Goal: Use online tool/utility: Use online tool/utility

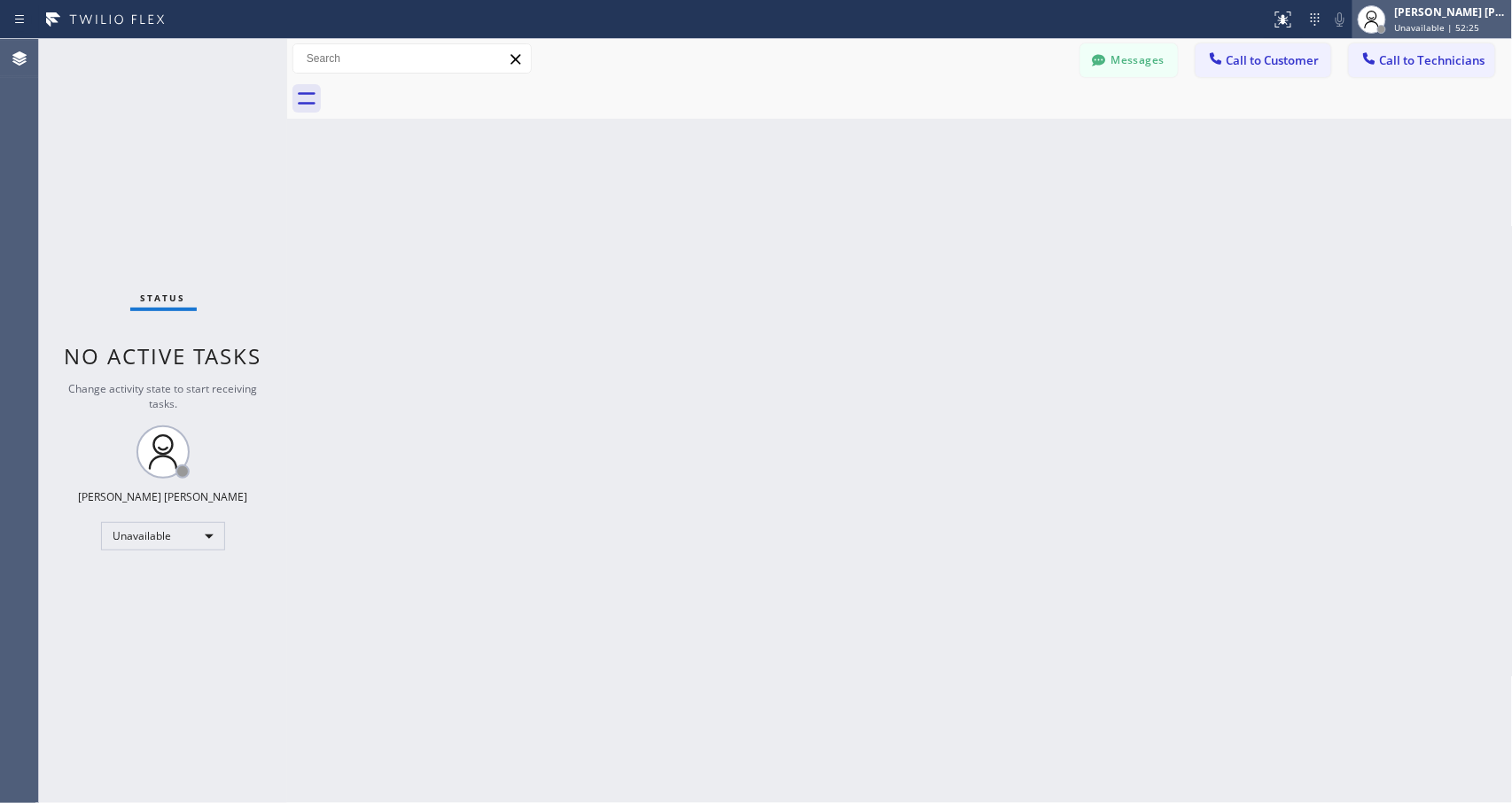
click at [1404, 23] on span "Unavailable | 52:25" at bounding box center [1437, 27] width 85 height 12
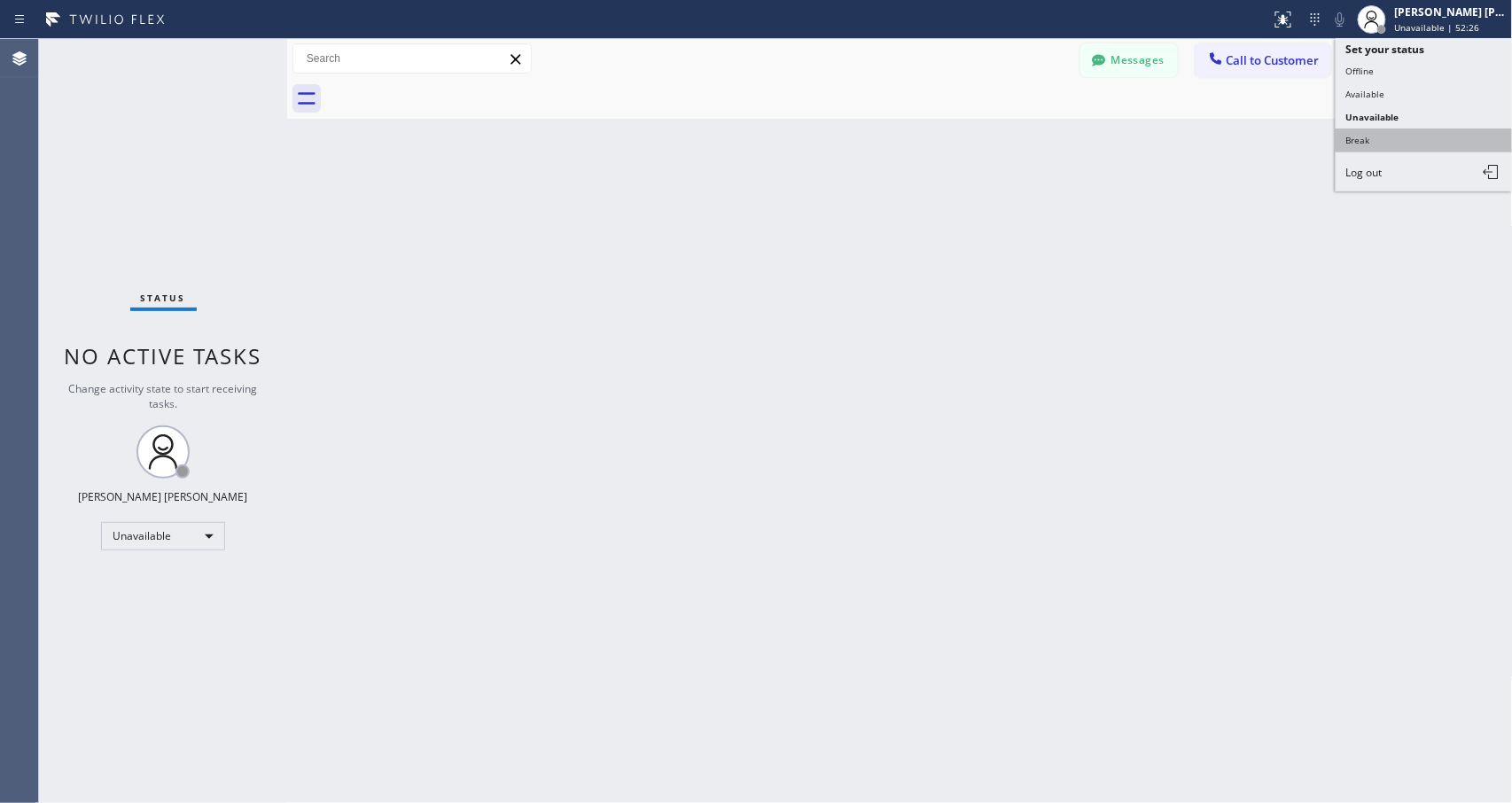
click at [1415, 135] on button "Break" at bounding box center [1424, 140] width 177 height 23
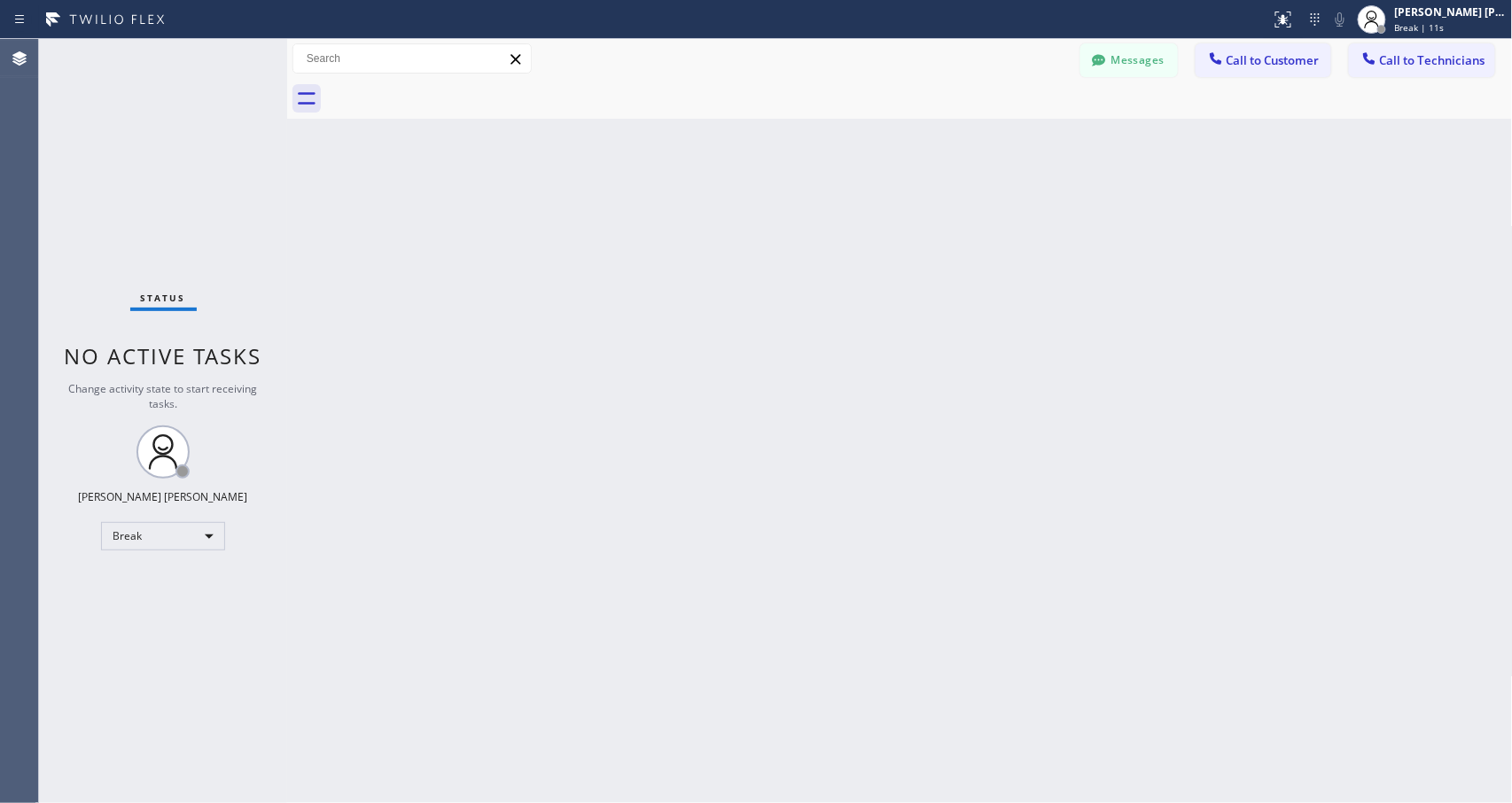
click at [1401, 489] on div "Back to Dashboard Change Sender ID Customers Technicians Select a contact Outbo…" at bounding box center [900, 421] width 1226 height 764
click at [543, 258] on div "Back to Dashboard Change Sender ID Customers Technicians Select a contact Outbo…" at bounding box center [900, 421] width 1226 height 764
click at [572, 163] on div "Back to Dashboard Change Sender ID Customers Technicians Select a contact Outbo…" at bounding box center [900, 421] width 1226 height 764
click at [919, 129] on div "Back to Dashboard Change Sender ID Customers Technicians Select a contact Outbo…" at bounding box center [900, 421] width 1226 height 764
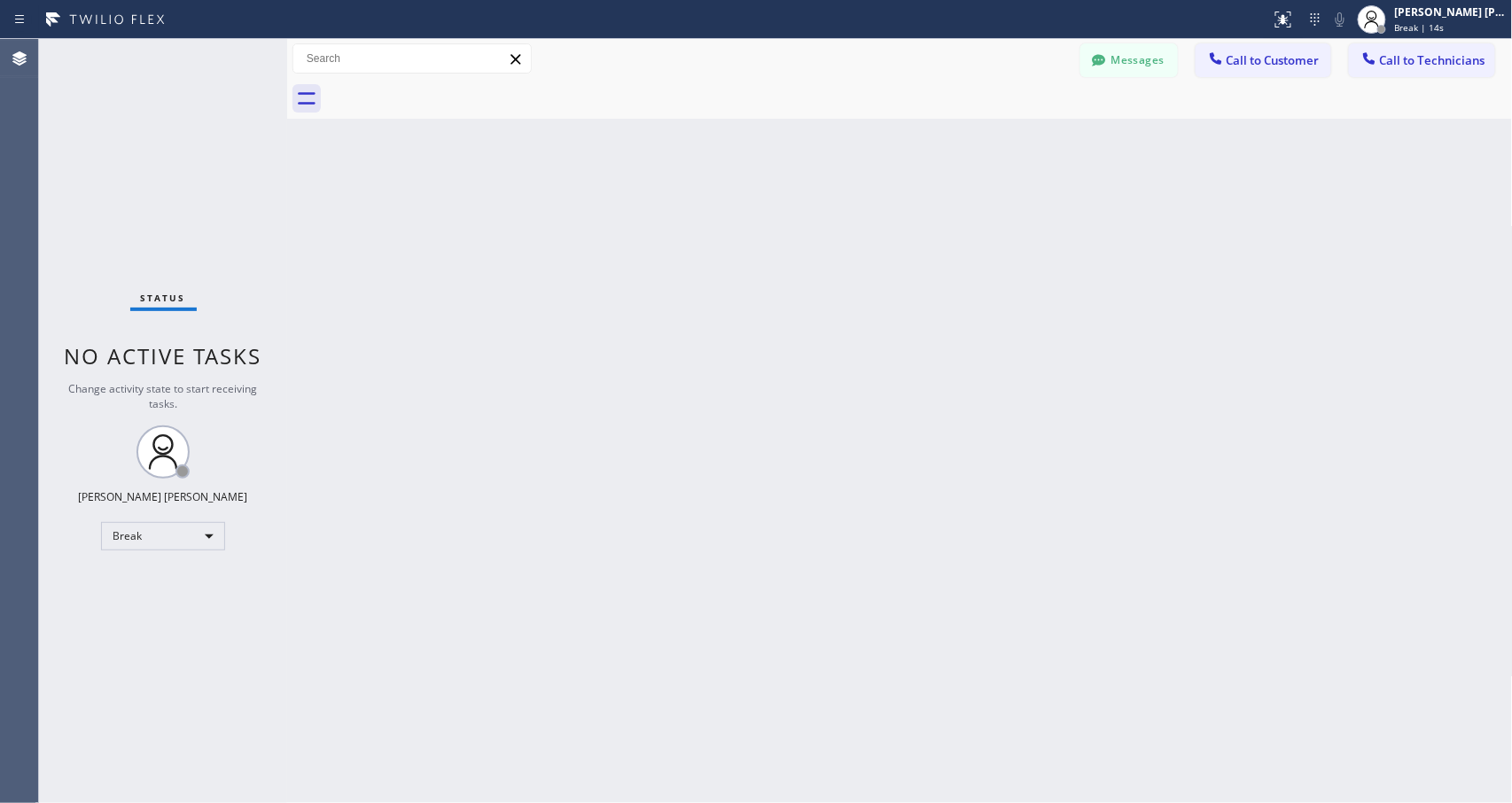
click at [919, 129] on div "Back to Dashboard Change Sender ID Customers Technicians Select a contact Outbo…" at bounding box center [900, 421] width 1226 height 764
click at [945, 229] on div "Back to Dashboard Change Sender ID Customers Technicians Select a contact Outbo…" at bounding box center [900, 421] width 1226 height 764
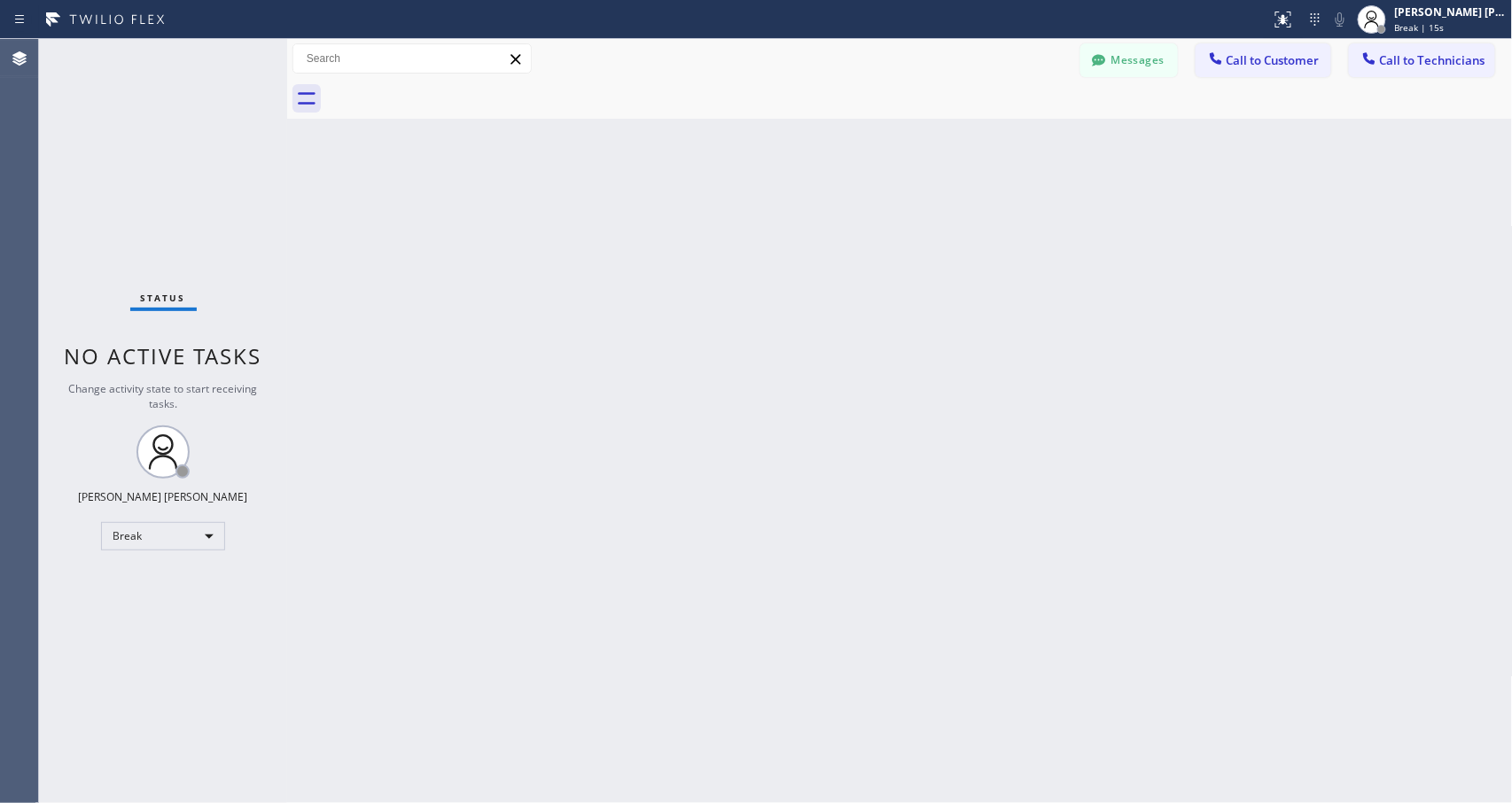
click at [945, 229] on div "Back to Dashboard Change Sender ID Customers Technicians Select a contact Outbo…" at bounding box center [900, 421] width 1226 height 764
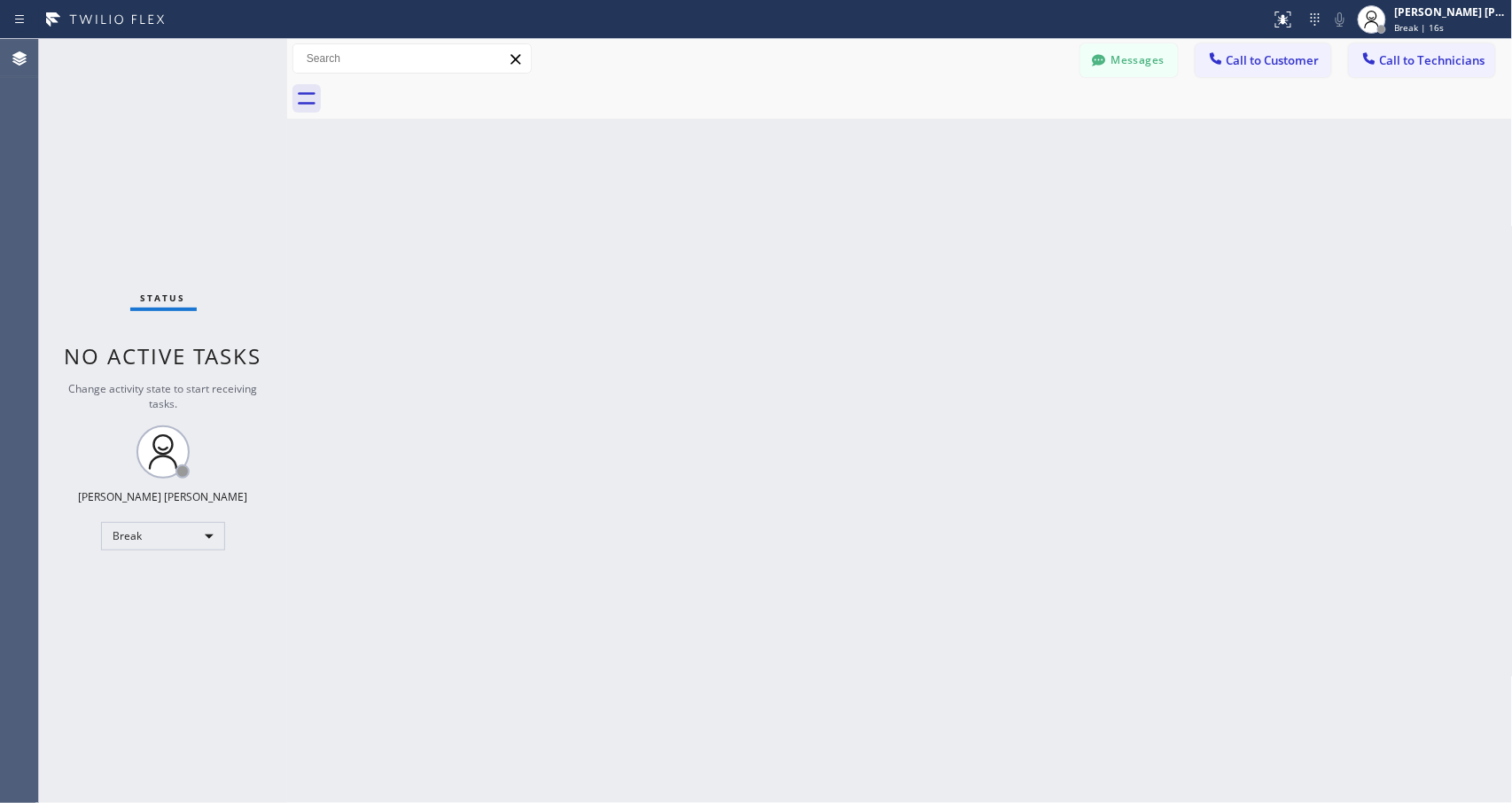
click at [945, 229] on div "Back to Dashboard Change Sender ID Customers Technicians Select a contact Outbo…" at bounding box center [900, 421] width 1226 height 764
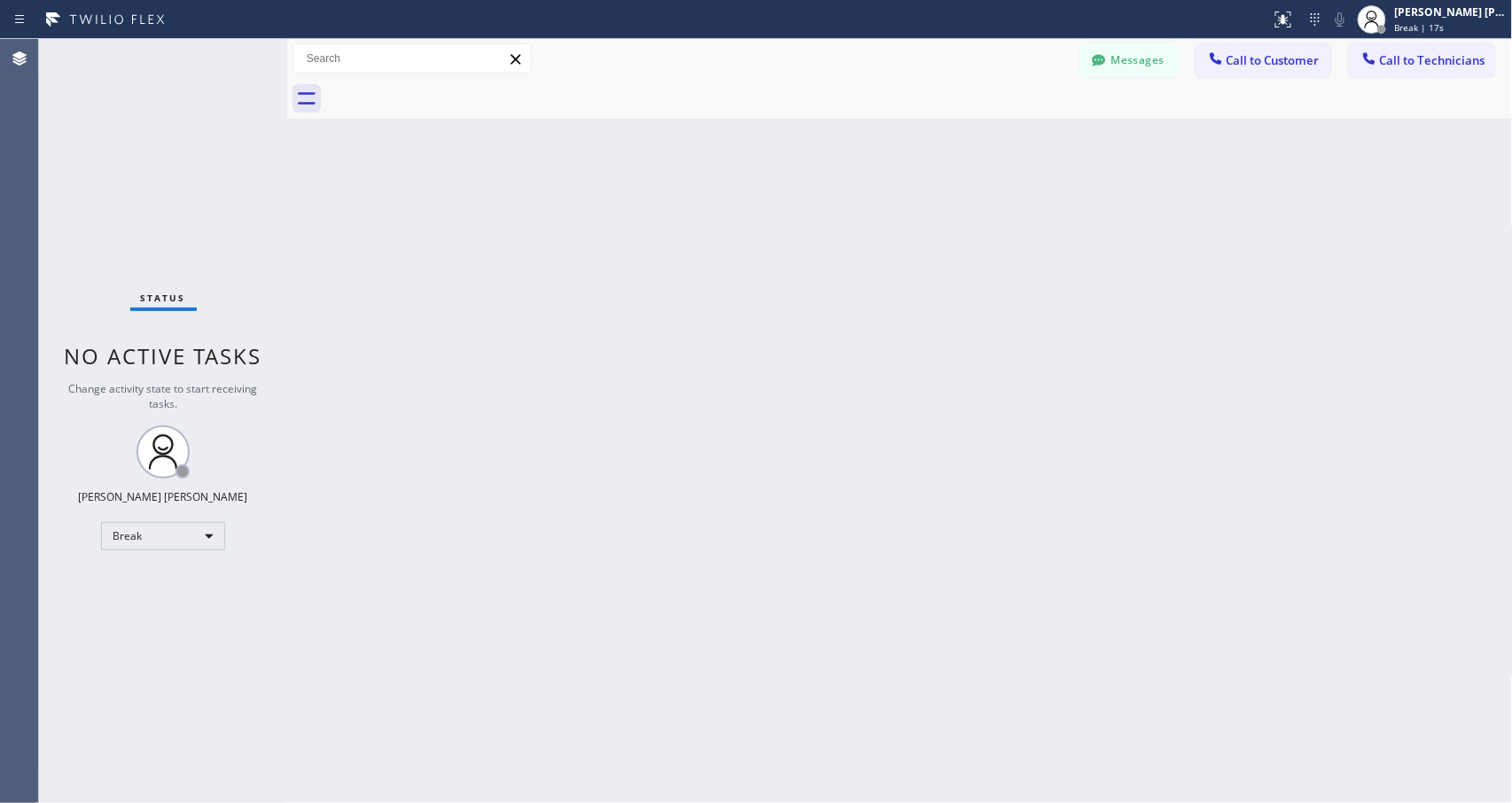
click at [945, 229] on div "Back to Dashboard Change Sender ID Customers Technicians Select a contact Outbo…" at bounding box center [900, 421] width 1226 height 764
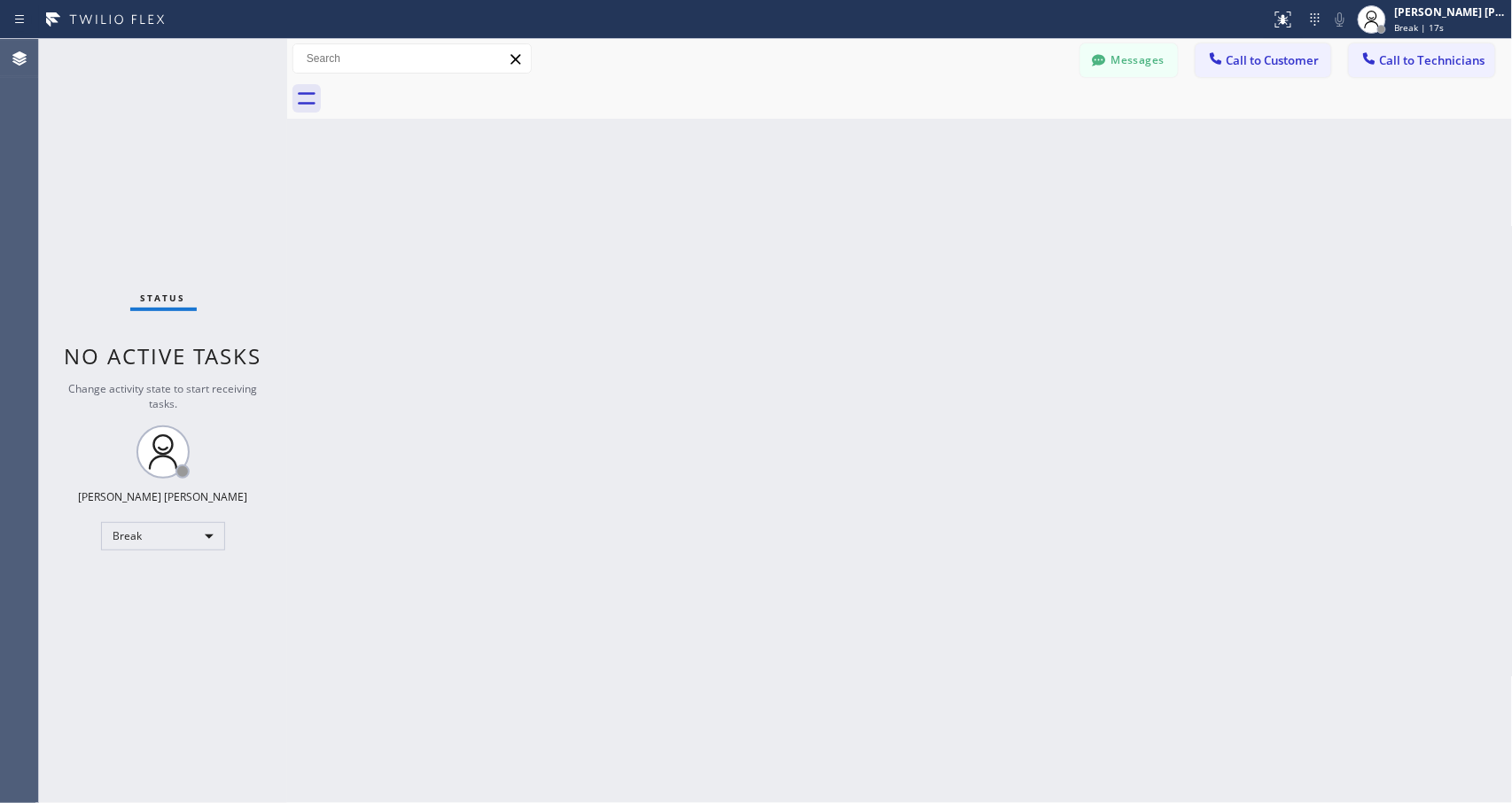
click at [945, 229] on div "Back to Dashboard Change Sender ID Customers Technicians Select a contact Outbo…" at bounding box center [900, 421] width 1226 height 764
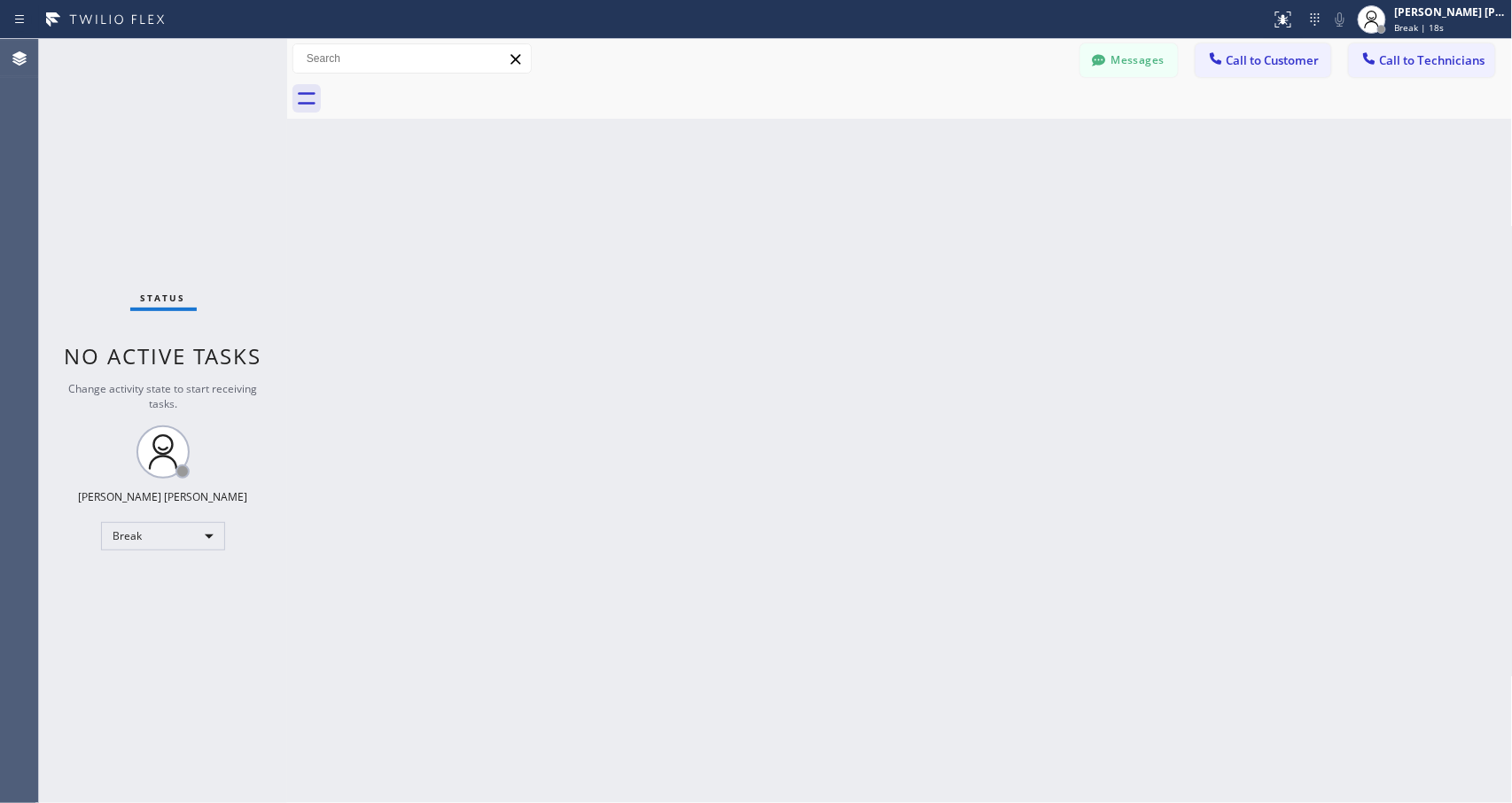
click at [945, 229] on div "Back to Dashboard Change Sender ID Customers Technicians Select a contact Outbo…" at bounding box center [900, 421] width 1226 height 764
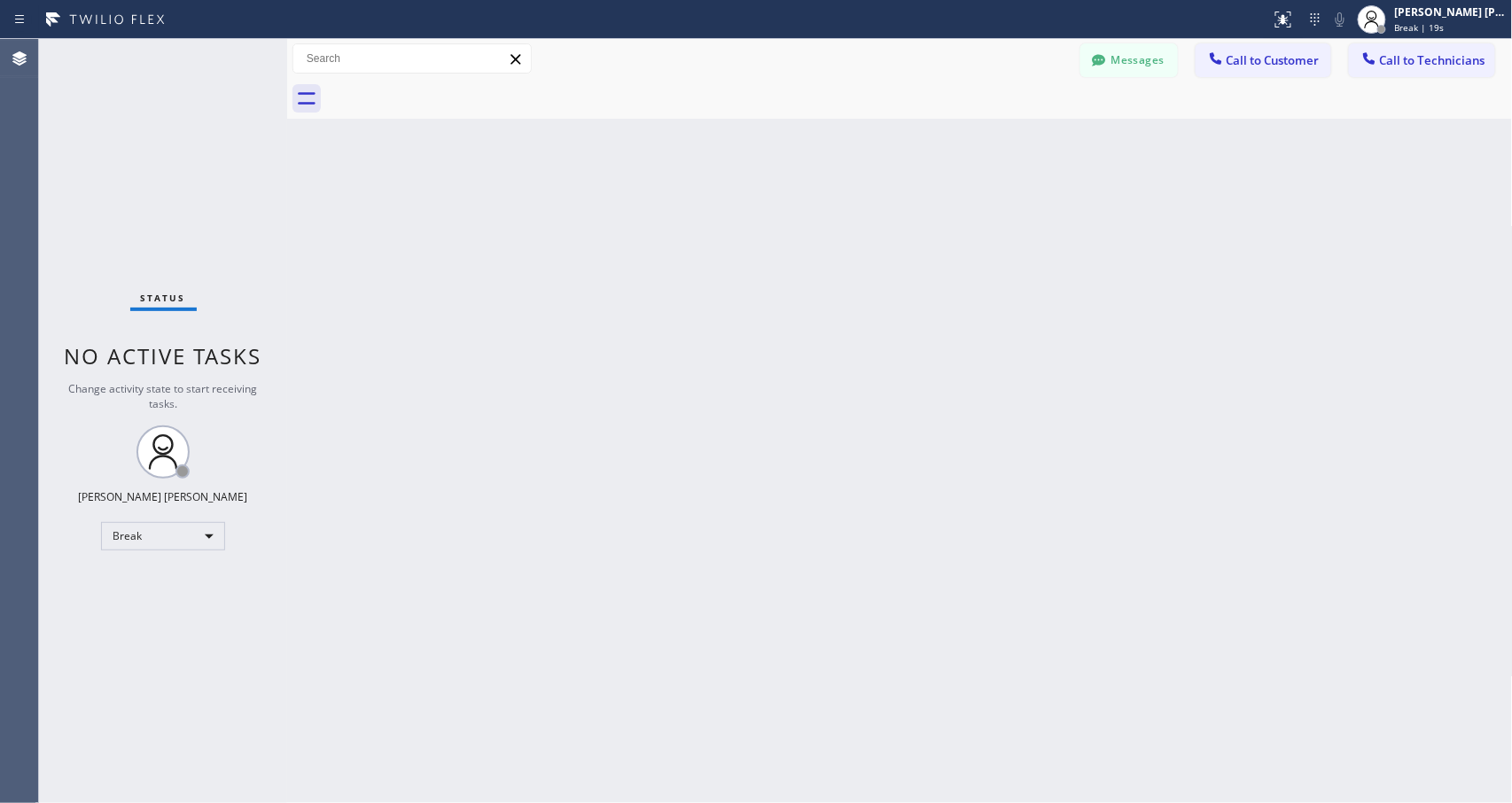
click at [945, 229] on div "Back to Dashboard Change Sender ID Customers Technicians Select a contact Outbo…" at bounding box center [900, 421] width 1226 height 764
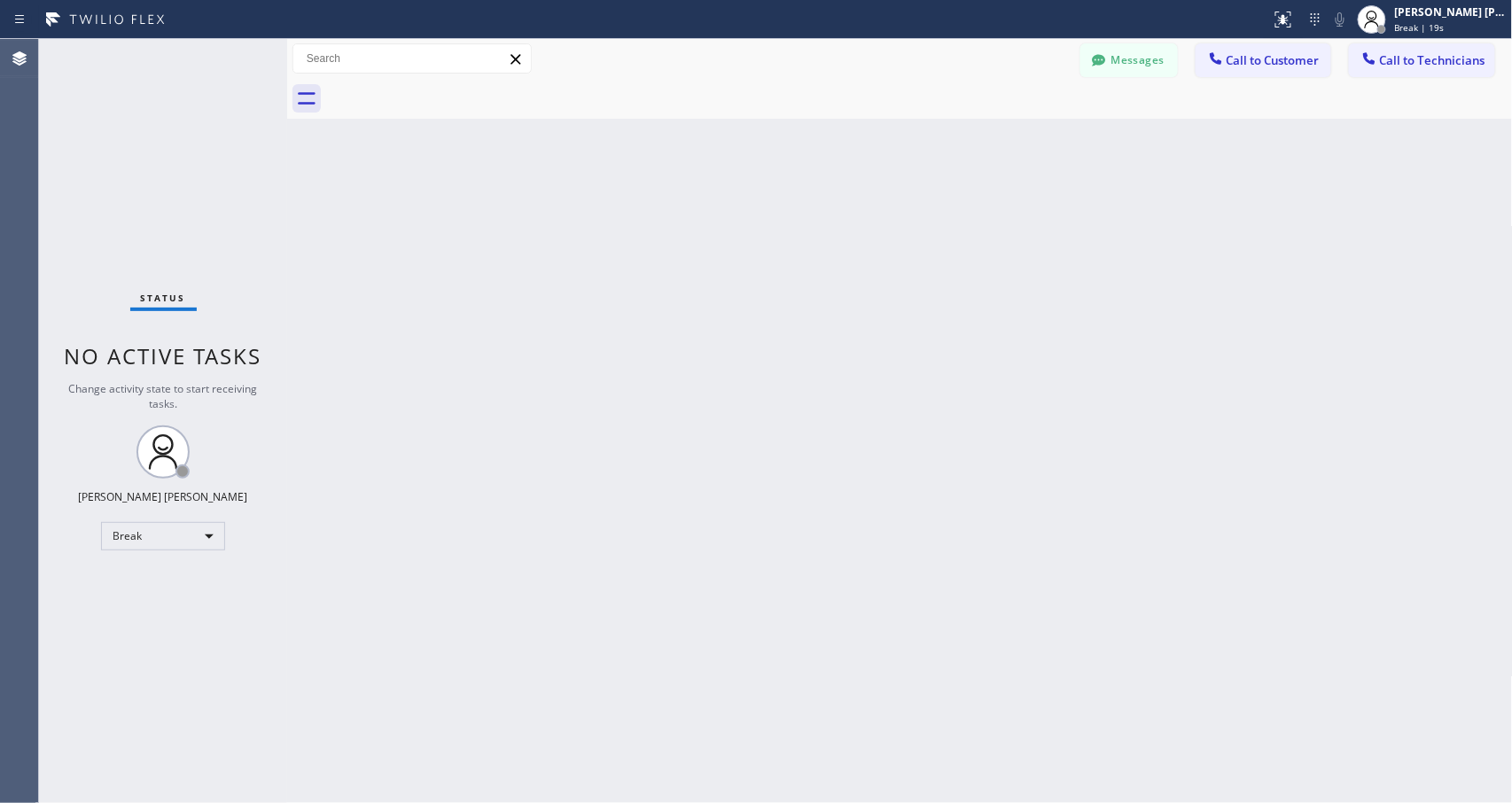
click at [945, 229] on div "Back to Dashboard Change Sender ID Customers Technicians Select a contact Outbo…" at bounding box center [900, 421] width 1226 height 764
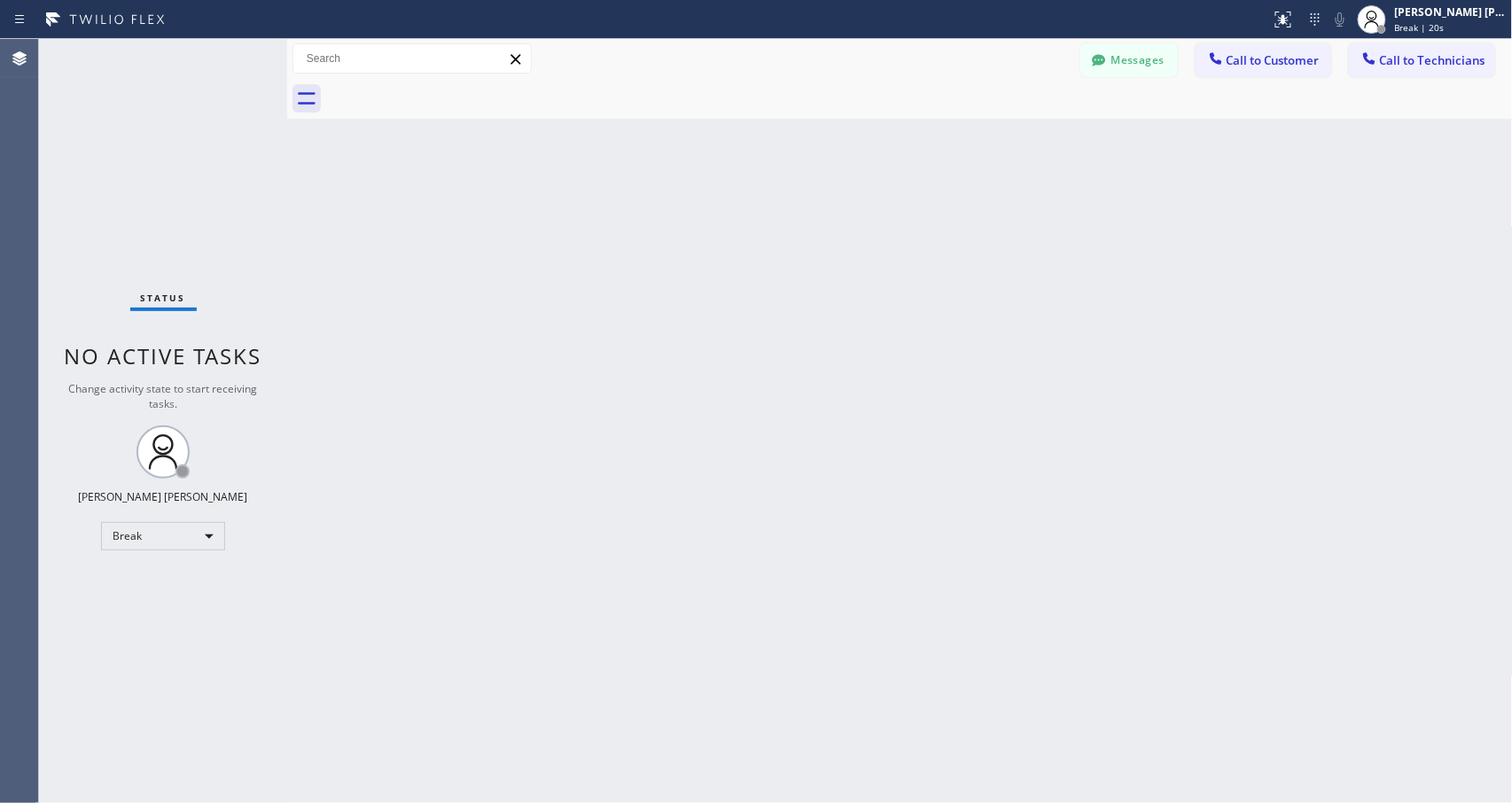
click at [945, 229] on div "Back to Dashboard Change Sender ID Customers Technicians Select a contact Outbo…" at bounding box center [900, 421] width 1226 height 764
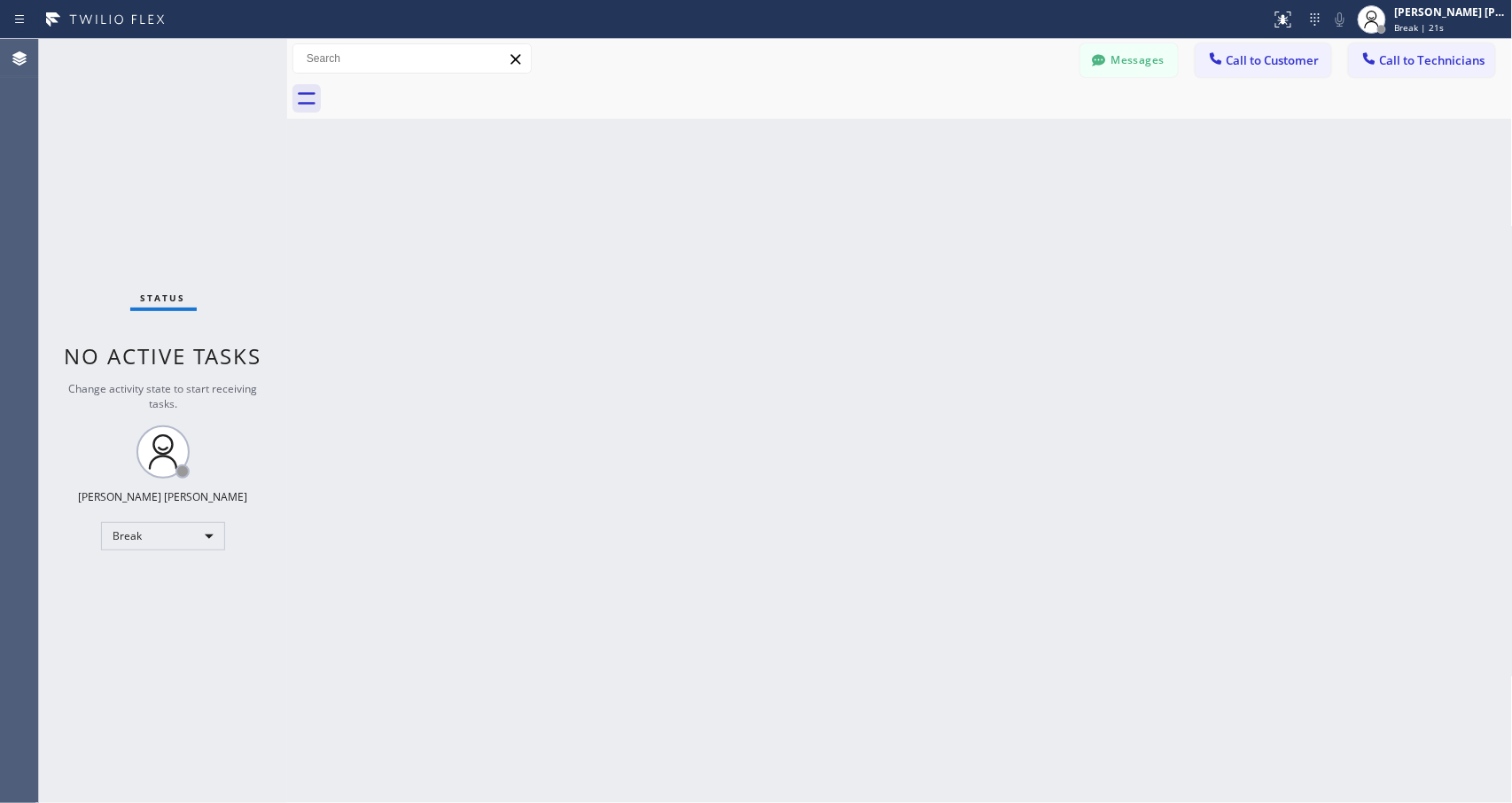
click at [945, 229] on div "Back to Dashboard Change Sender ID Customers Technicians Select a contact Outbo…" at bounding box center [900, 421] width 1226 height 764
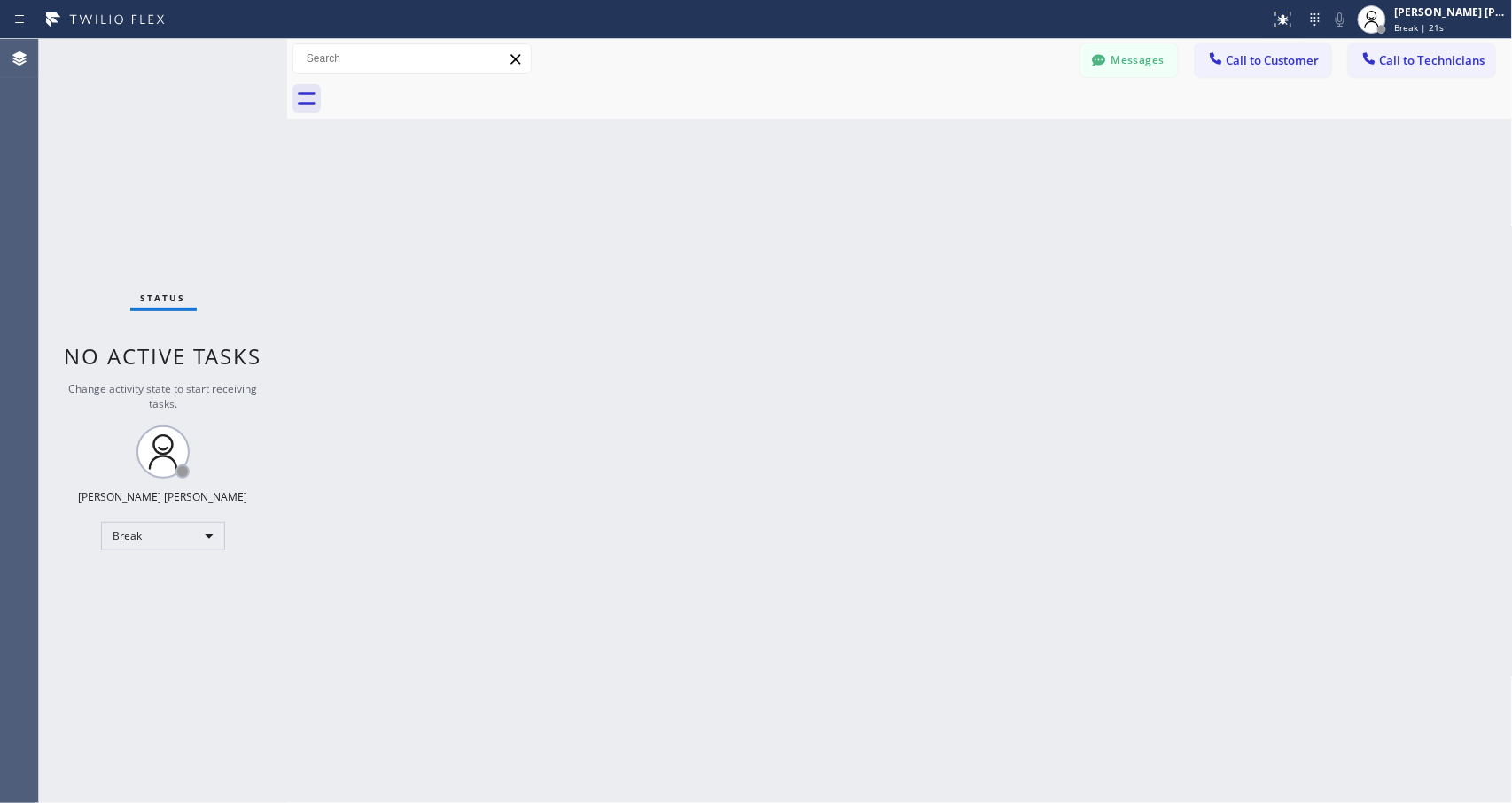
click at [945, 229] on div "Back to Dashboard Change Sender ID Customers Technicians Select a contact Outbo…" at bounding box center [900, 421] width 1226 height 764
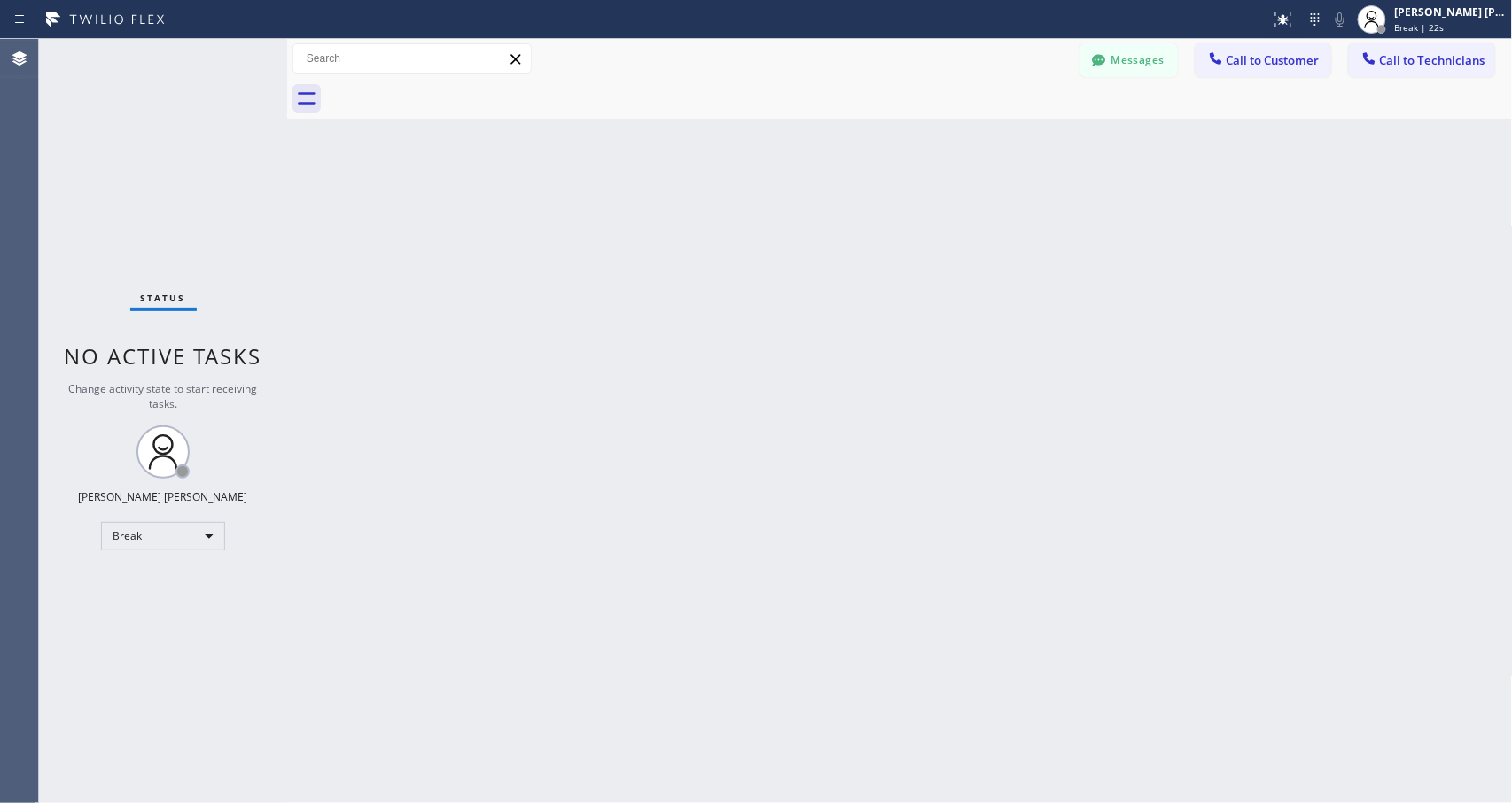
click at [945, 229] on div "Back to Dashboard Change Sender ID Customers Technicians Select a contact Outbo…" at bounding box center [900, 421] width 1226 height 764
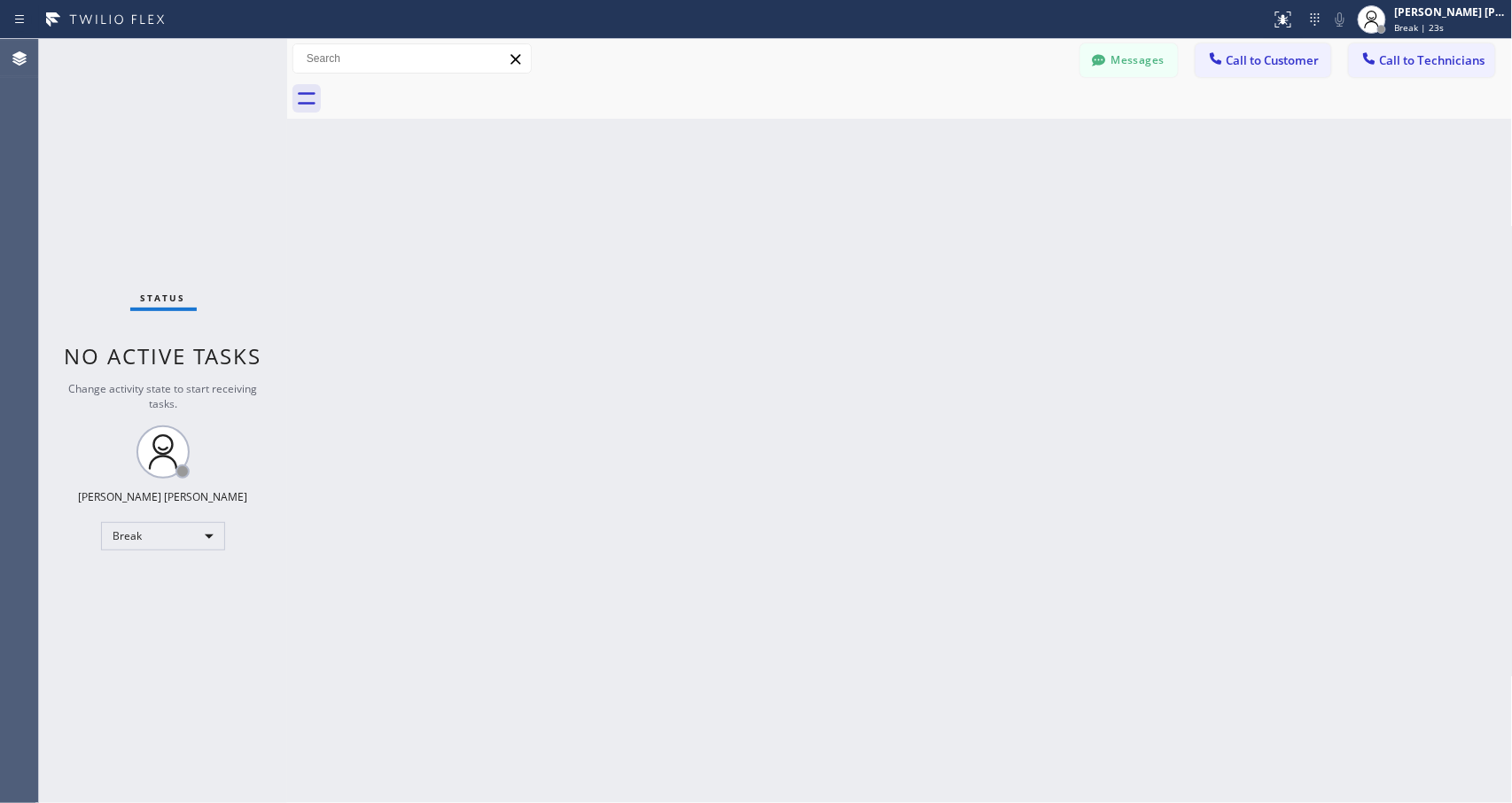
click at [945, 229] on div "Back to Dashboard Change Sender ID Customers Technicians Select a contact Outbo…" at bounding box center [900, 421] width 1226 height 764
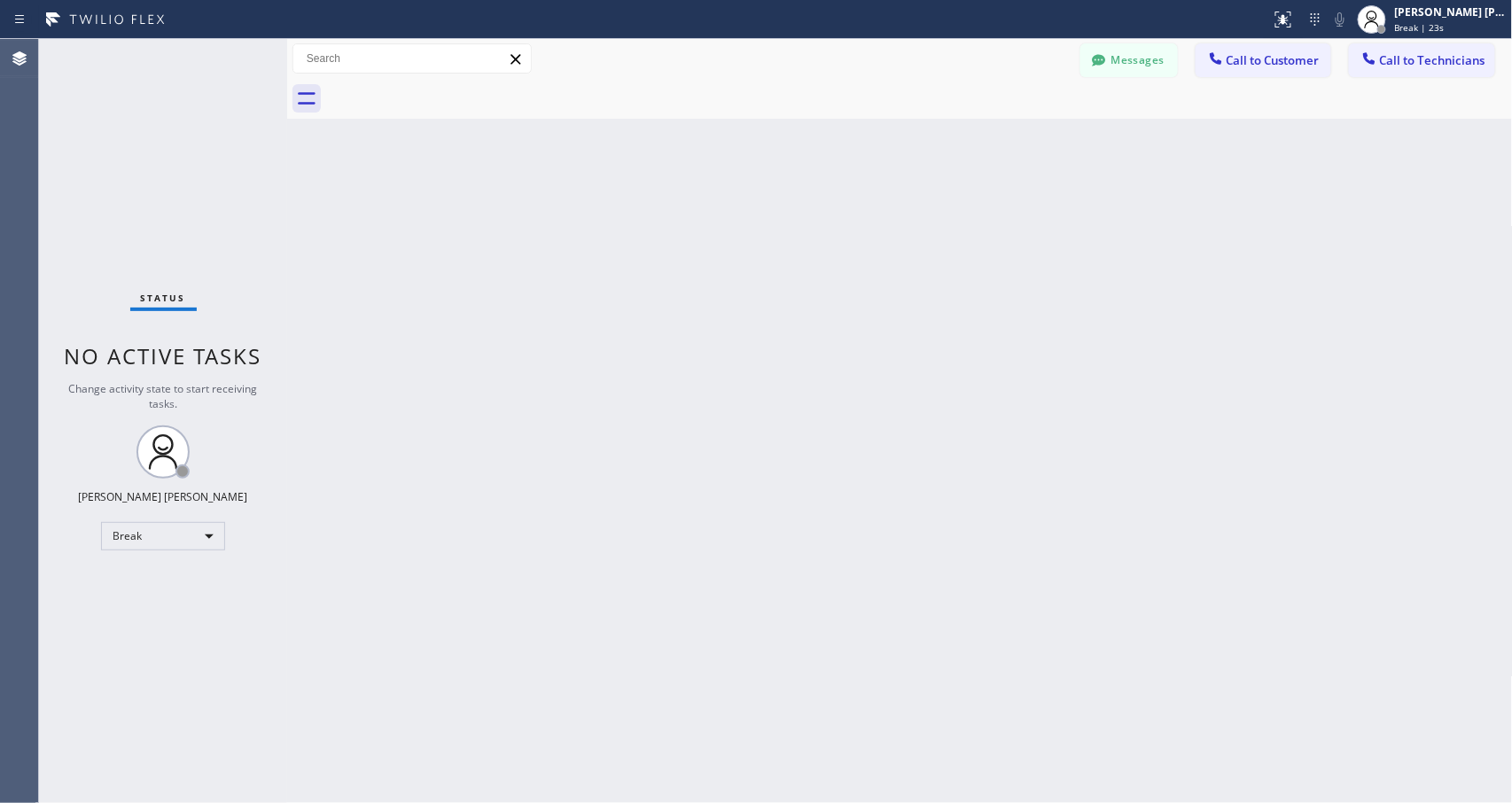
click at [945, 229] on div "Back to Dashboard Change Sender ID Customers Technicians Select a contact Outbo…" at bounding box center [900, 421] width 1226 height 764
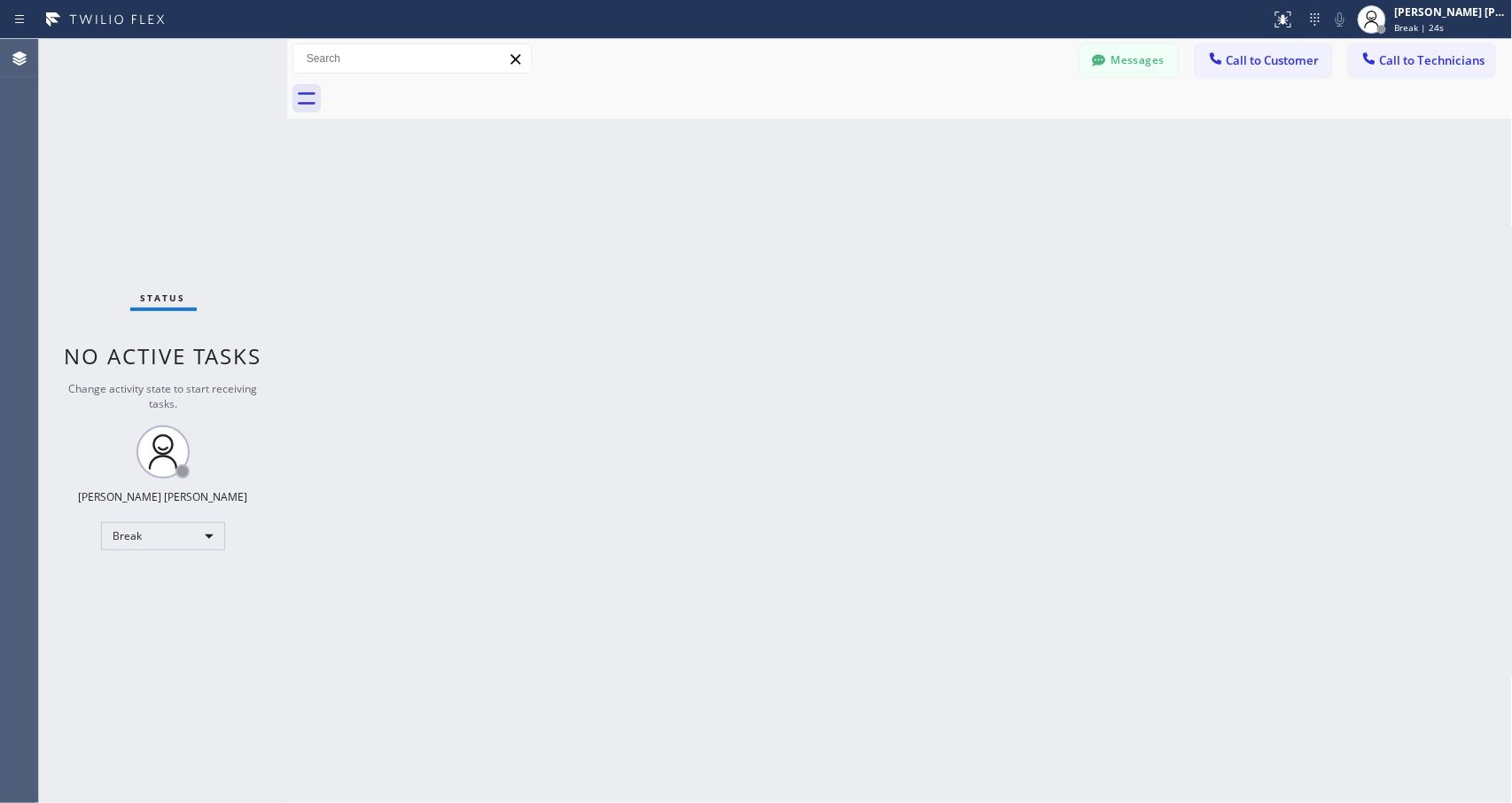
click at [945, 229] on div "Back to Dashboard Change Sender ID Customers Technicians Select a contact Outbo…" at bounding box center [900, 421] width 1226 height 764
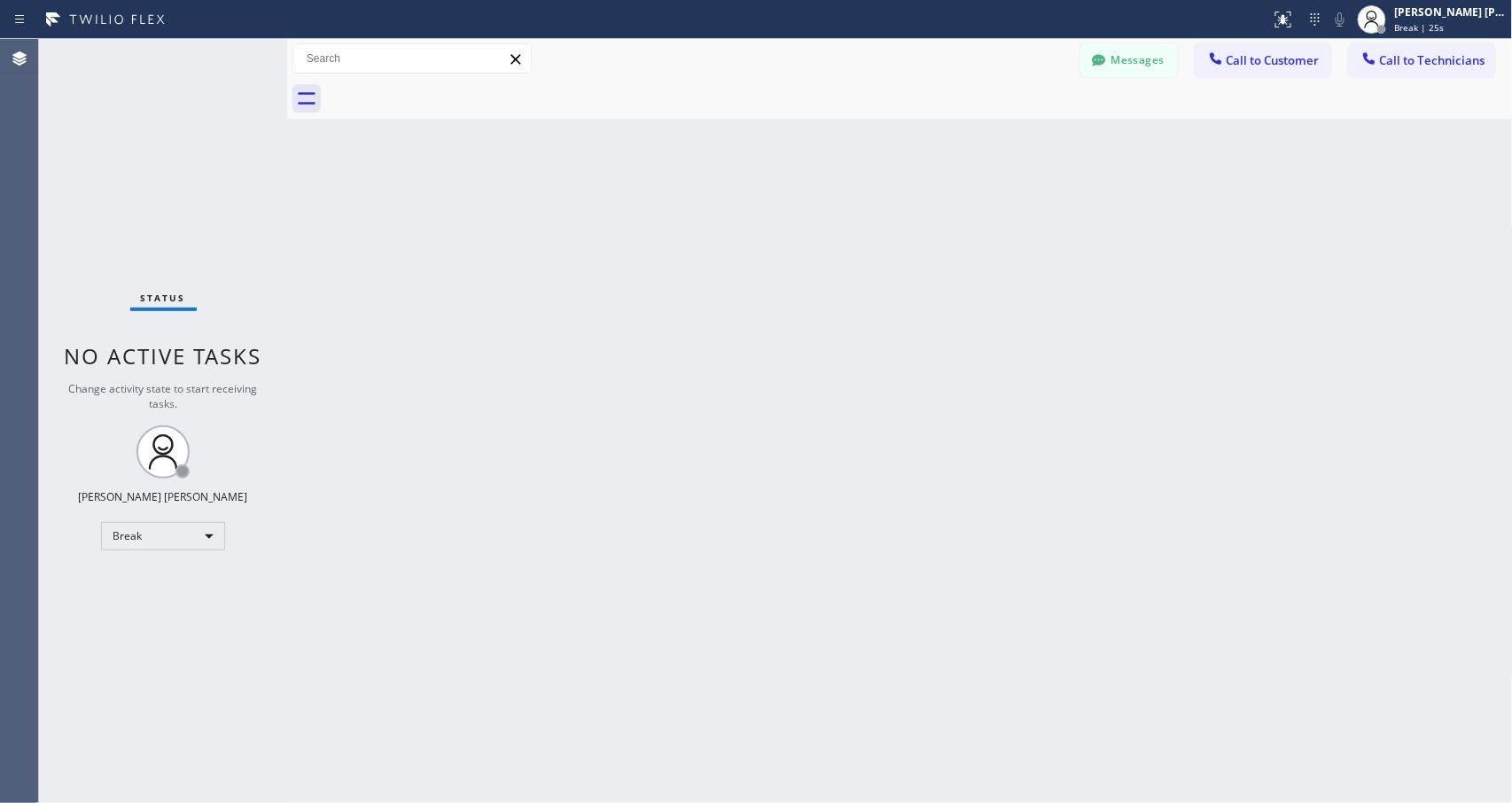
click at [945, 229] on div "Back to Dashboard Change Sender ID Customers Technicians Select a contact Outbo…" at bounding box center [900, 421] width 1226 height 764
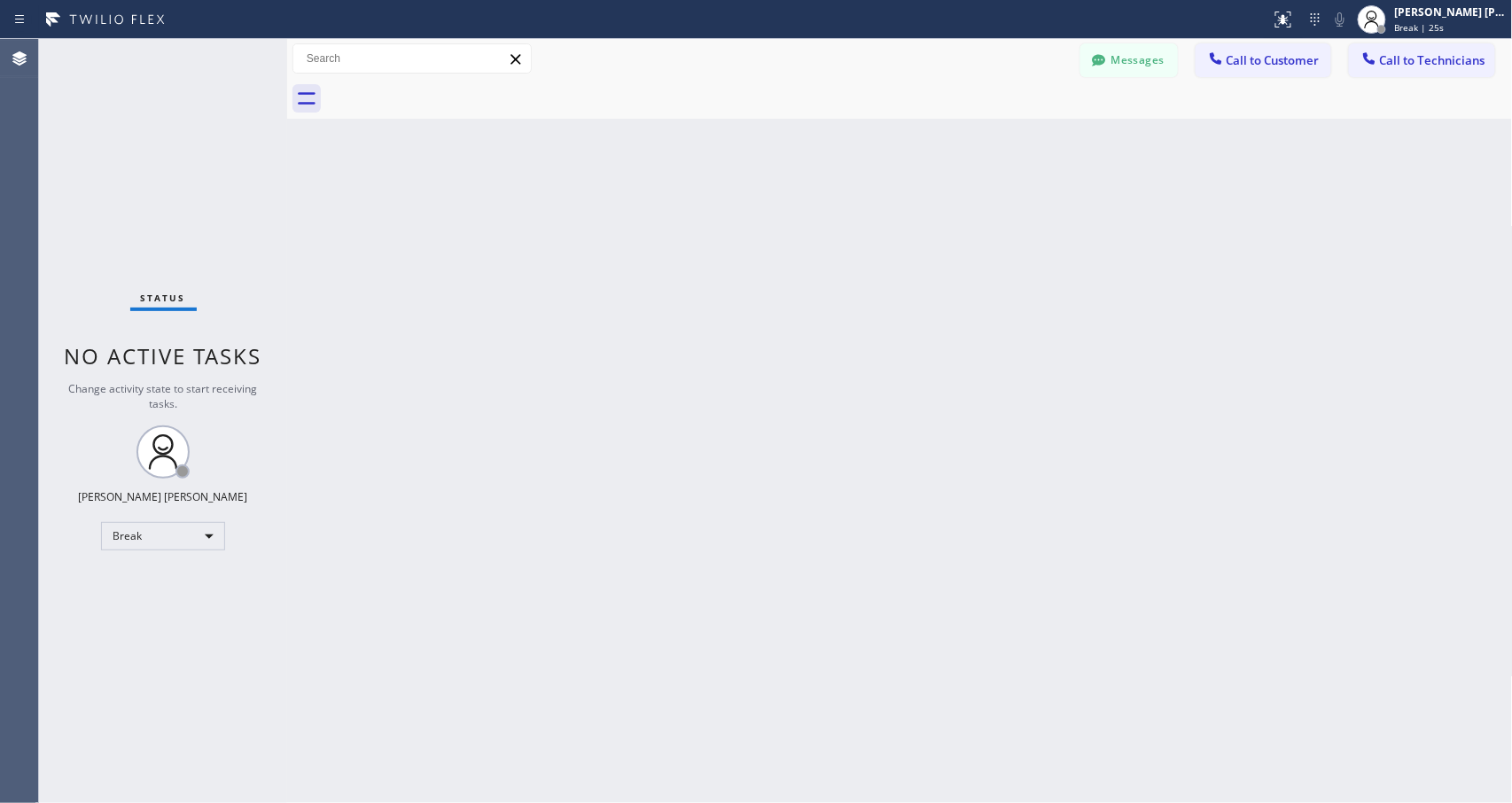
click at [945, 229] on div "Back to Dashboard Change Sender ID Customers Technicians Select a contact Outbo…" at bounding box center [900, 421] width 1226 height 764
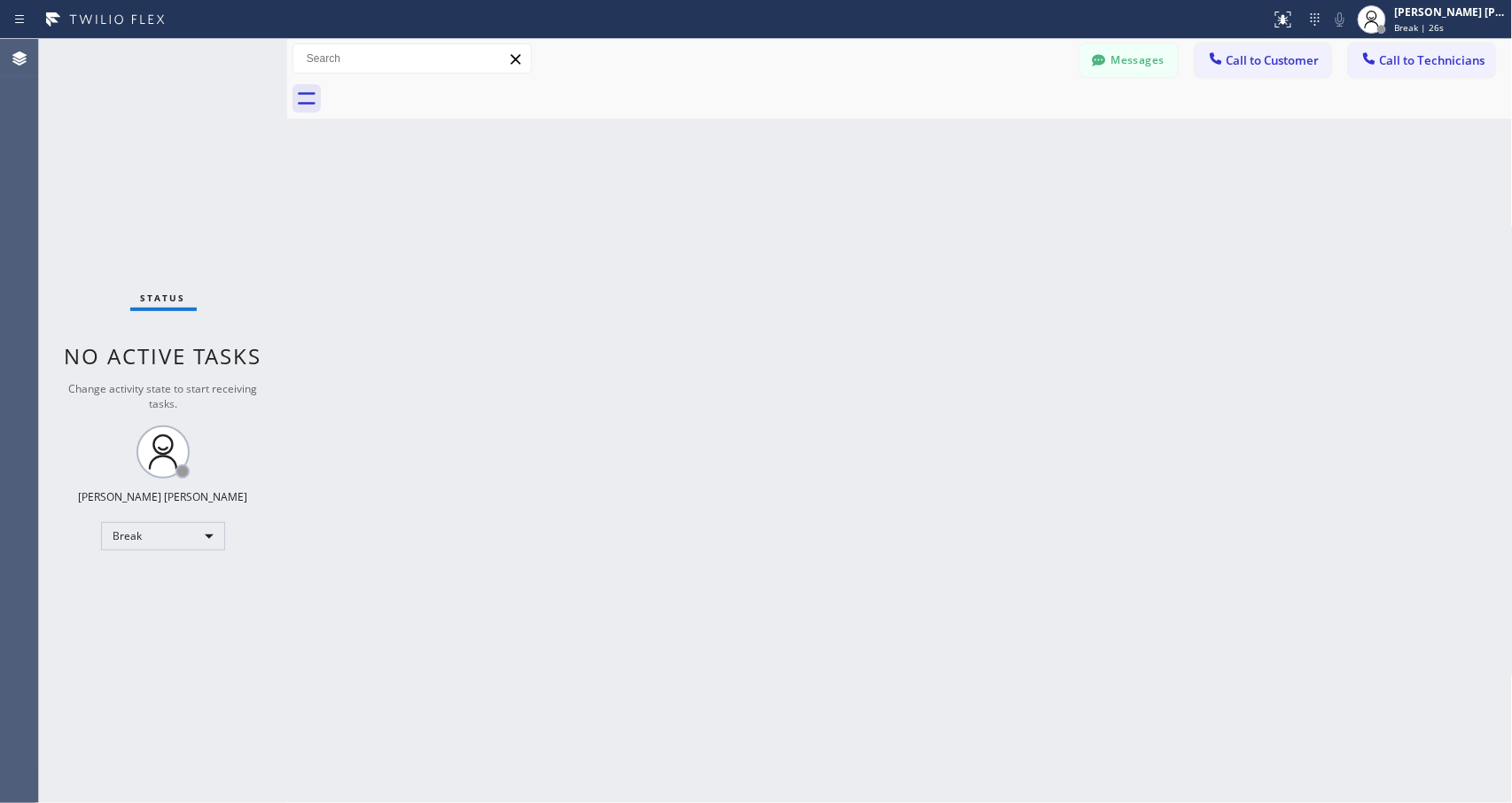
click at [945, 229] on div "Back to Dashboard Change Sender ID Customers Technicians Select a contact Outbo…" at bounding box center [900, 421] width 1226 height 764
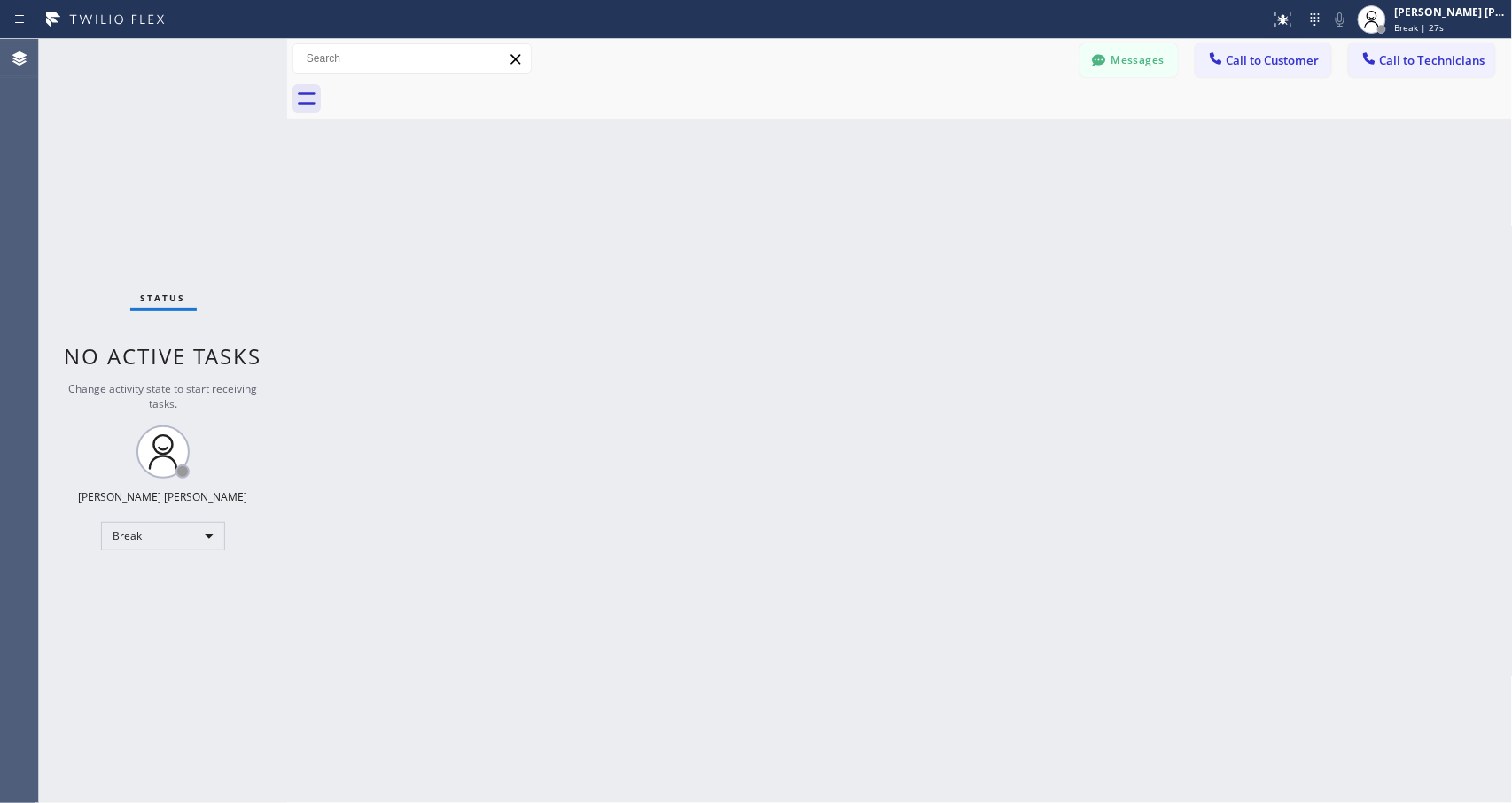
click at [945, 229] on div "Back to Dashboard Change Sender ID Customers Technicians Select a contact Outbo…" at bounding box center [900, 421] width 1226 height 764
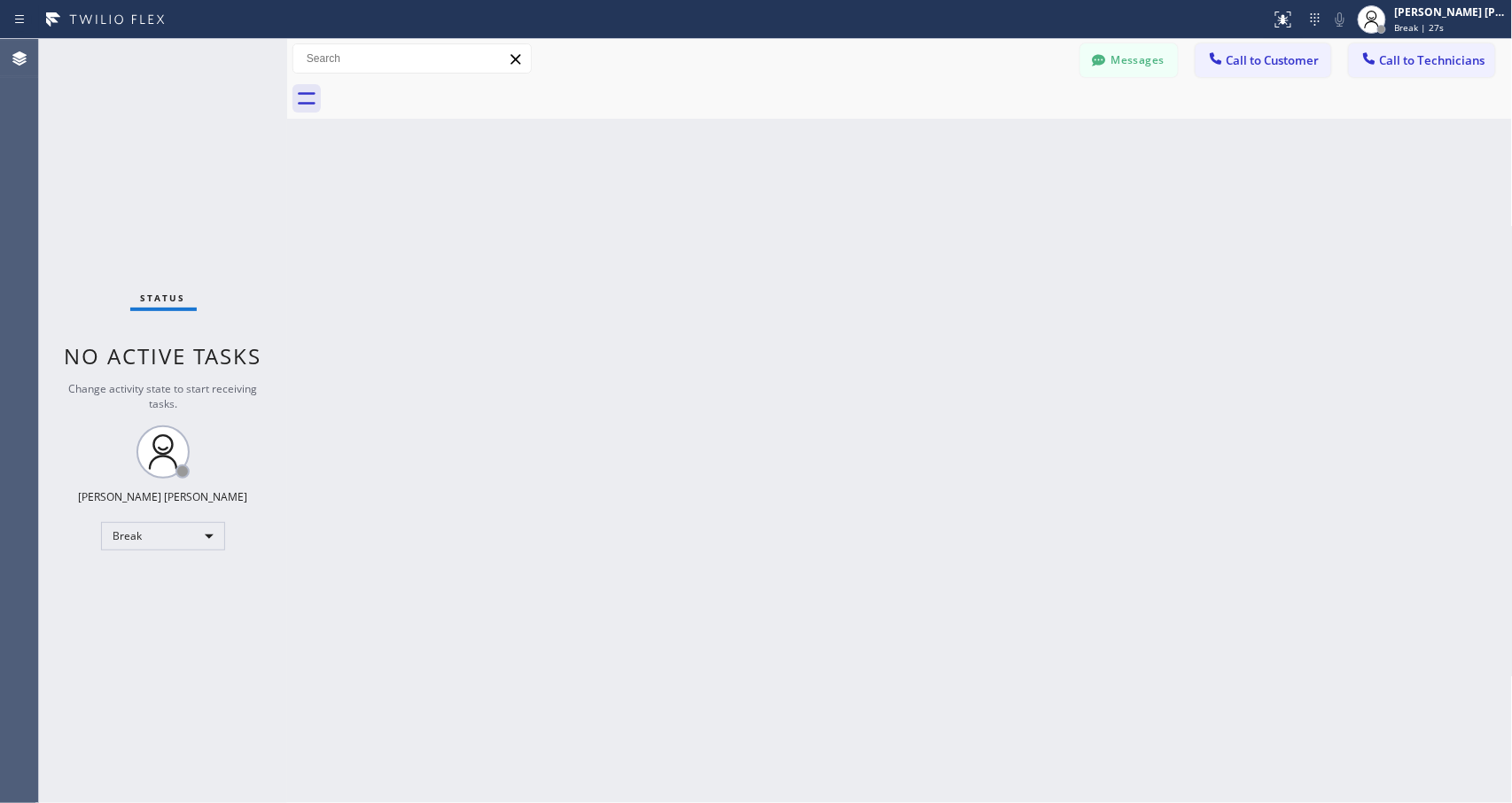
click at [945, 229] on div "Back to Dashboard Change Sender ID Customers Technicians Select a contact Outbo…" at bounding box center [900, 421] width 1226 height 764
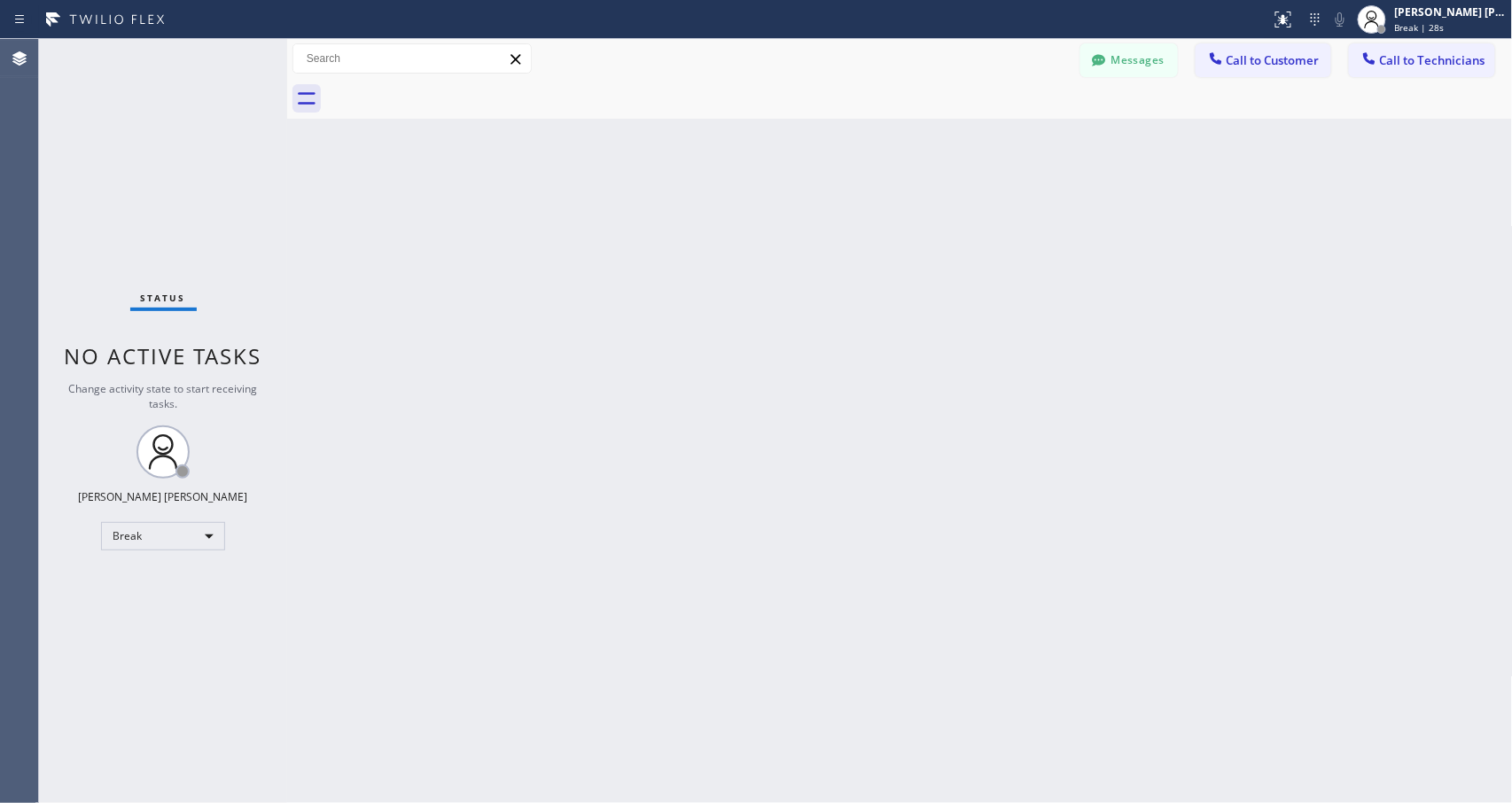
click at [945, 229] on div "Back to Dashboard Change Sender ID Customers Technicians Select a contact Outbo…" at bounding box center [900, 421] width 1226 height 764
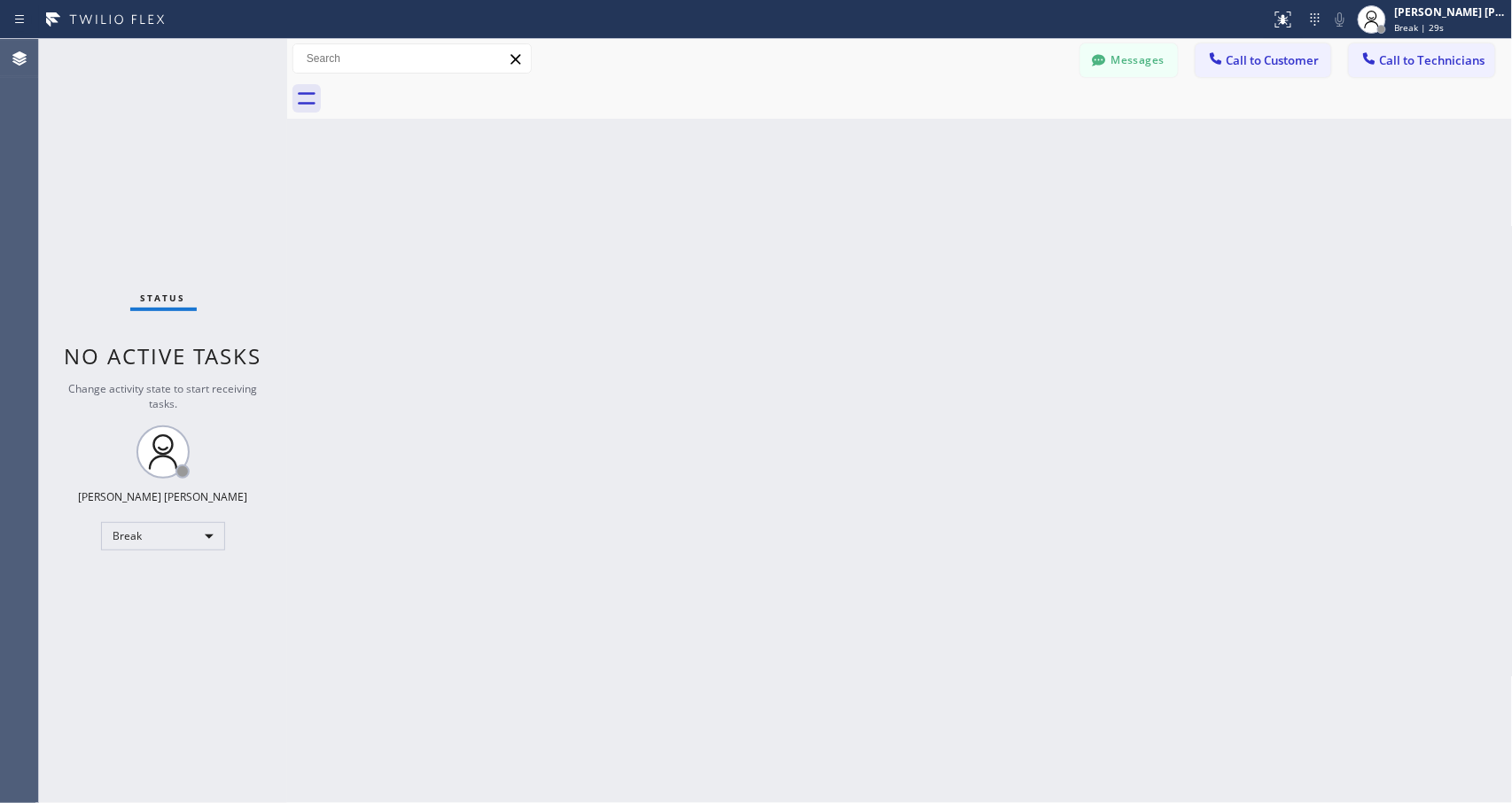
click at [945, 229] on div "Back to Dashboard Change Sender ID Customers Technicians Select a contact Outbo…" at bounding box center [900, 421] width 1226 height 764
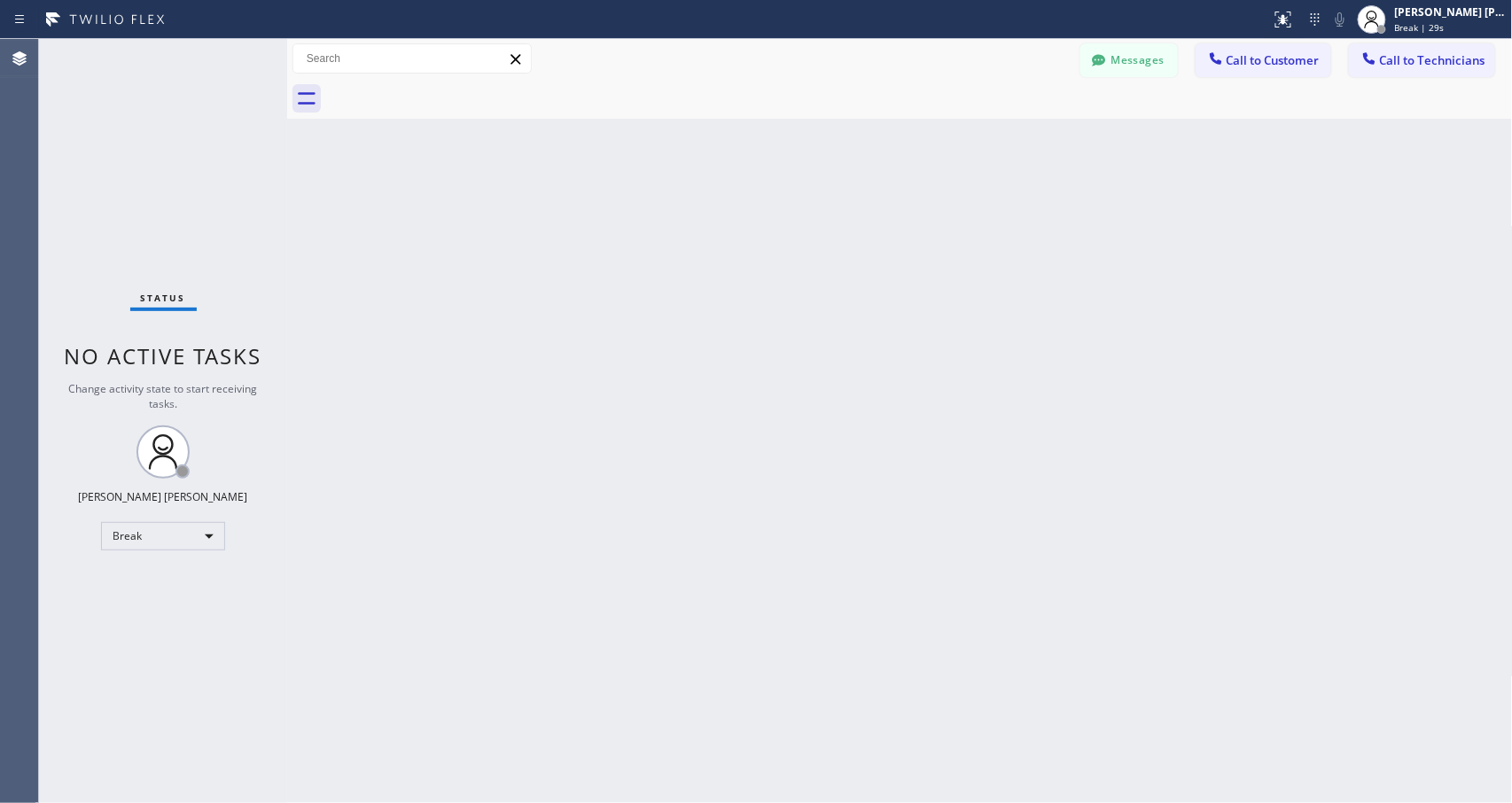
click at [945, 229] on div "Back to Dashboard Change Sender ID Customers Technicians Select a contact Outbo…" at bounding box center [900, 421] width 1226 height 764
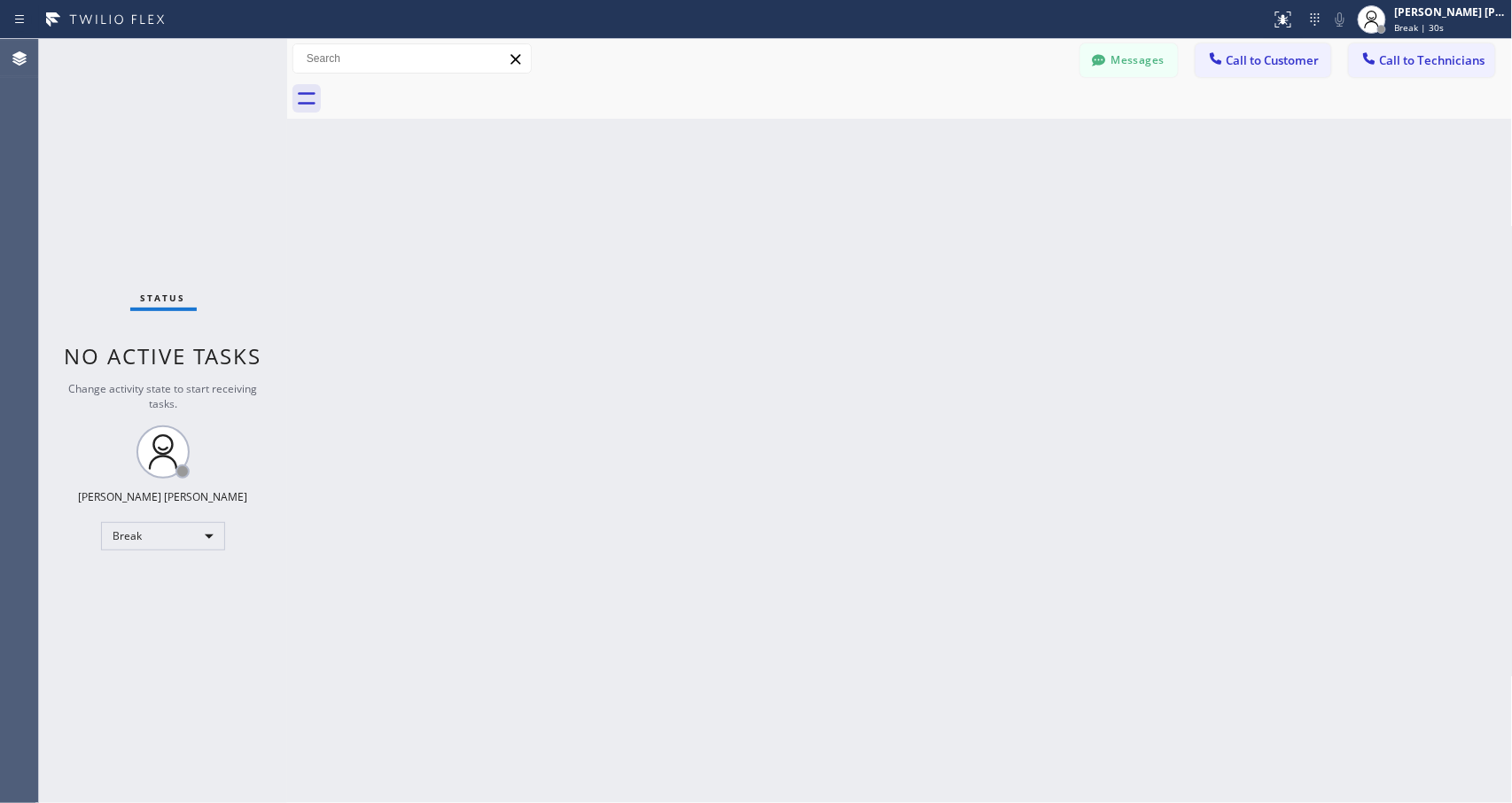
click at [945, 229] on div "Back to Dashboard Change Sender ID Customers Technicians Select a contact Outbo…" at bounding box center [900, 421] width 1226 height 764
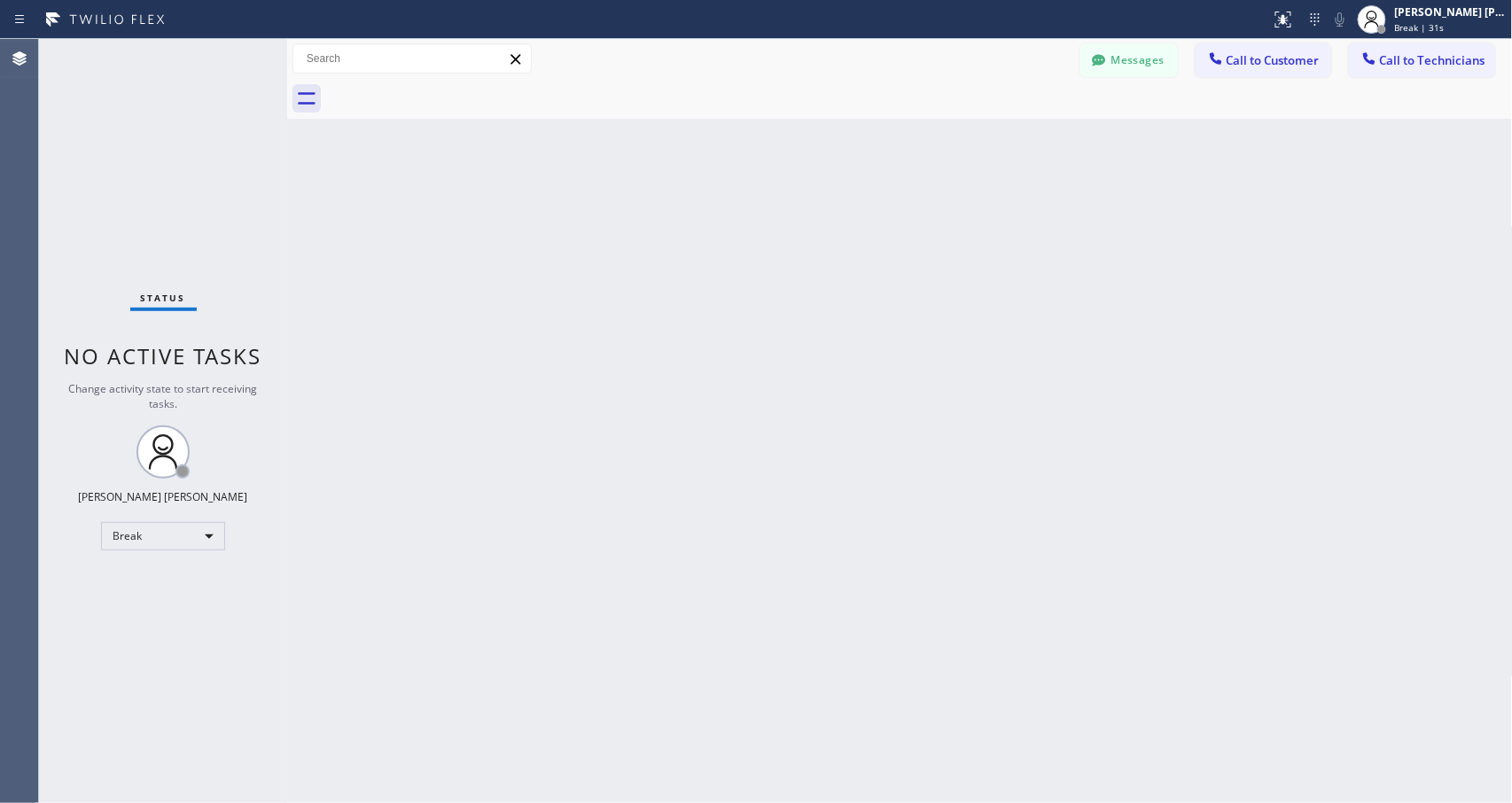
click at [945, 229] on div "Back to Dashboard Change Sender ID Customers Technicians Select a contact Outbo…" at bounding box center [900, 421] width 1226 height 764
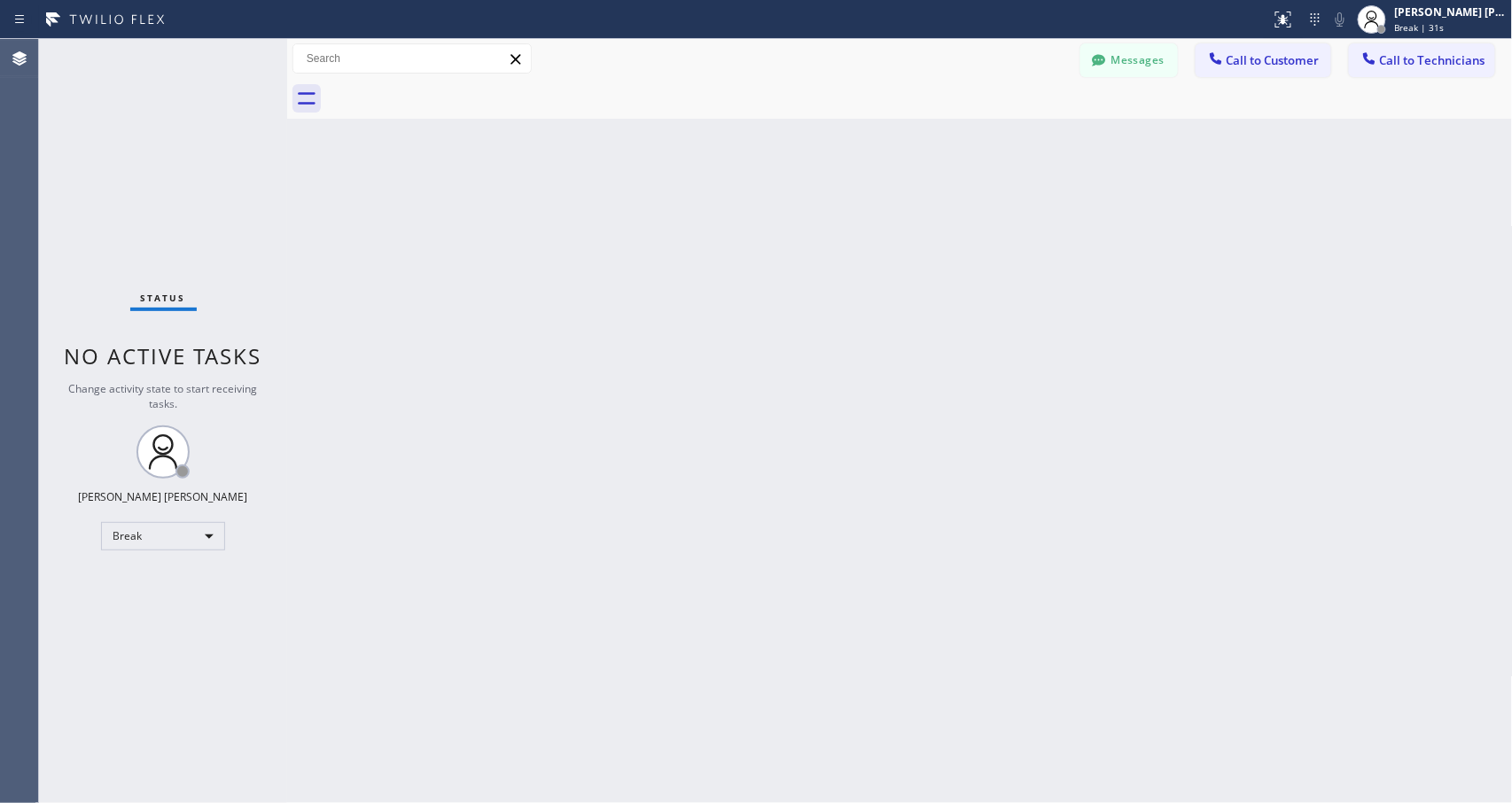
click at [945, 229] on div "Back to Dashboard Change Sender ID Customers Technicians Select a contact Outbo…" at bounding box center [900, 421] width 1226 height 764
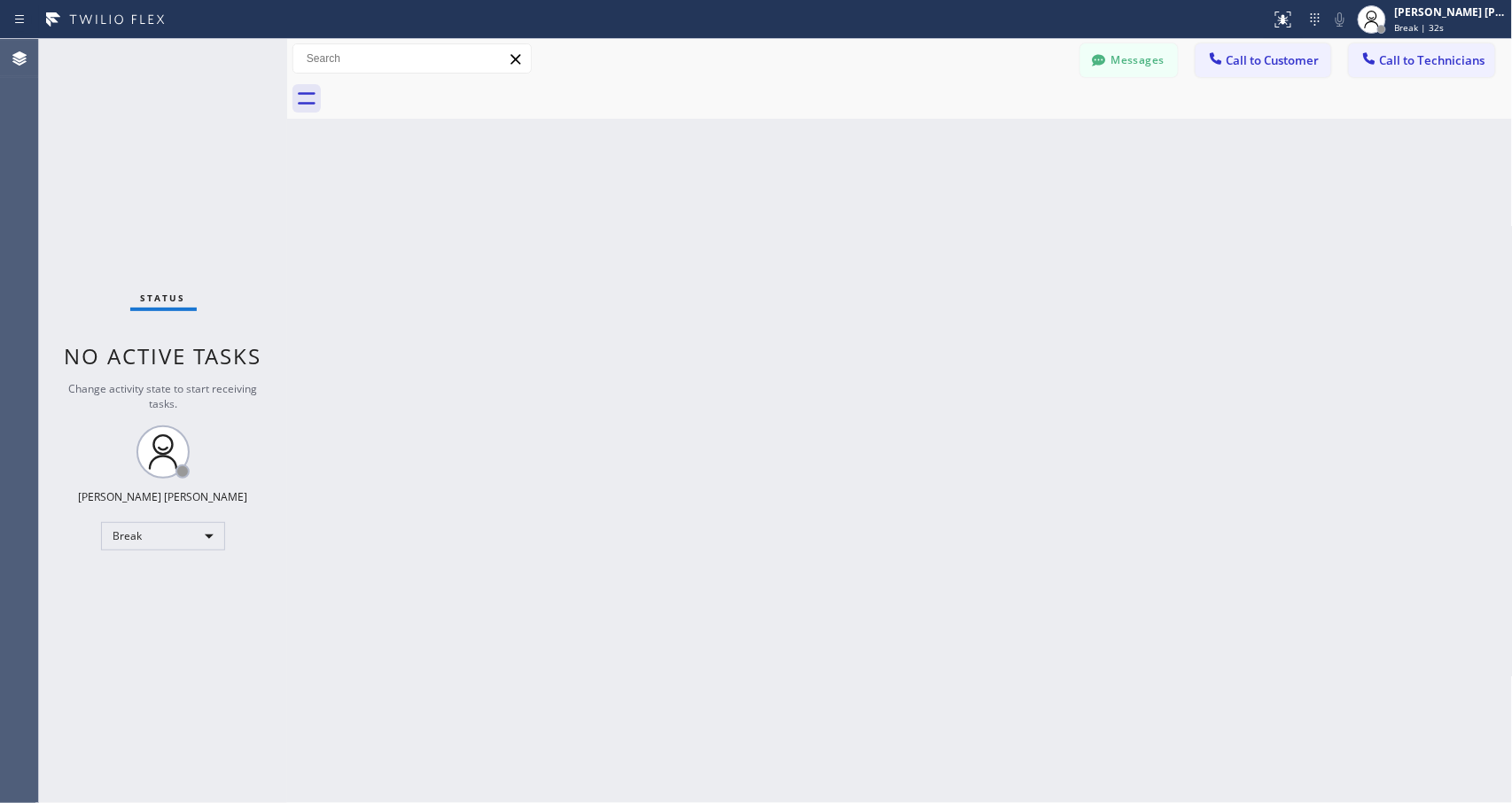
click at [945, 229] on div "Back to Dashboard Change Sender ID Customers Technicians Select a contact Outbo…" at bounding box center [900, 421] width 1226 height 764
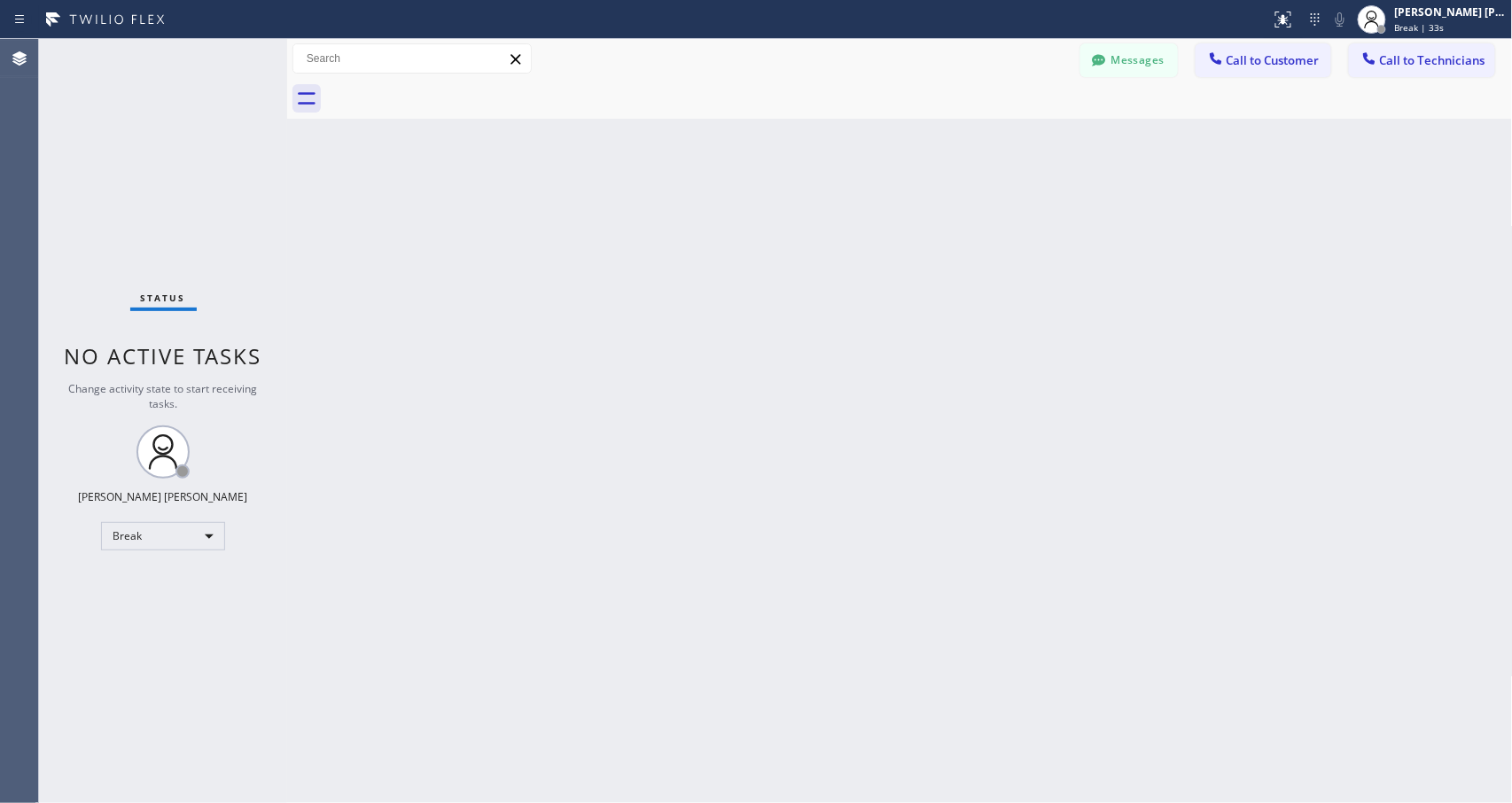
click at [945, 229] on div "Back to Dashboard Change Sender ID Customers Technicians Select a contact Outbo…" at bounding box center [900, 421] width 1226 height 764
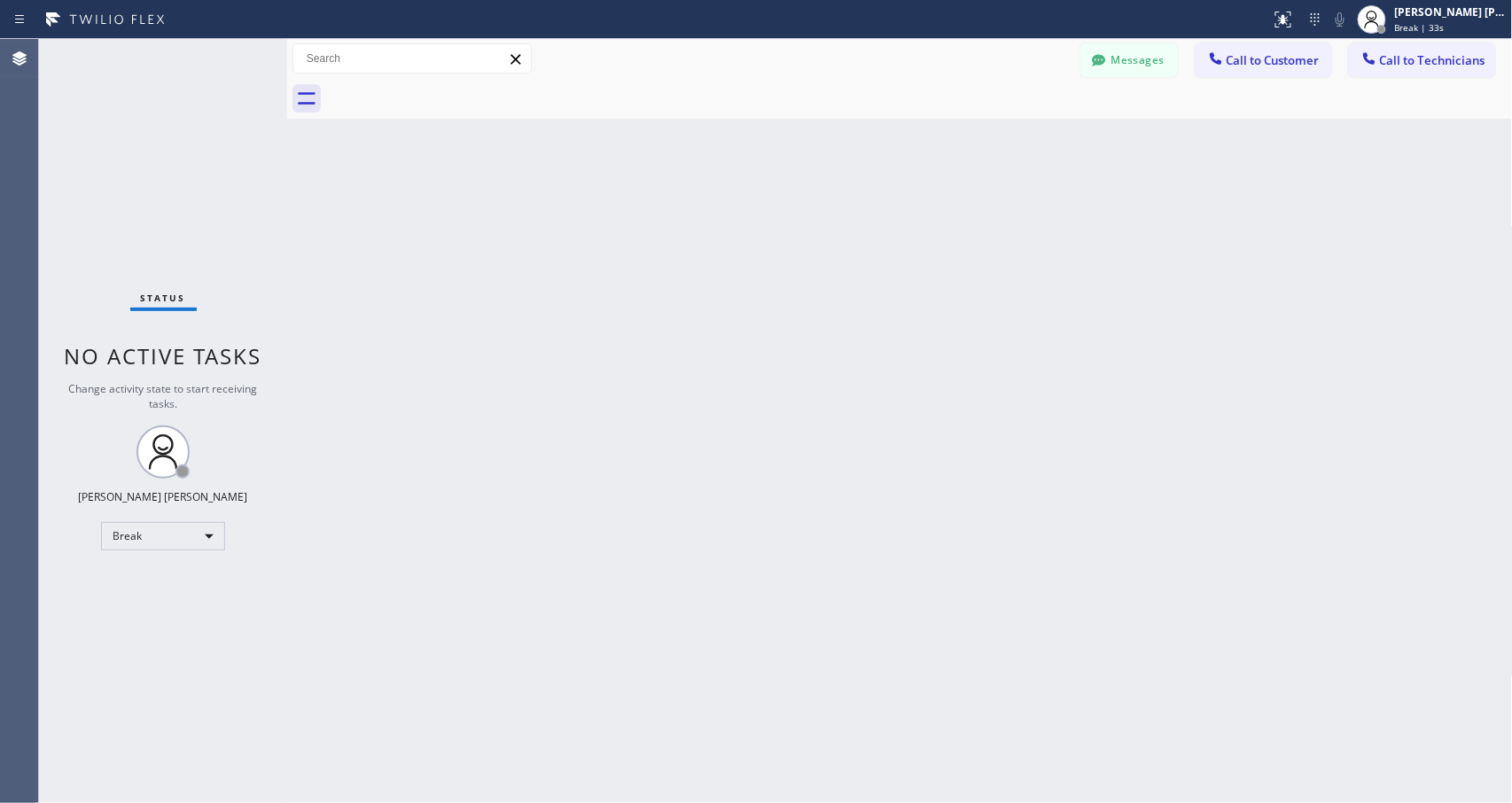
click at [945, 229] on div "Back to Dashboard Change Sender ID Customers Technicians Select a contact Outbo…" at bounding box center [900, 421] width 1226 height 764
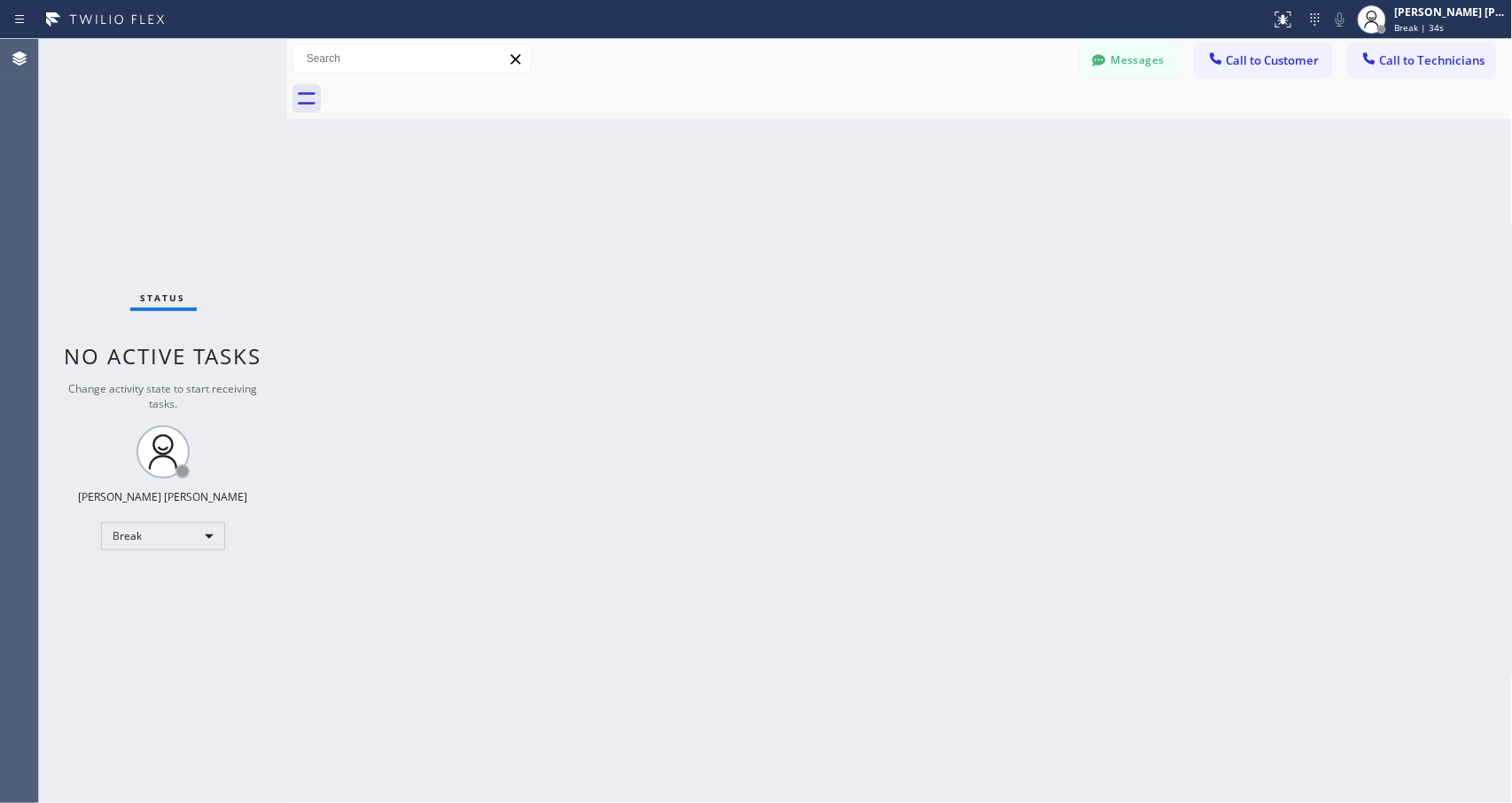
click at [945, 229] on div "Back to Dashboard Change Sender ID Customers Technicians Select a contact Outbo…" at bounding box center [900, 421] width 1226 height 764
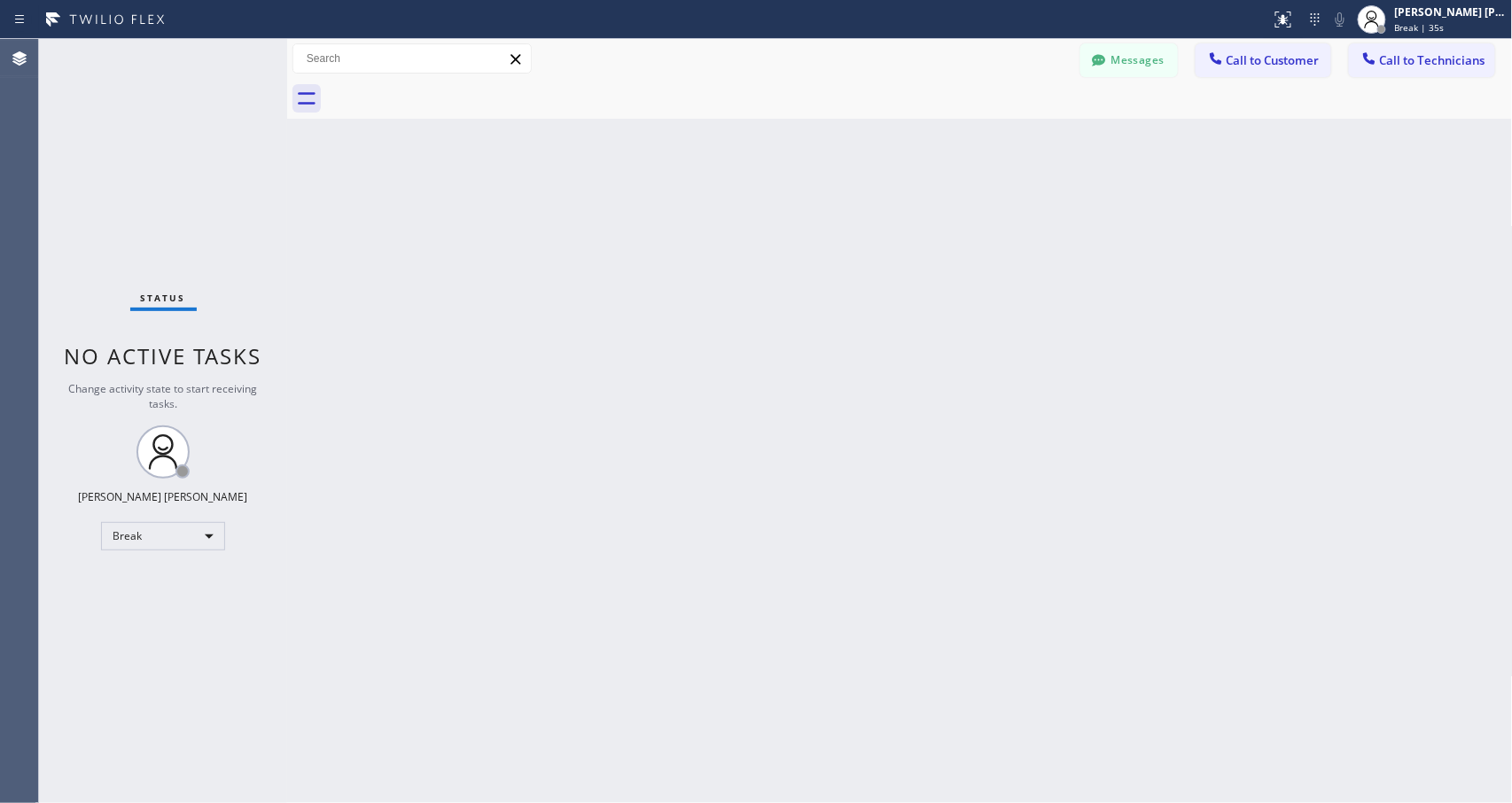
click at [945, 229] on div "Back to Dashboard Change Sender ID Customers Technicians Select a contact Outbo…" at bounding box center [900, 421] width 1226 height 764
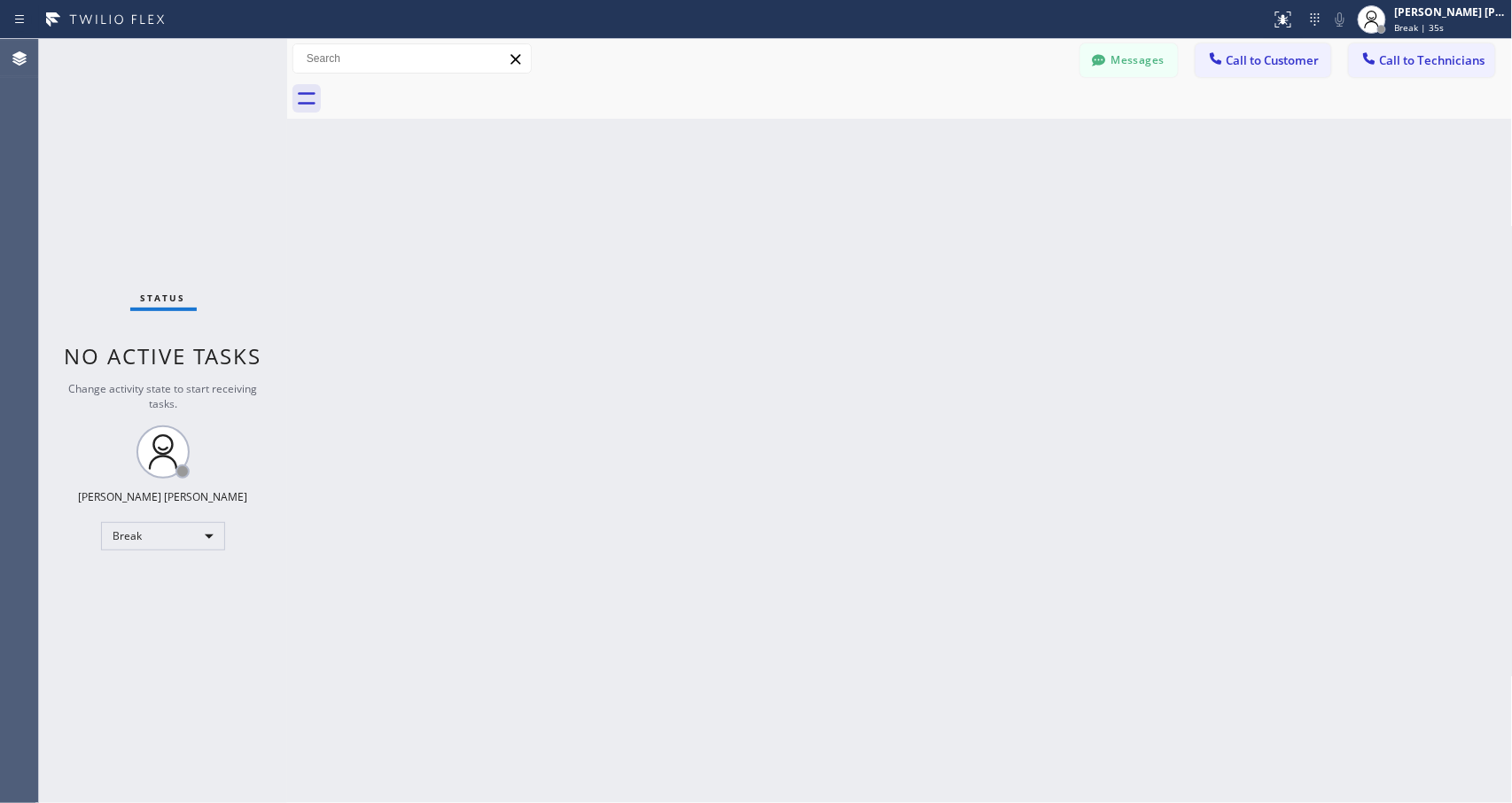
click at [945, 229] on div "Back to Dashboard Change Sender ID Customers Technicians Select a contact Outbo…" at bounding box center [900, 421] width 1226 height 764
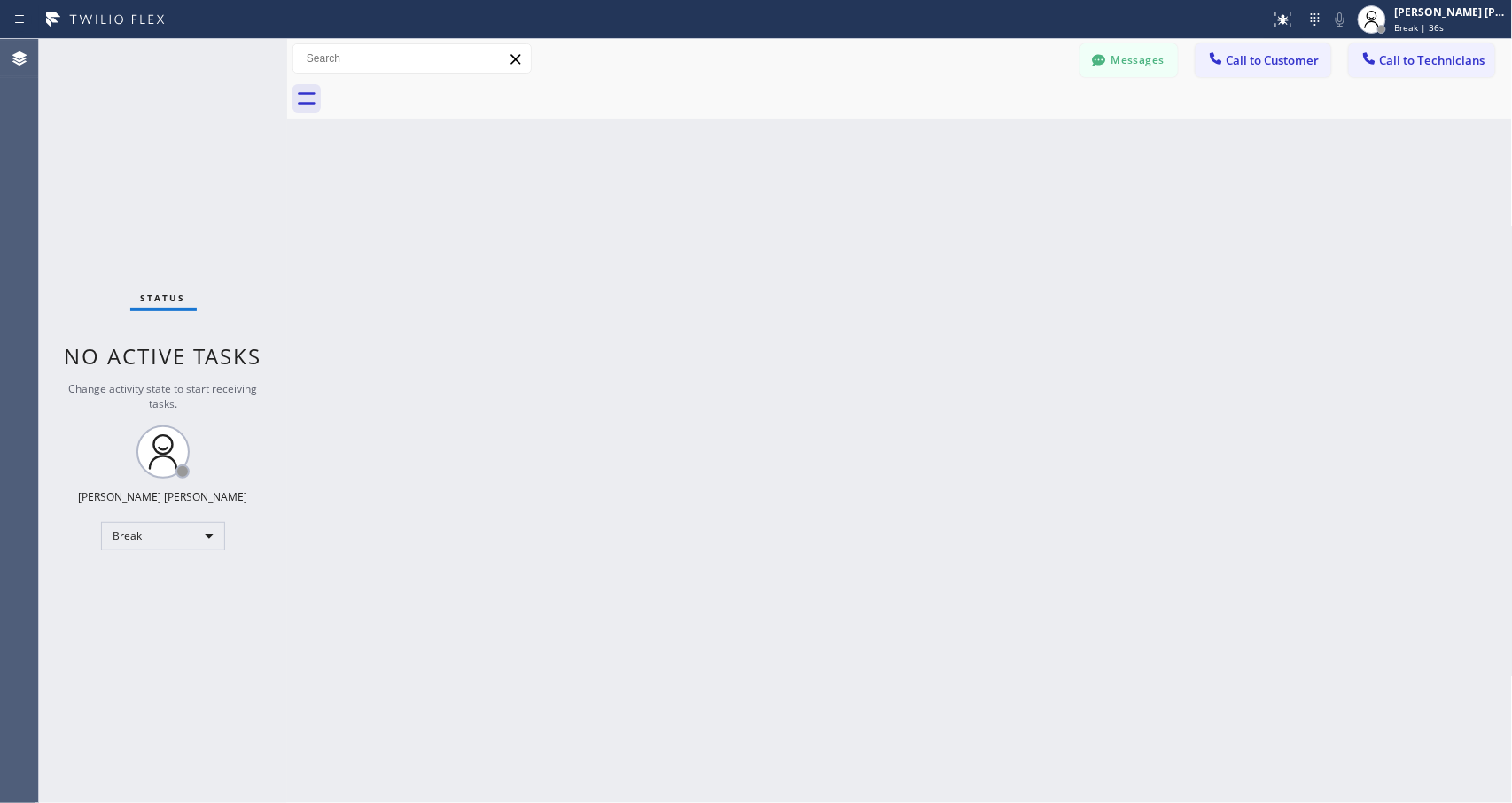
click at [945, 229] on div "Back to Dashboard Change Sender ID Customers Technicians Select a contact Outbo…" at bounding box center [900, 421] width 1226 height 764
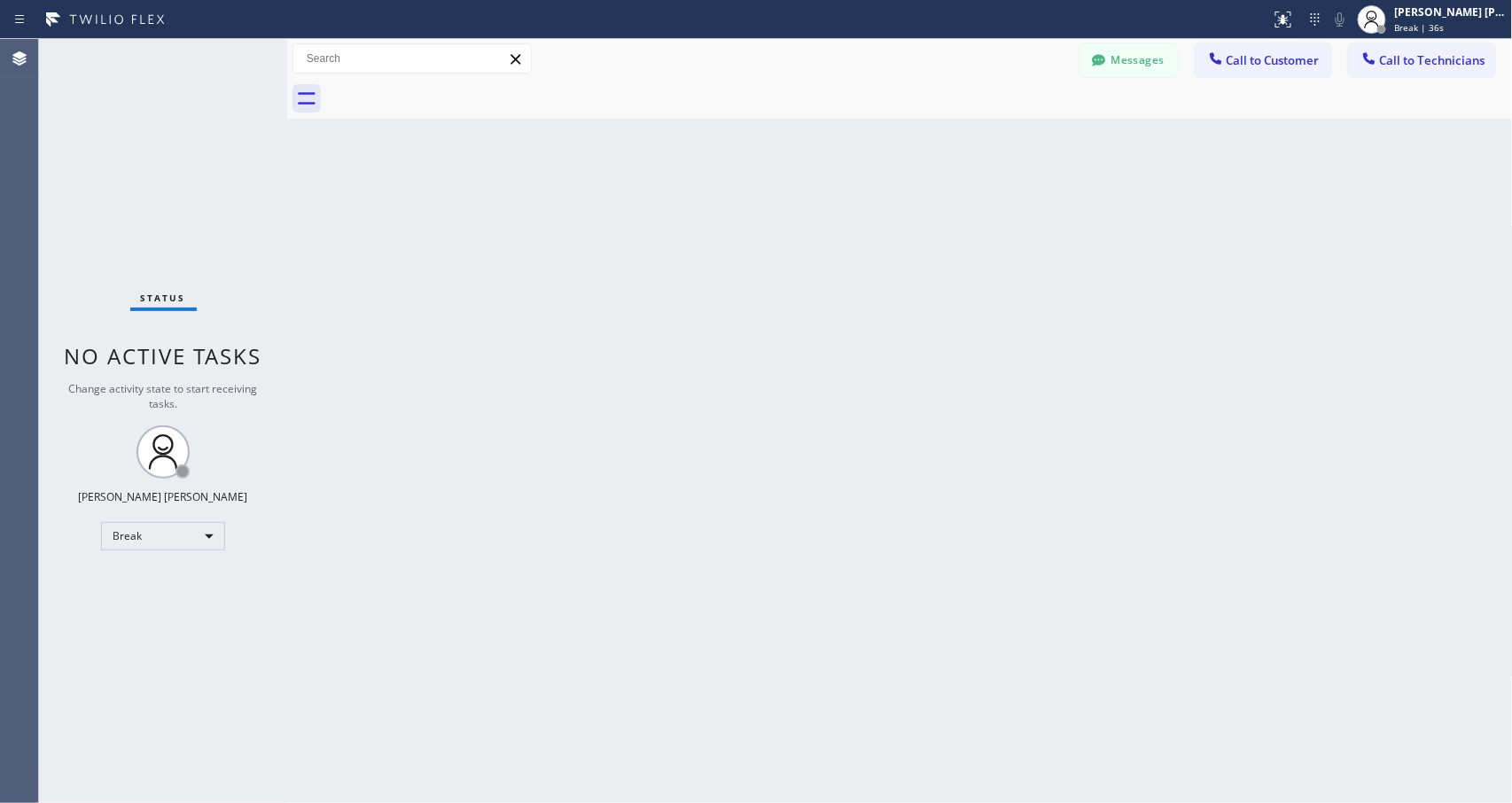
click at [945, 229] on div "Back to Dashboard Change Sender ID Customers Technicians Select a contact Outbo…" at bounding box center [900, 421] width 1226 height 764
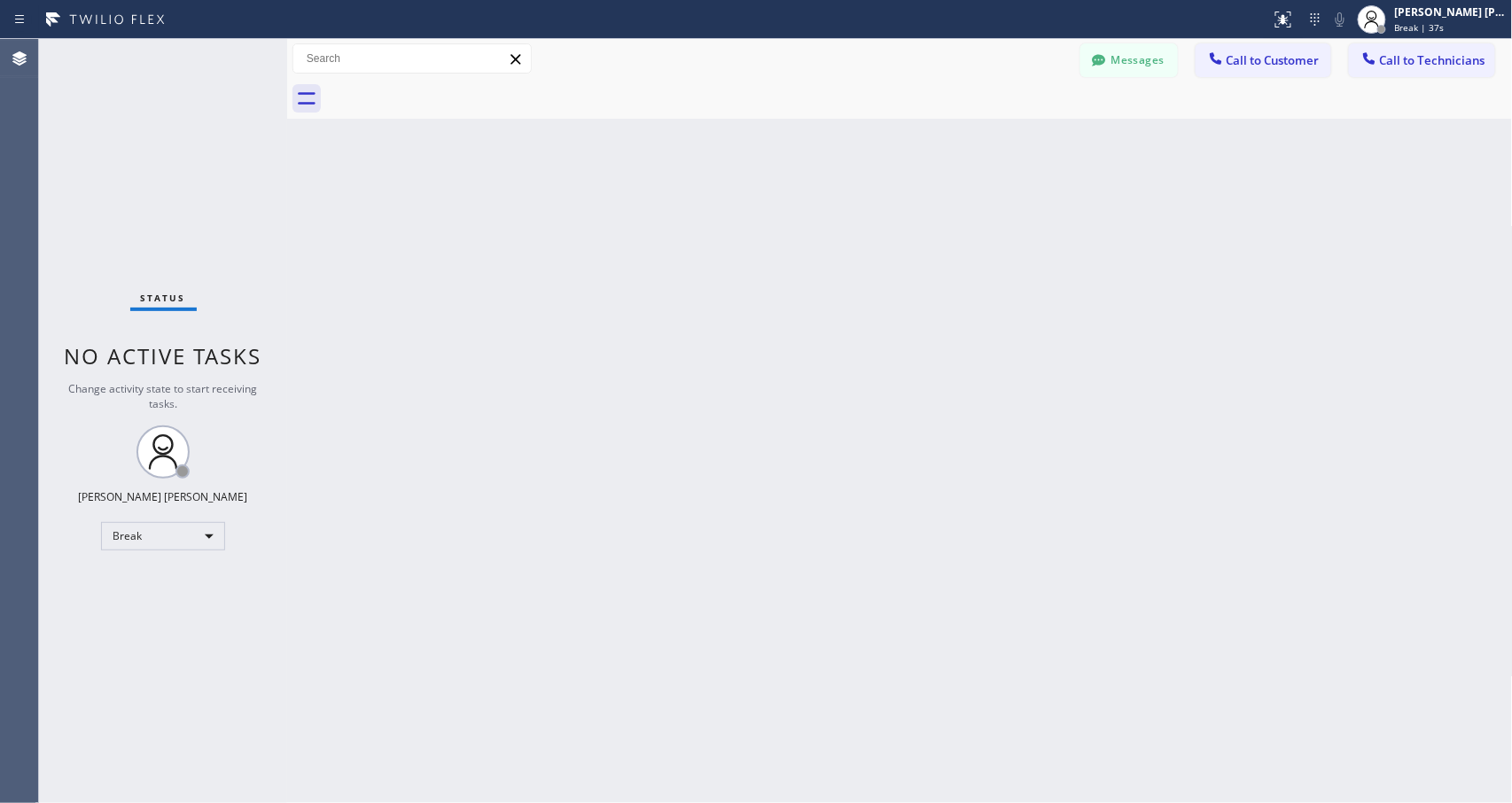
click at [945, 229] on div "Back to Dashboard Change Sender ID Customers Technicians Select a contact Outbo…" at bounding box center [900, 421] width 1226 height 764
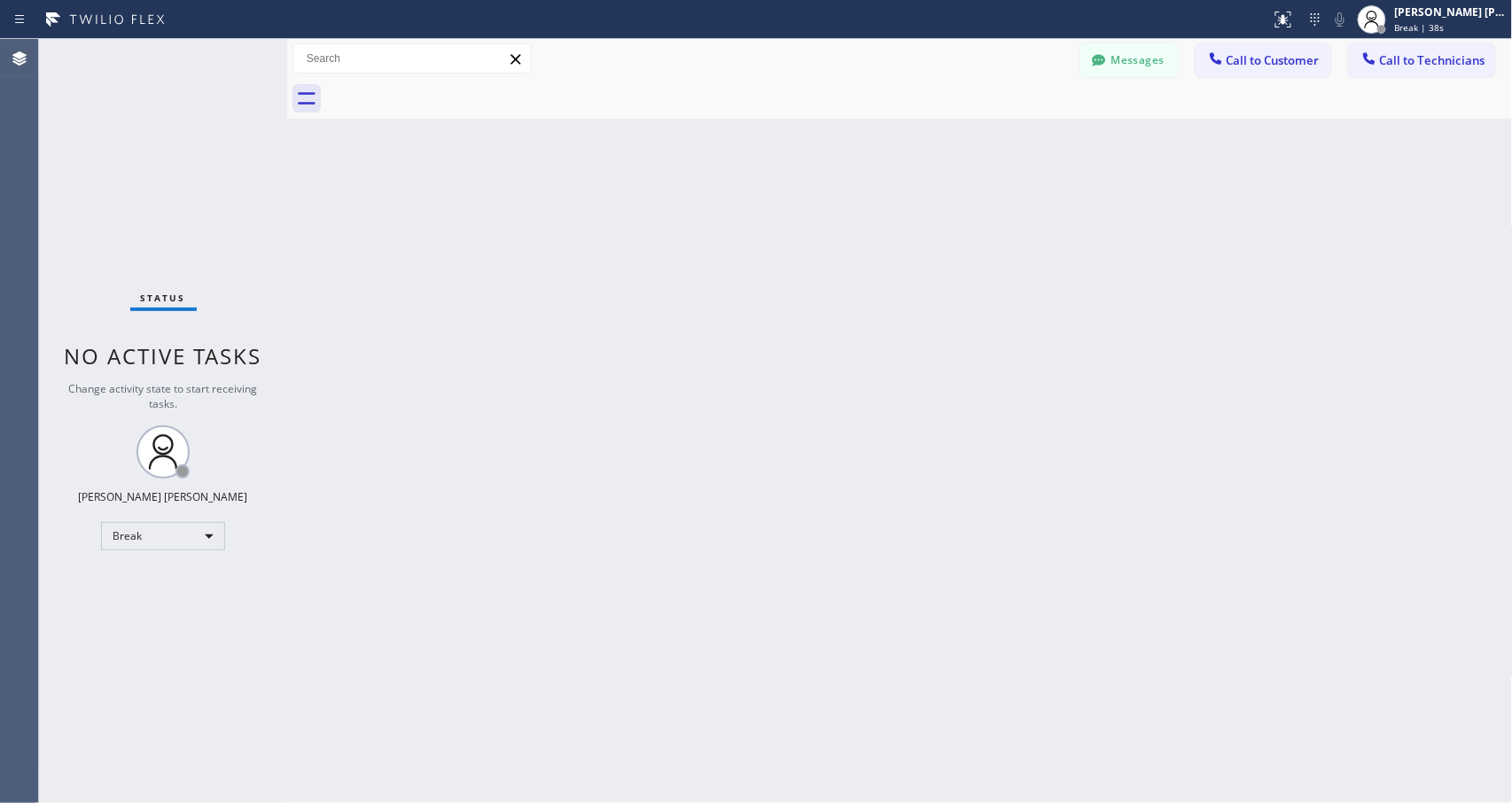
click at [945, 229] on div "Back to Dashboard Change Sender ID Customers Technicians Select a contact Outbo…" at bounding box center [900, 421] width 1226 height 764
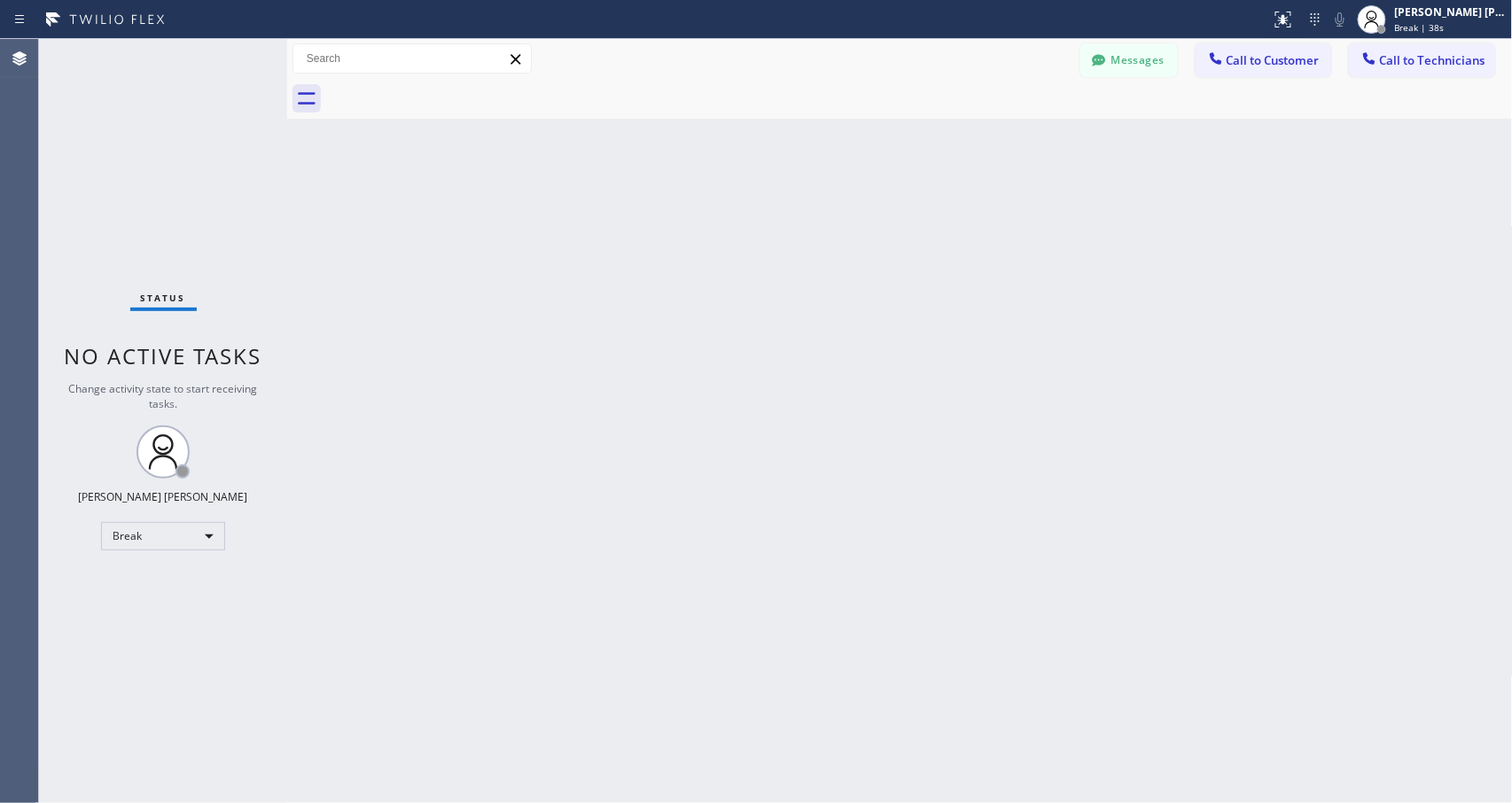
click at [945, 229] on div "Back to Dashboard Change Sender ID Customers Technicians Select a contact Outbo…" at bounding box center [900, 421] width 1226 height 764
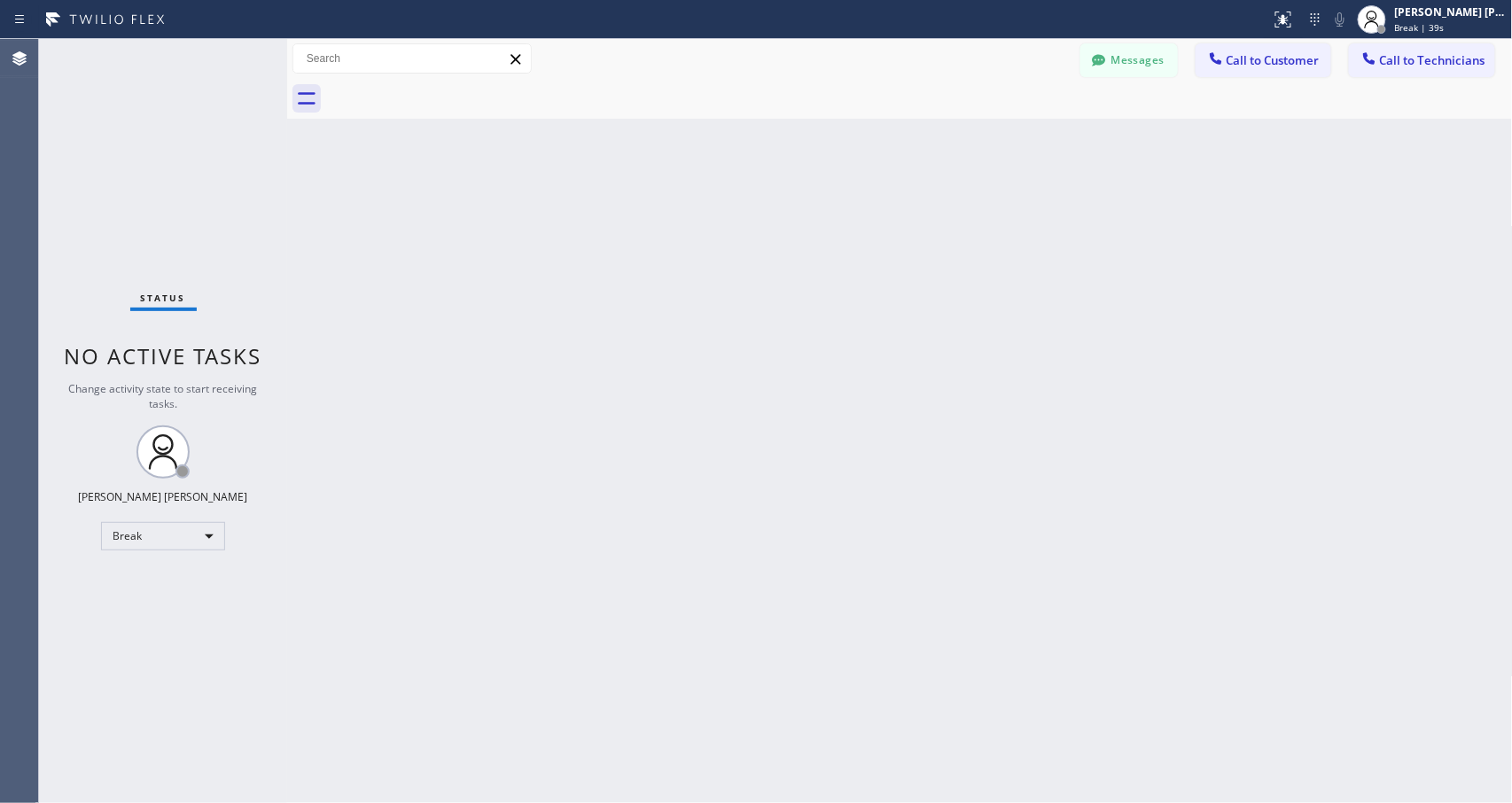
click at [945, 229] on div "Back to Dashboard Change Sender ID Customers Technicians Select a contact Outbo…" at bounding box center [900, 421] width 1226 height 764
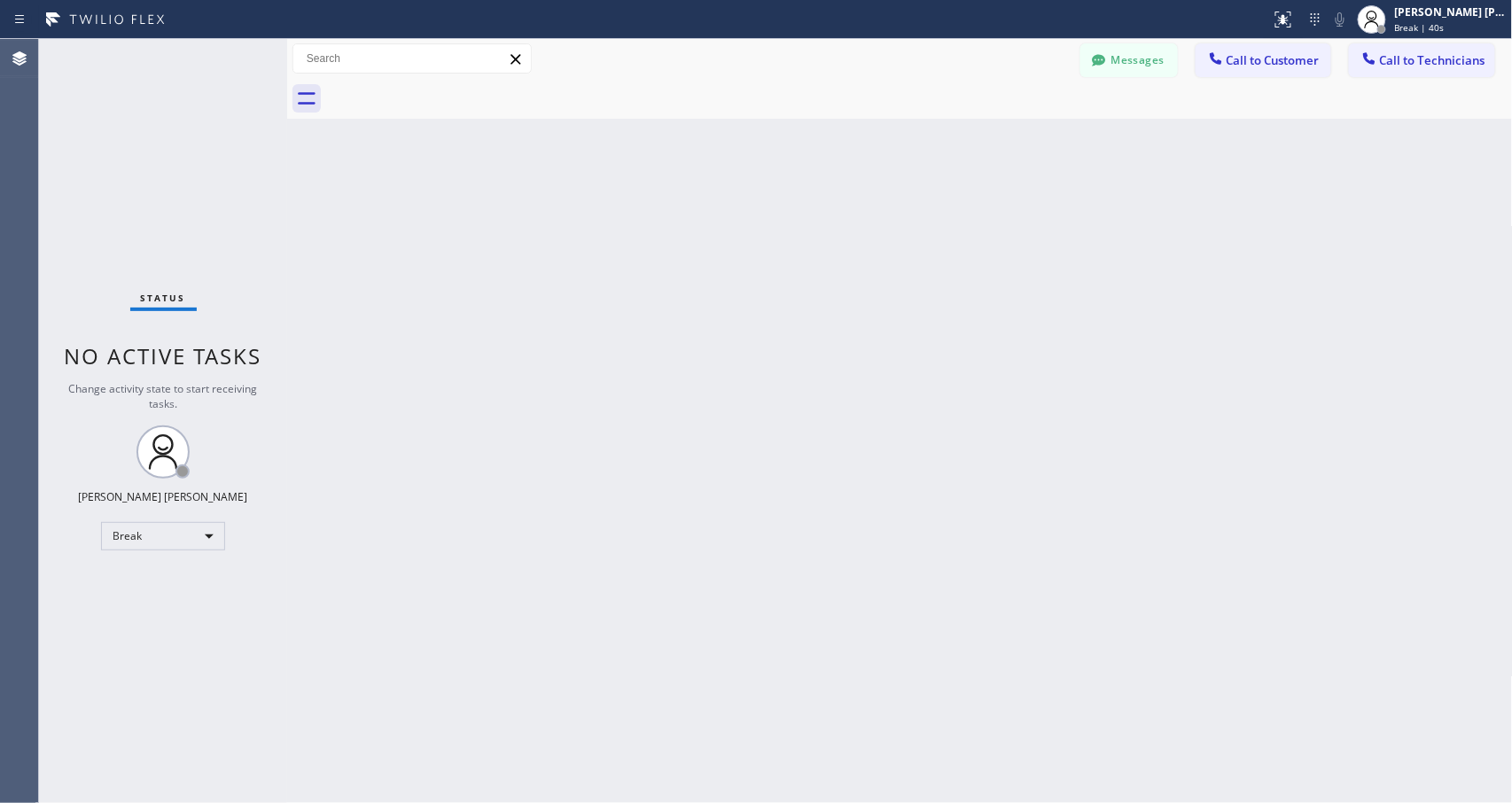
click at [945, 229] on div "Back to Dashboard Change Sender ID Customers Technicians Select a contact Outbo…" at bounding box center [900, 421] width 1226 height 764
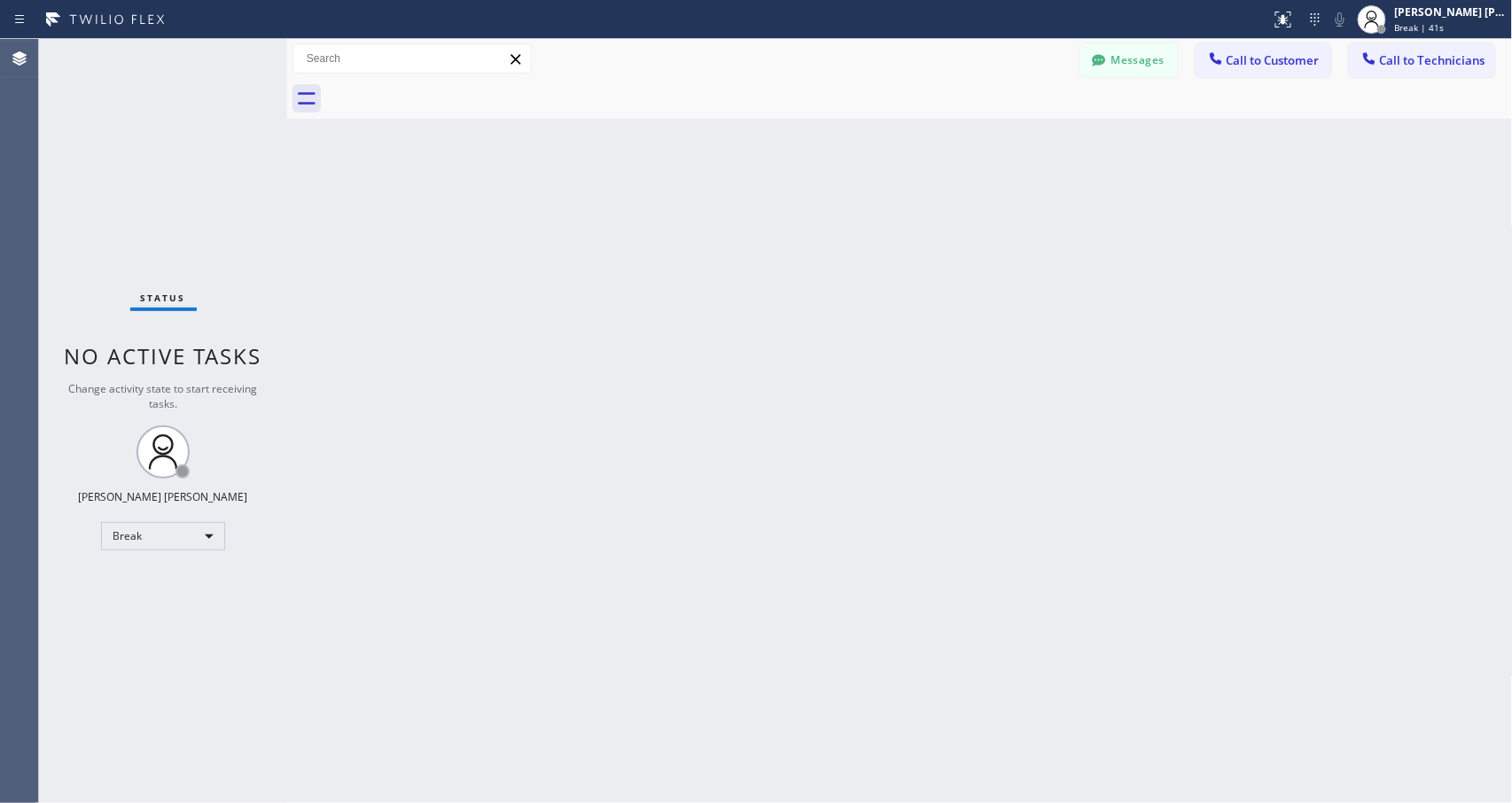
click at [945, 229] on div "Back to Dashboard Change Sender ID Customers Technicians Select a contact Outbo…" at bounding box center [900, 421] width 1226 height 764
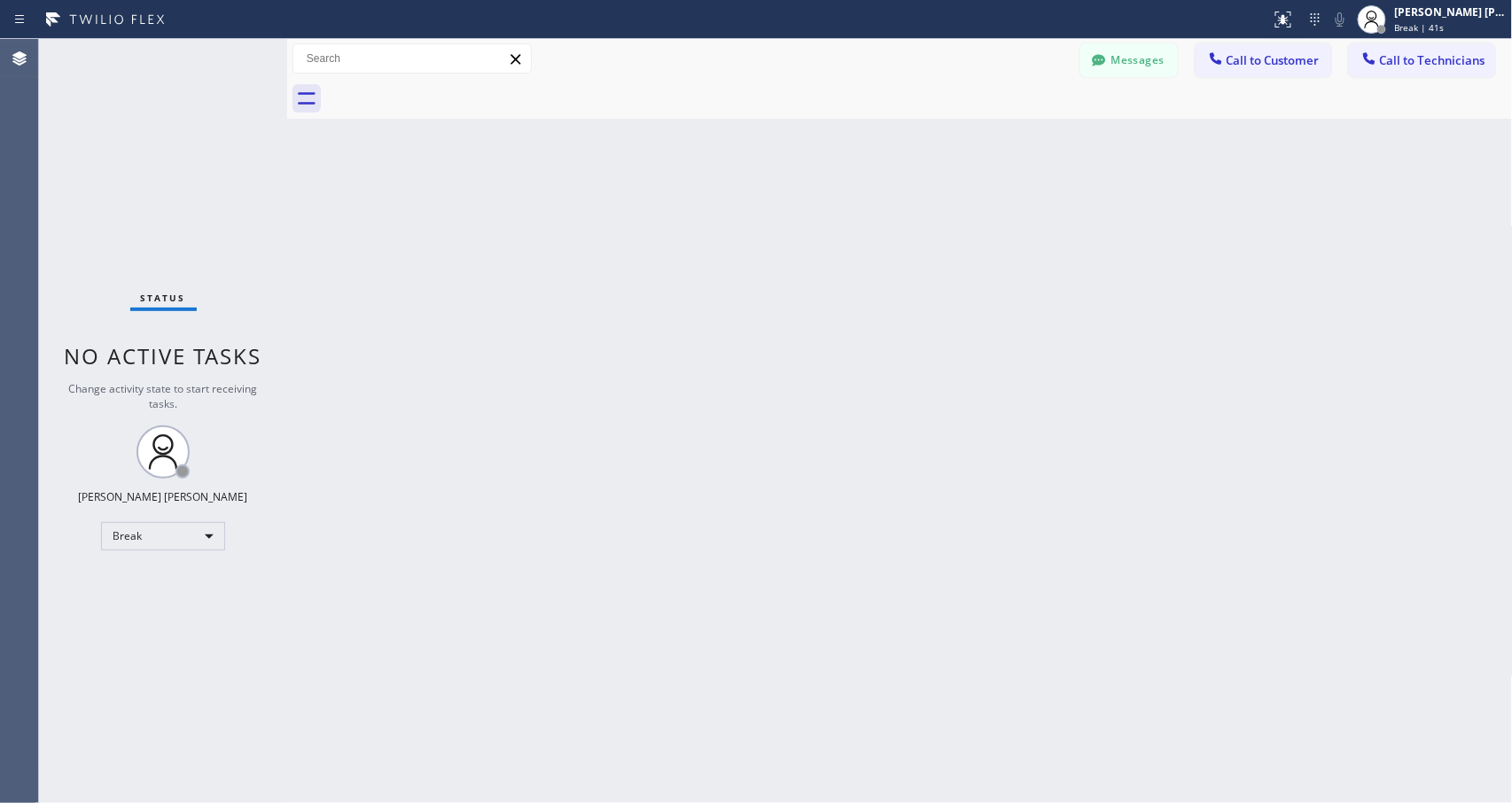
click at [945, 229] on div "Back to Dashboard Change Sender ID Customers Technicians Select a contact Outbo…" at bounding box center [900, 421] width 1226 height 764
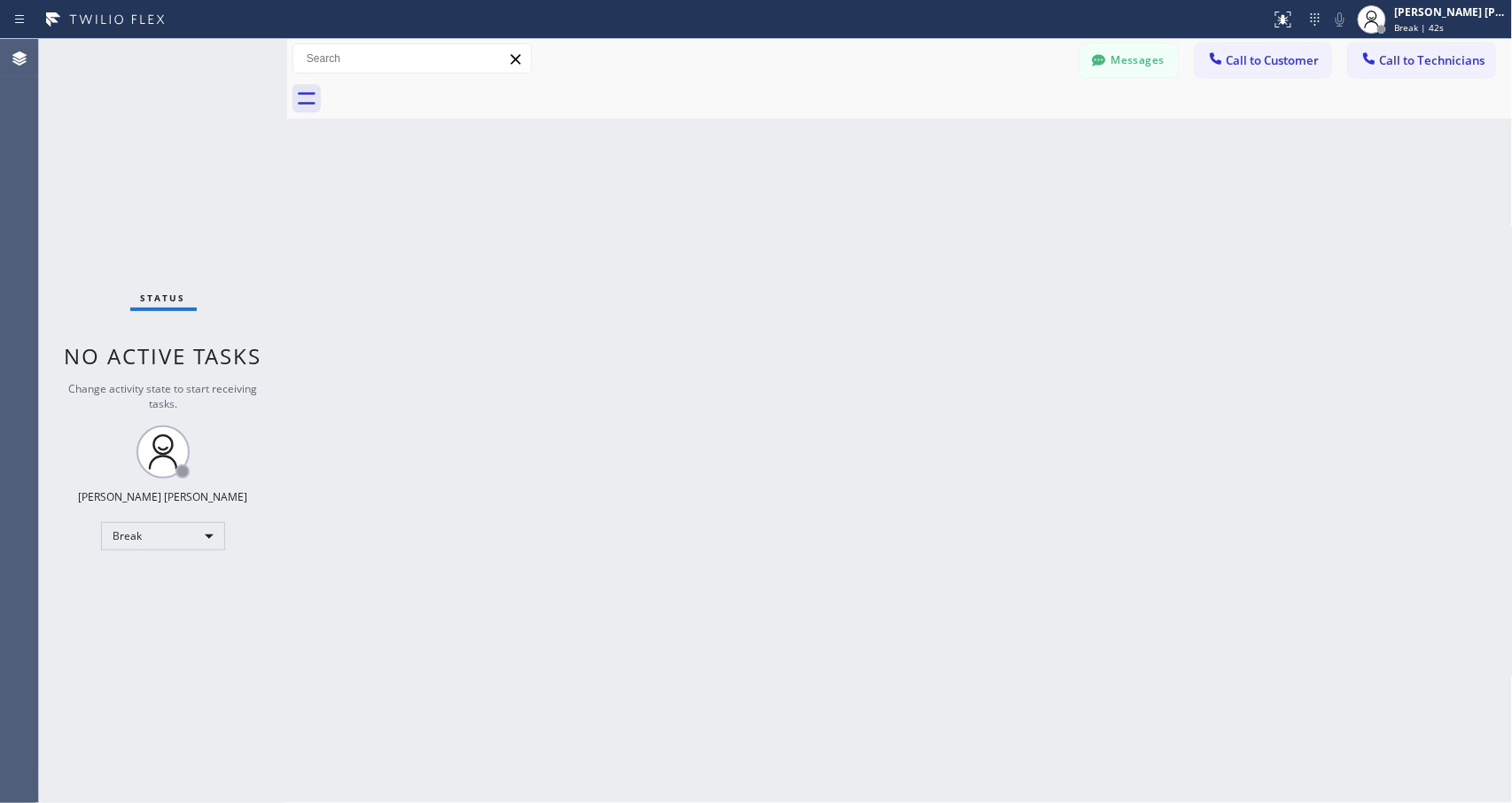
click at [945, 229] on div "Back to Dashboard Change Sender ID Customers Technicians Select a contact Outbo…" at bounding box center [900, 421] width 1226 height 764
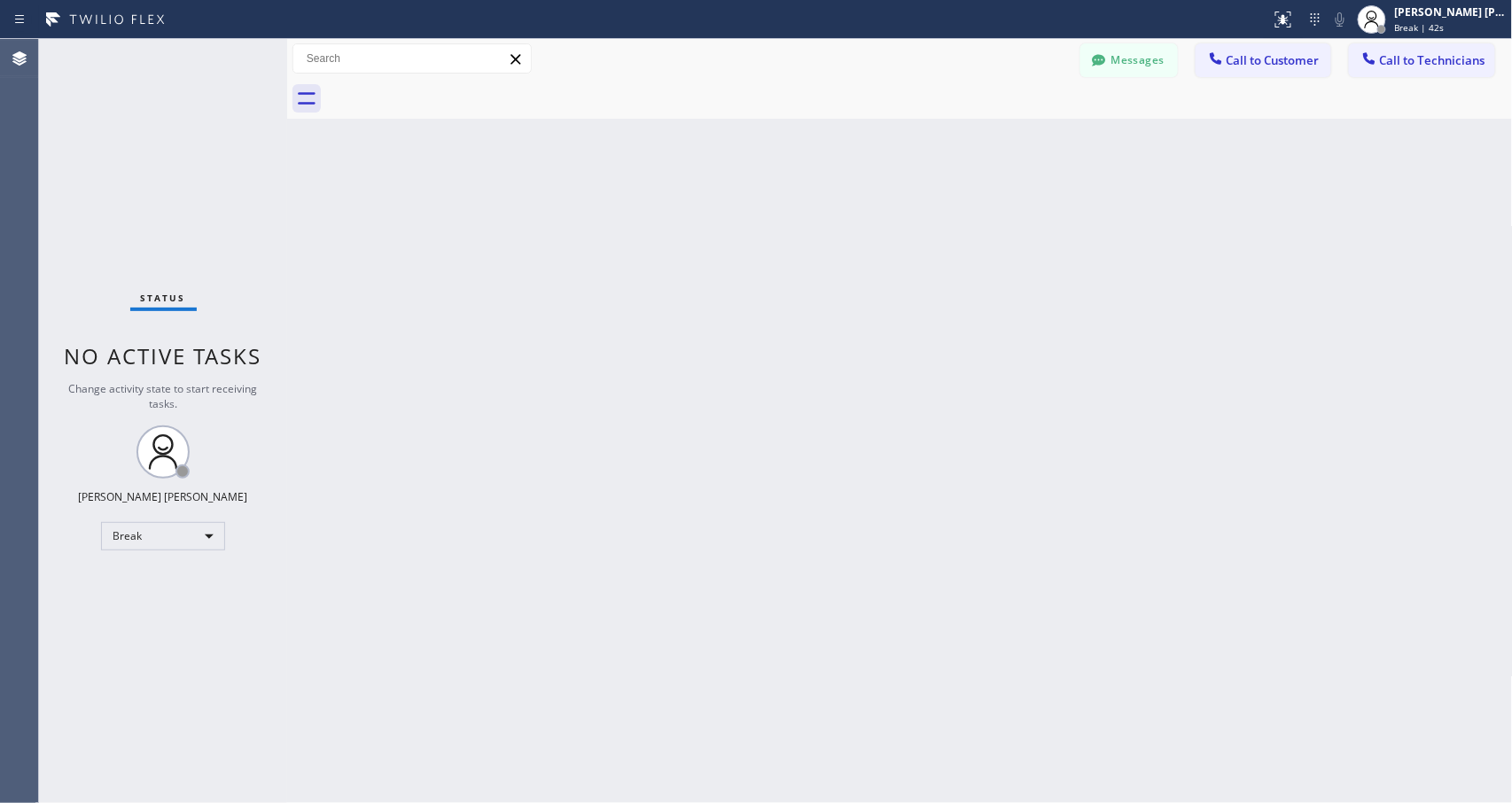
click at [945, 229] on div "Back to Dashboard Change Sender ID Customers Technicians Select a contact Outbo…" at bounding box center [900, 421] width 1226 height 764
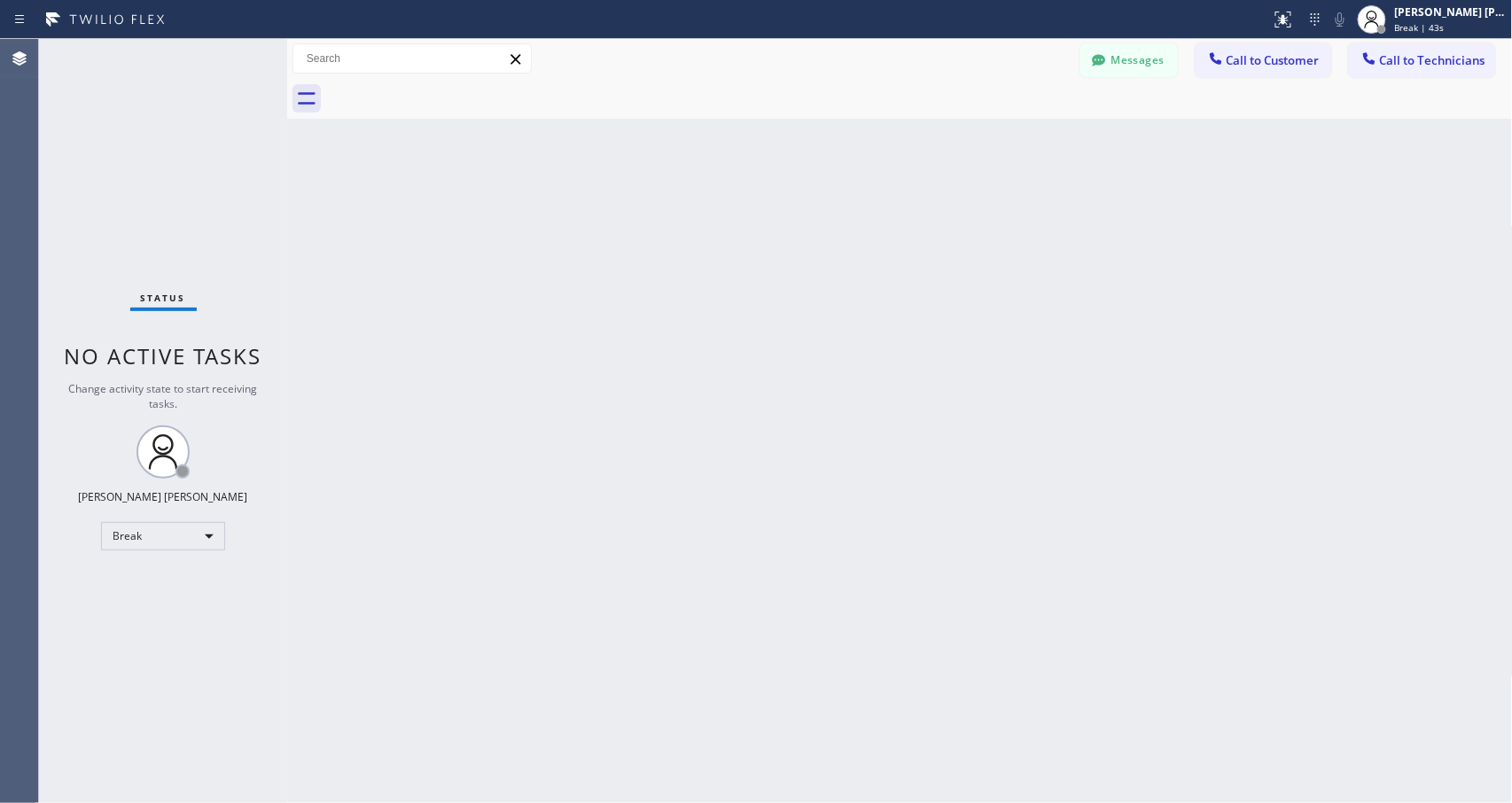
click at [945, 229] on div "Back to Dashboard Change Sender ID Customers Technicians Select a contact Outbo…" at bounding box center [900, 421] width 1226 height 764
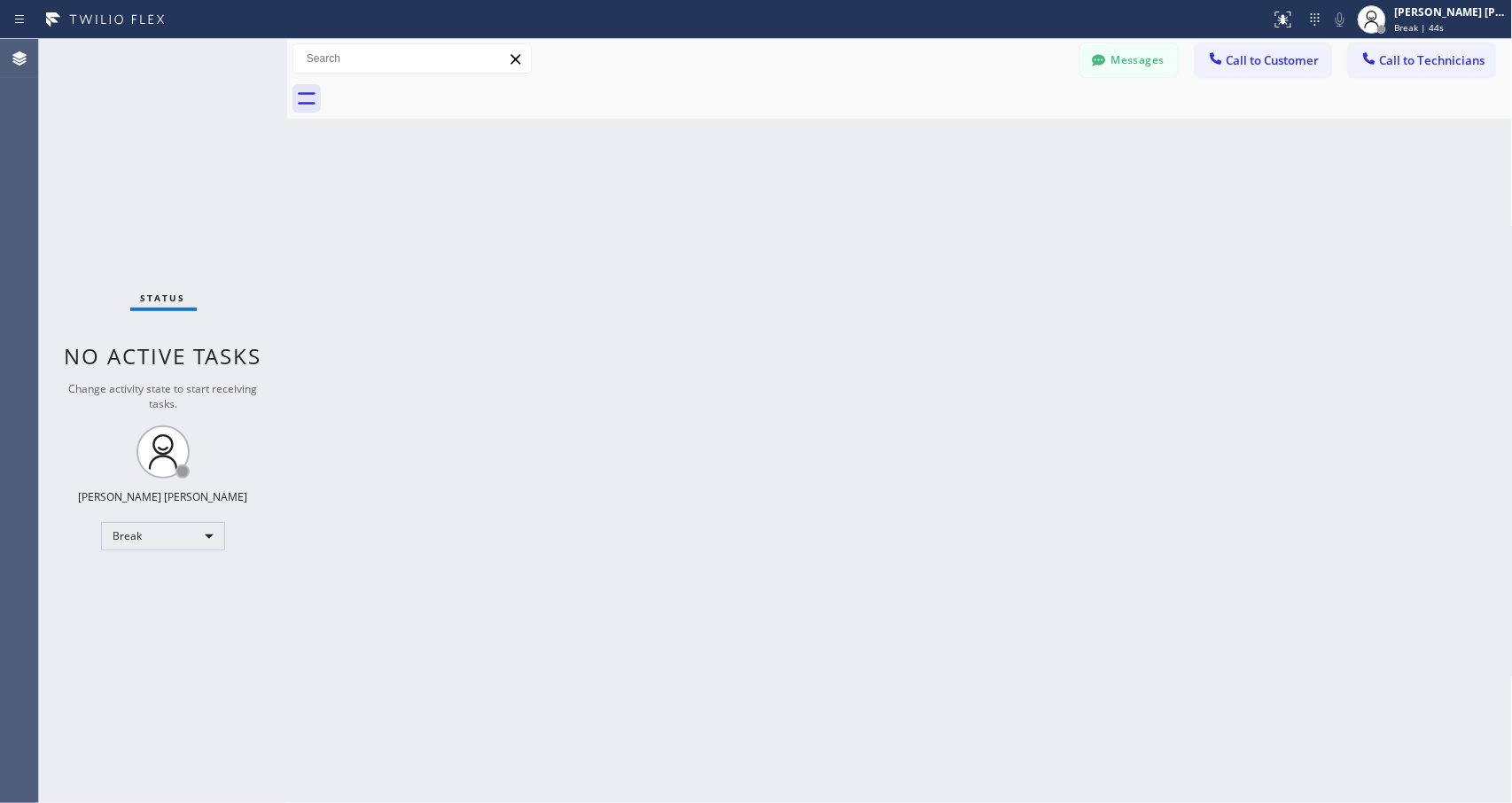
click at [945, 229] on div "Back to Dashboard Change Sender ID Customers Technicians Select a contact Outbo…" at bounding box center [900, 421] width 1226 height 764
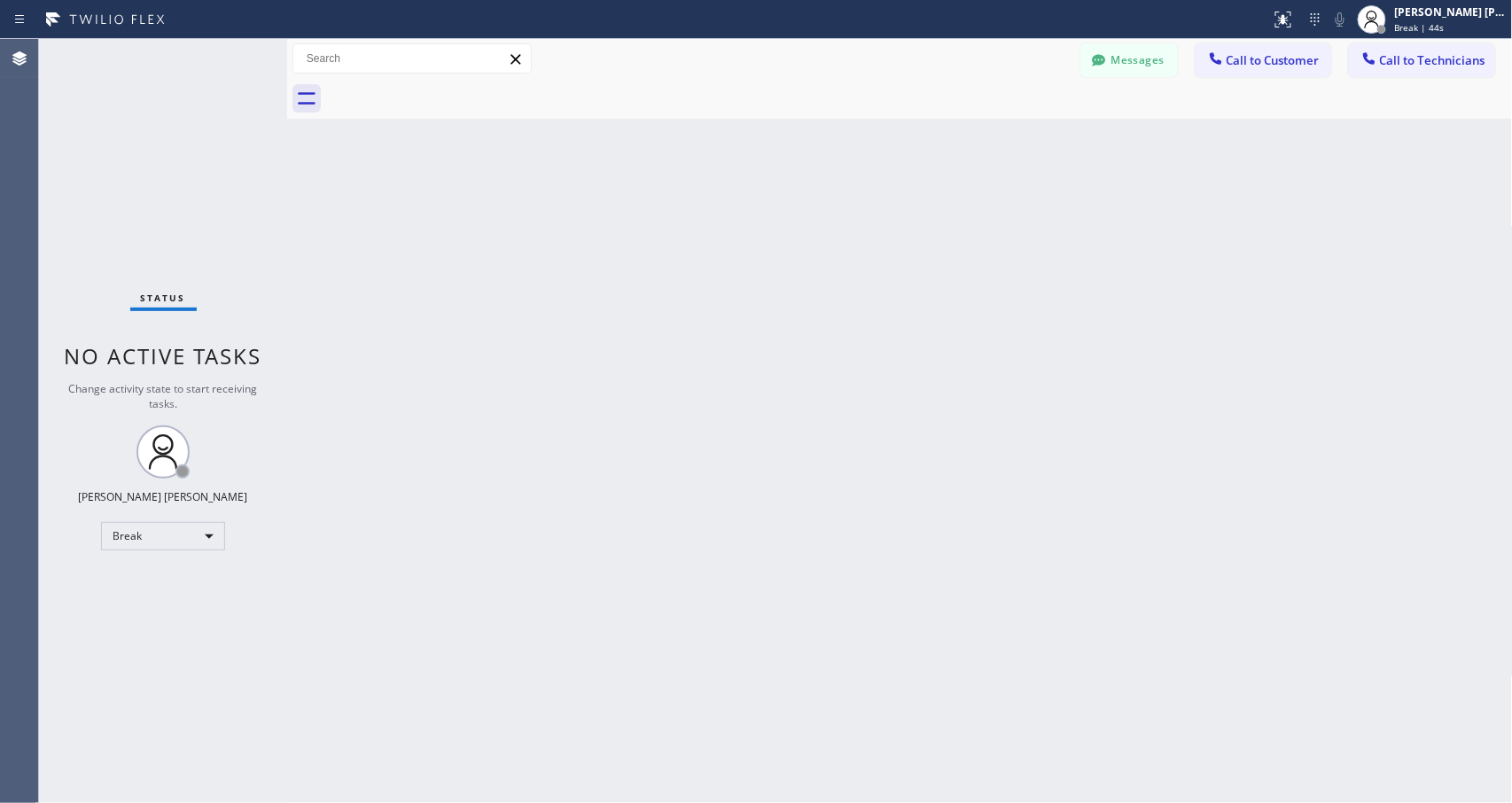
click at [945, 229] on div "Back to Dashboard Change Sender ID Customers Technicians Select a contact Outbo…" at bounding box center [900, 421] width 1226 height 764
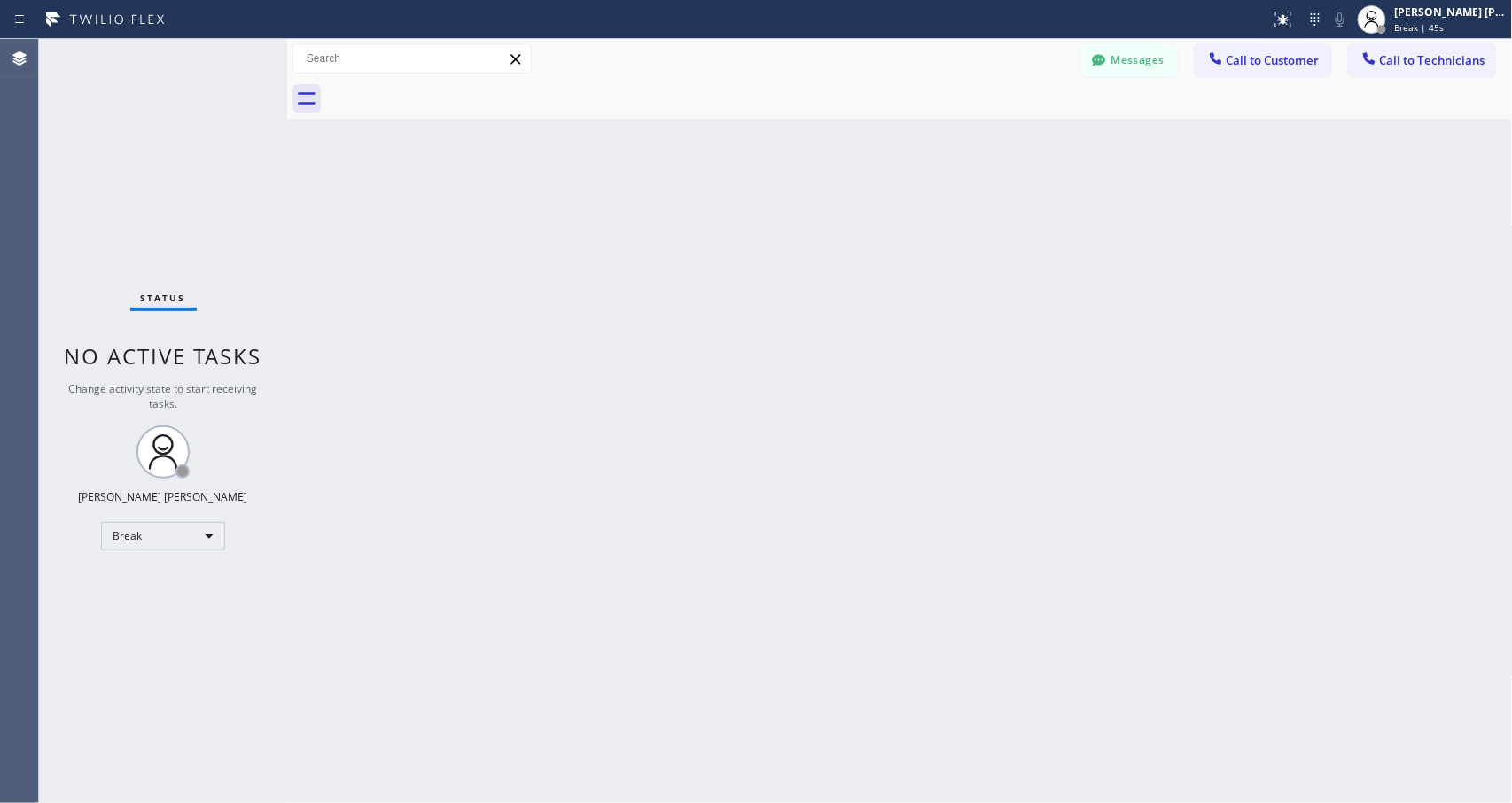
click at [945, 229] on div "Back to Dashboard Change Sender ID Customers Technicians Select a contact Outbo…" at bounding box center [900, 421] width 1226 height 764
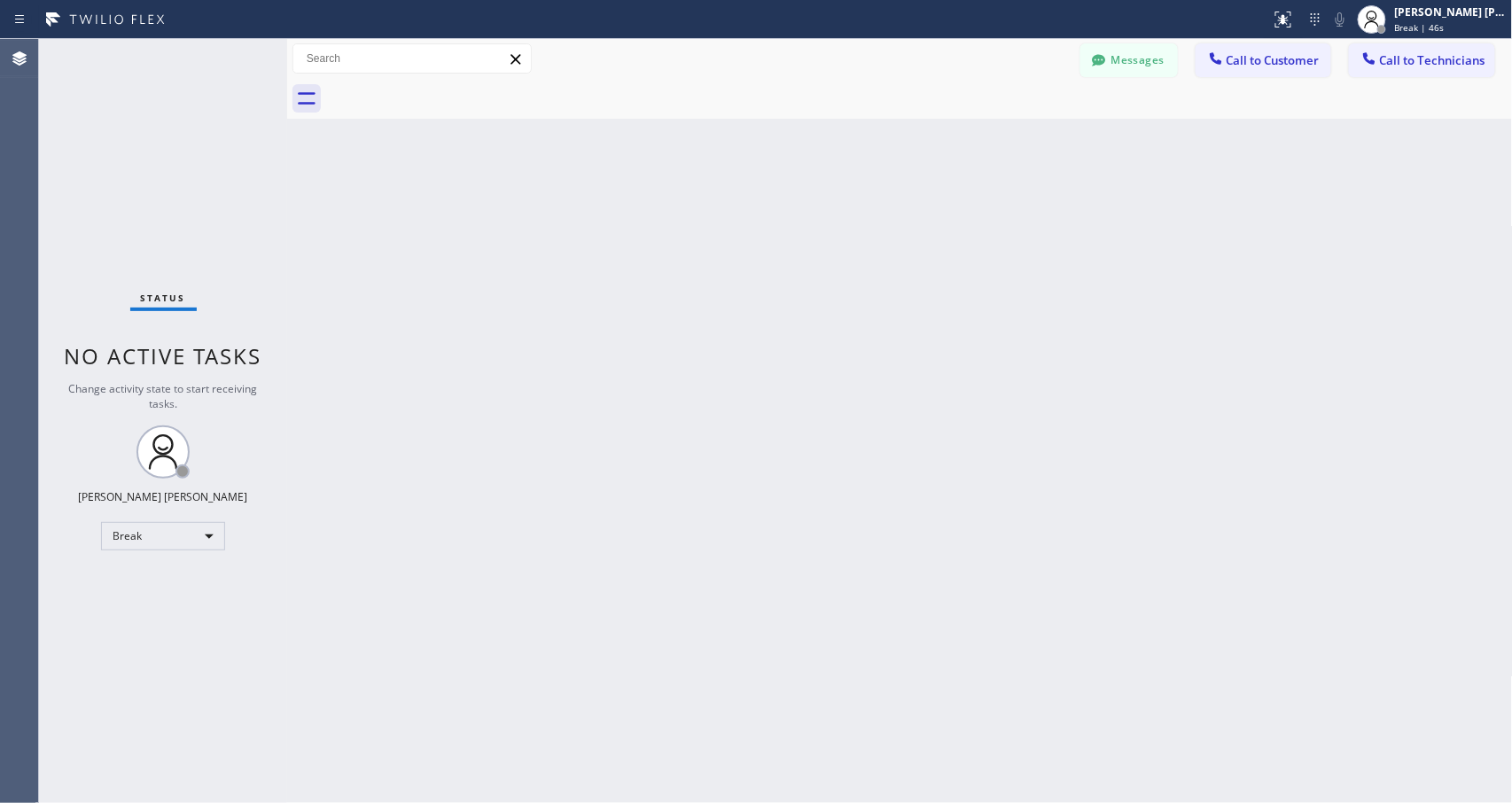
click at [945, 229] on div "Back to Dashboard Change Sender ID Customers Technicians Select a contact Outbo…" at bounding box center [900, 421] width 1226 height 764
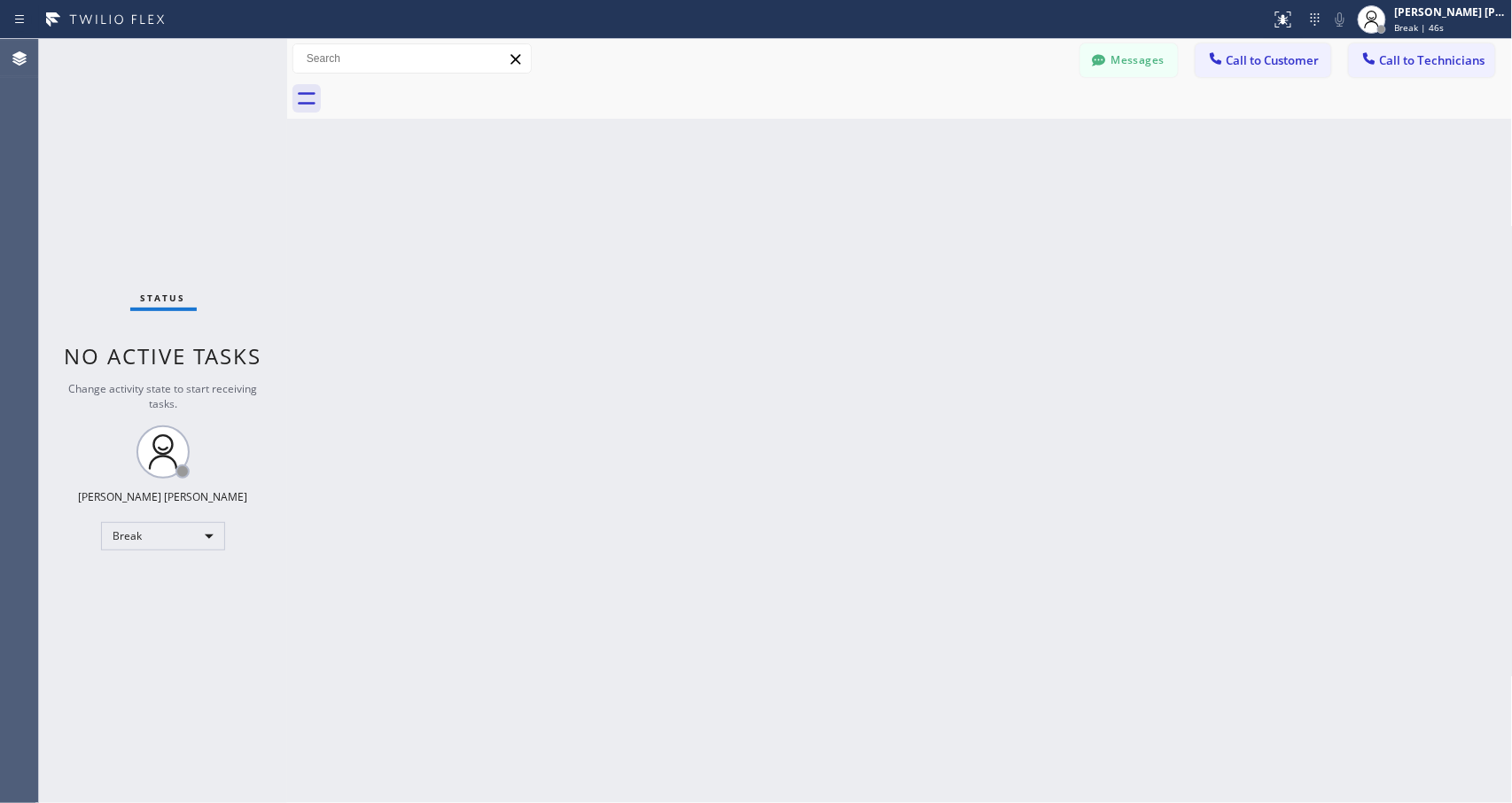
click at [945, 229] on div "Back to Dashboard Change Sender ID Customers Technicians Select a contact Outbo…" at bounding box center [900, 421] width 1226 height 764
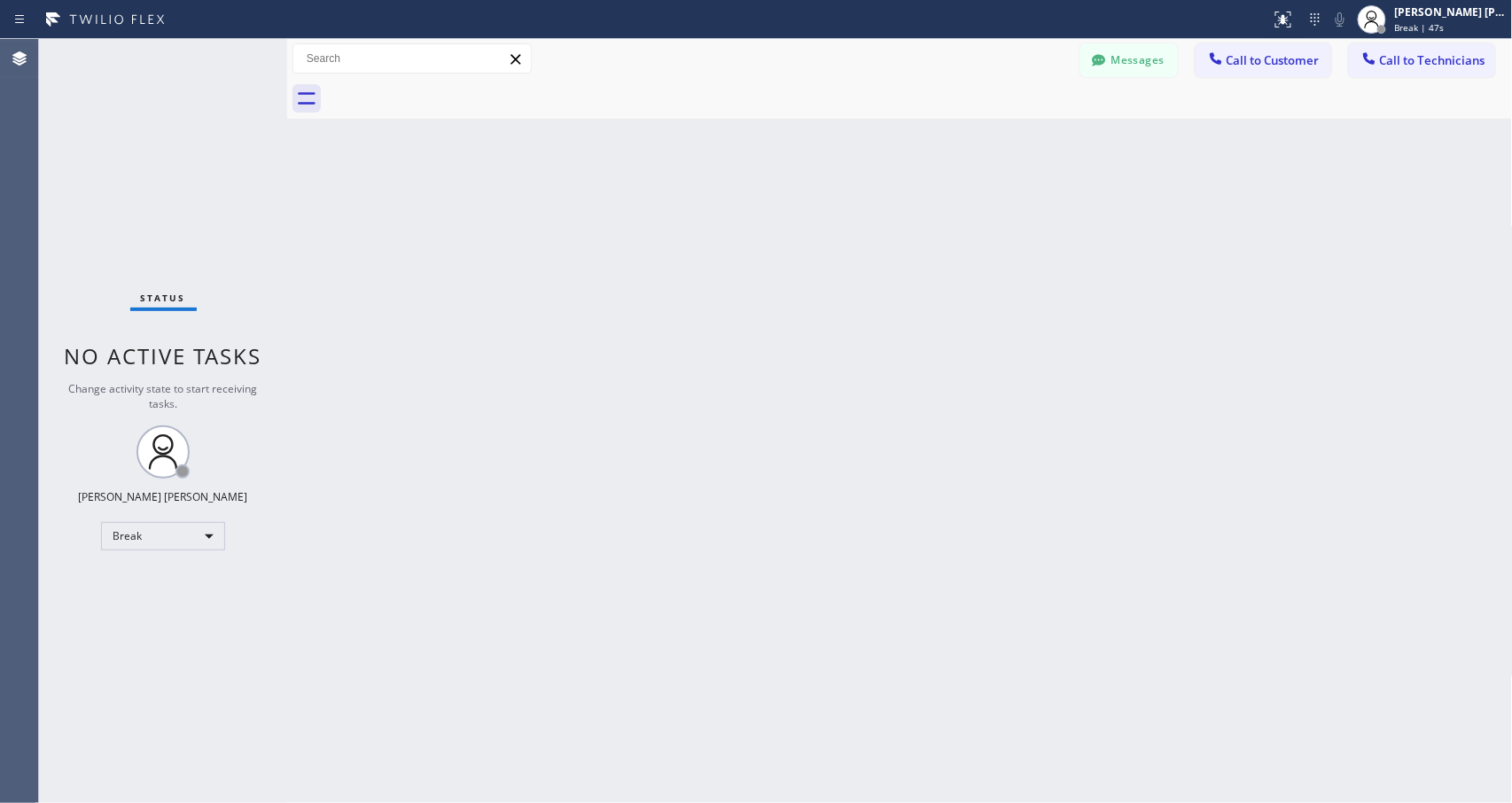
click at [945, 229] on div "Back to Dashboard Change Sender ID Customers Technicians Select a contact Outbo…" at bounding box center [900, 421] width 1226 height 764
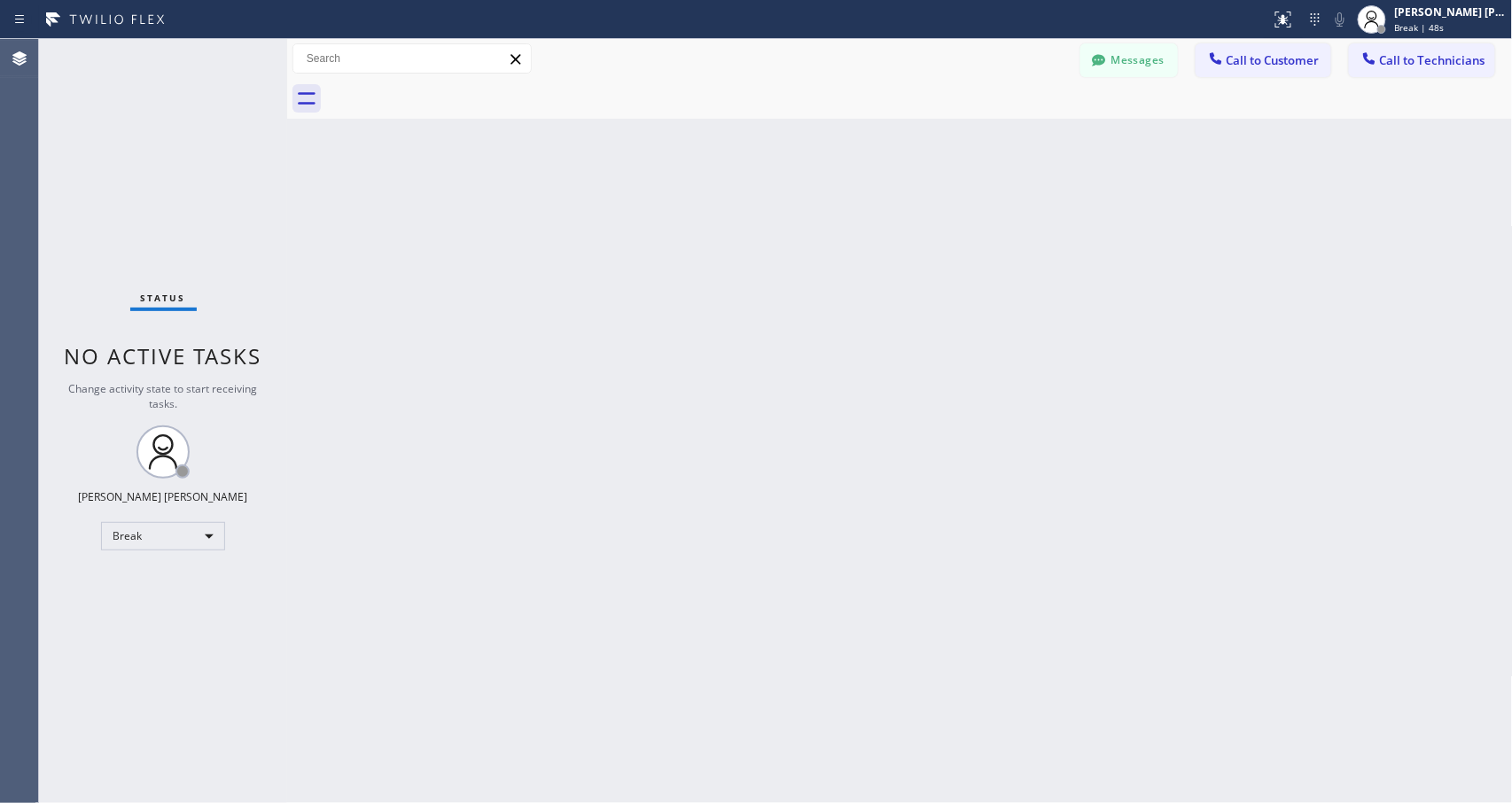
click at [945, 229] on div "Back to Dashboard Change Sender ID Customers Technicians Select a contact Outbo…" at bounding box center [900, 421] width 1226 height 764
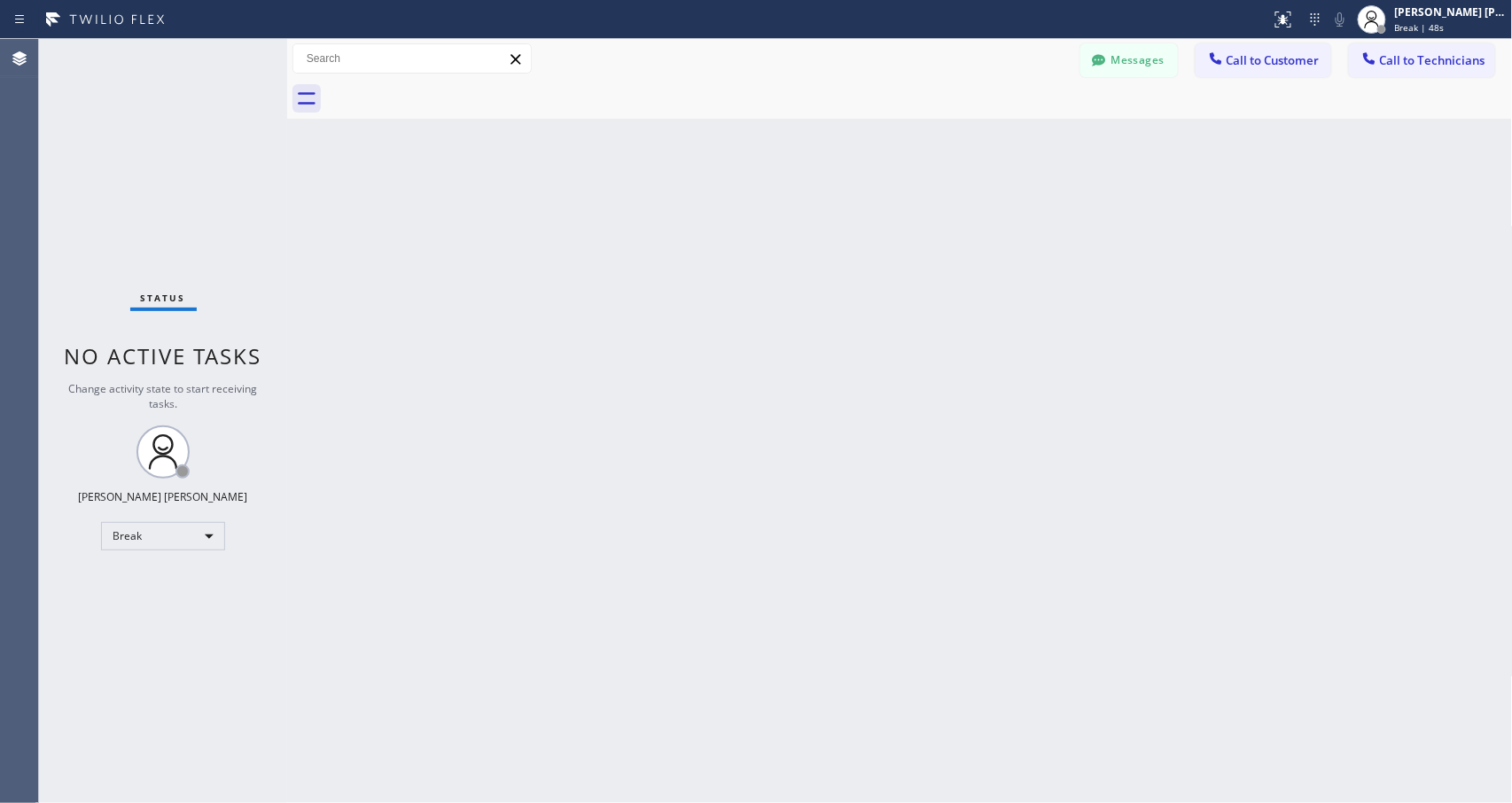
click at [945, 229] on div "Back to Dashboard Change Sender ID Customers Technicians Select a contact Outbo…" at bounding box center [900, 421] width 1226 height 764
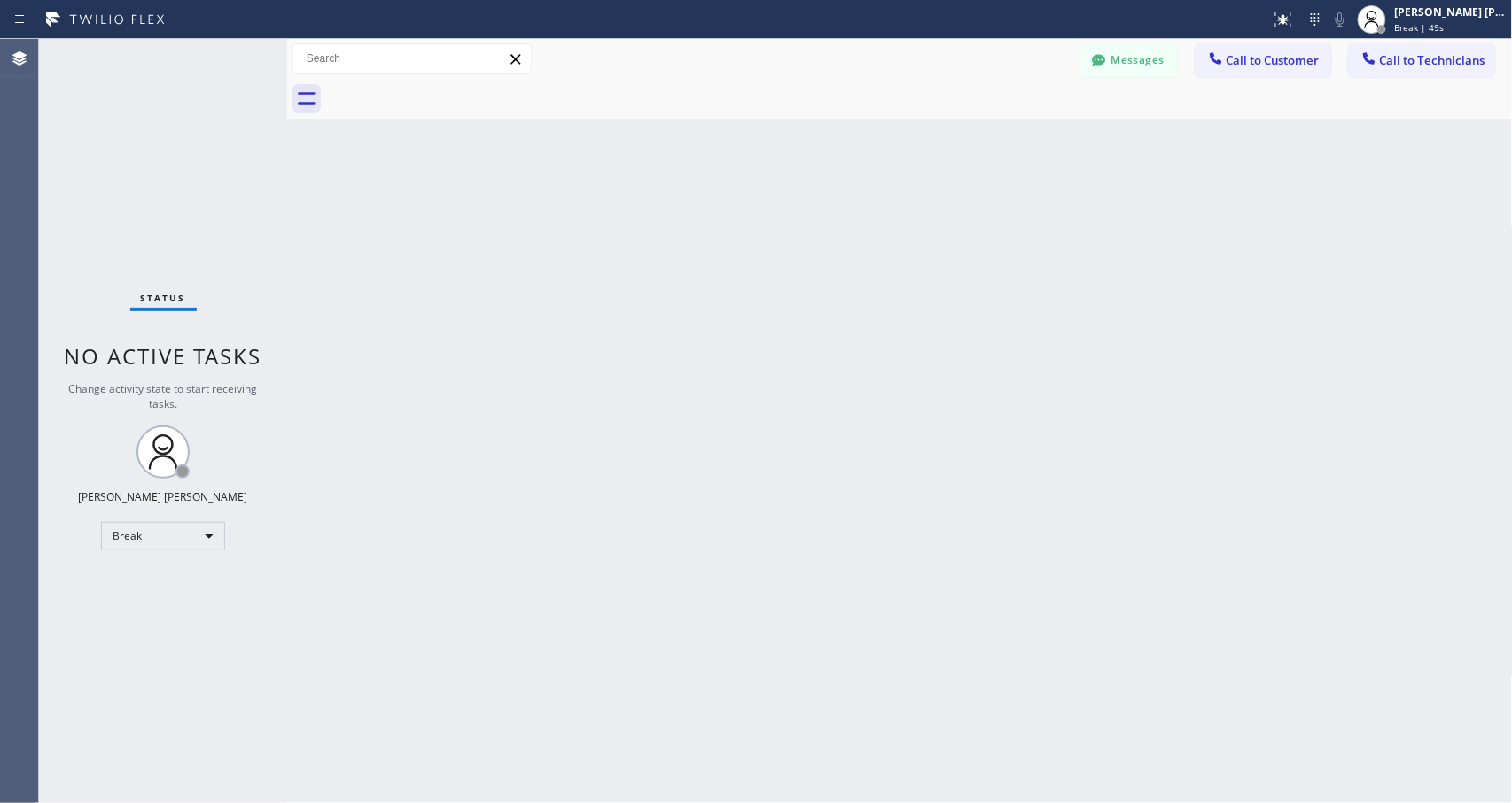
click at [945, 229] on div "Back to Dashboard Change Sender ID Customers Technicians Select a contact Outbo…" at bounding box center [900, 421] width 1226 height 764
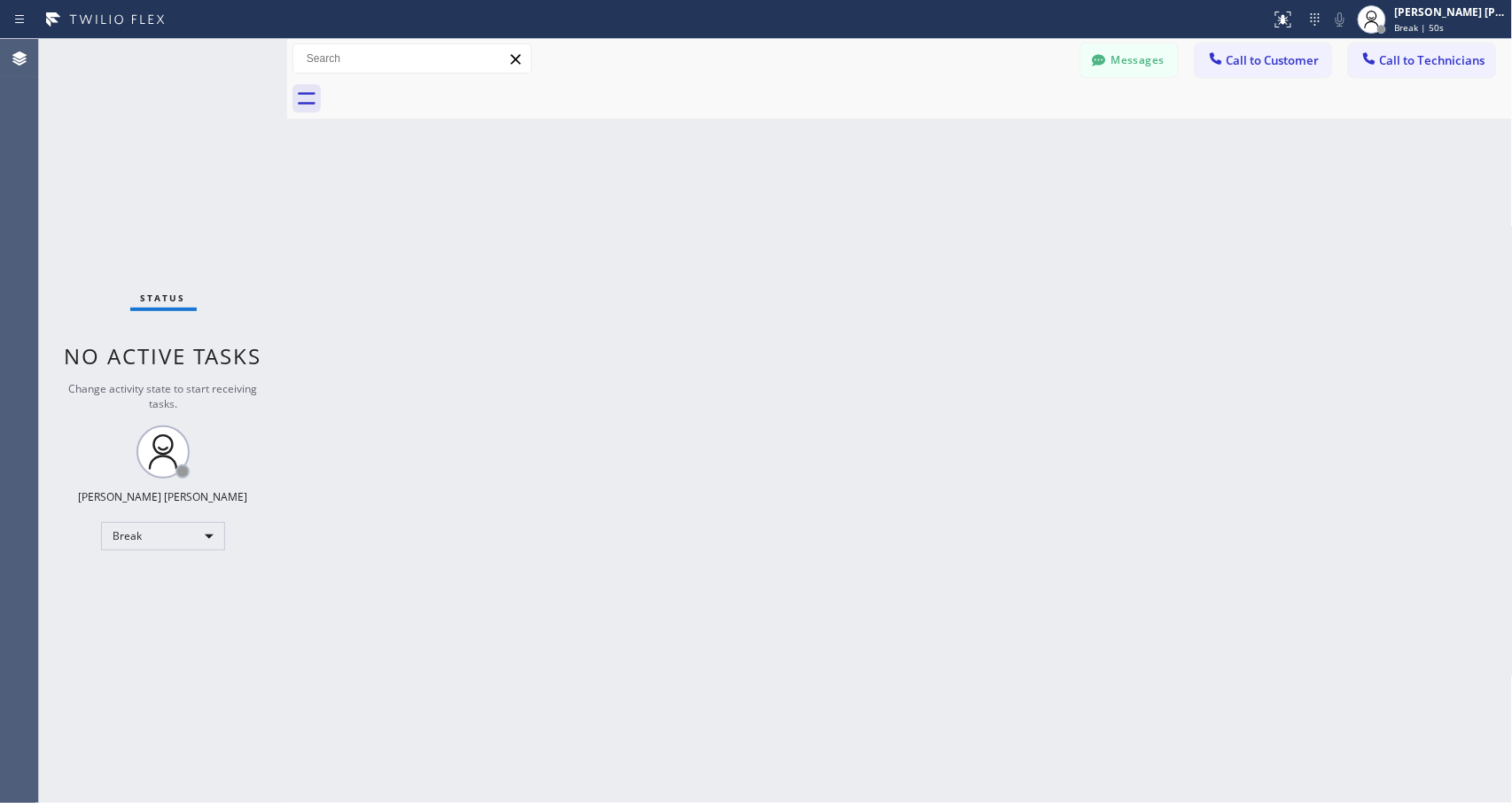
click at [945, 229] on div "Back to Dashboard Change Sender ID Customers Technicians Select a contact Outbo…" at bounding box center [900, 421] width 1226 height 764
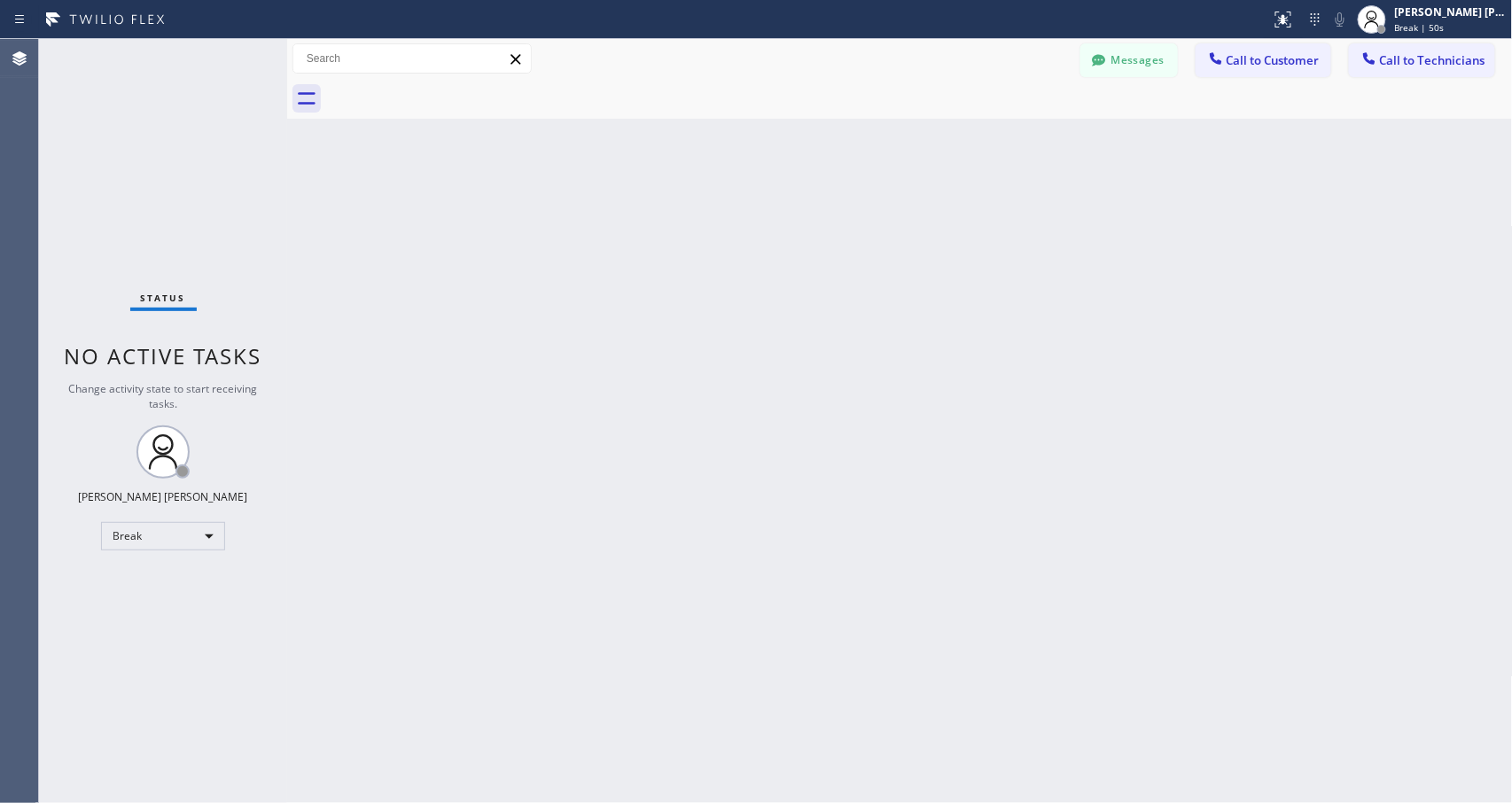
click at [945, 229] on div "Back to Dashboard Change Sender ID Customers Technicians Select a contact Outbo…" at bounding box center [900, 421] width 1226 height 764
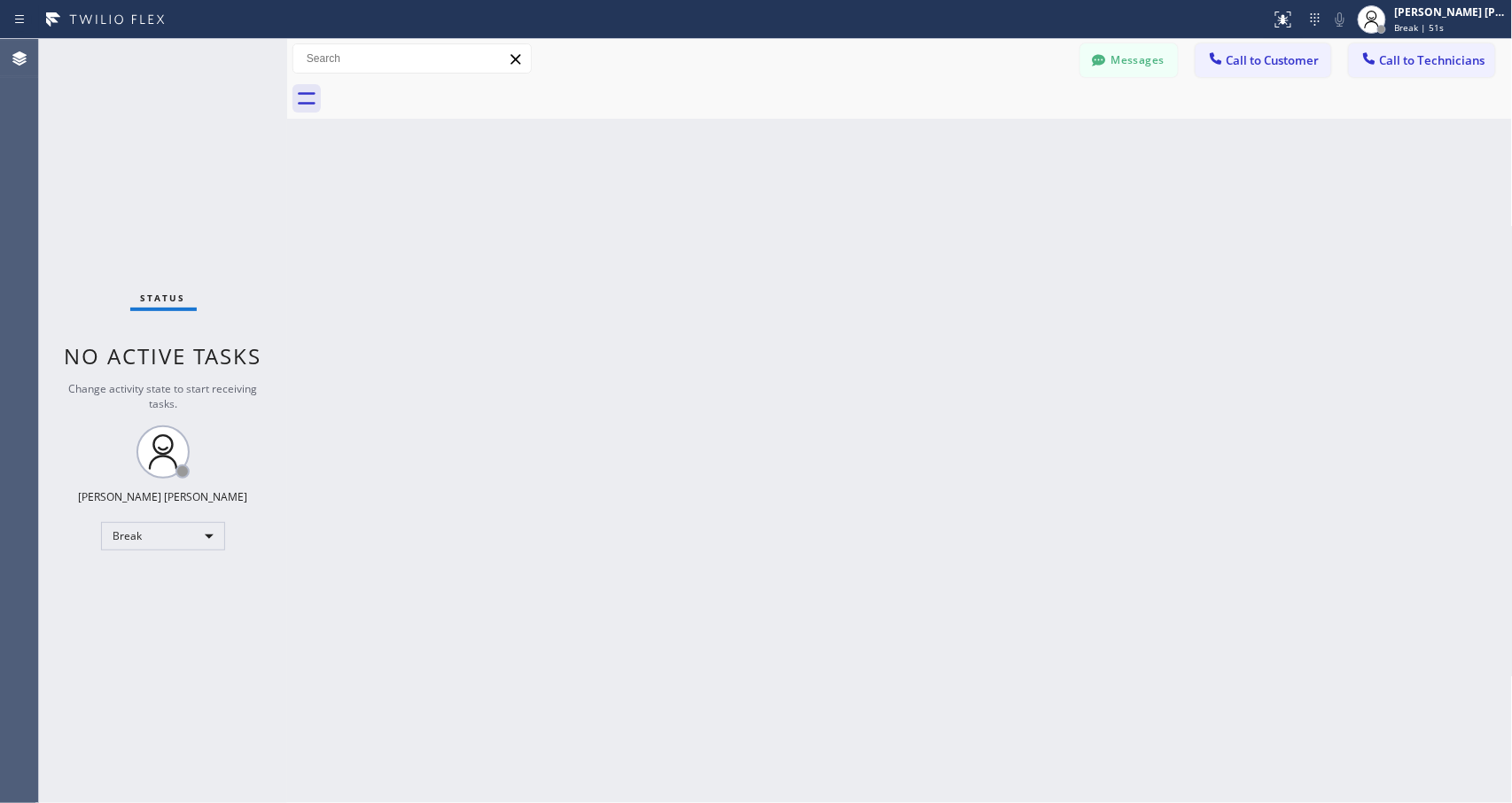
click at [945, 229] on div "Back to Dashboard Change Sender ID Customers Technicians Select a contact Outbo…" at bounding box center [900, 421] width 1226 height 764
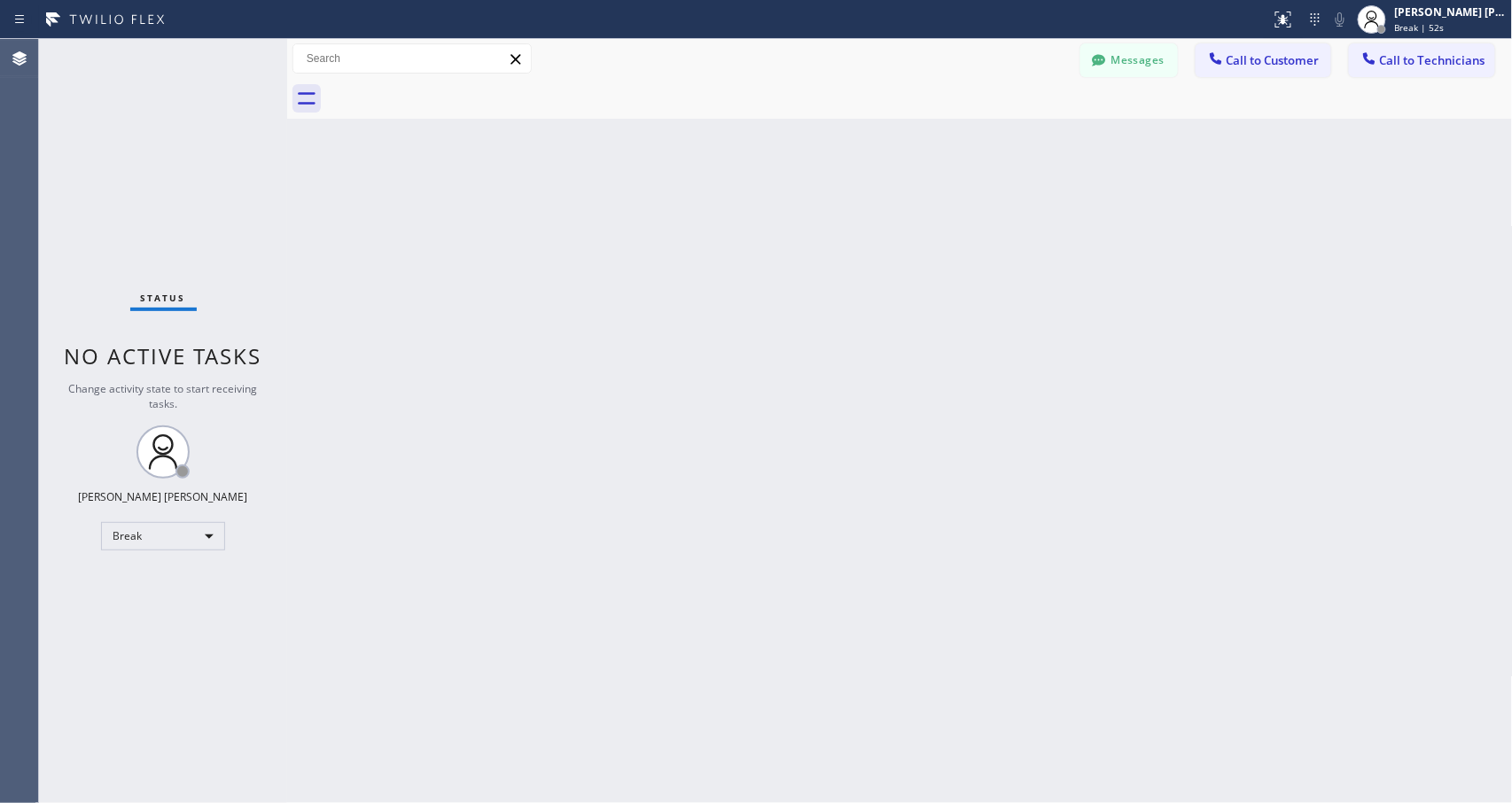
click at [945, 229] on div "Back to Dashboard Change Sender ID Customers Technicians Select a contact Outbo…" at bounding box center [900, 421] width 1226 height 764
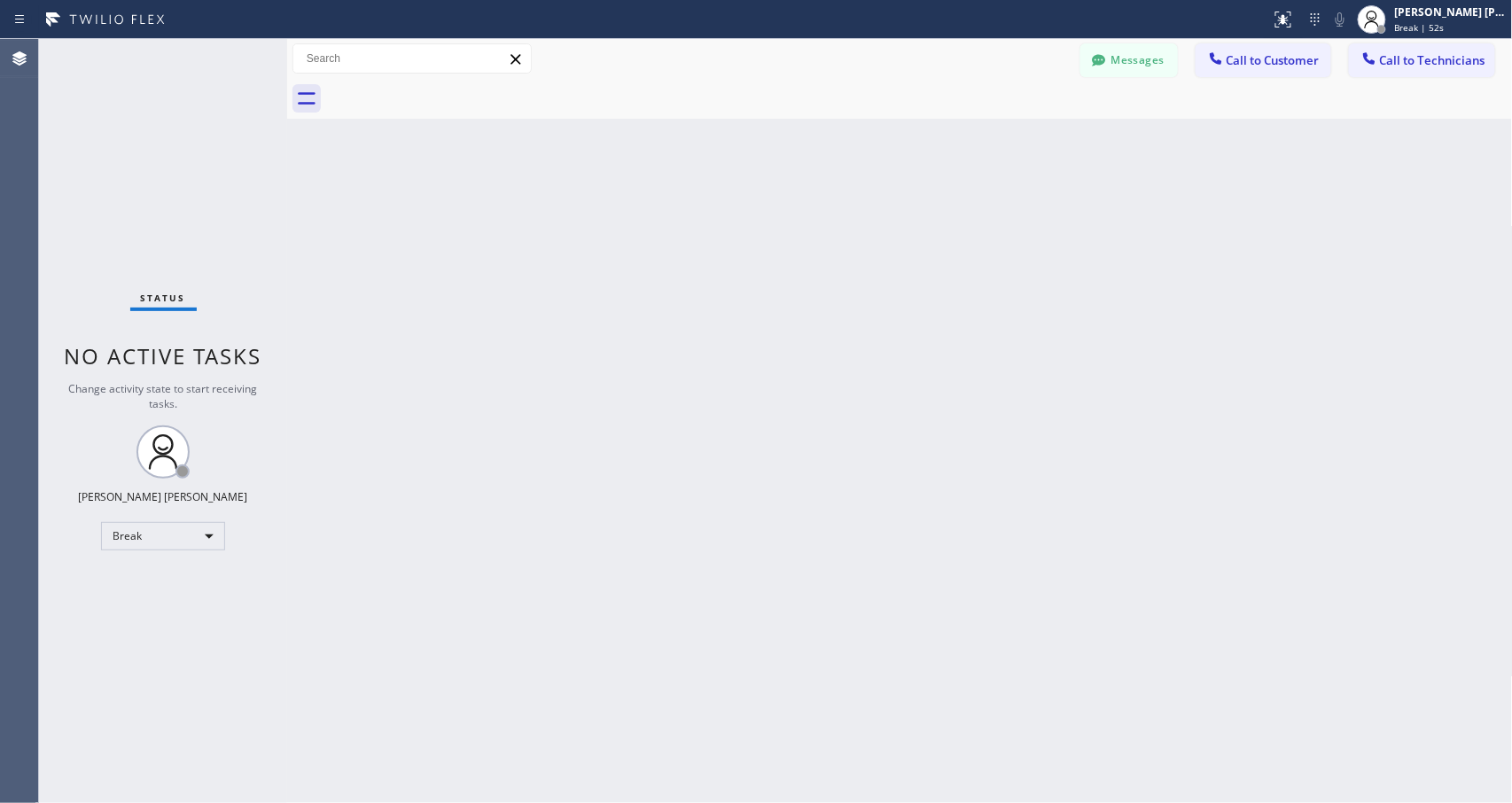
click at [945, 229] on div "Back to Dashboard Change Sender ID Customers Technicians Select a contact Outbo…" at bounding box center [900, 421] width 1226 height 764
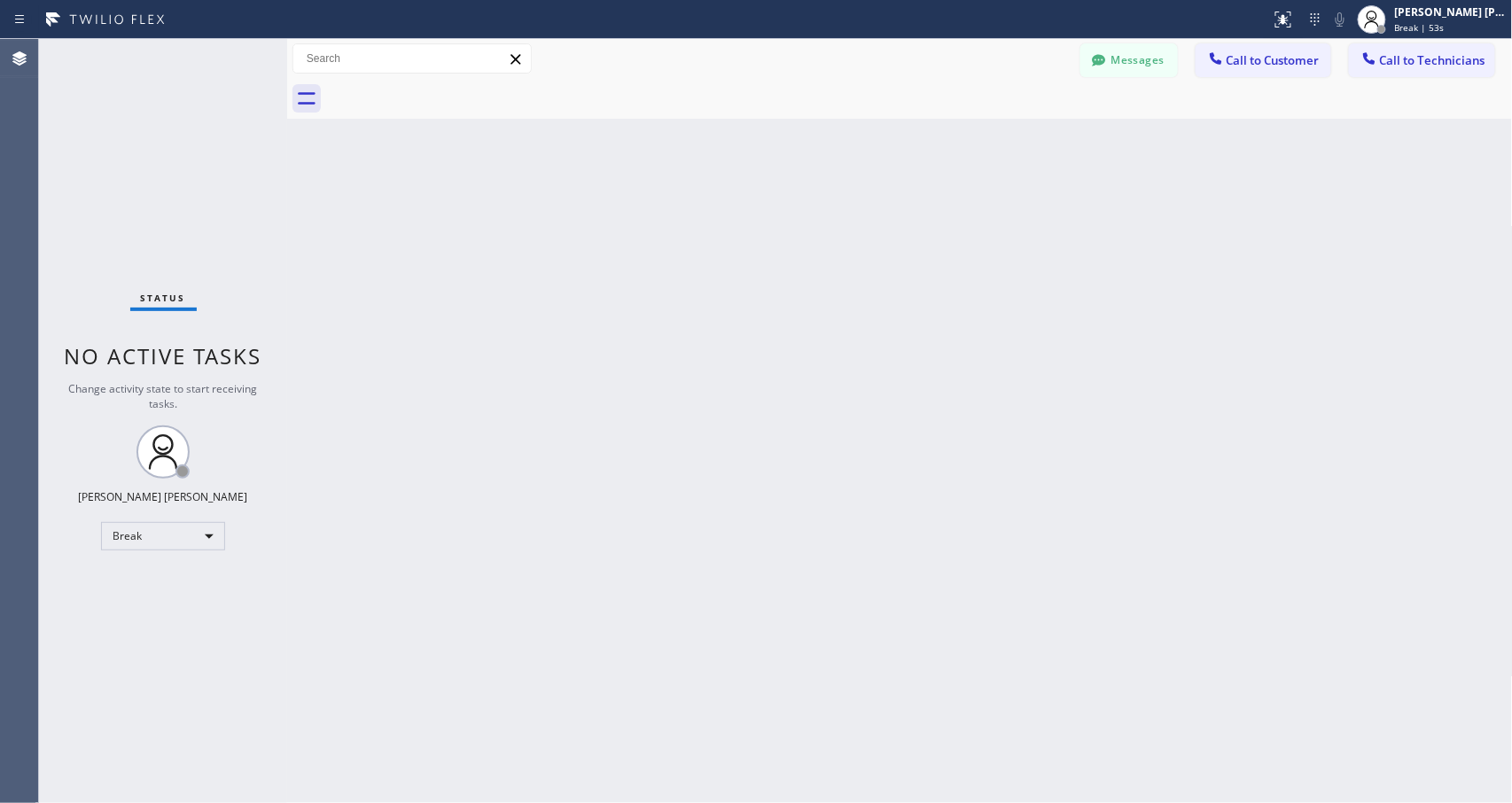
click at [945, 229] on div "Back to Dashboard Change Sender ID Customers Technicians Select a contact Outbo…" at bounding box center [900, 421] width 1226 height 764
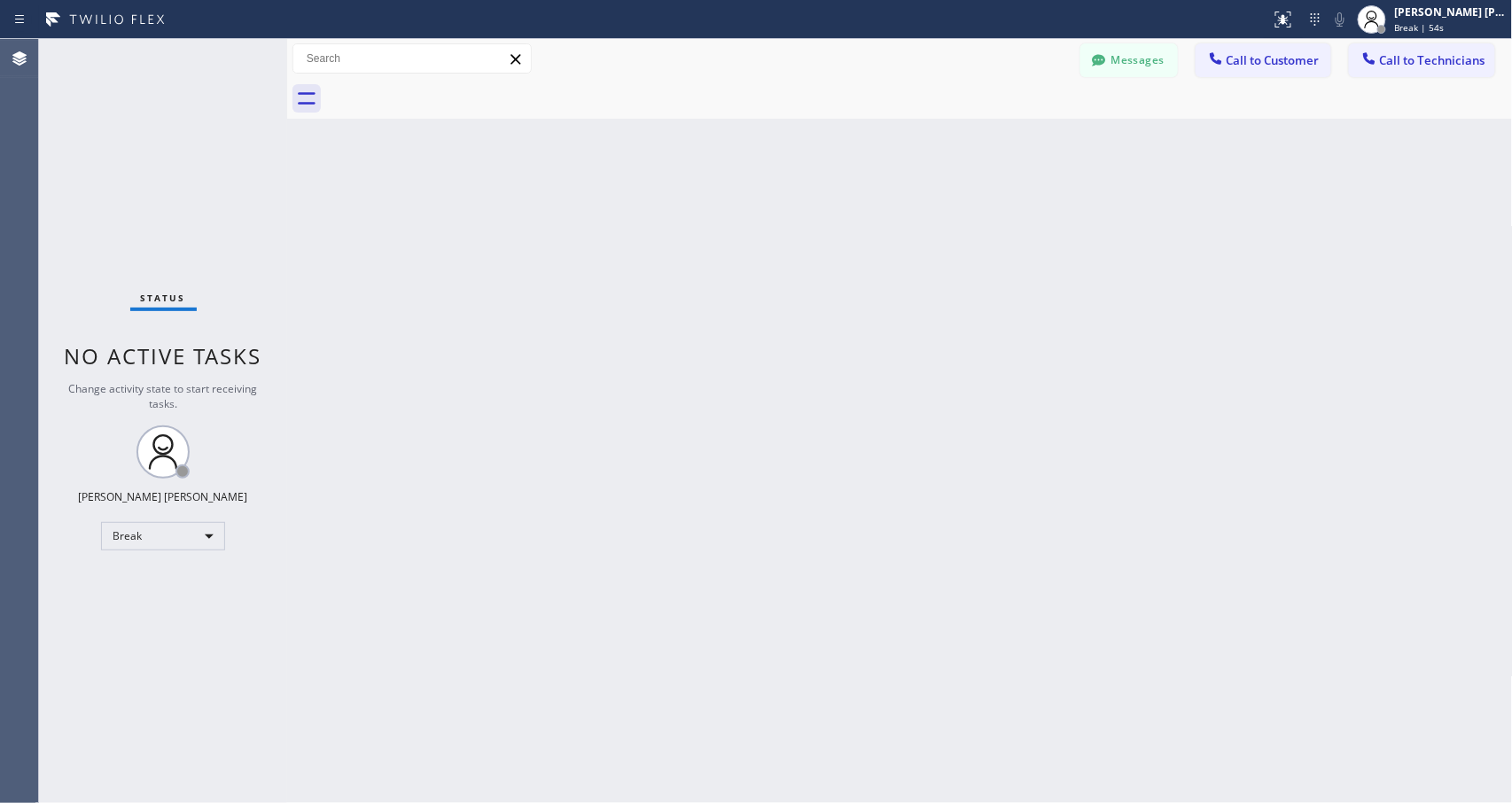
click at [945, 229] on div "Back to Dashboard Change Sender ID Customers Technicians Select a contact Outbo…" at bounding box center [900, 421] width 1226 height 764
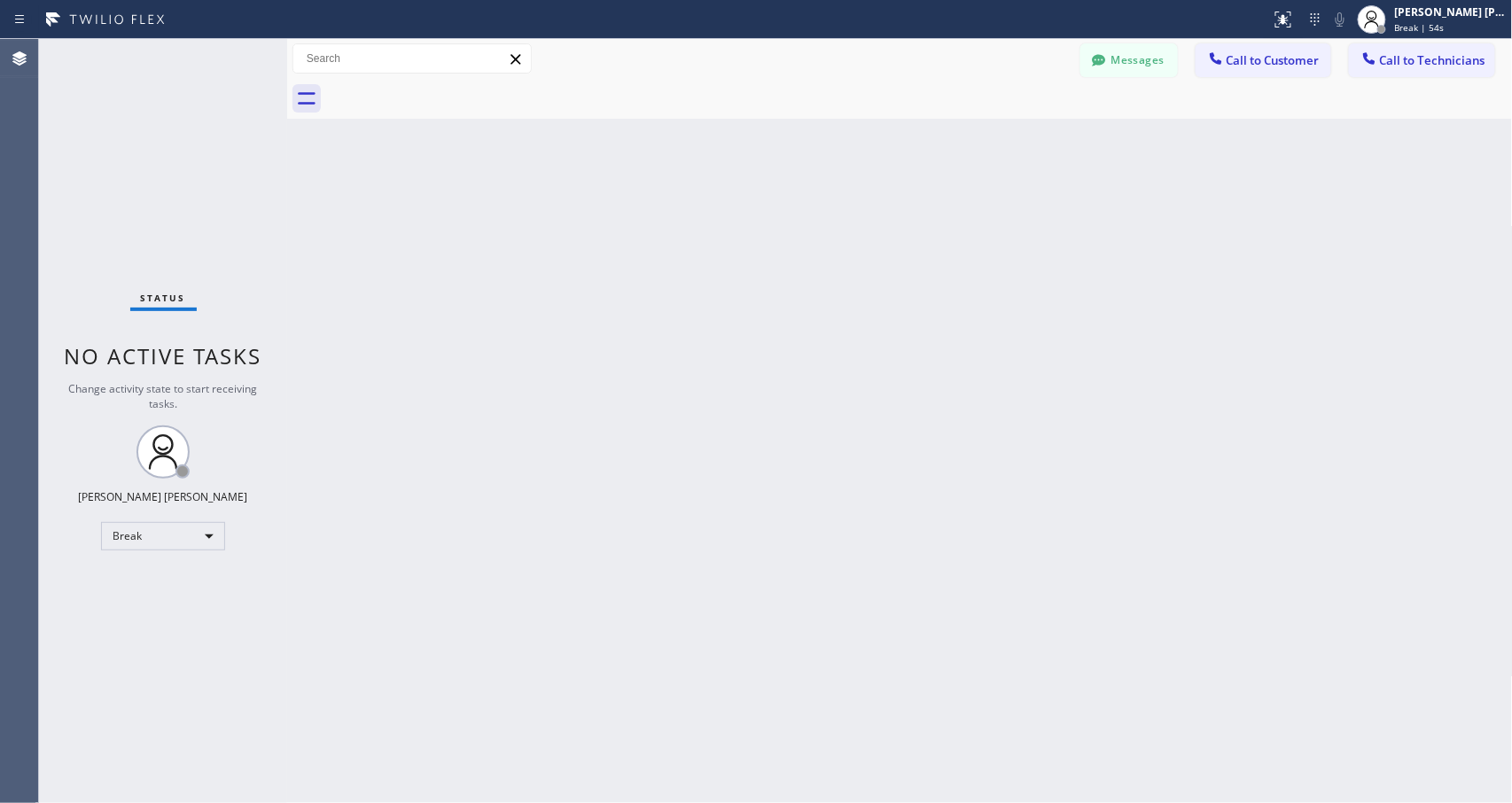
click at [945, 229] on div "Back to Dashboard Change Sender ID Customers Technicians Select a contact Outbo…" at bounding box center [900, 421] width 1226 height 764
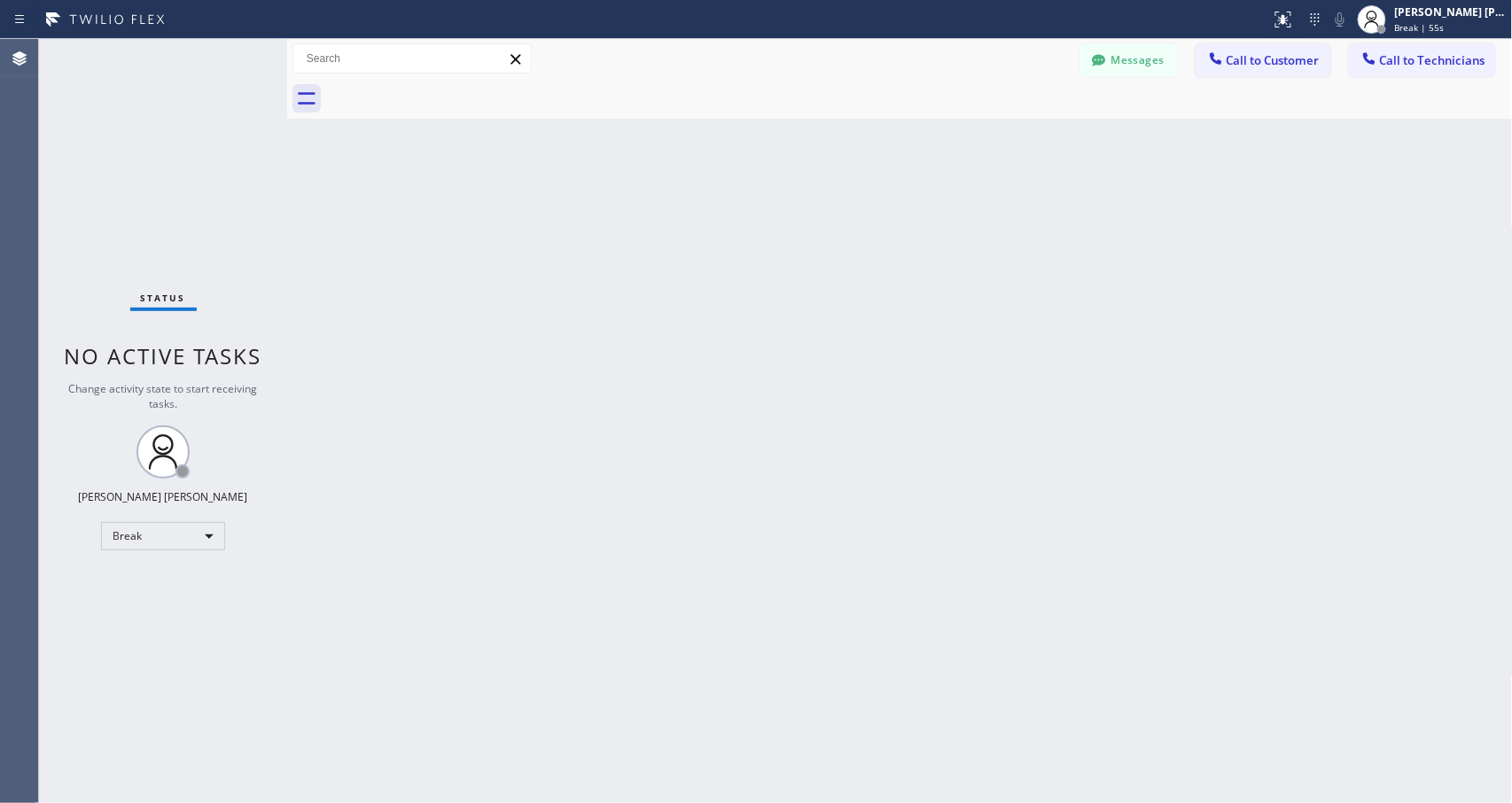
click at [945, 229] on div "Back to Dashboard Change Sender ID Customers Technicians Select a contact Outbo…" at bounding box center [900, 421] width 1226 height 764
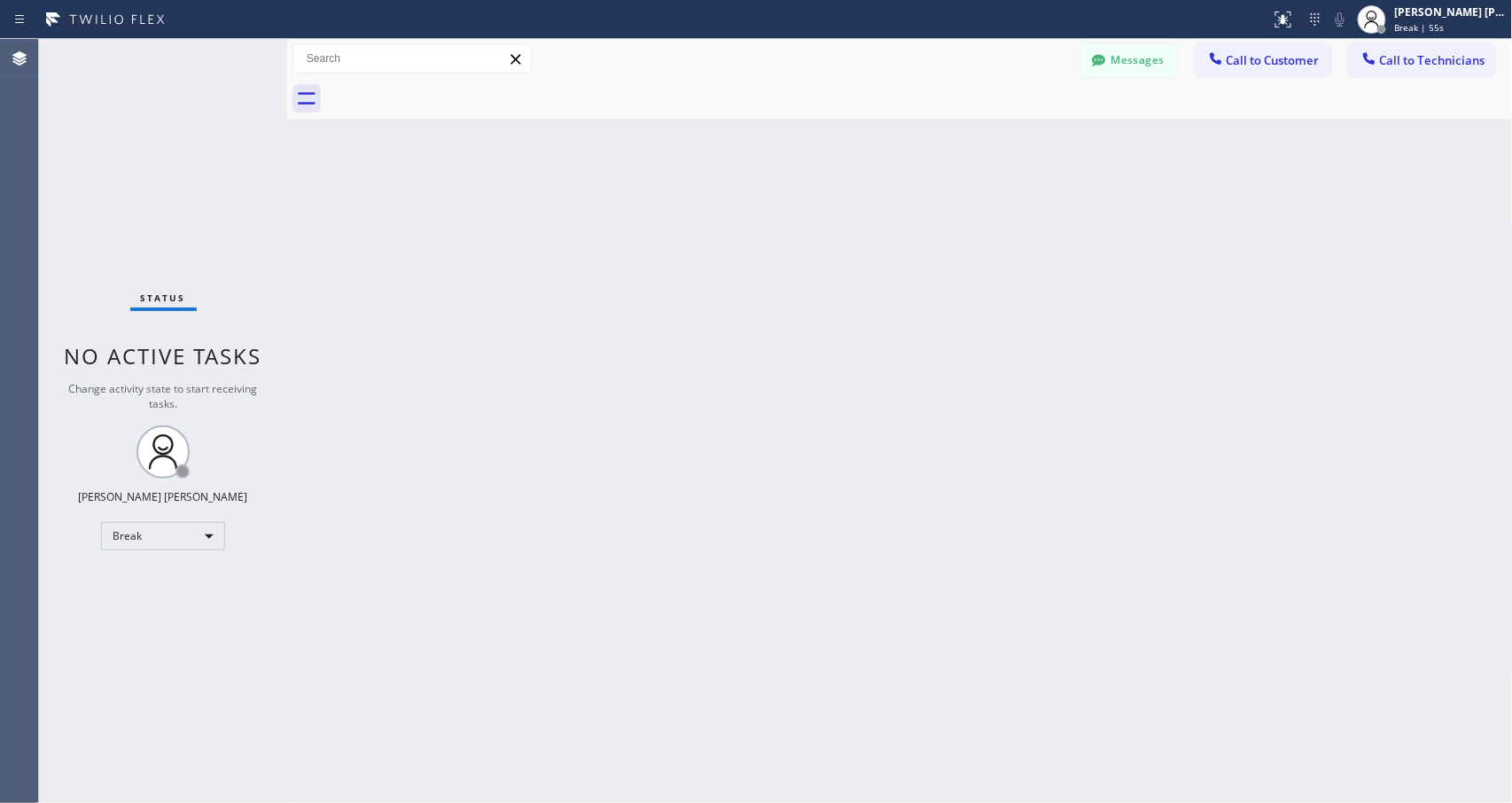
click at [945, 229] on div "Back to Dashboard Change Sender ID Customers Technicians Select a contact Outbo…" at bounding box center [900, 421] width 1226 height 764
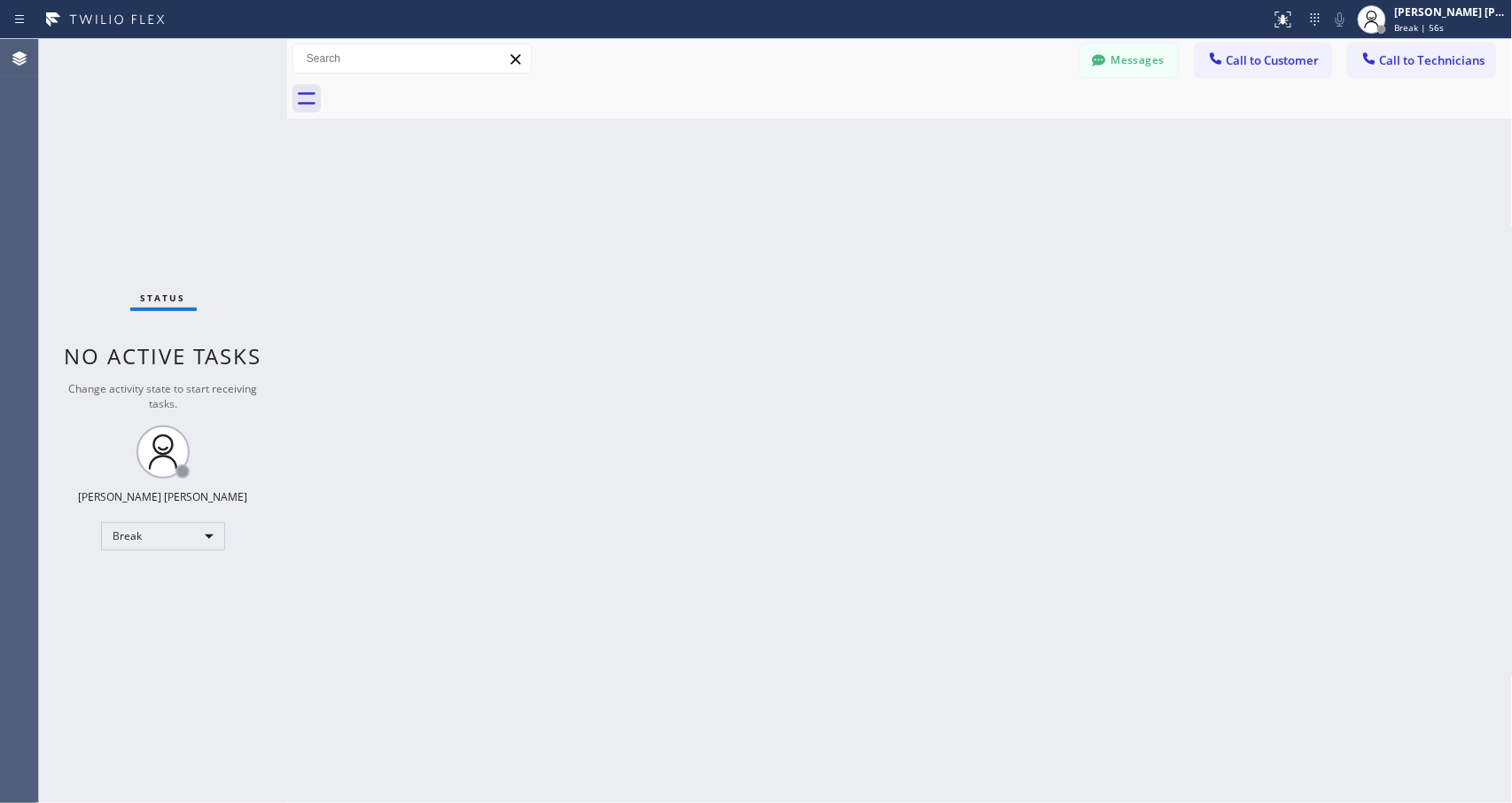
click at [945, 229] on div "Back to Dashboard Change Sender ID Customers Technicians Select a contact Outbo…" at bounding box center [900, 421] width 1226 height 764
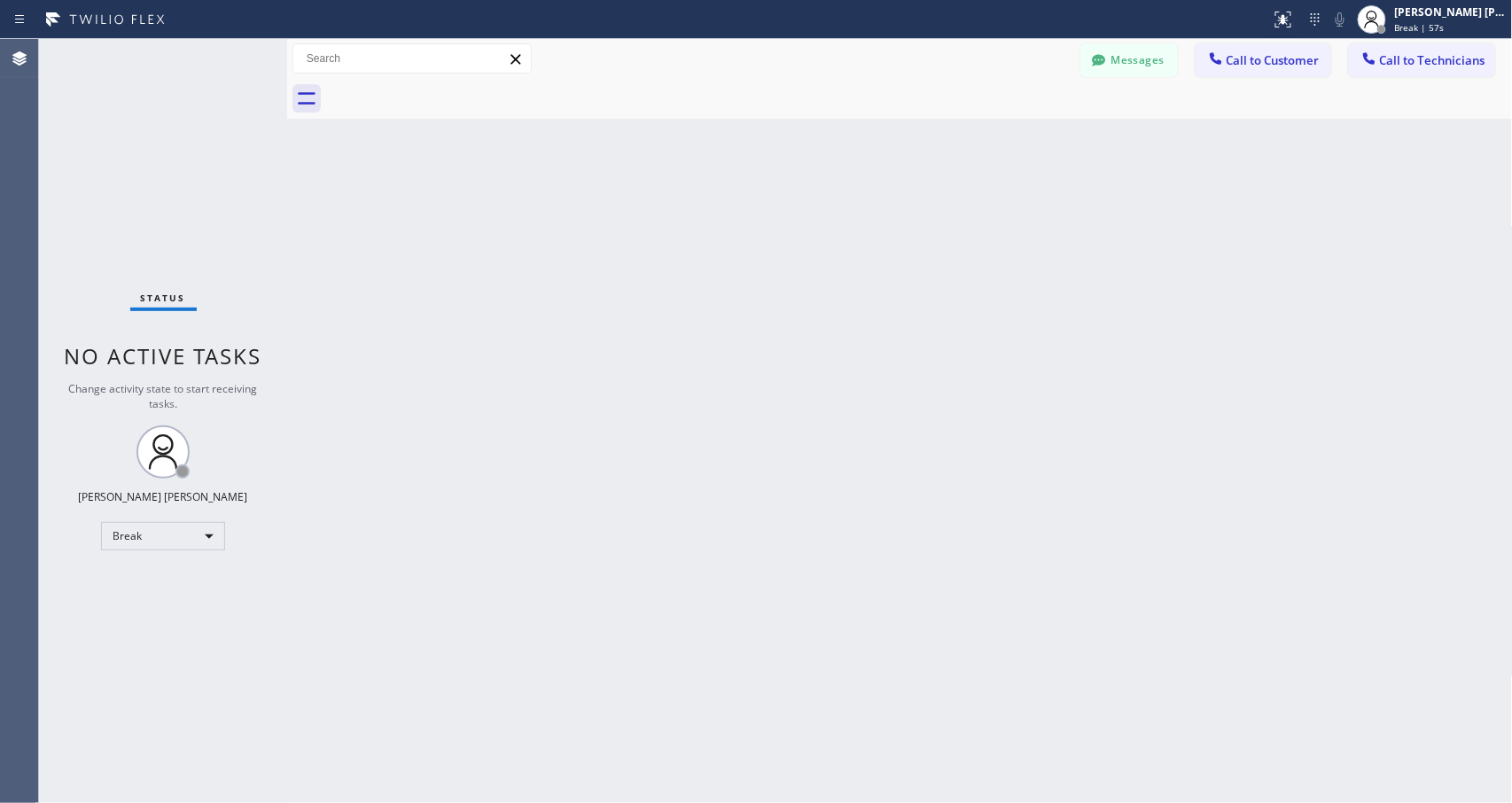
click at [945, 229] on div "Back to Dashboard Change Sender ID Customers Technicians Select a contact Outbo…" at bounding box center [900, 421] width 1226 height 764
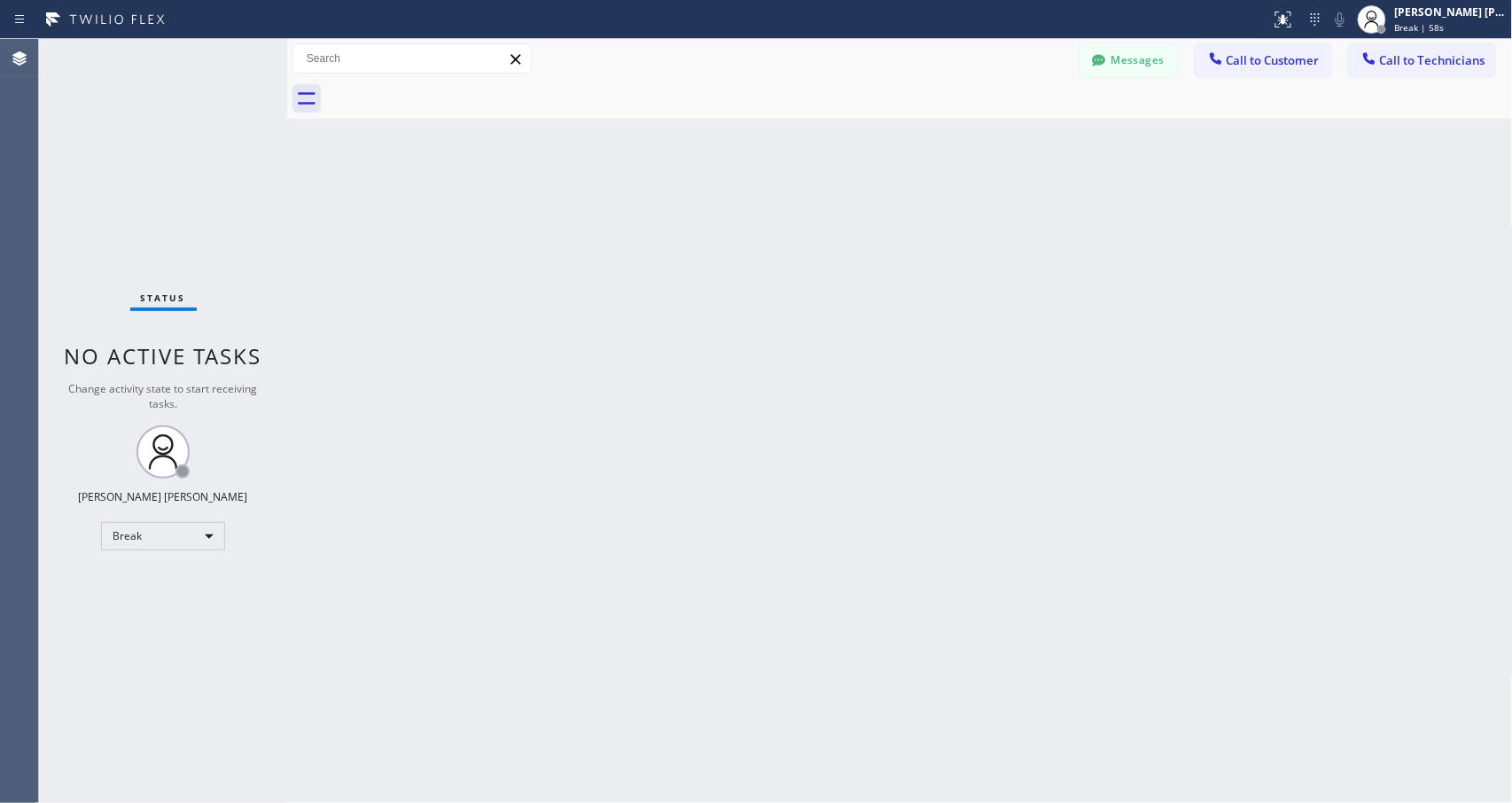
click at [945, 229] on div "Back to Dashboard Change Sender ID Customers Technicians Select a contact Outbo…" at bounding box center [900, 421] width 1226 height 764
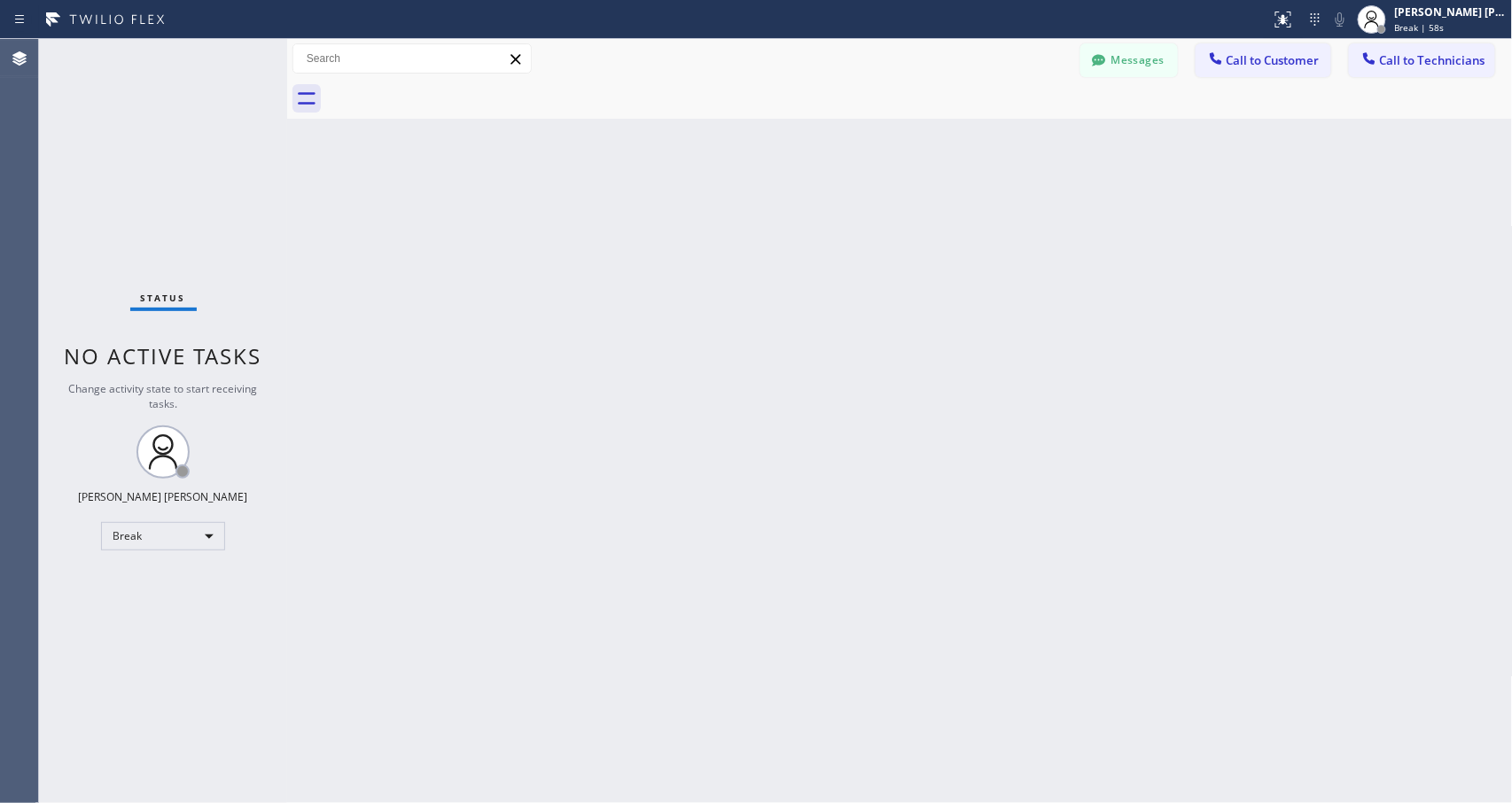
click at [945, 229] on div "Back to Dashboard Change Sender ID Customers Technicians Select a contact Outbo…" at bounding box center [900, 421] width 1226 height 764
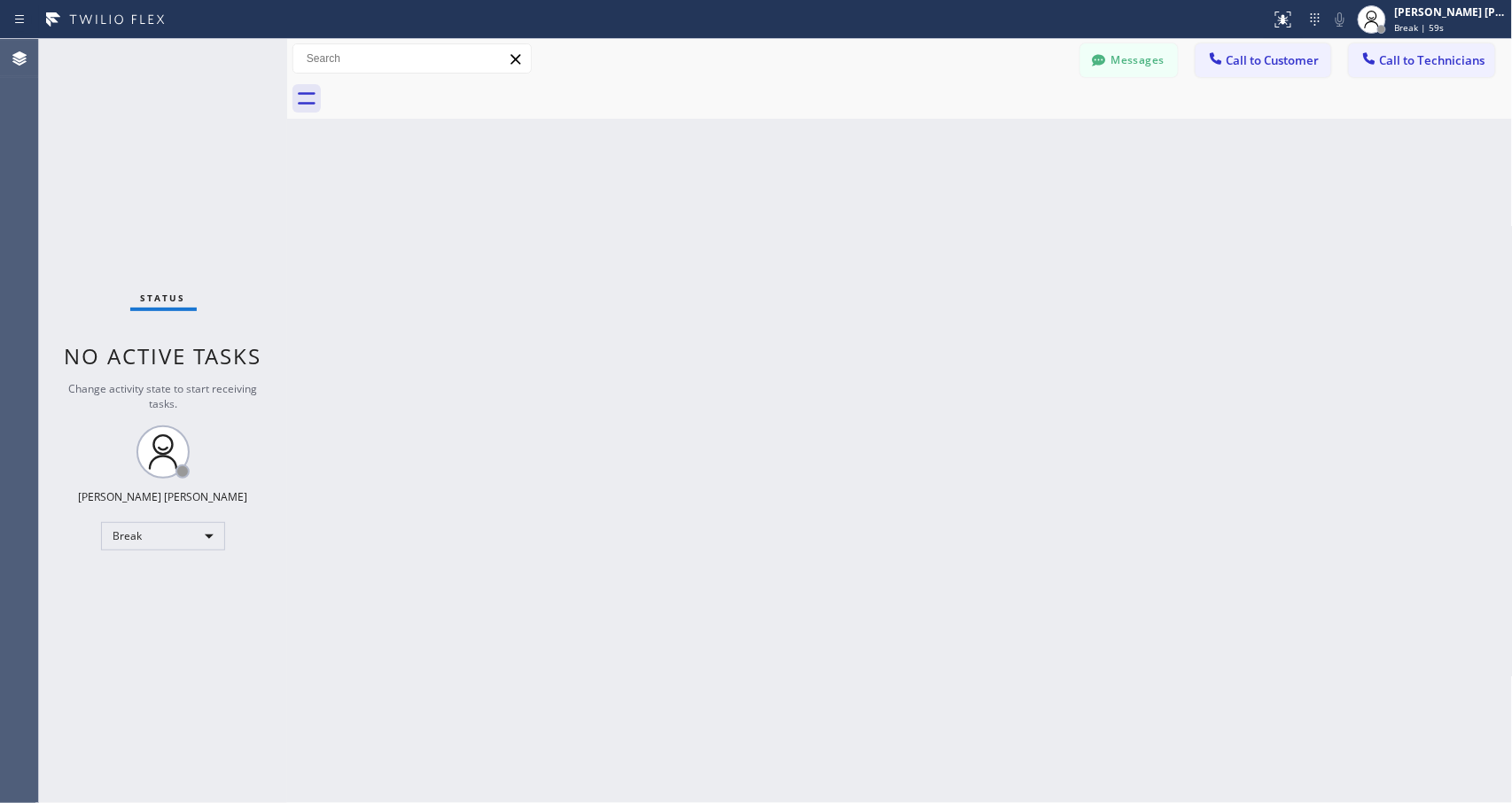
click at [945, 229] on div "Back to Dashboard Change Sender ID Customers Technicians Select a contact Outbo…" at bounding box center [900, 421] width 1226 height 764
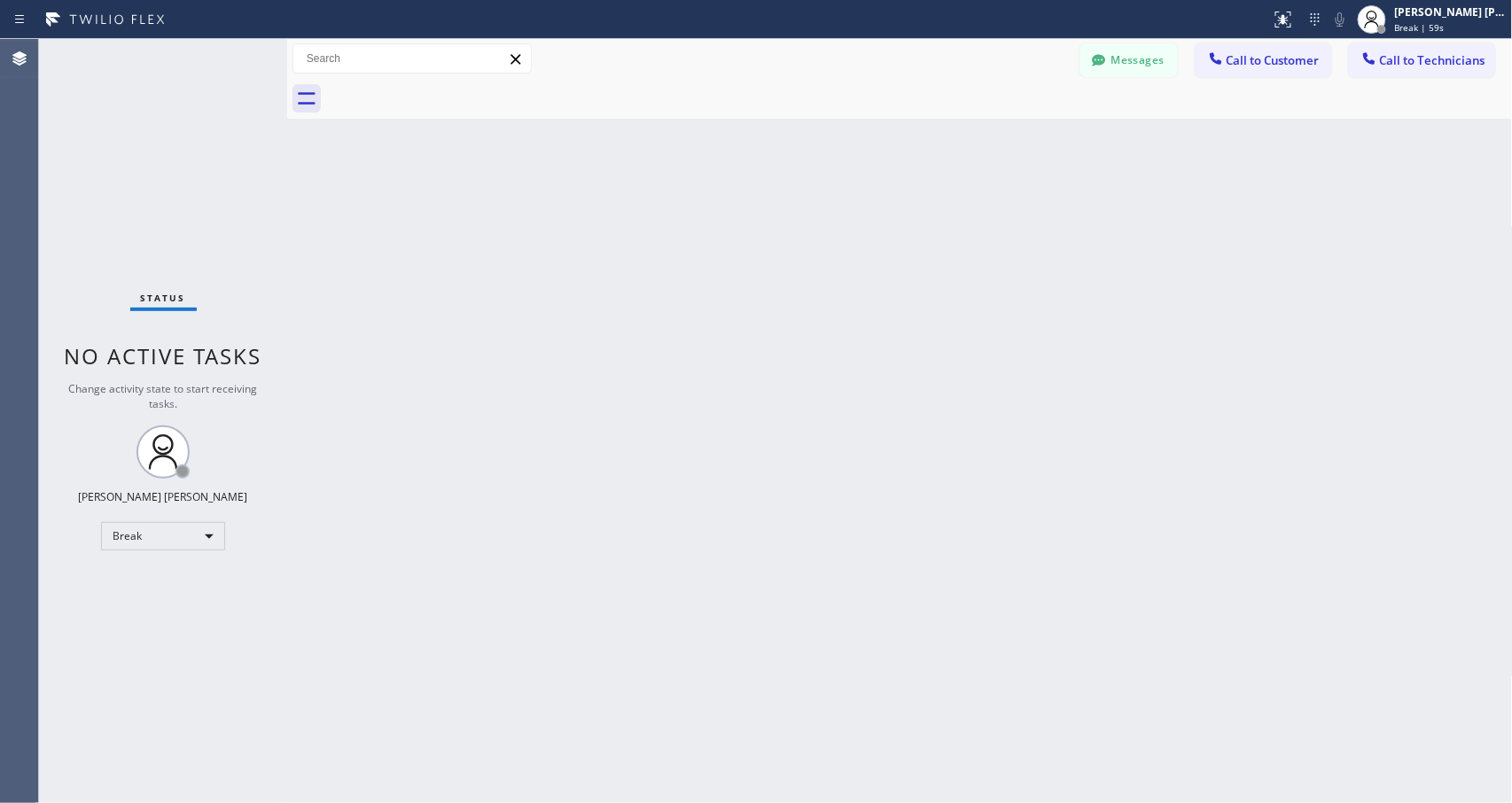
click at [945, 229] on div "Back to Dashboard Change Sender ID Customers Technicians Select a contact Outbo…" at bounding box center [900, 421] width 1226 height 764
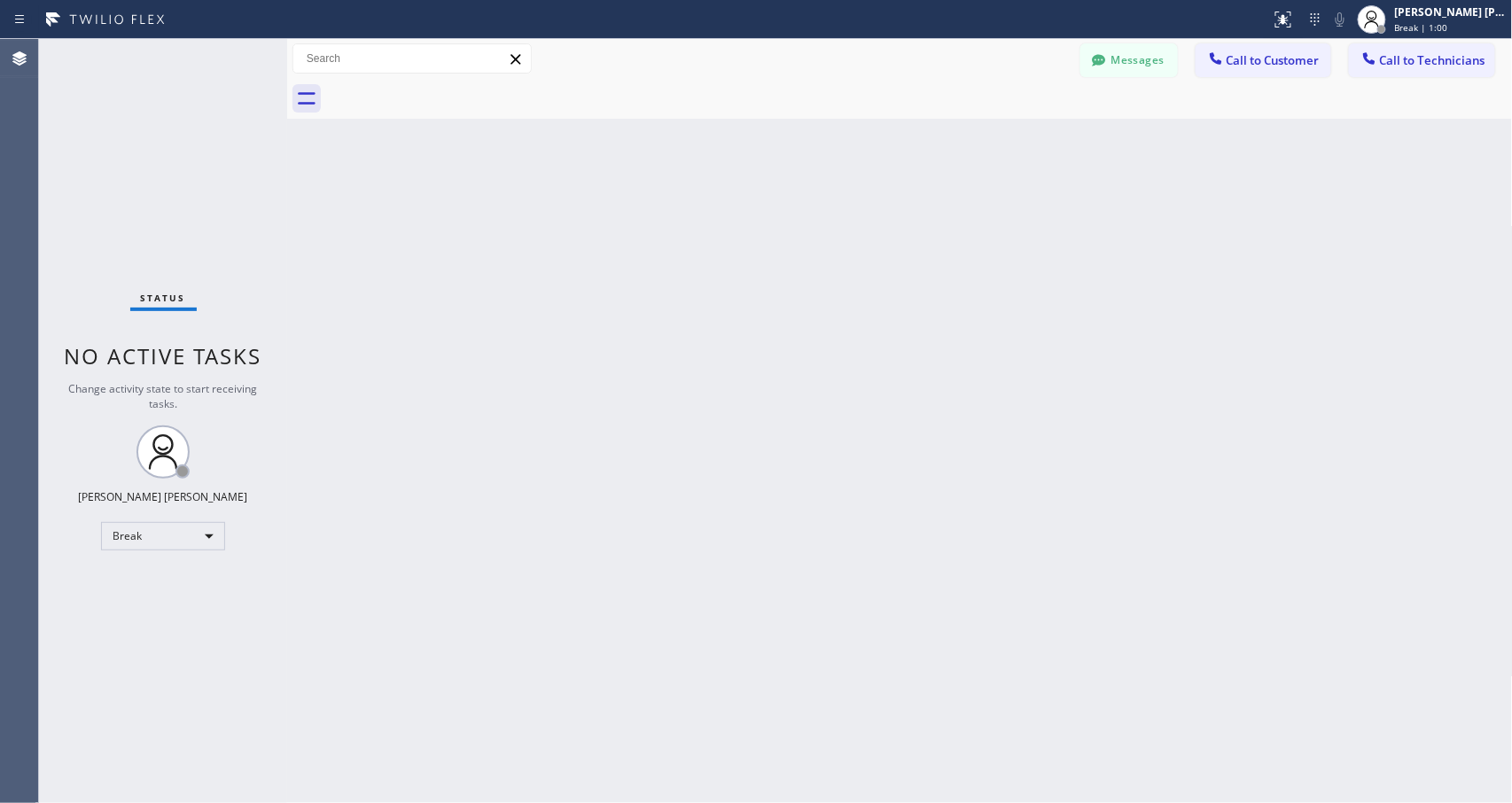
click at [945, 229] on div "Back to Dashboard Change Sender ID Customers Technicians Select a contact Outbo…" at bounding box center [900, 421] width 1226 height 764
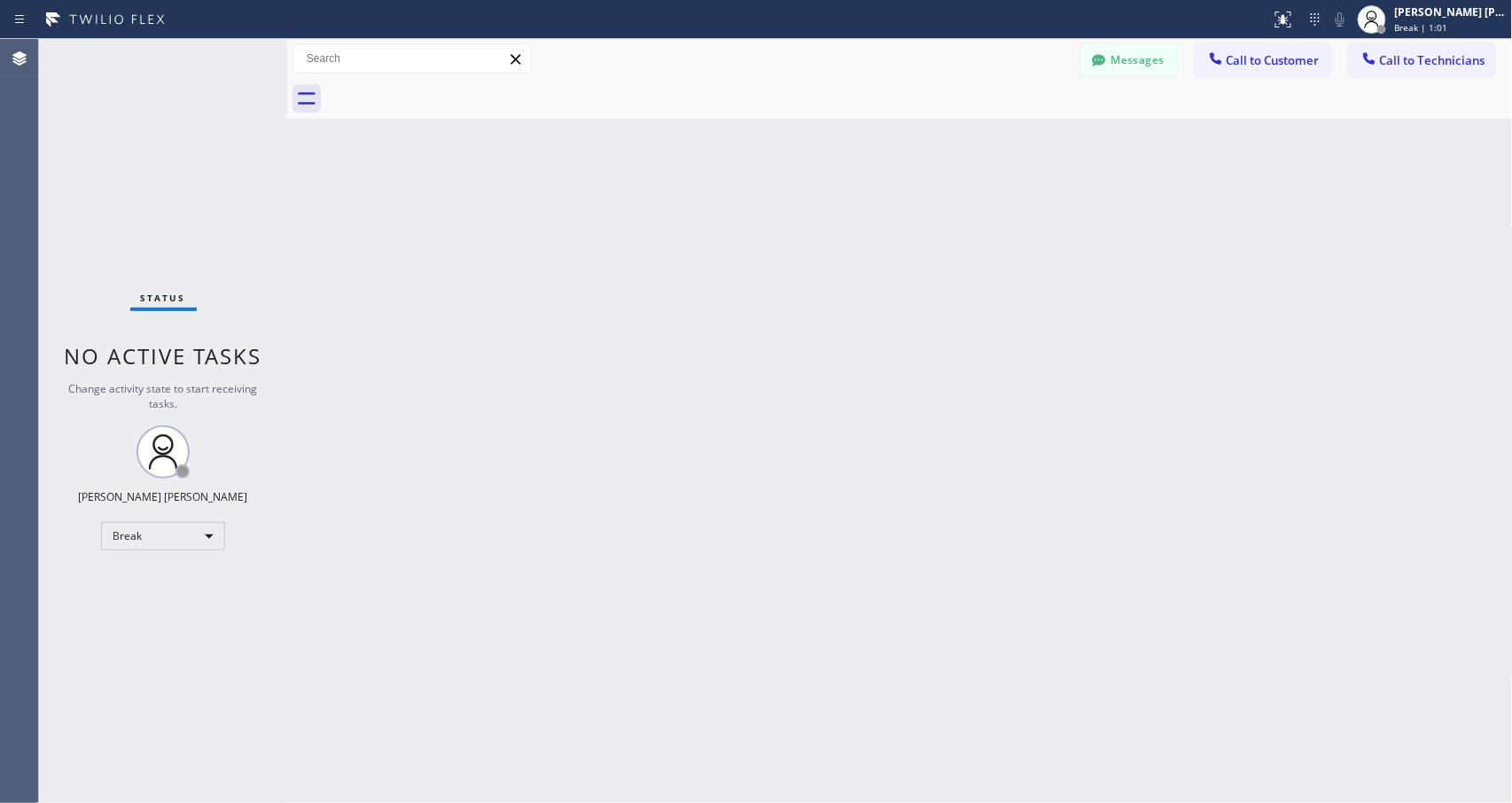
click at [945, 229] on div "Back to Dashboard Change Sender ID Customers Technicians Select a contact Outbo…" at bounding box center [900, 421] width 1226 height 764
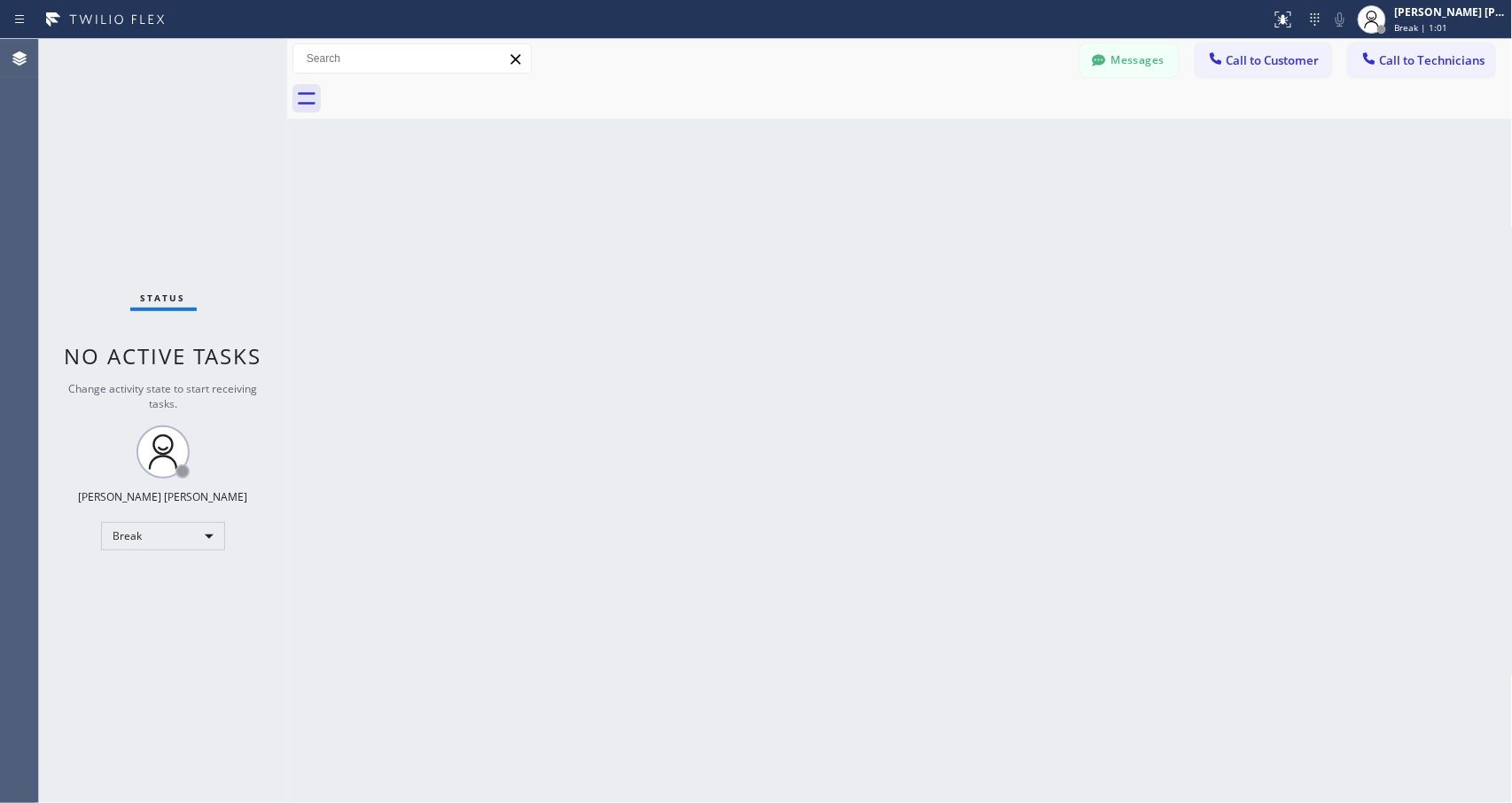
click at [945, 229] on div "Back to Dashboard Change Sender ID Customers Technicians Select a contact Outbo…" at bounding box center [900, 421] width 1226 height 764
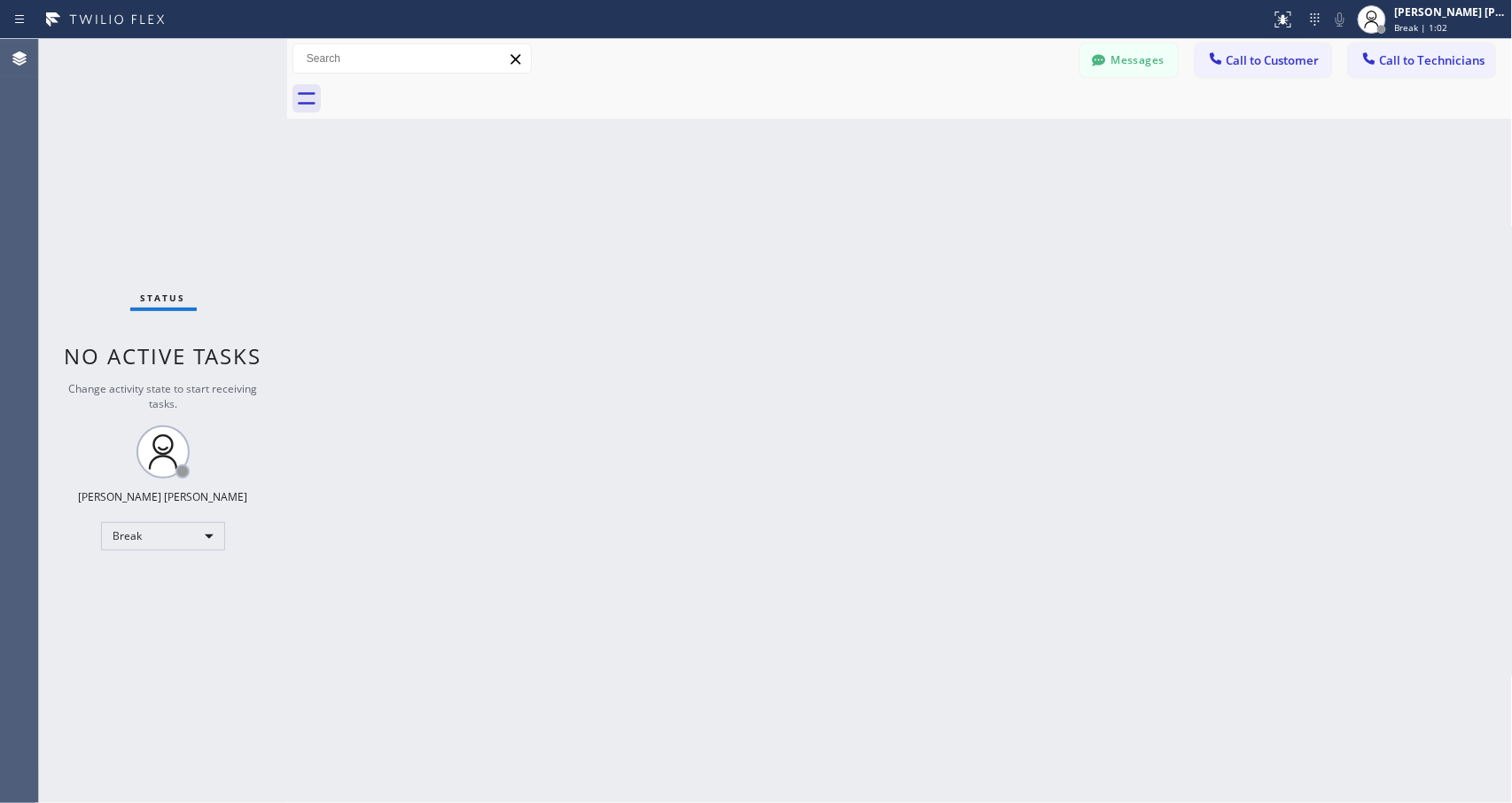
click at [945, 229] on div "Back to Dashboard Change Sender ID Customers Technicians Select a contact Outbo…" at bounding box center [900, 421] width 1226 height 764
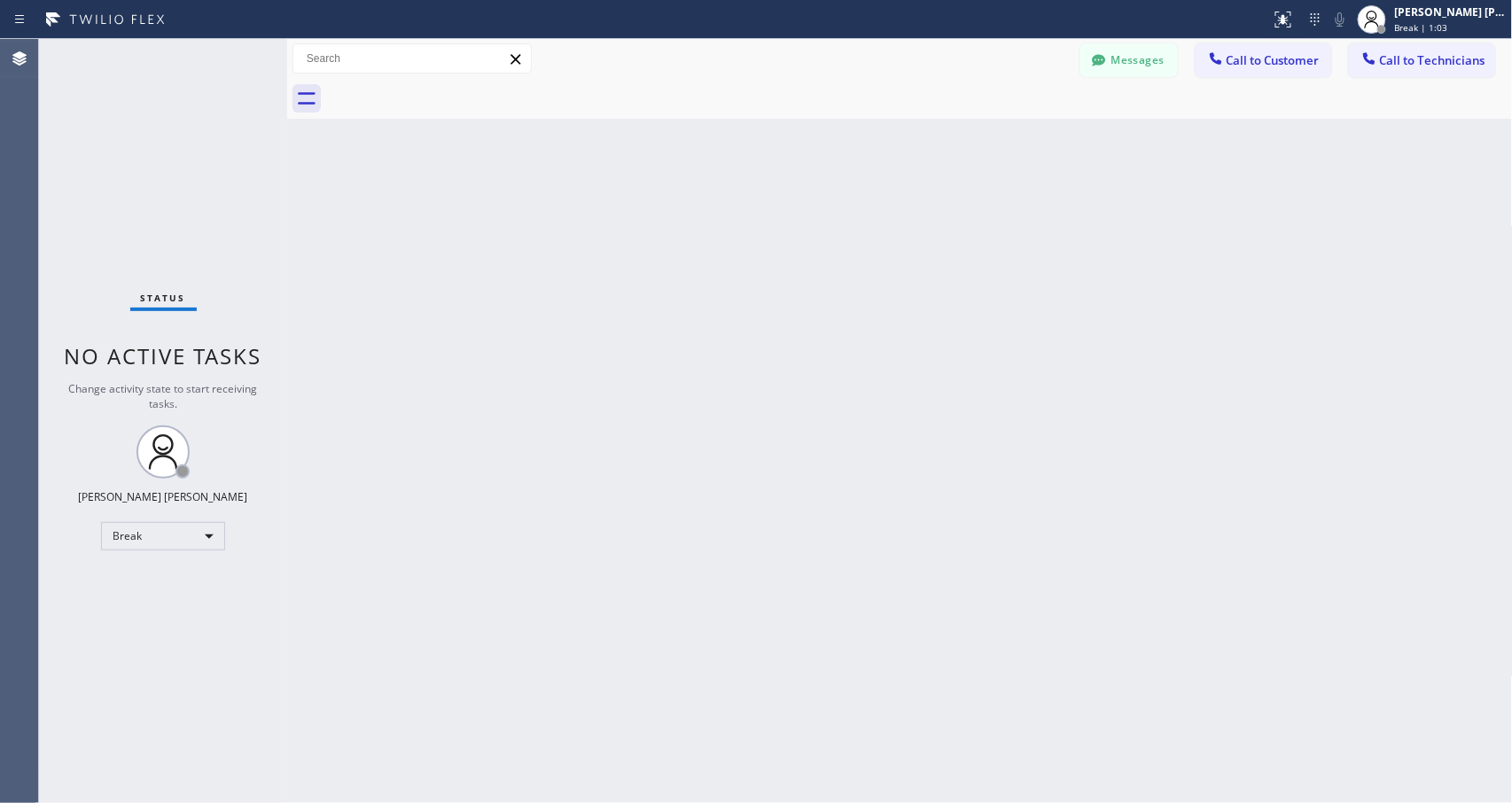
click at [945, 229] on div "Back to Dashboard Change Sender ID Customers Technicians Select a contact Outbo…" at bounding box center [900, 421] width 1226 height 764
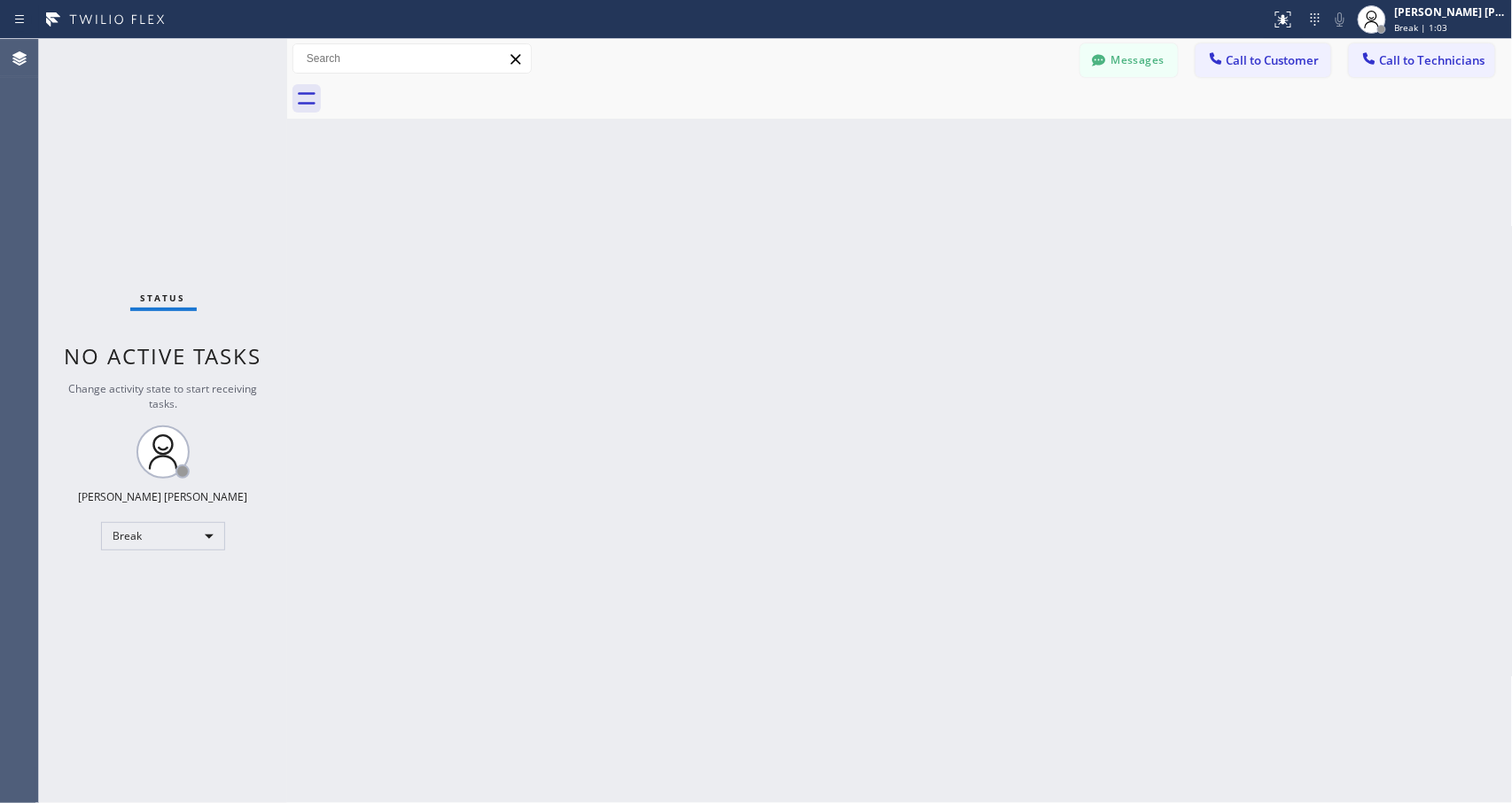
click at [945, 229] on div "Back to Dashboard Change Sender ID Customers Technicians Select a contact Outbo…" at bounding box center [900, 421] width 1226 height 764
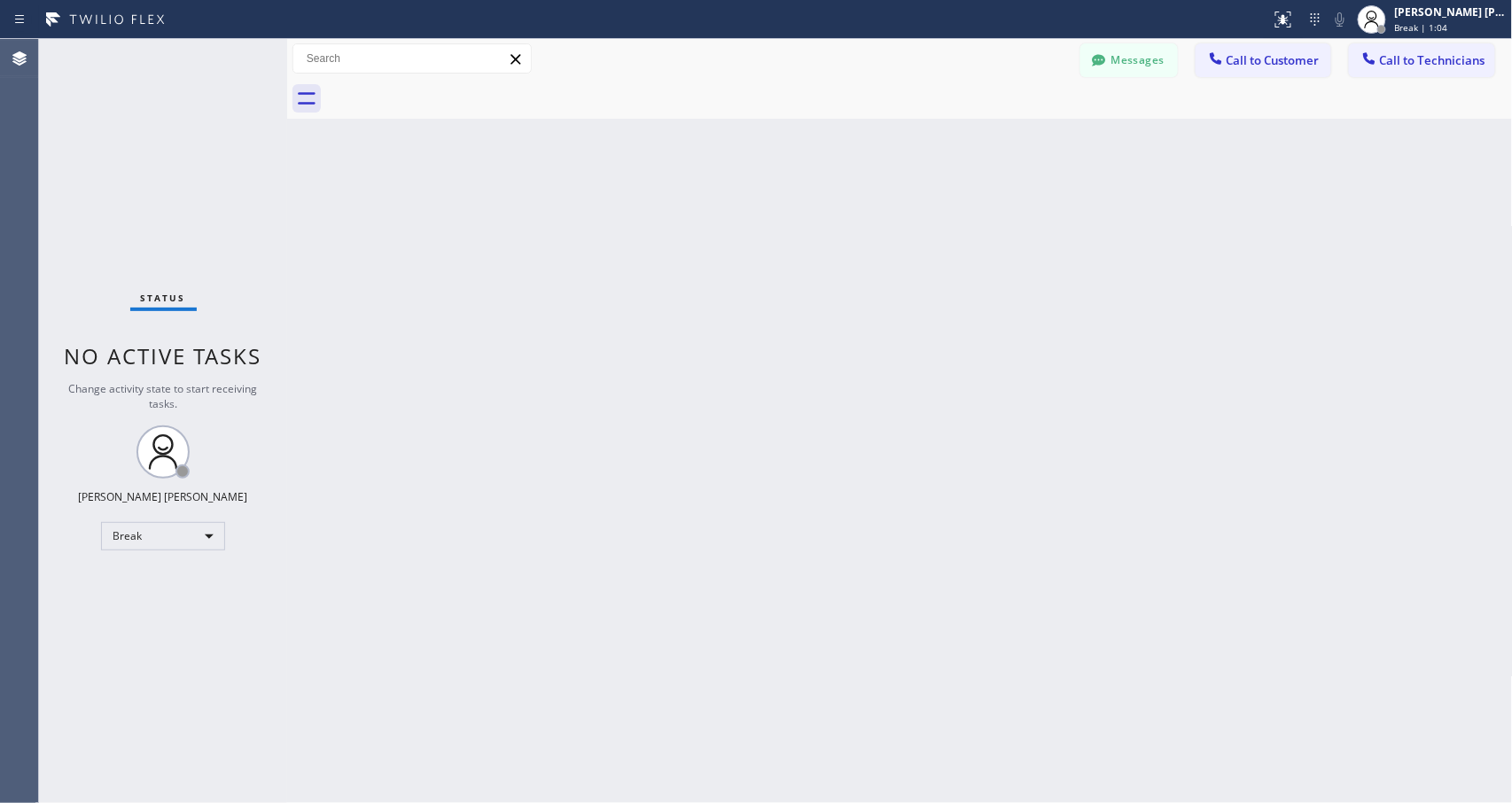
click at [945, 229] on div "Back to Dashboard Change Sender ID Customers Technicians Select a contact Outbo…" at bounding box center [900, 421] width 1226 height 764
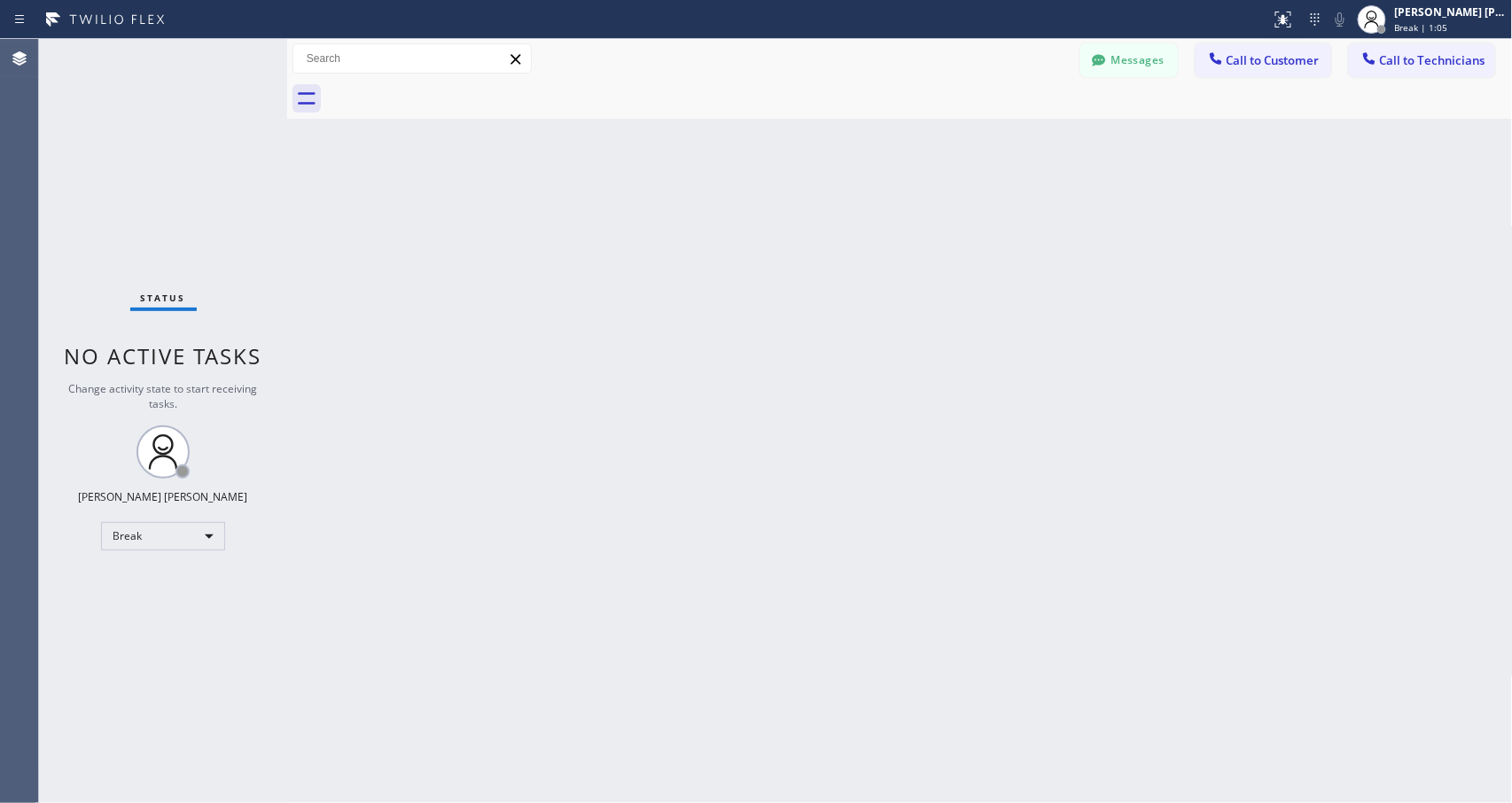
click at [945, 229] on div "Back to Dashboard Change Sender ID Customers Technicians Select a contact Outbo…" at bounding box center [900, 421] width 1226 height 764
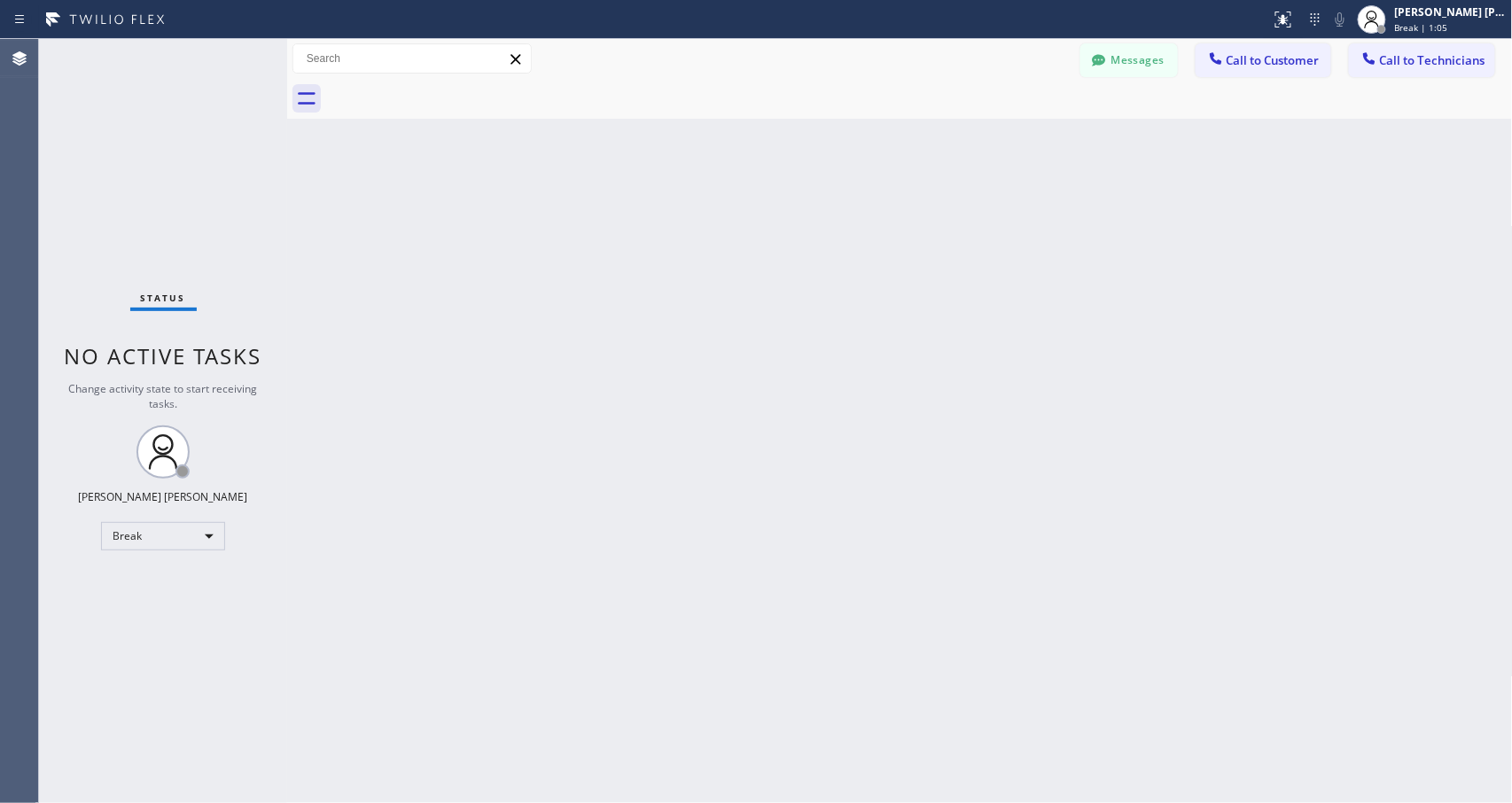
click at [945, 229] on div "Back to Dashboard Change Sender ID Customers Technicians Select a contact Outbo…" at bounding box center [900, 421] width 1226 height 764
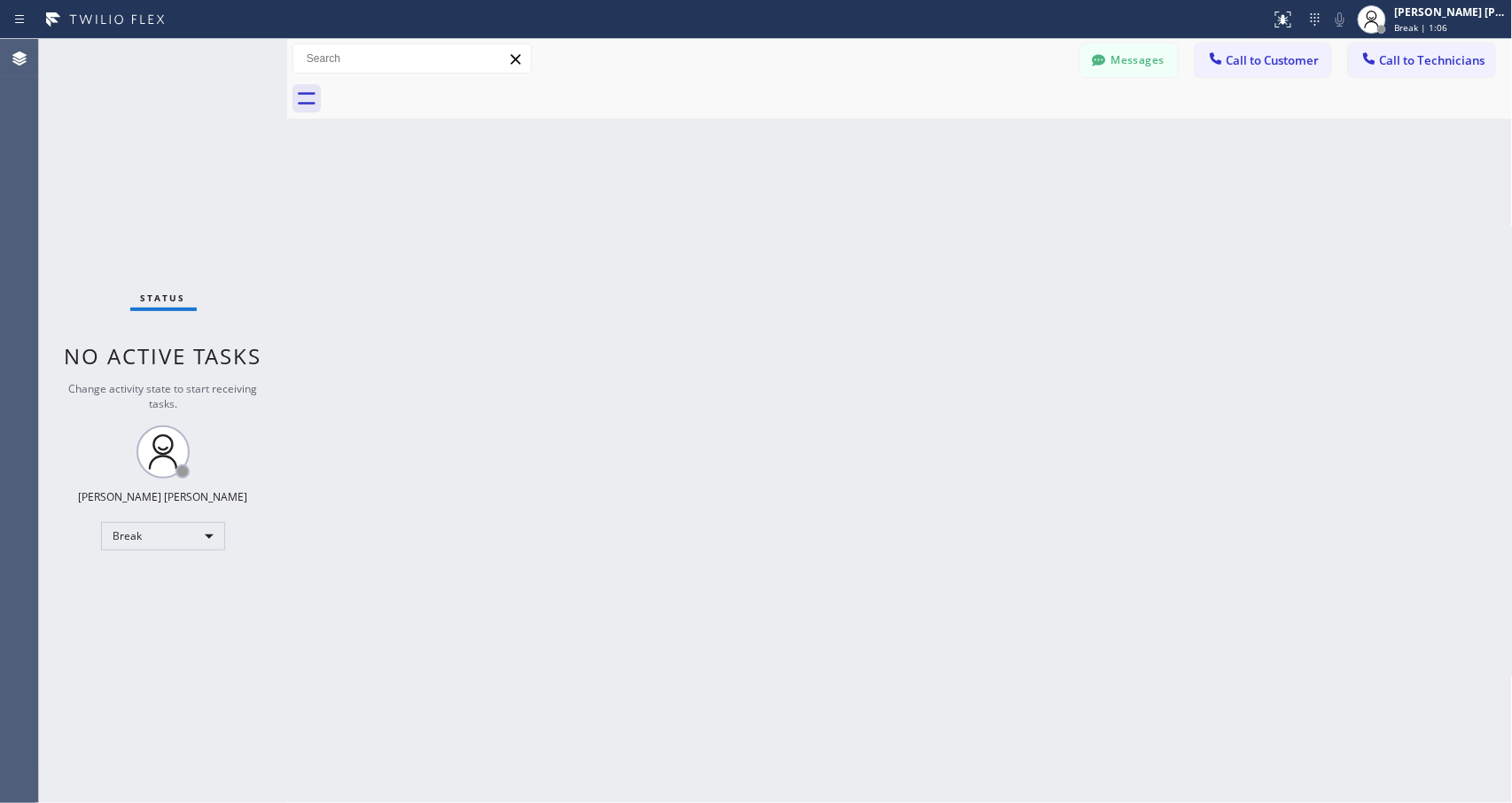
click at [945, 229] on div "Back to Dashboard Change Sender ID Customers Technicians Select a contact Outbo…" at bounding box center [900, 421] width 1226 height 764
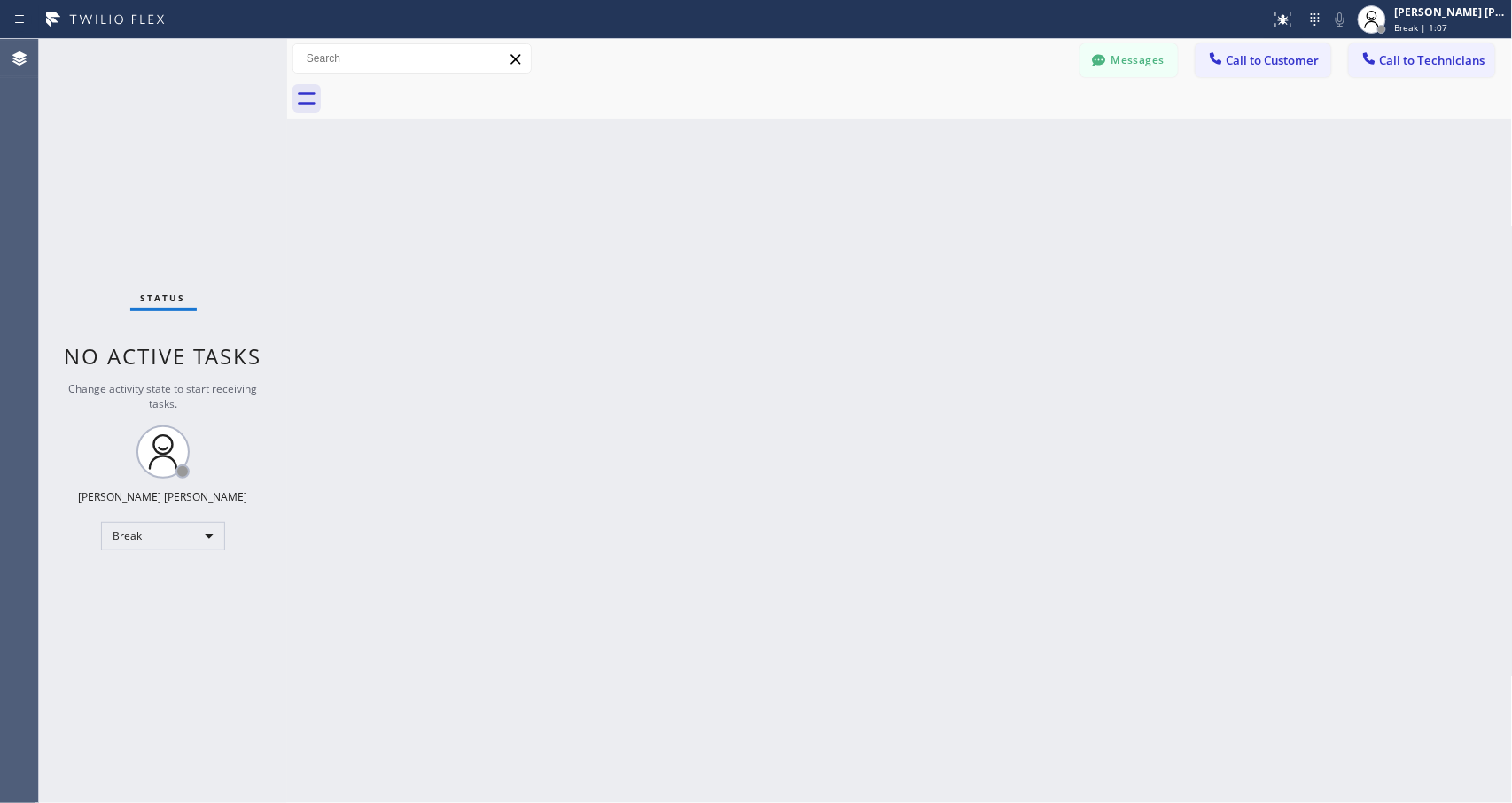
click at [945, 229] on div "Back to Dashboard Change Sender ID Customers Technicians Select a contact Outbo…" at bounding box center [900, 421] width 1226 height 764
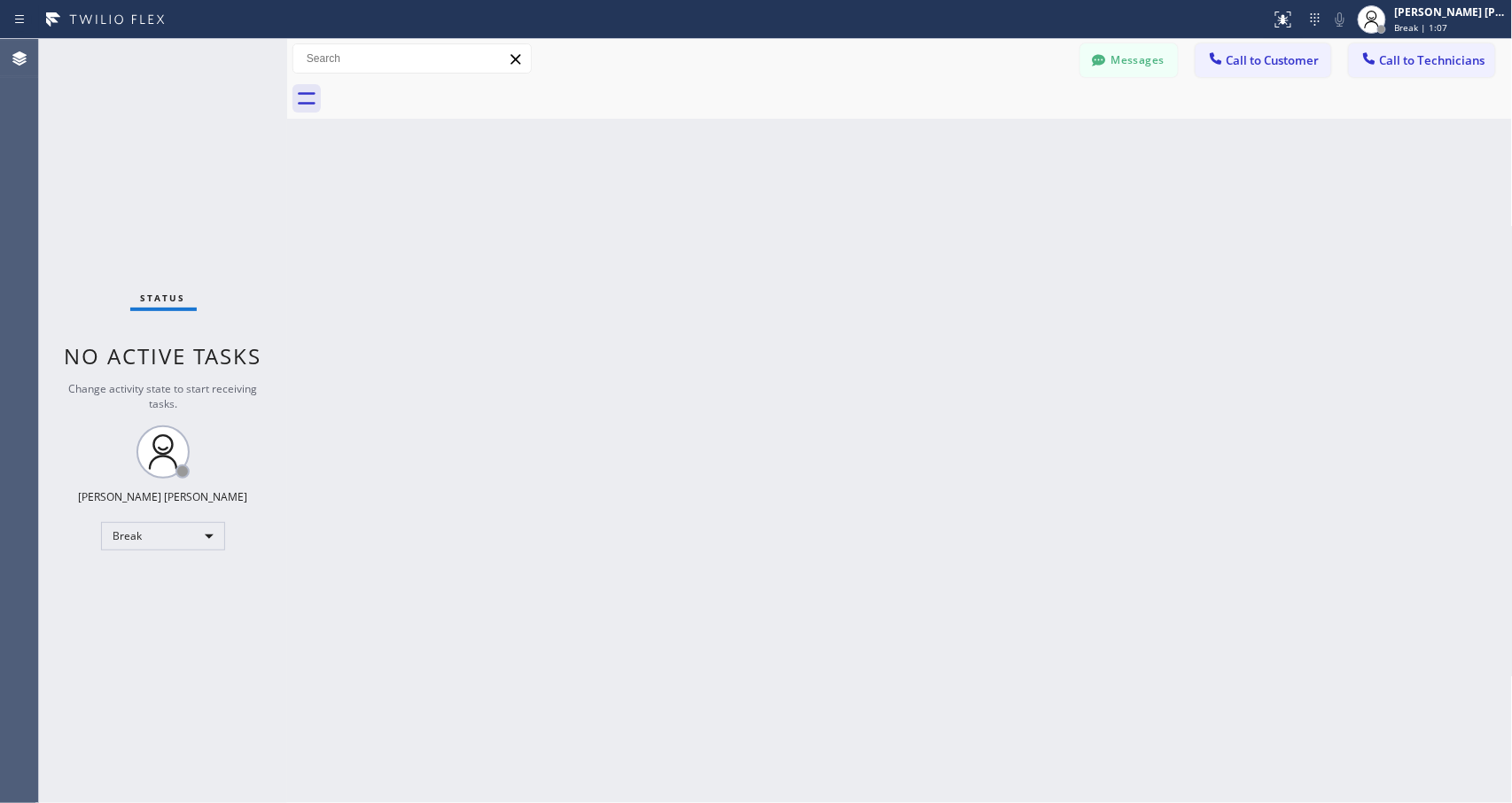
click at [945, 229] on div "Back to Dashboard Change Sender ID Customers Technicians Select a contact Outbo…" at bounding box center [900, 421] width 1226 height 764
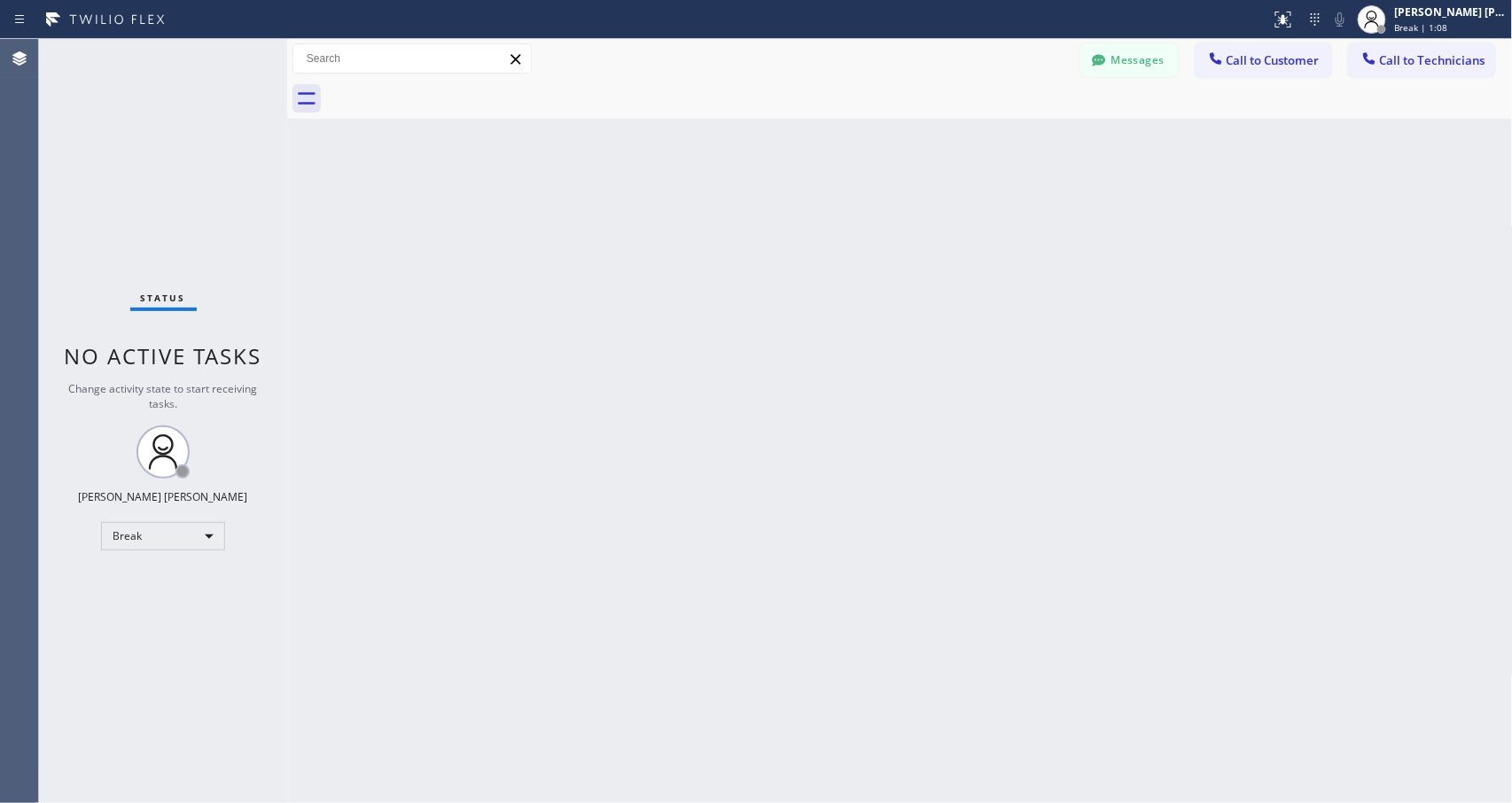
click at [945, 229] on div "Back to Dashboard Change Sender ID Customers Technicians Select a contact Outbo…" at bounding box center [900, 421] width 1226 height 764
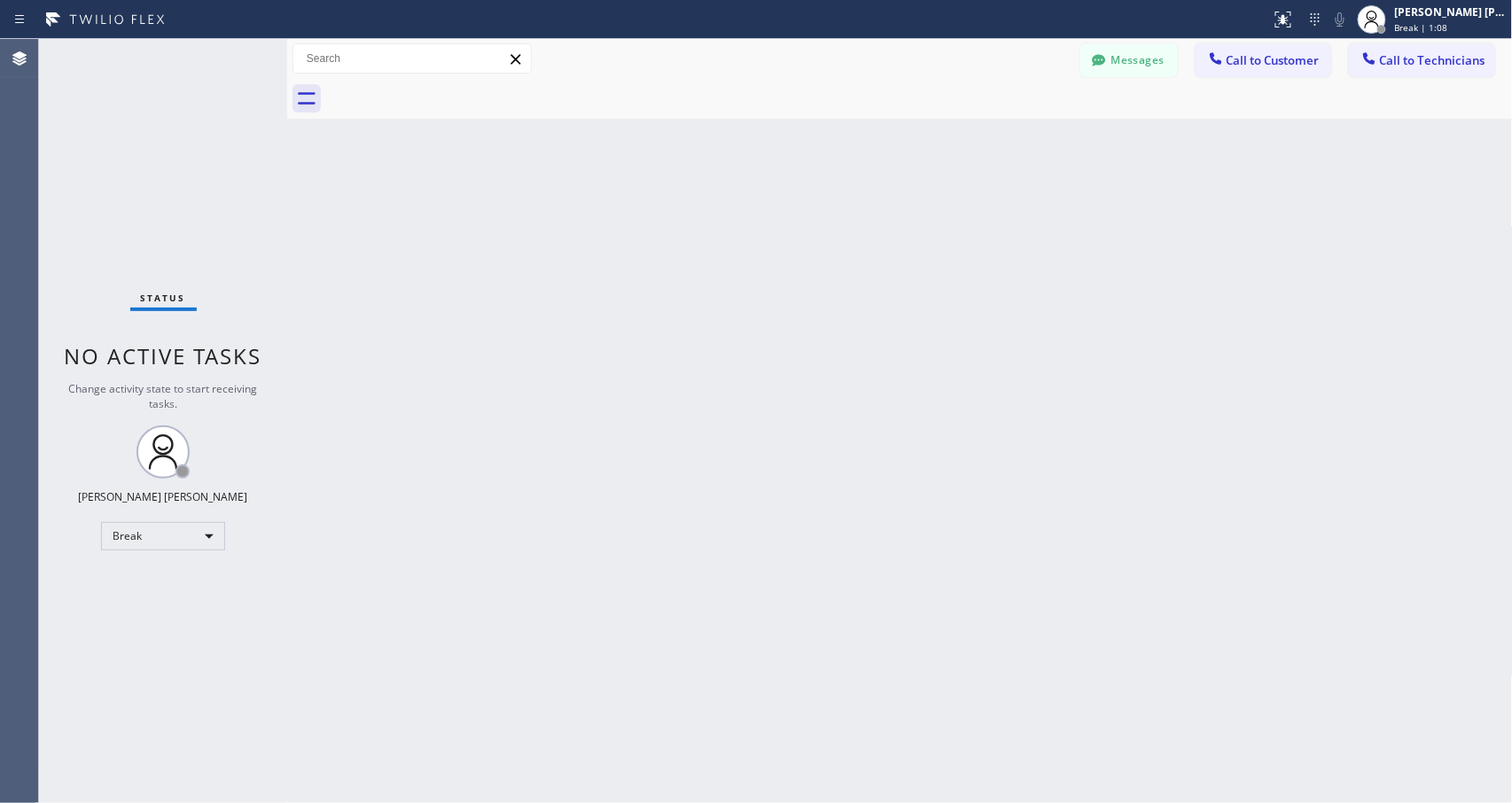
click at [945, 229] on div "Back to Dashboard Change Sender ID Customers Technicians Select a contact Outbo…" at bounding box center [900, 421] width 1226 height 764
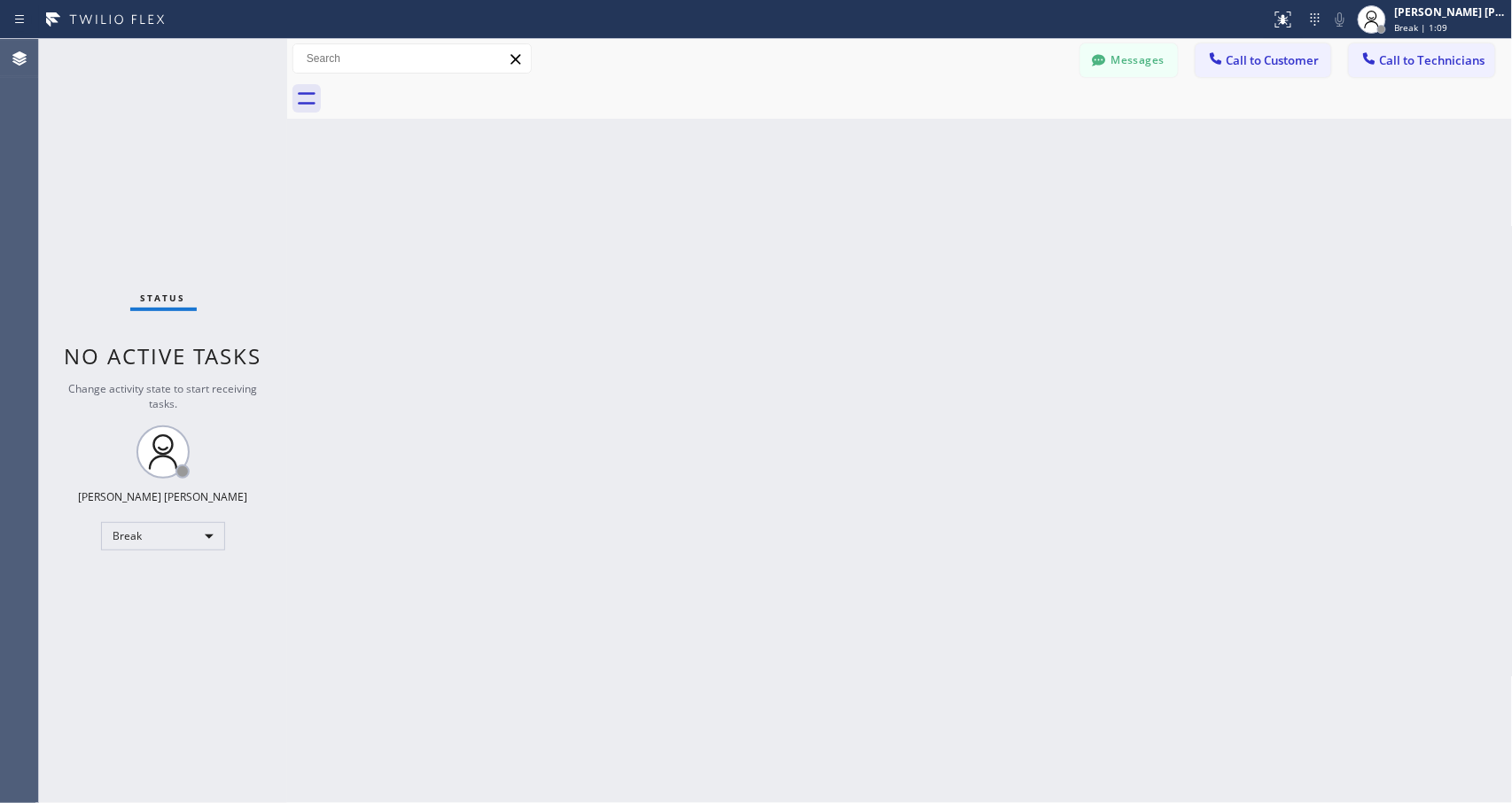
click at [945, 229] on div "Back to Dashboard Change Sender ID Customers Technicians Select a contact Outbo…" at bounding box center [900, 421] width 1226 height 764
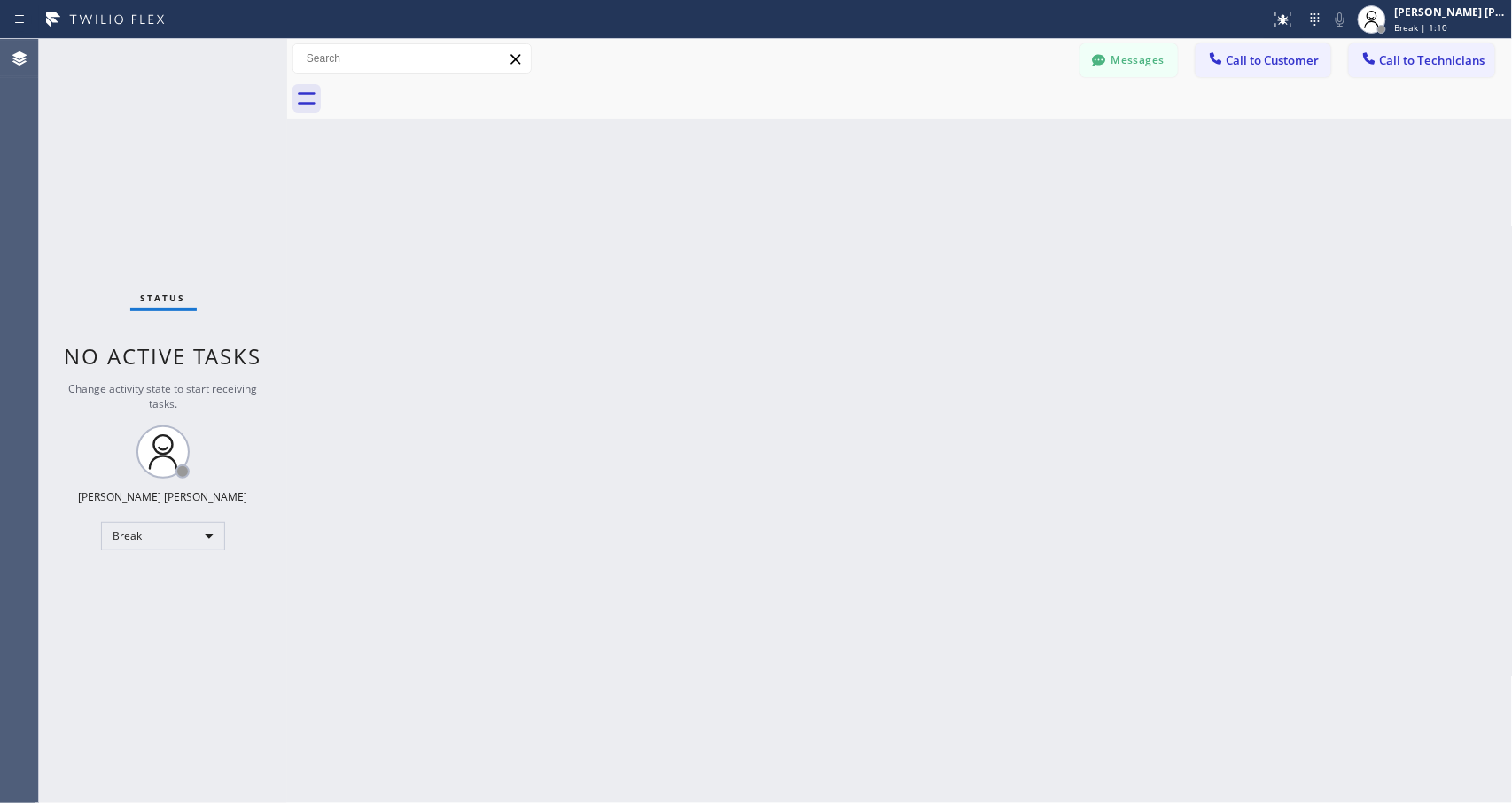
click at [945, 229] on div "Back to Dashboard Change Sender ID Customers Technicians Select a contact Outbo…" at bounding box center [900, 421] width 1226 height 764
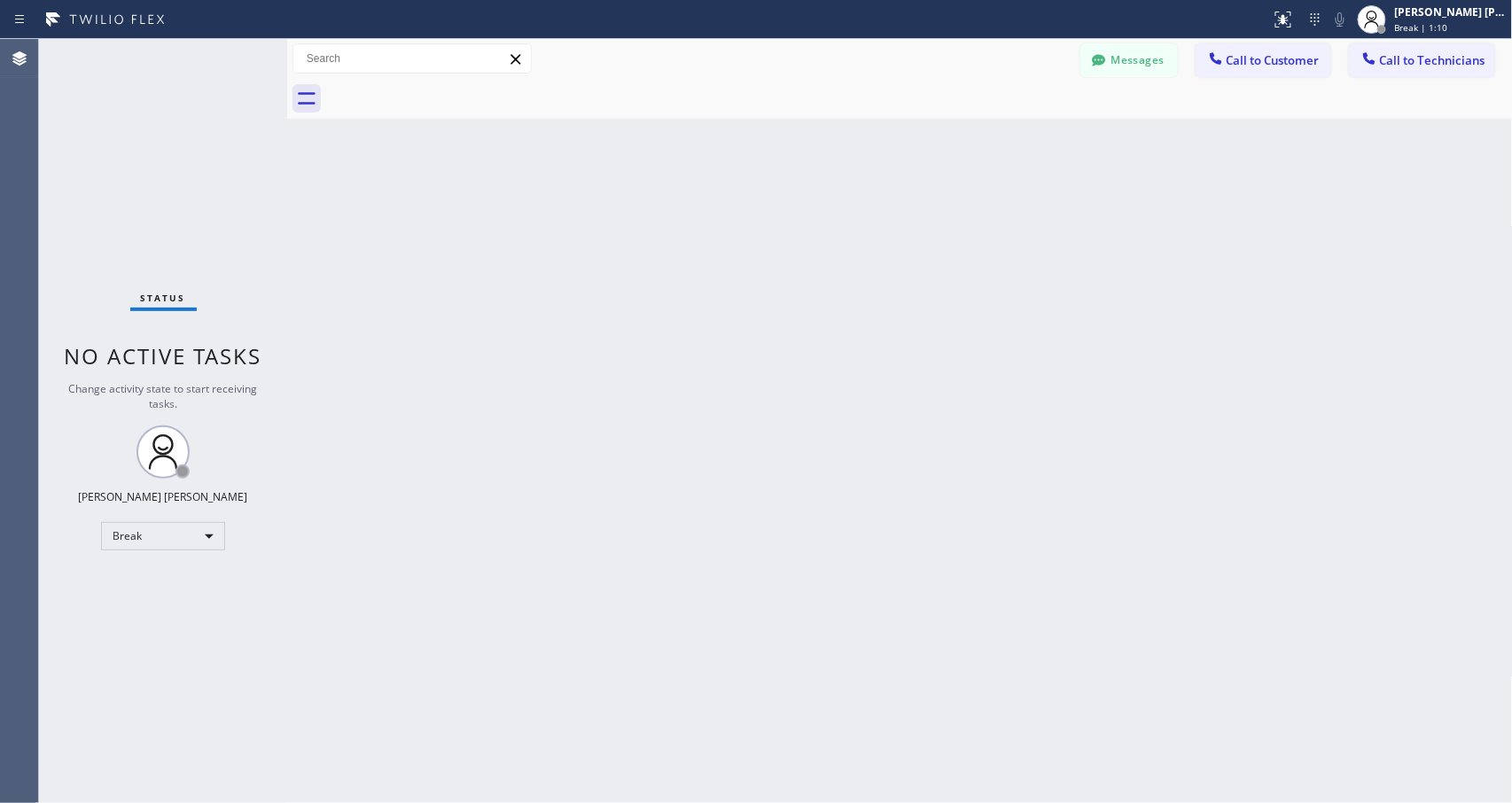
click at [945, 229] on div "Back to Dashboard Change Sender ID Customers Technicians Select a contact Outbo…" at bounding box center [900, 421] width 1226 height 764
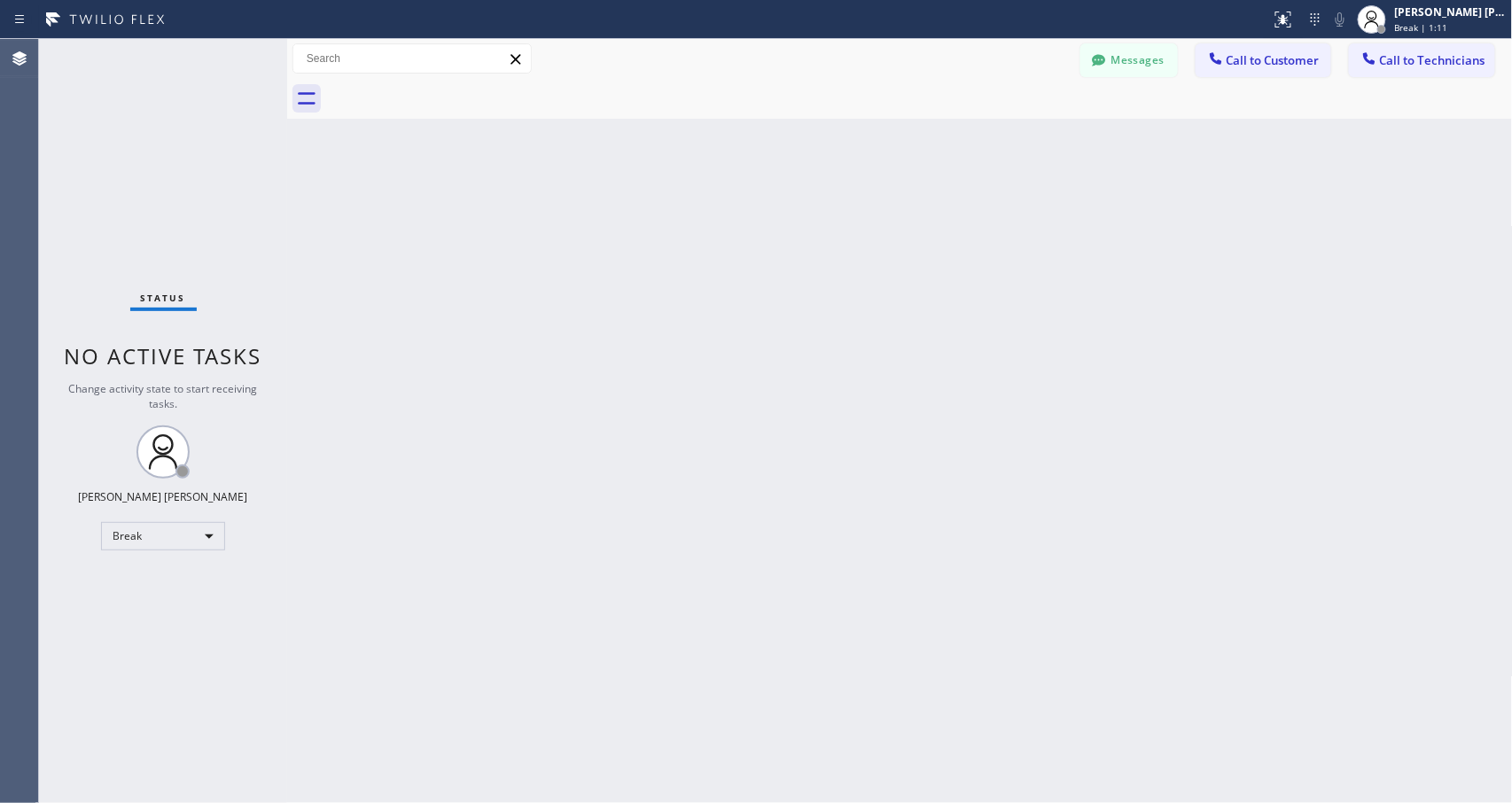
click at [945, 229] on div "Back to Dashboard Change Sender ID Customers Technicians Select a contact Outbo…" at bounding box center [900, 421] width 1226 height 764
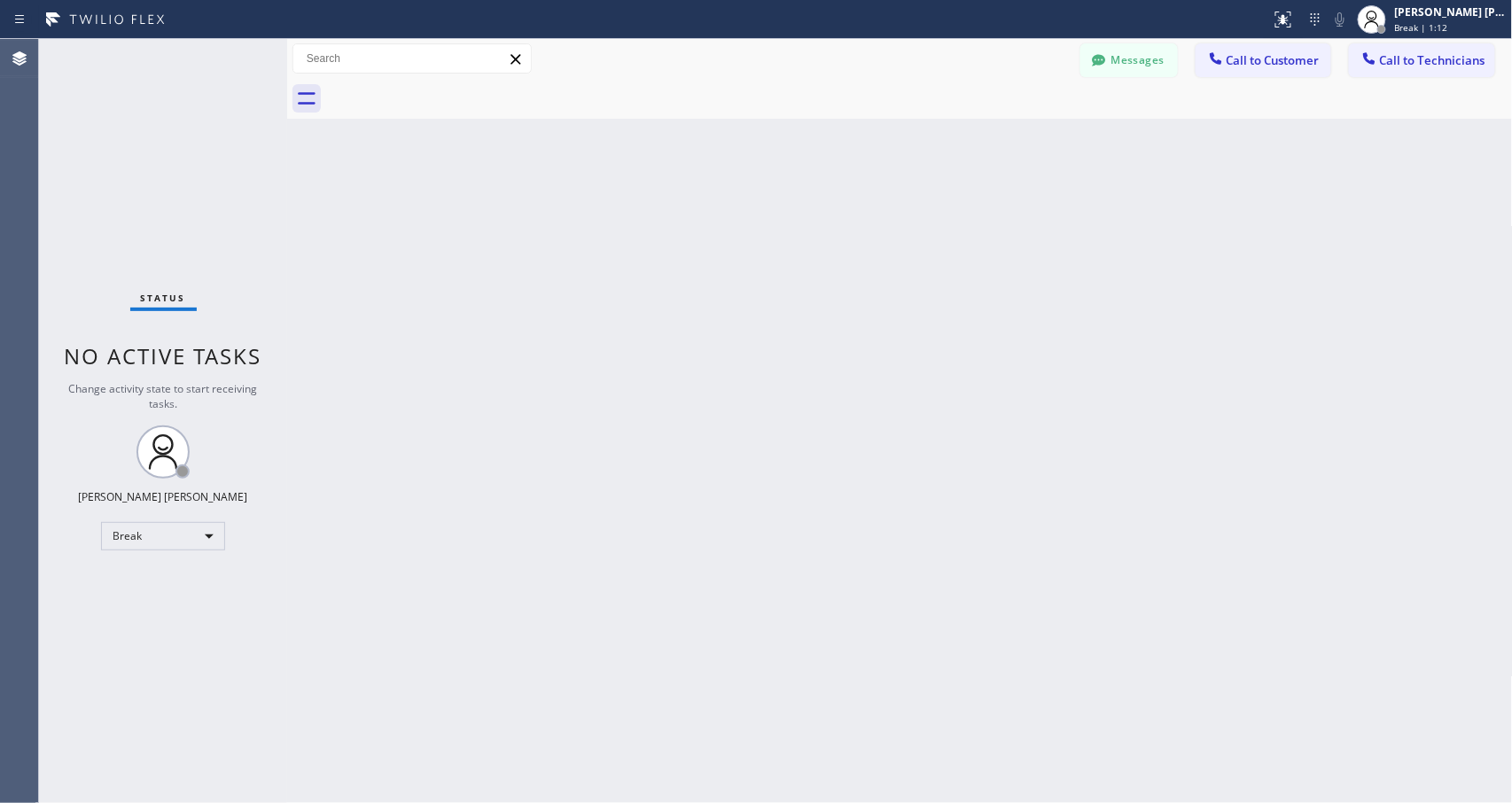
click at [945, 229] on div "Back to Dashboard Change Sender ID Customers Technicians Select a contact Outbo…" at bounding box center [900, 421] width 1226 height 764
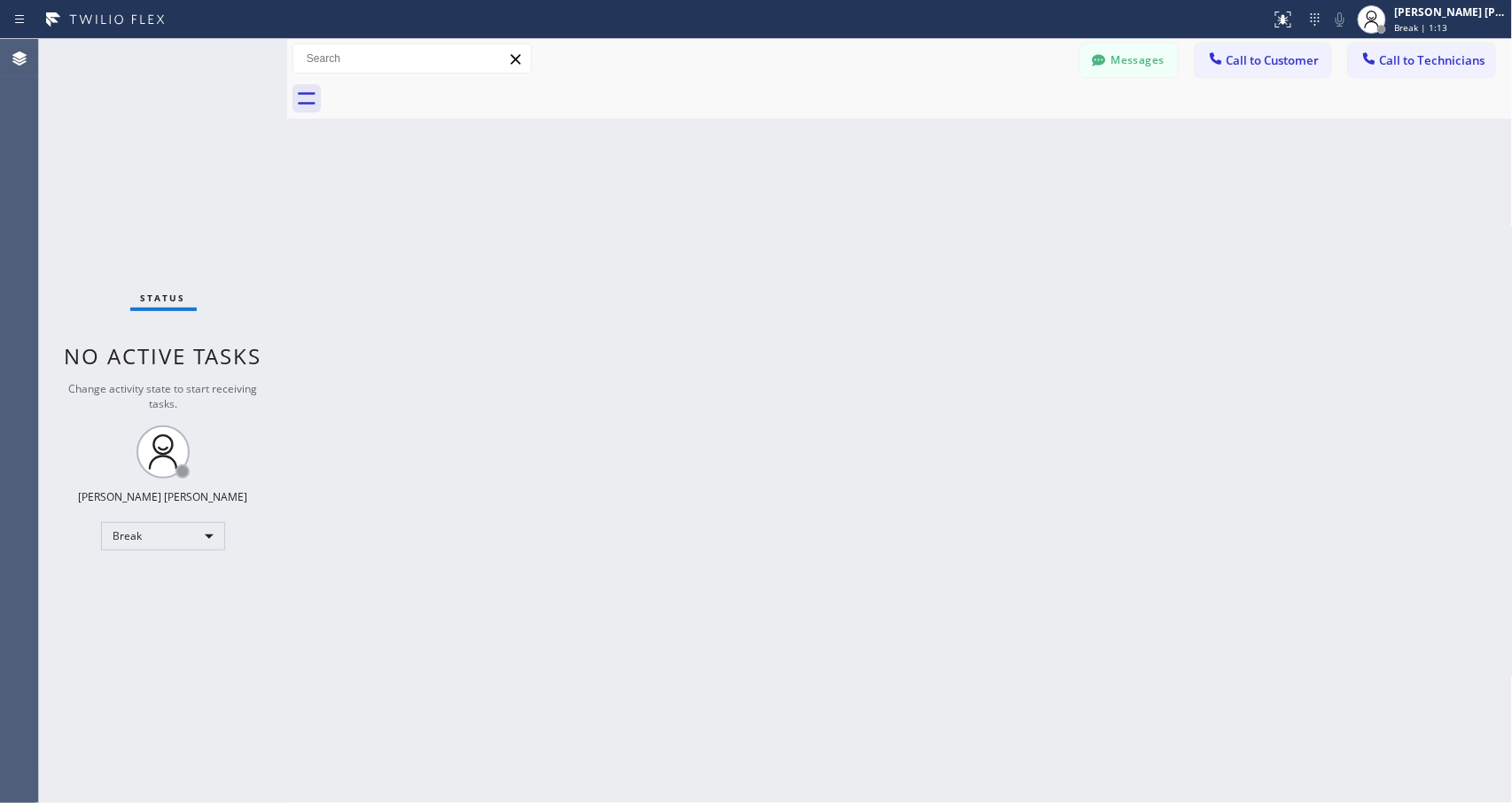
click at [945, 229] on div "Back to Dashboard Change Sender ID Customers Technicians Select a contact Outbo…" at bounding box center [900, 421] width 1226 height 764
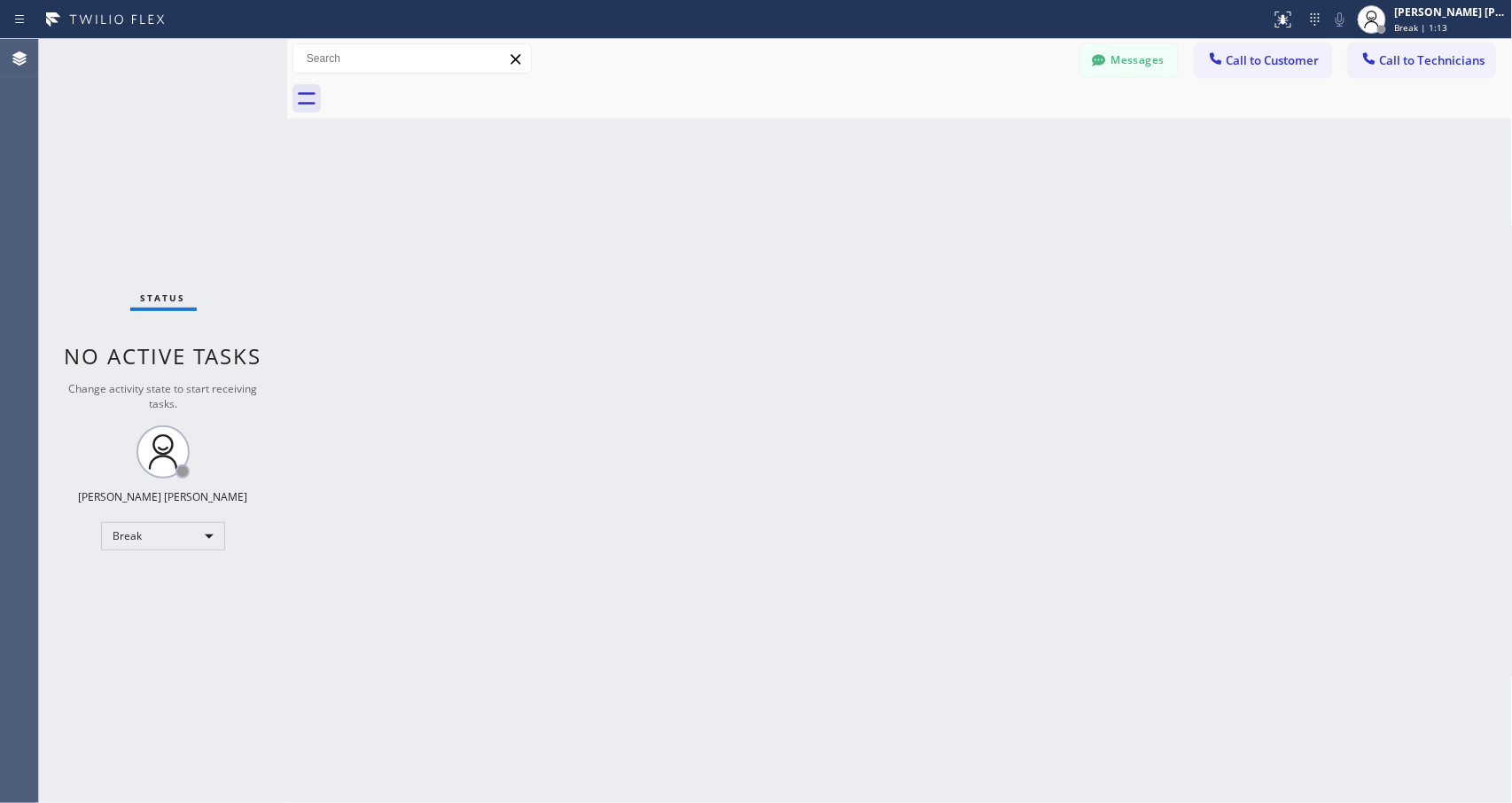
click at [945, 229] on div "Back to Dashboard Change Sender ID Customers Technicians Select a contact Outbo…" at bounding box center [900, 421] width 1226 height 764
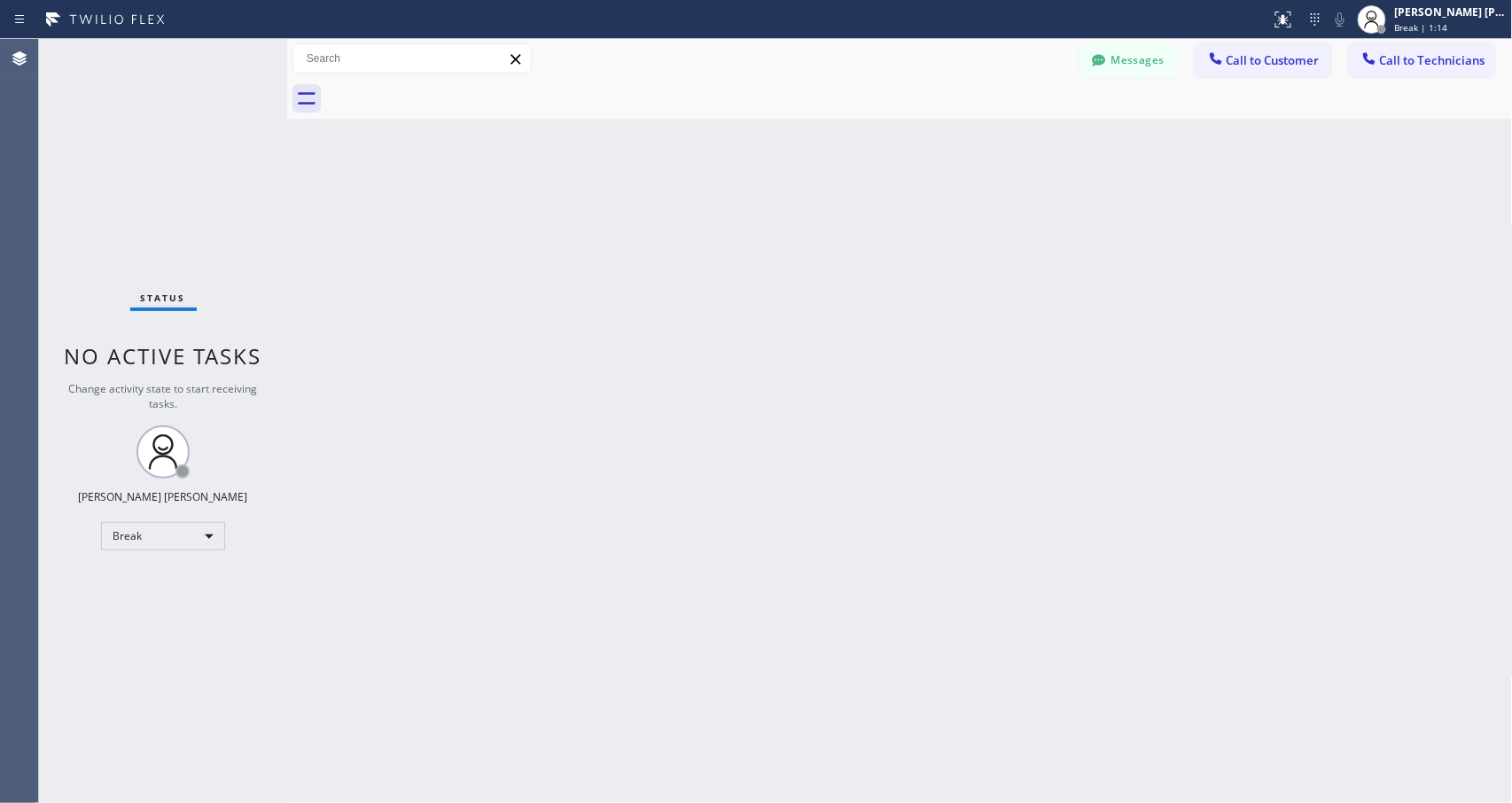
click at [945, 229] on div "Back to Dashboard Change Sender ID Customers Technicians Select a contact Outbo…" at bounding box center [900, 421] width 1226 height 764
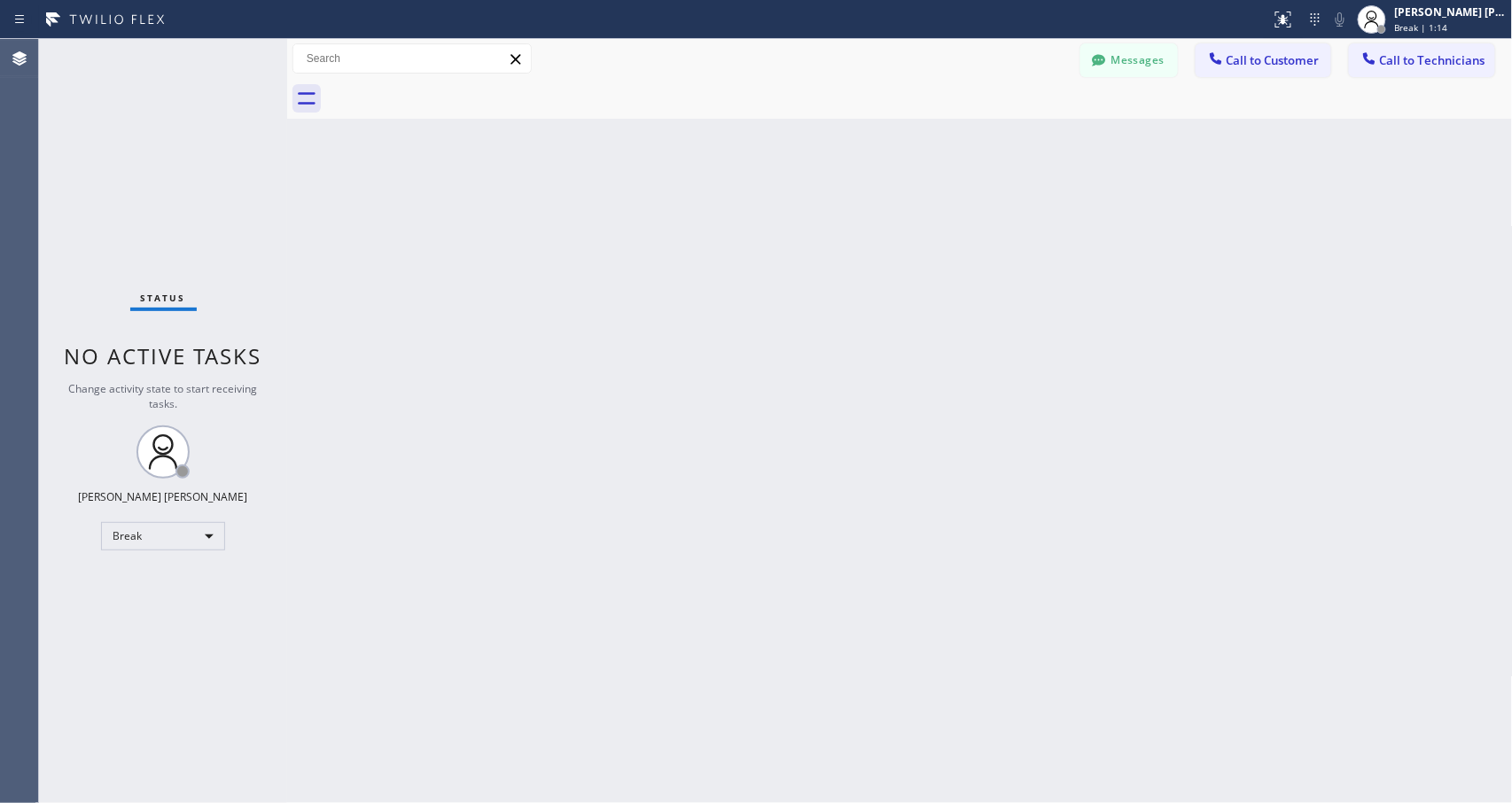
click at [945, 229] on div "Back to Dashboard Change Sender ID Customers Technicians Select a contact Outbo…" at bounding box center [900, 421] width 1226 height 764
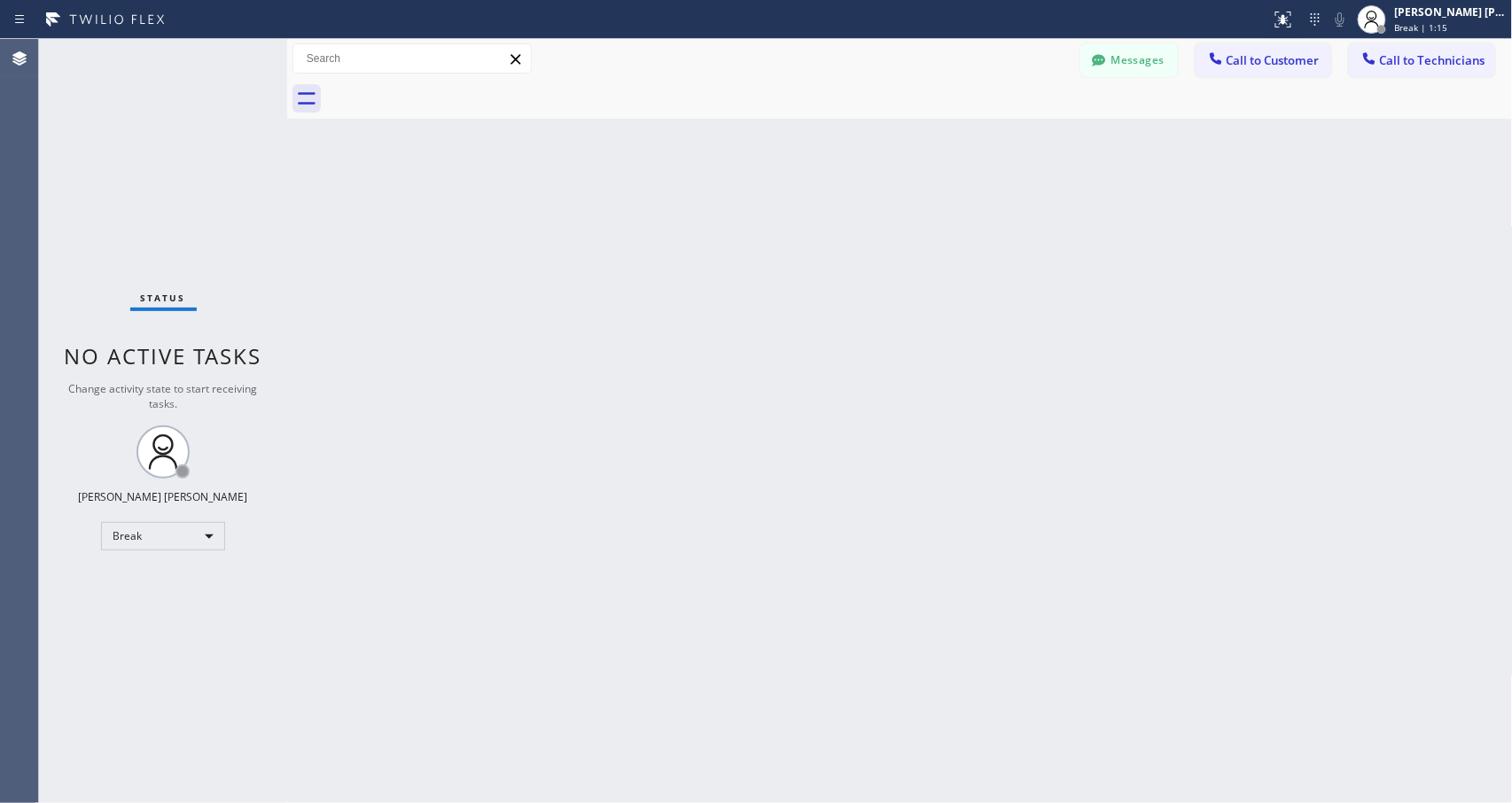
click at [945, 229] on div "Back to Dashboard Change Sender ID Customers Technicians Select a contact Outbo…" at bounding box center [900, 421] width 1226 height 764
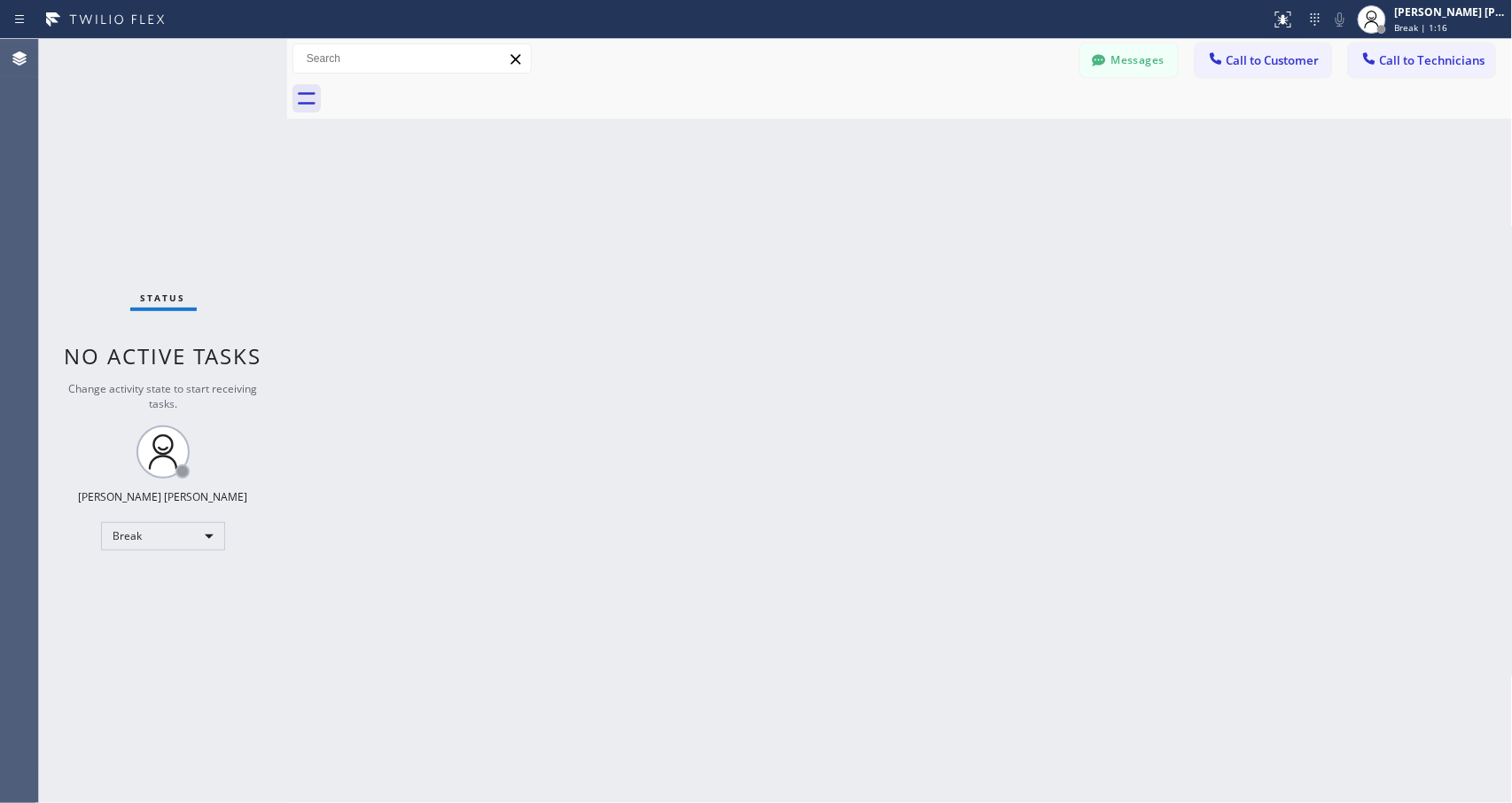
click at [945, 229] on div "Back to Dashboard Change Sender ID Customers Technicians Select a contact Outbo…" at bounding box center [900, 421] width 1226 height 764
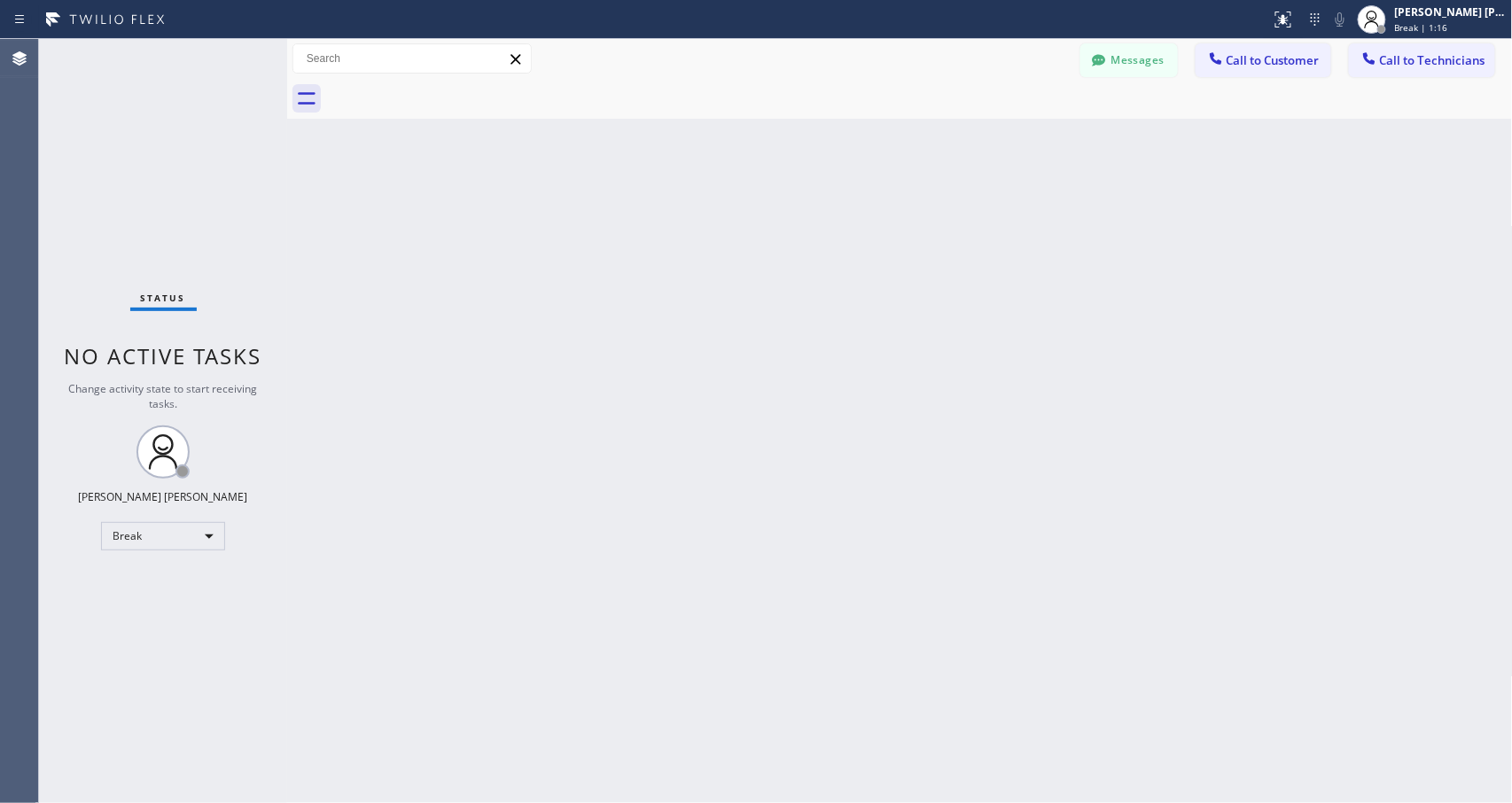
click at [945, 229] on div "Back to Dashboard Change Sender ID Customers Technicians Select a contact Outbo…" at bounding box center [900, 421] width 1226 height 764
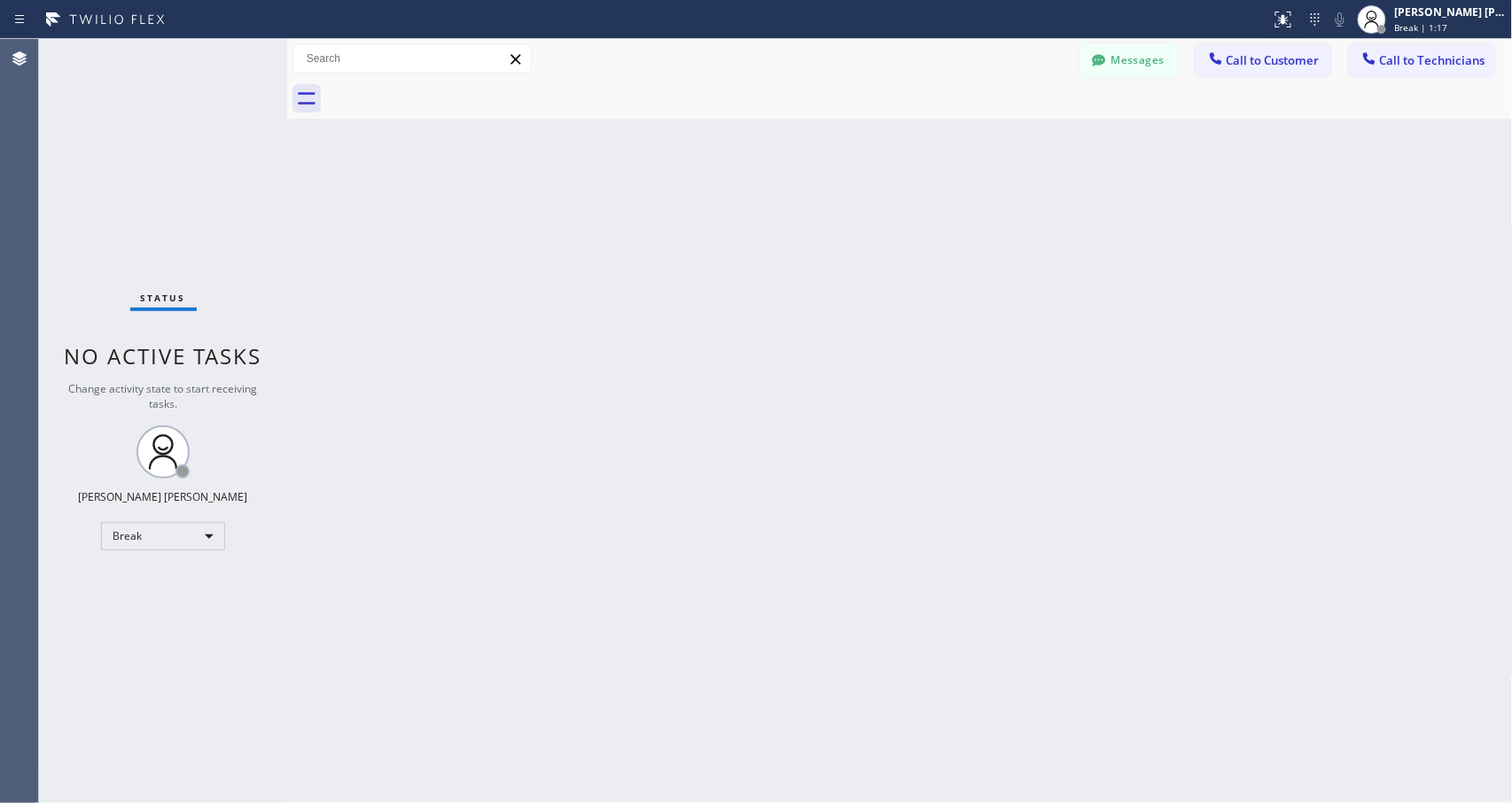
click at [945, 229] on div "Back to Dashboard Change Sender ID Customers Technicians Select a contact Outbo…" at bounding box center [900, 421] width 1226 height 764
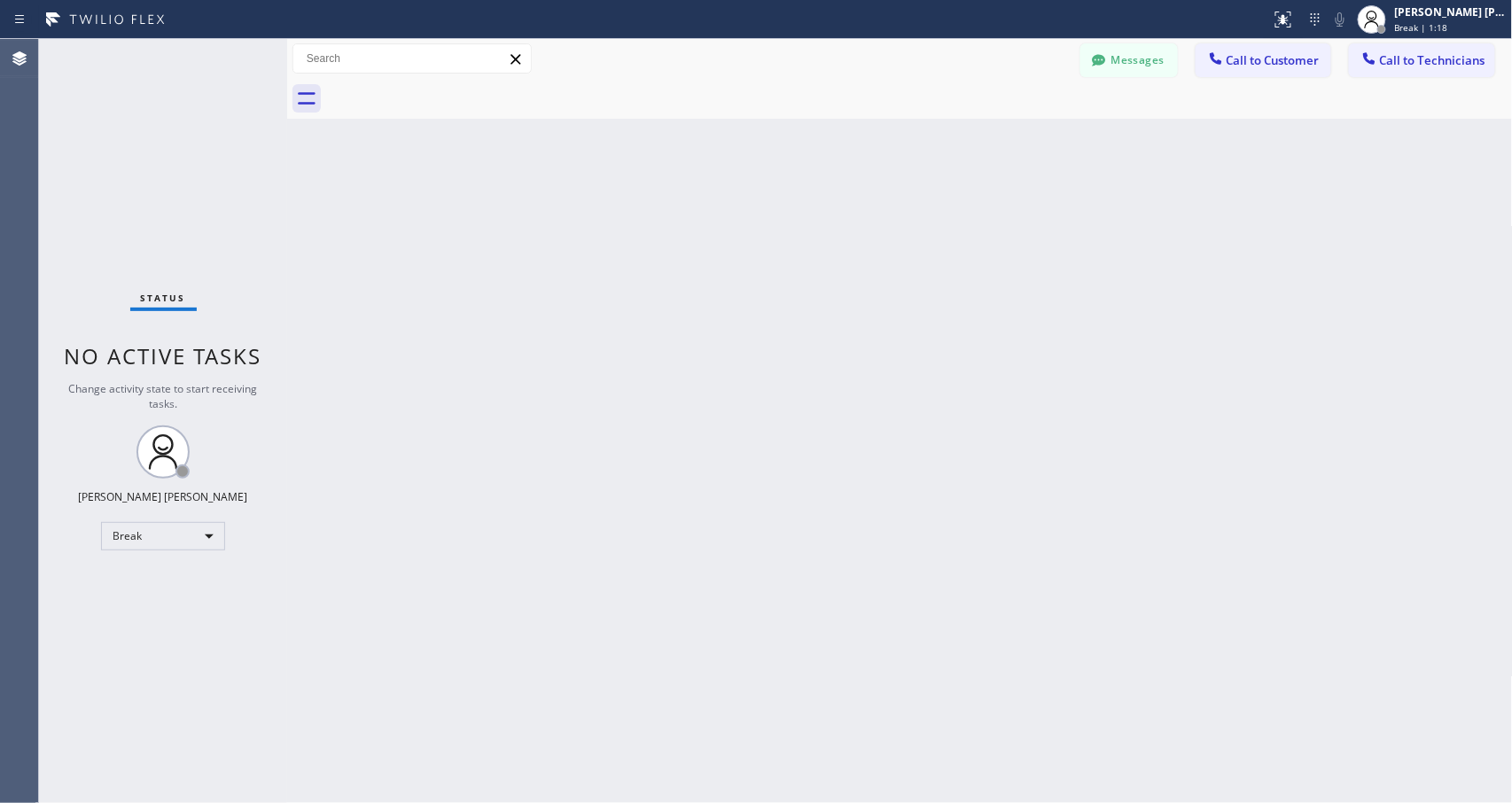
click at [945, 229] on div "Back to Dashboard Change Sender ID Customers Technicians Select a contact Outbo…" at bounding box center [900, 421] width 1226 height 764
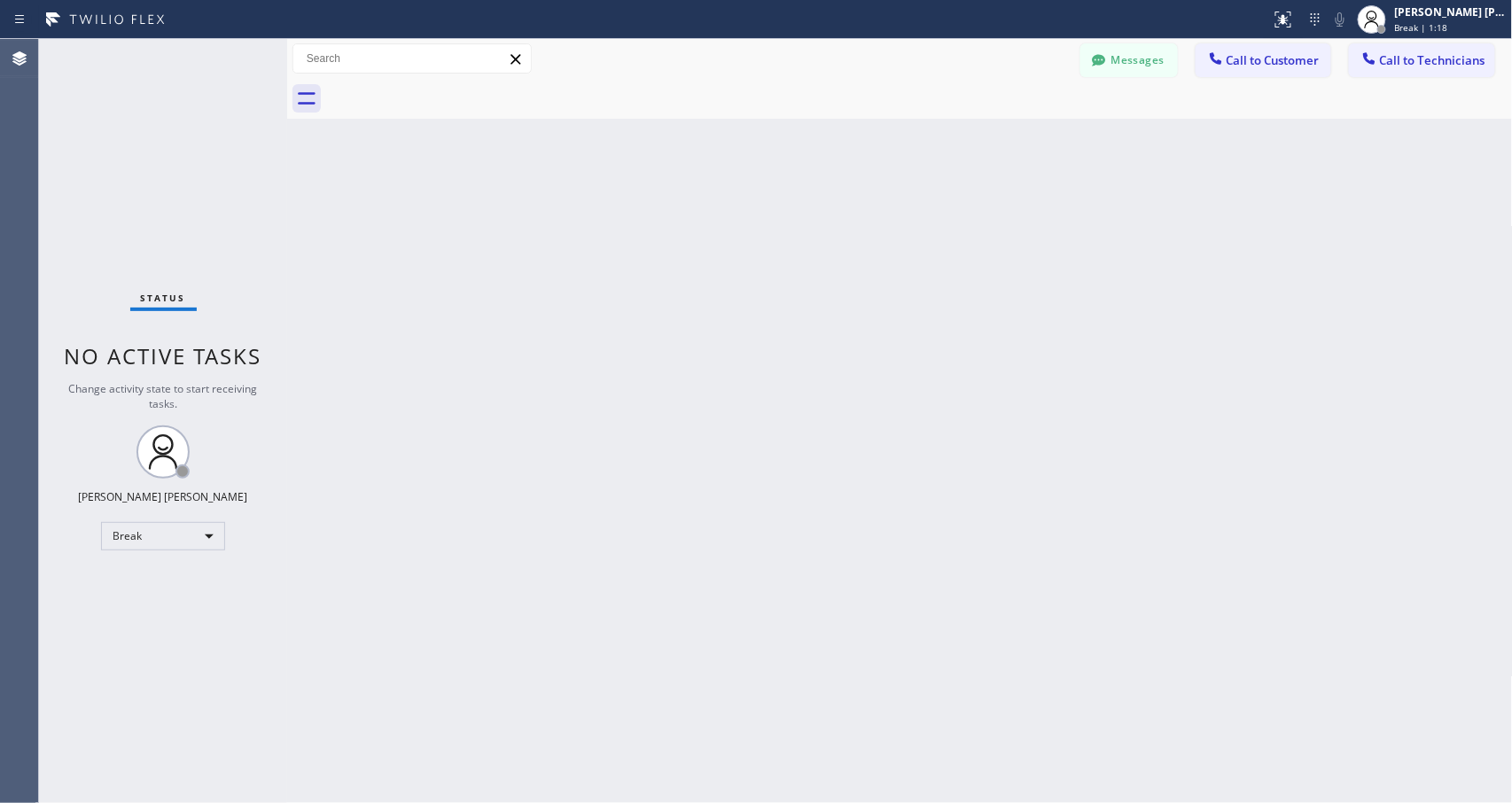
click at [945, 229] on div "Back to Dashboard Change Sender ID Customers Technicians Select a contact Outbo…" at bounding box center [900, 421] width 1226 height 764
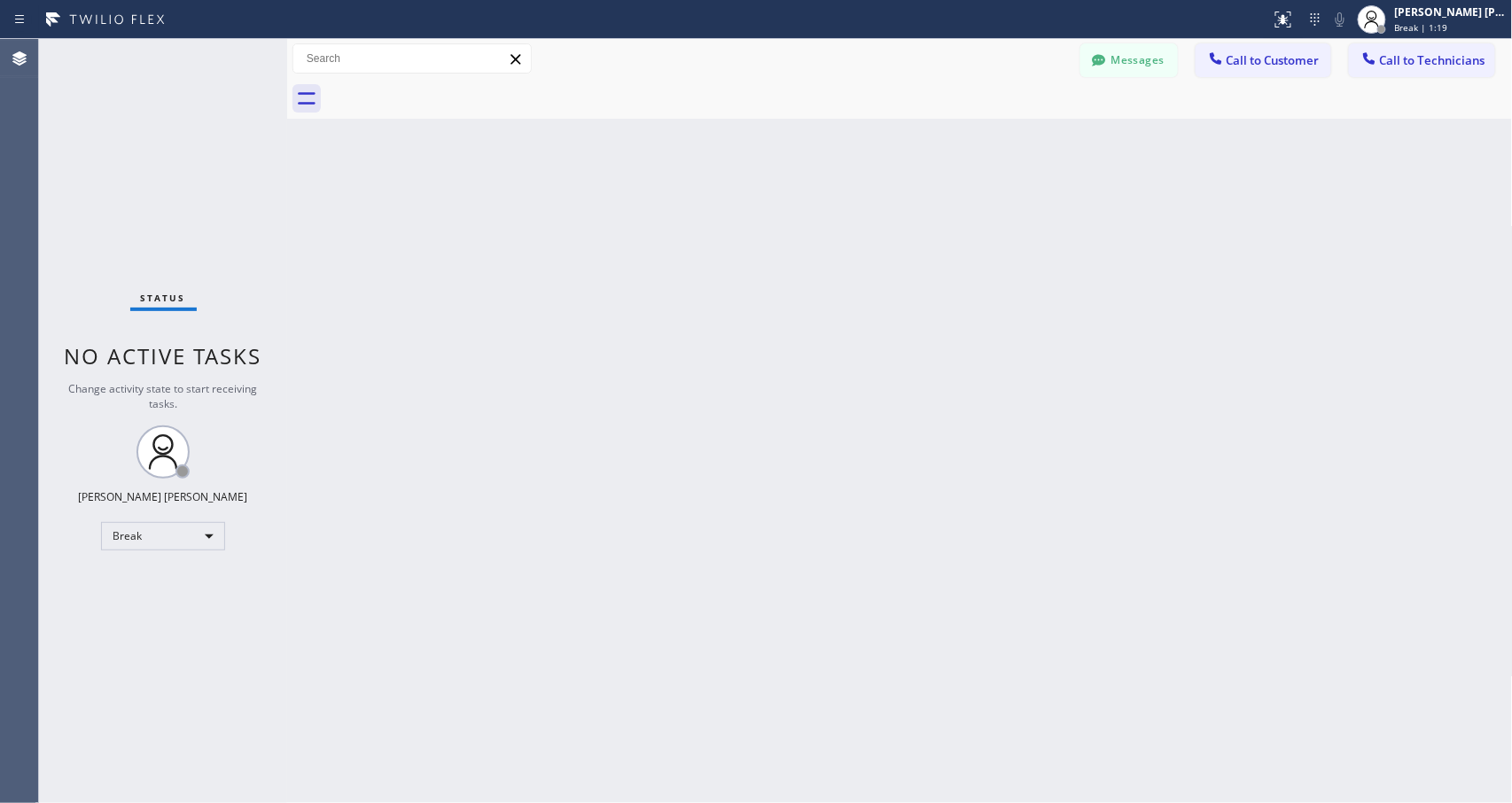
click at [945, 229] on div "Back to Dashboard Change Sender ID Customers Technicians Select a contact Outbo…" at bounding box center [900, 421] width 1226 height 764
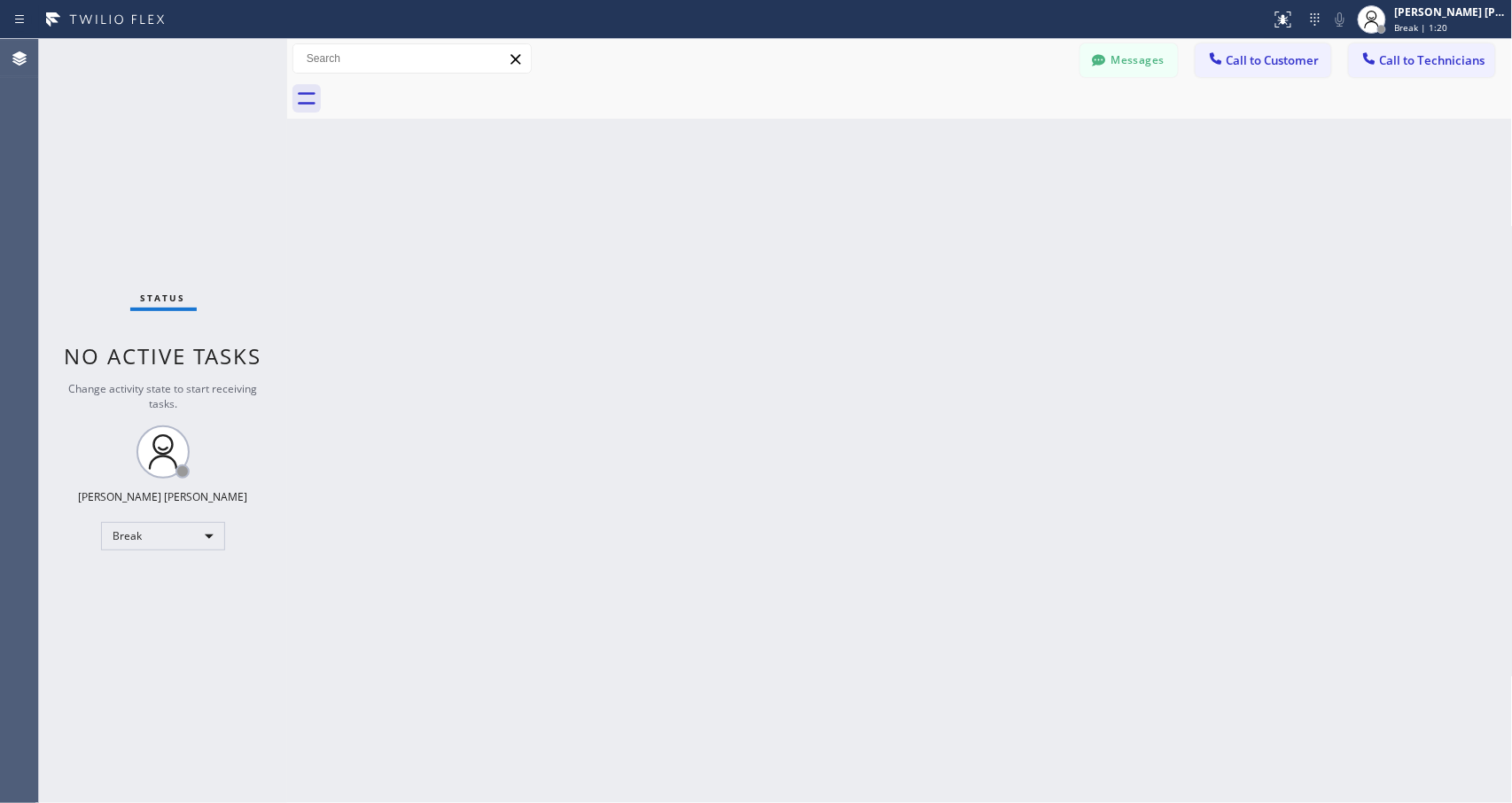
click at [945, 229] on div "Back to Dashboard Change Sender ID Customers Technicians Select a contact Outbo…" at bounding box center [900, 421] width 1226 height 764
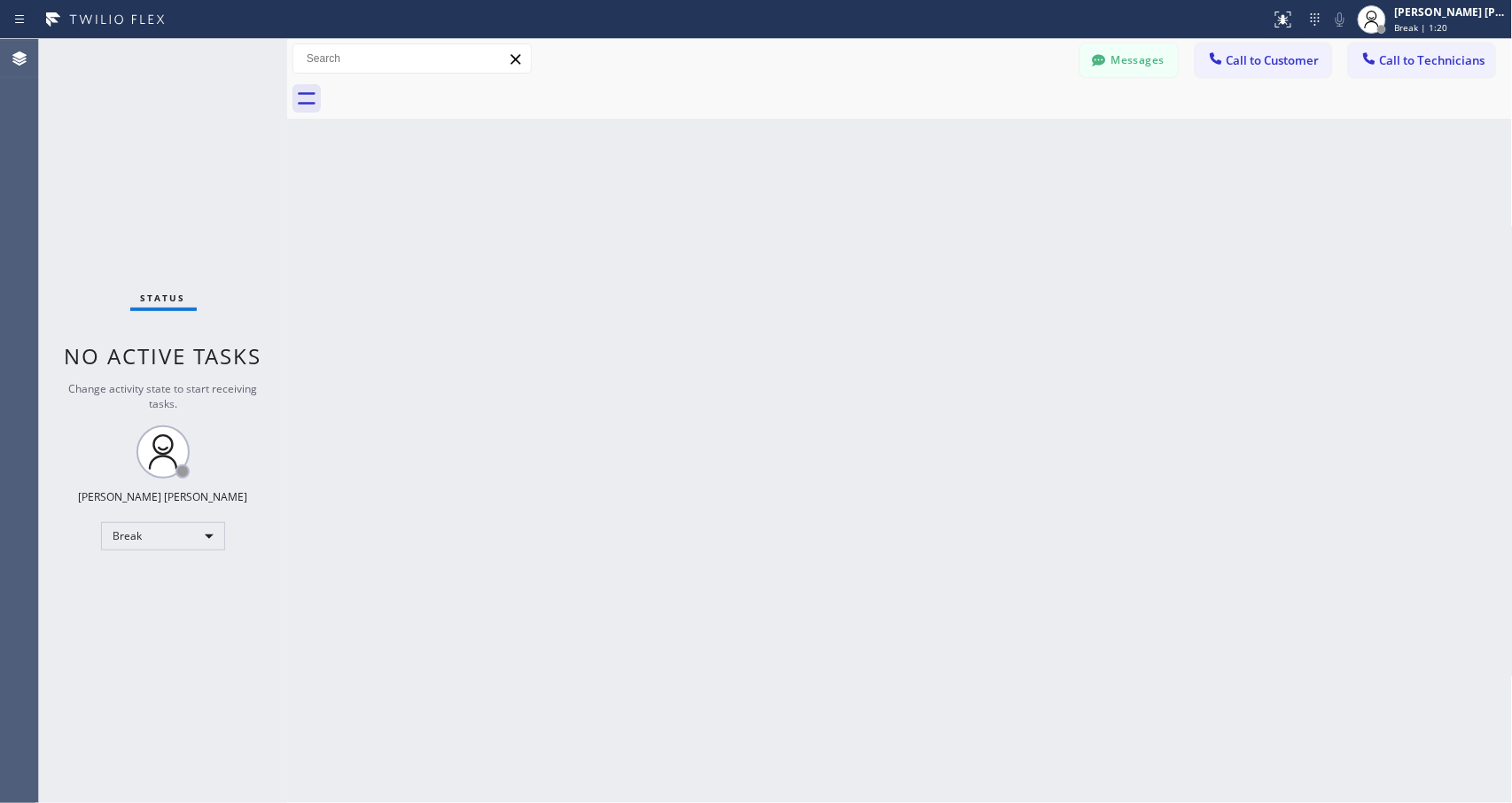
click at [945, 229] on div "Back to Dashboard Change Sender ID Customers Technicians Select a contact Outbo…" at bounding box center [900, 421] width 1226 height 764
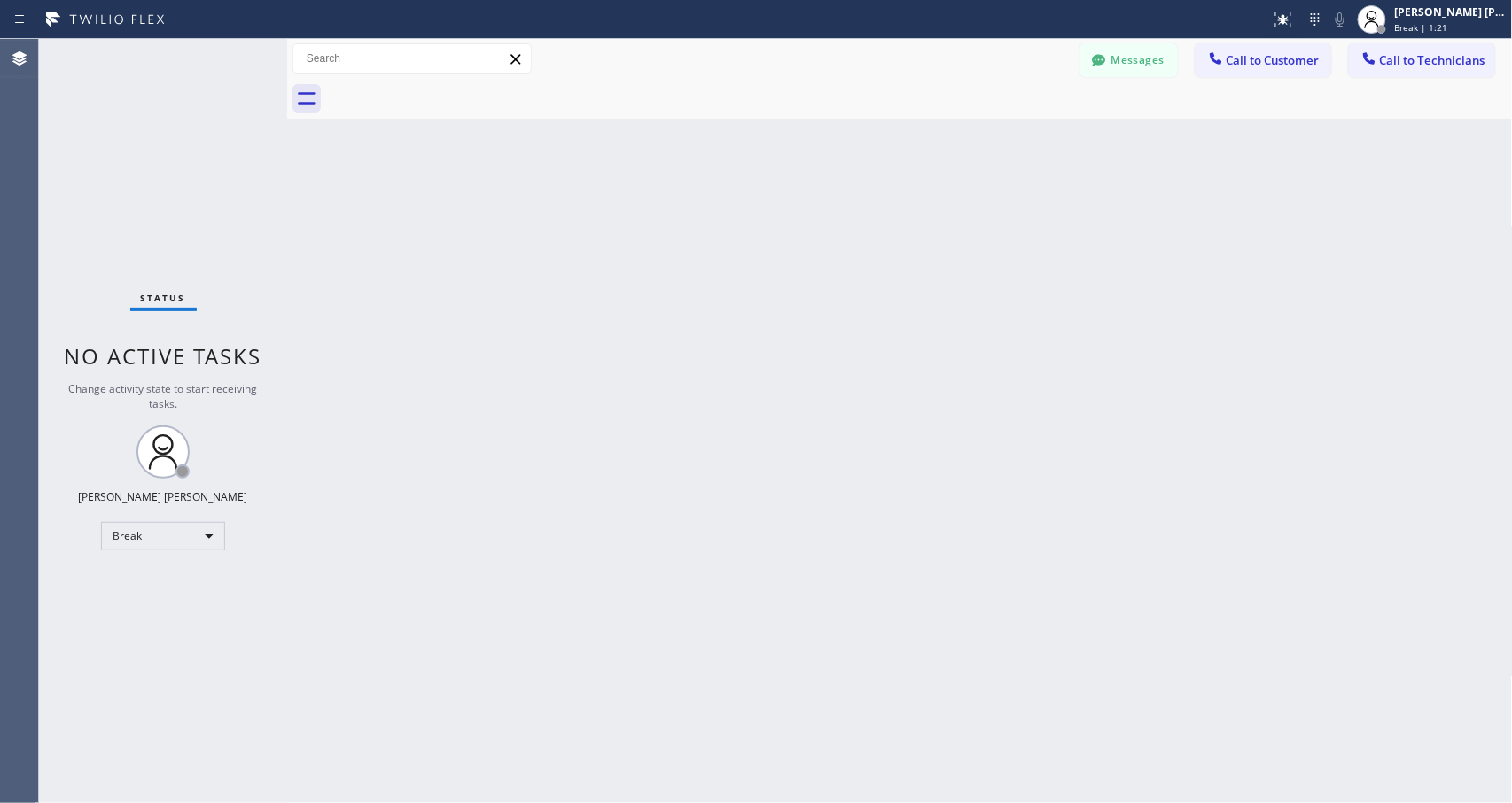
click at [945, 229] on div "Back to Dashboard Change Sender ID Customers Technicians Select a contact Outbo…" at bounding box center [900, 421] width 1226 height 764
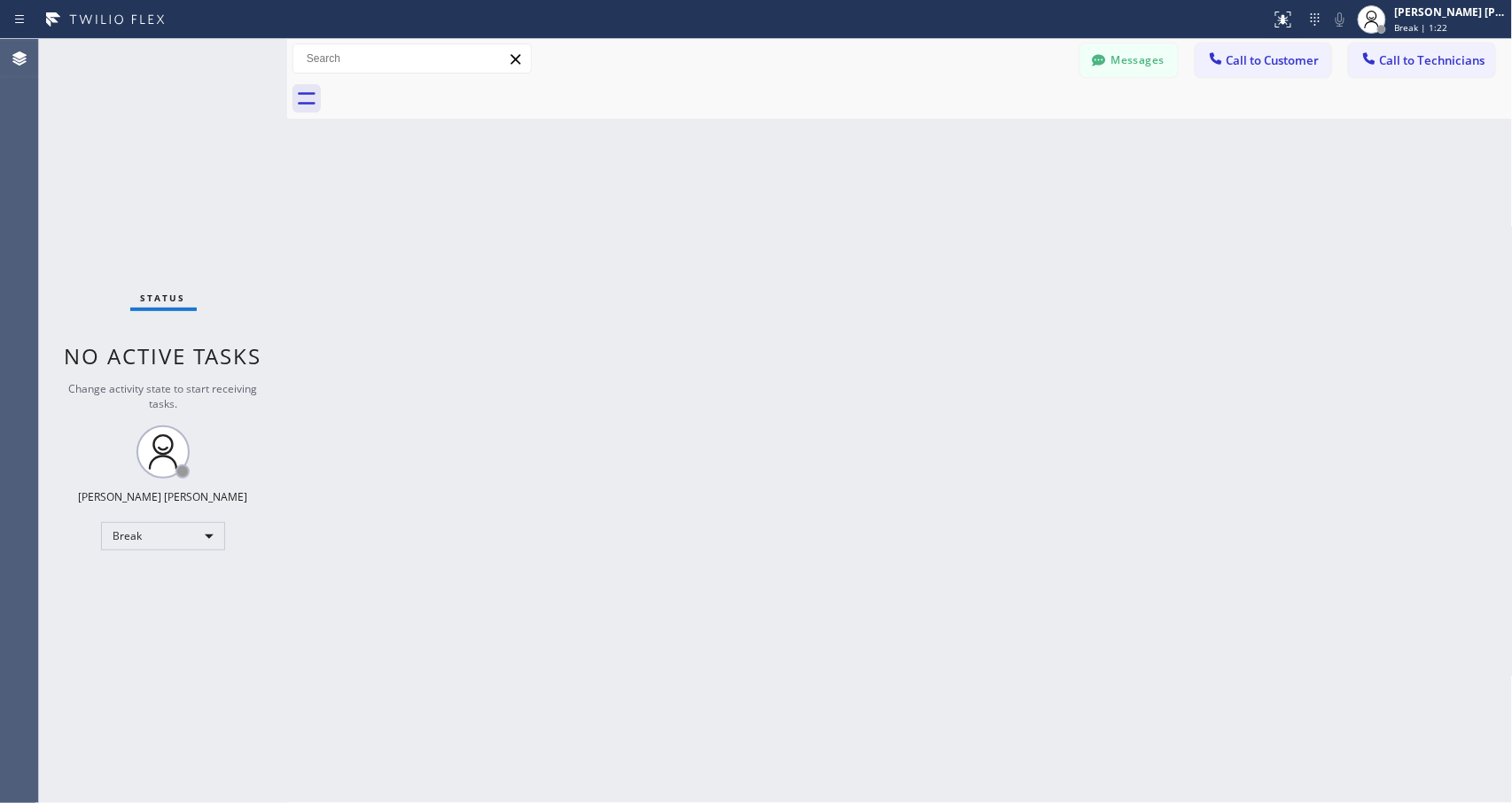
click at [945, 229] on div "Back to Dashboard Change Sender ID Customers Technicians Select a contact Outbo…" at bounding box center [900, 421] width 1226 height 764
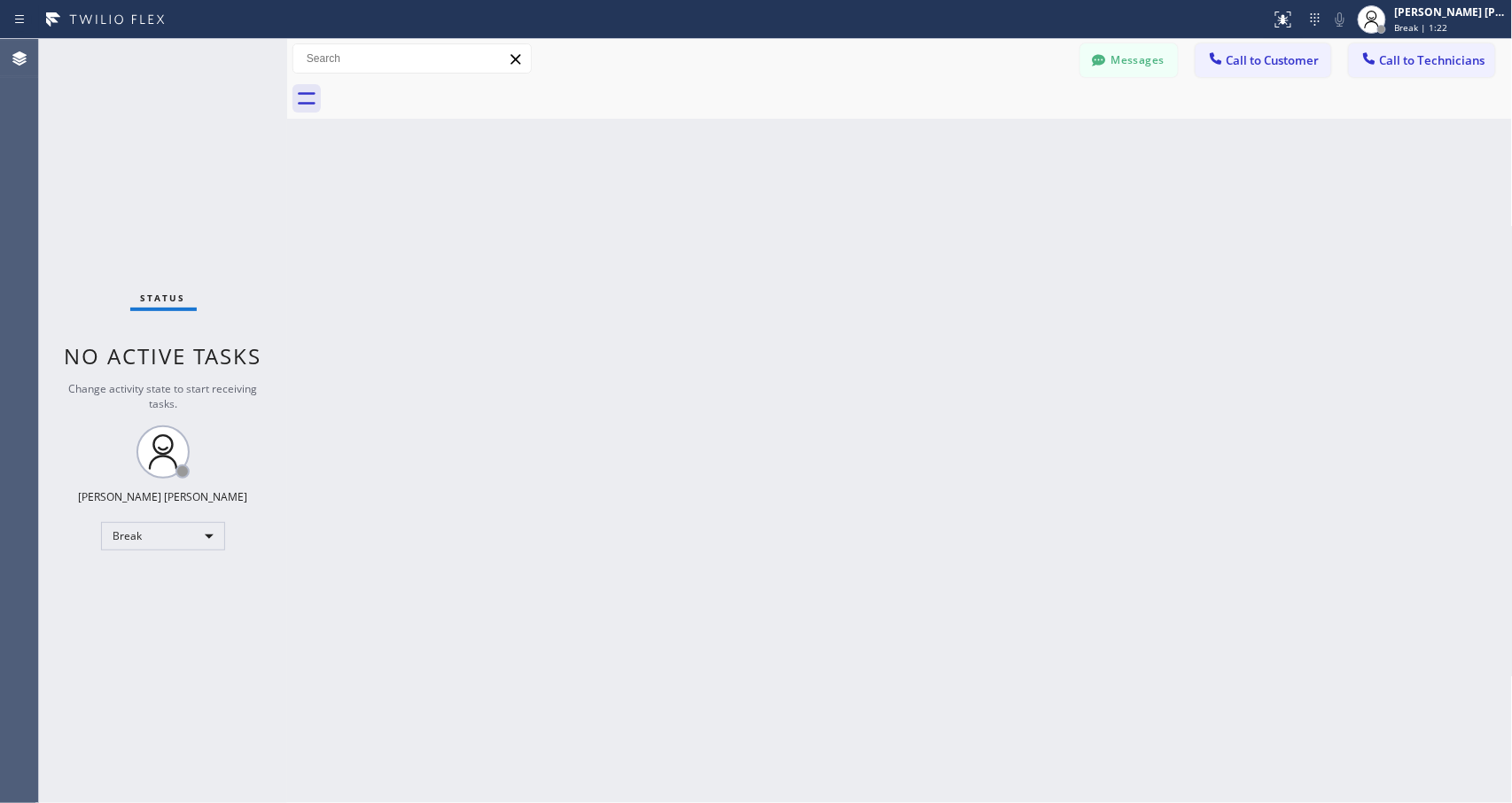
click at [945, 229] on div "Back to Dashboard Change Sender ID Customers Technicians Select a contact Outbo…" at bounding box center [900, 421] width 1226 height 764
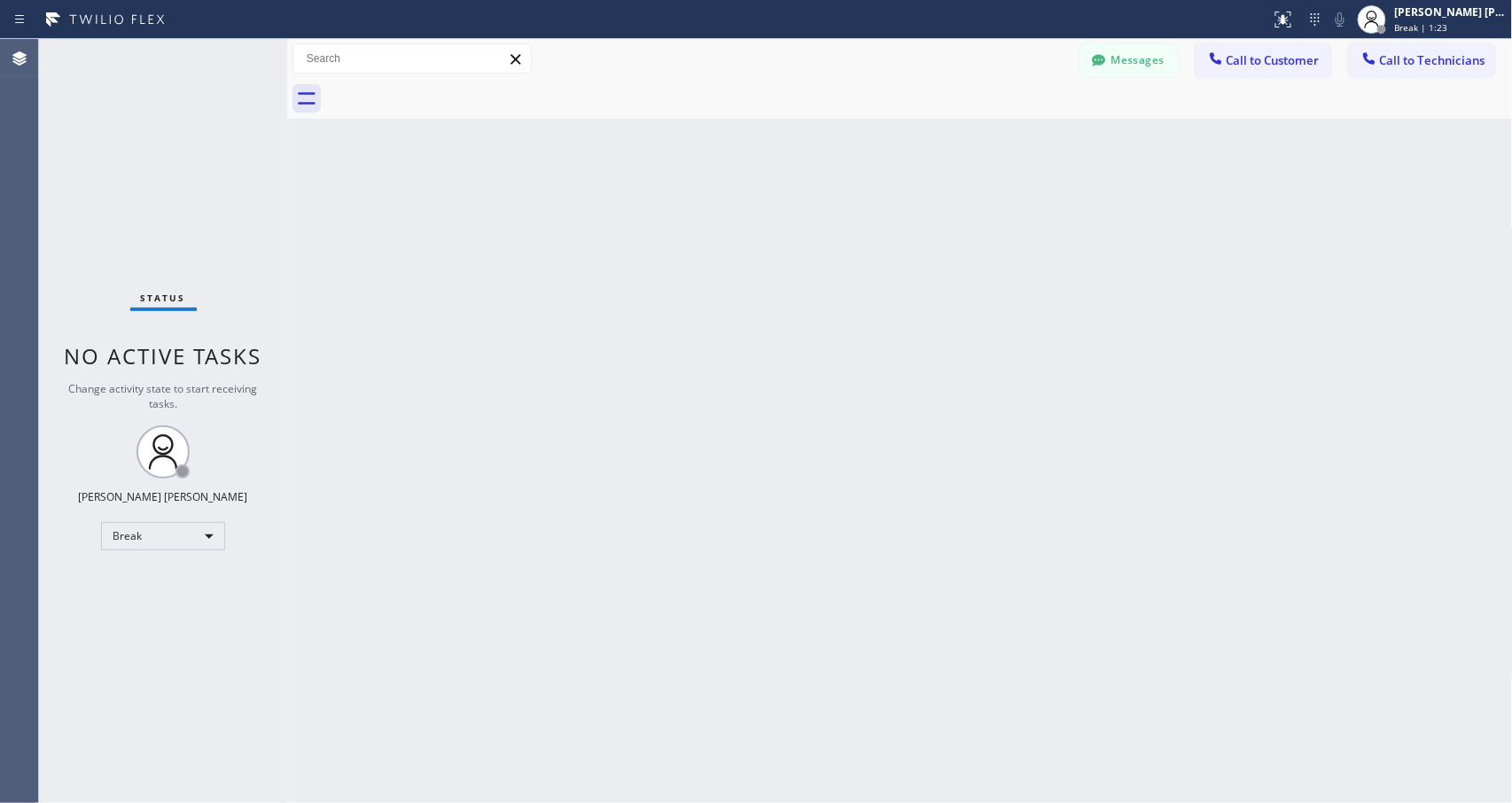
click at [945, 229] on div "Back to Dashboard Change Sender ID Customers Technicians Select a contact Outbo…" at bounding box center [900, 421] width 1226 height 764
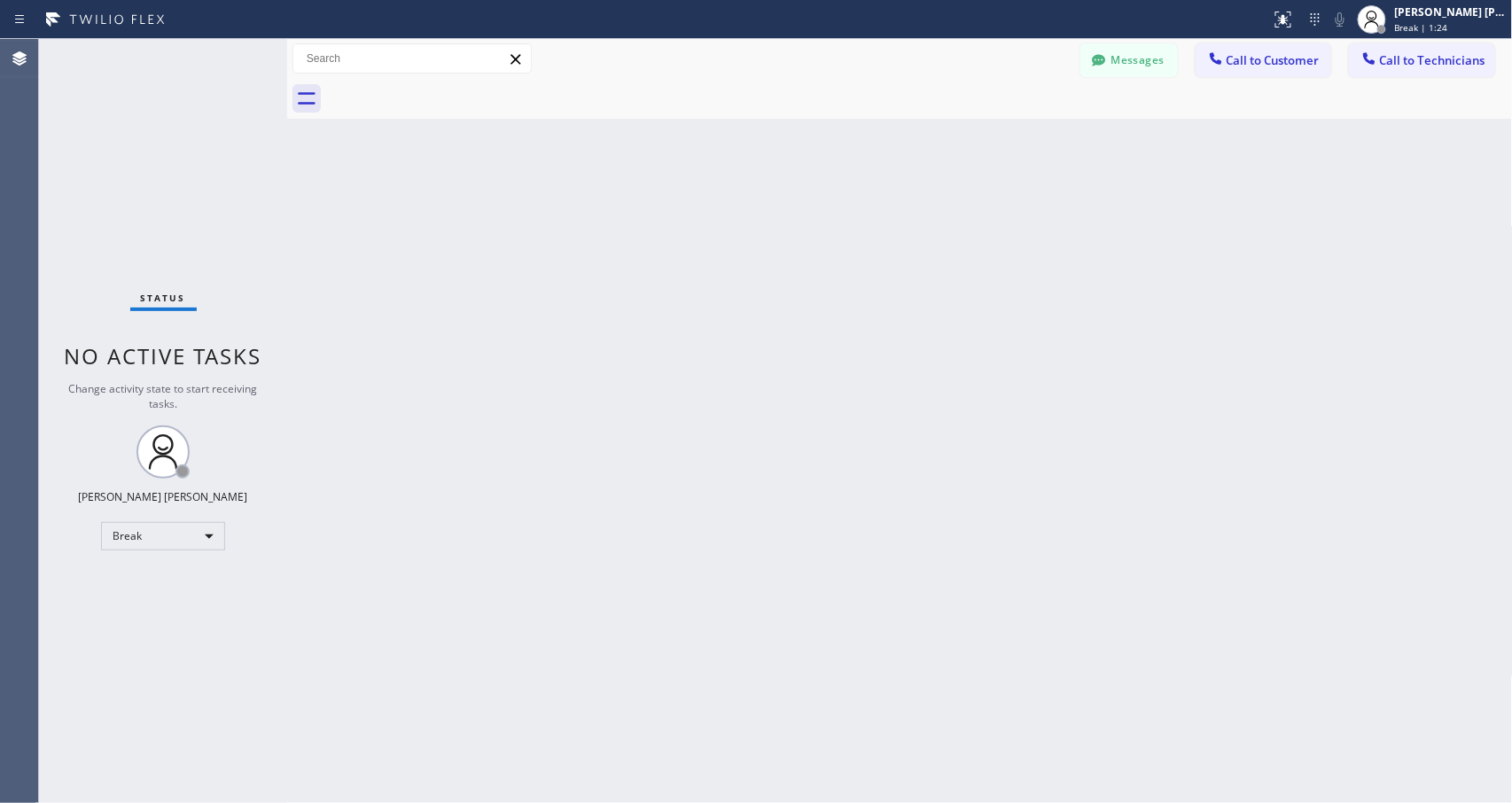
click at [945, 229] on div "Back to Dashboard Change Sender ID Customers Technicians Select a contact Outbo…" at bounding box center [900, 421] width 1226 height 764
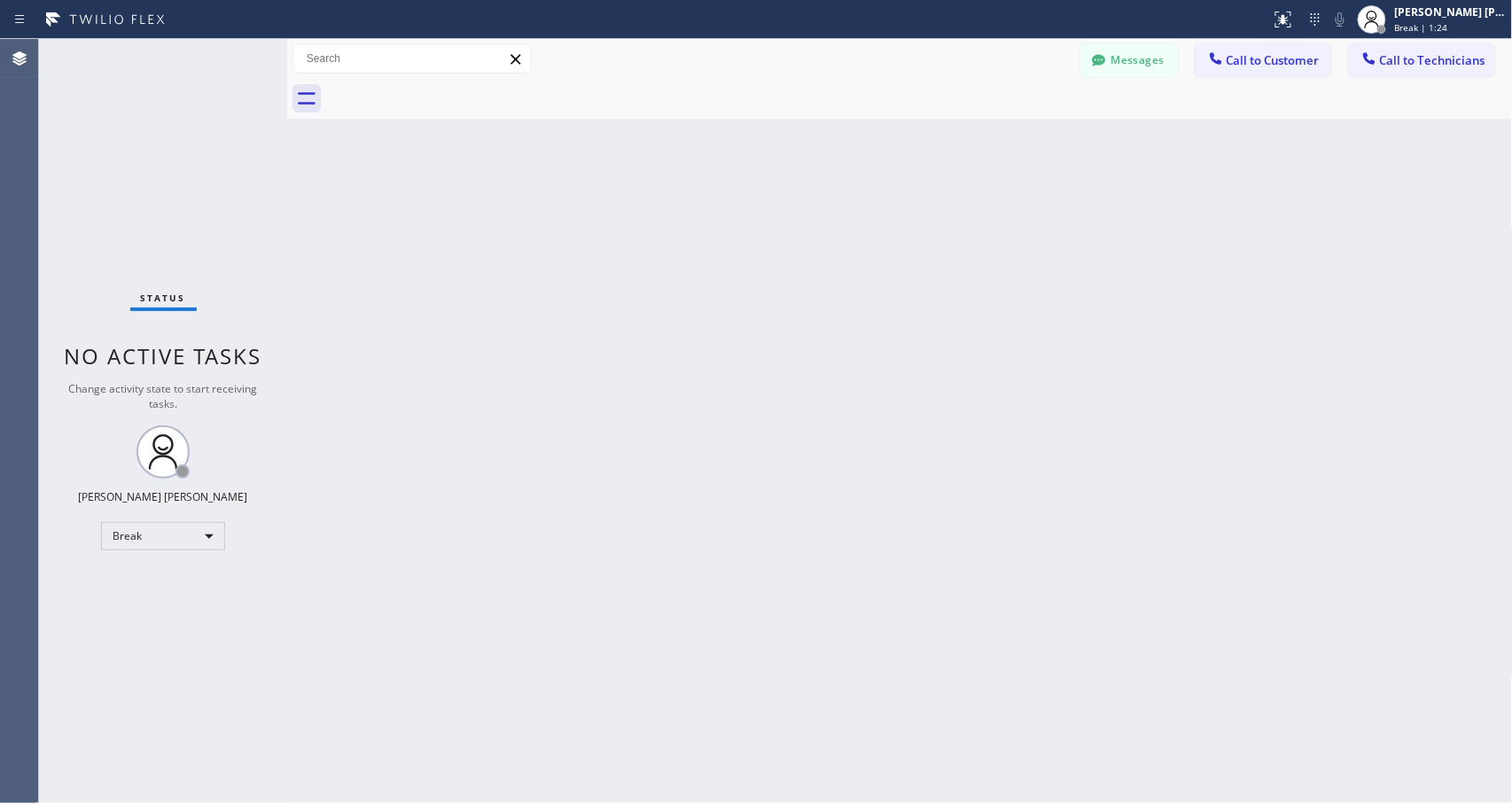
click at [945, 229] on div "Back to Dashboard Change Sender ID Customers Technicians Select a contact Outbo…" at bounding box center [900, 421] width 1226 height 764
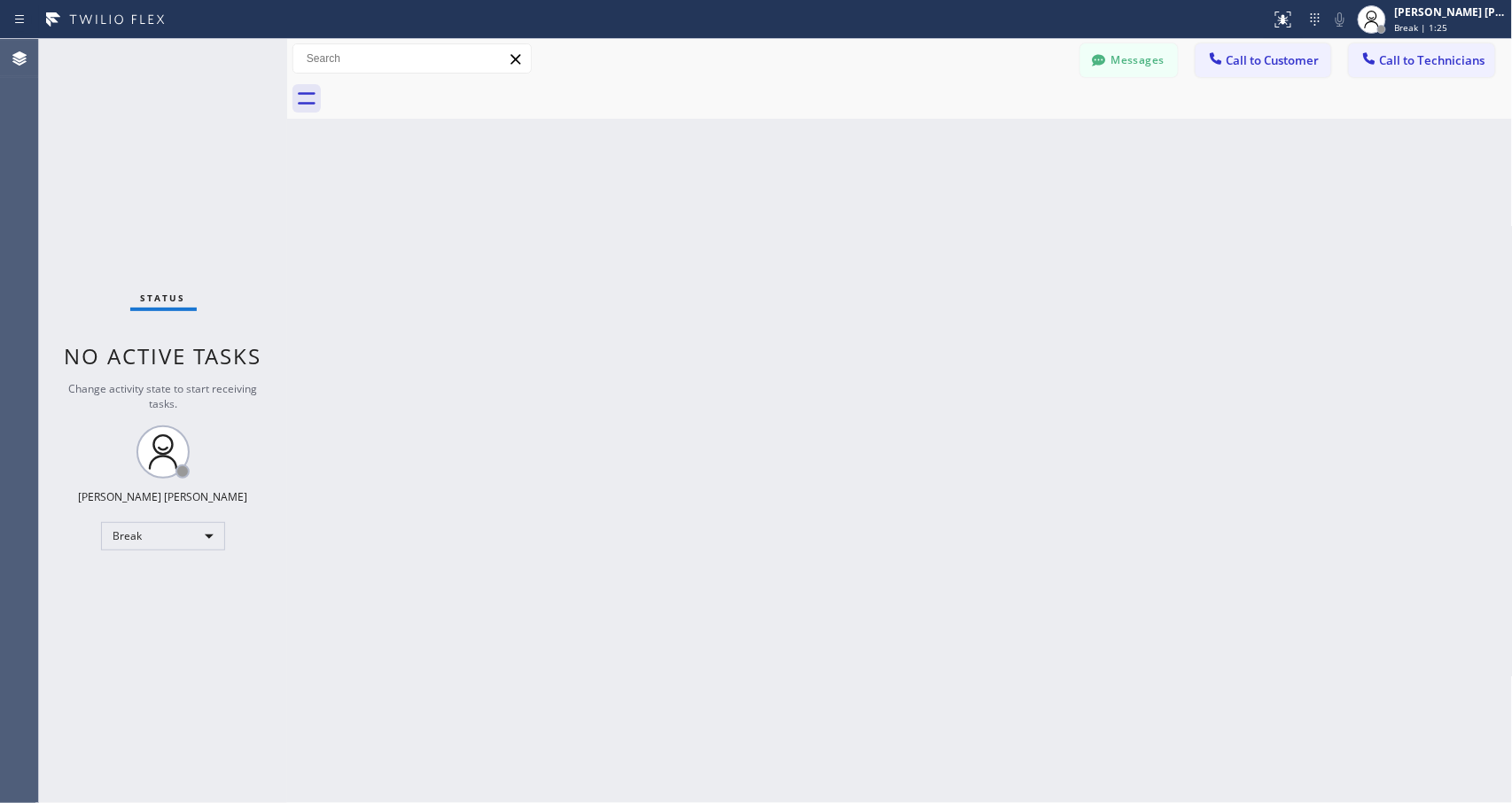
click at [945, 229] on div "Back to Dashboard Change Sender ID Customers Technicians Select a contact Outbo…" at bounding box center [900, 421] width 1226 height 764
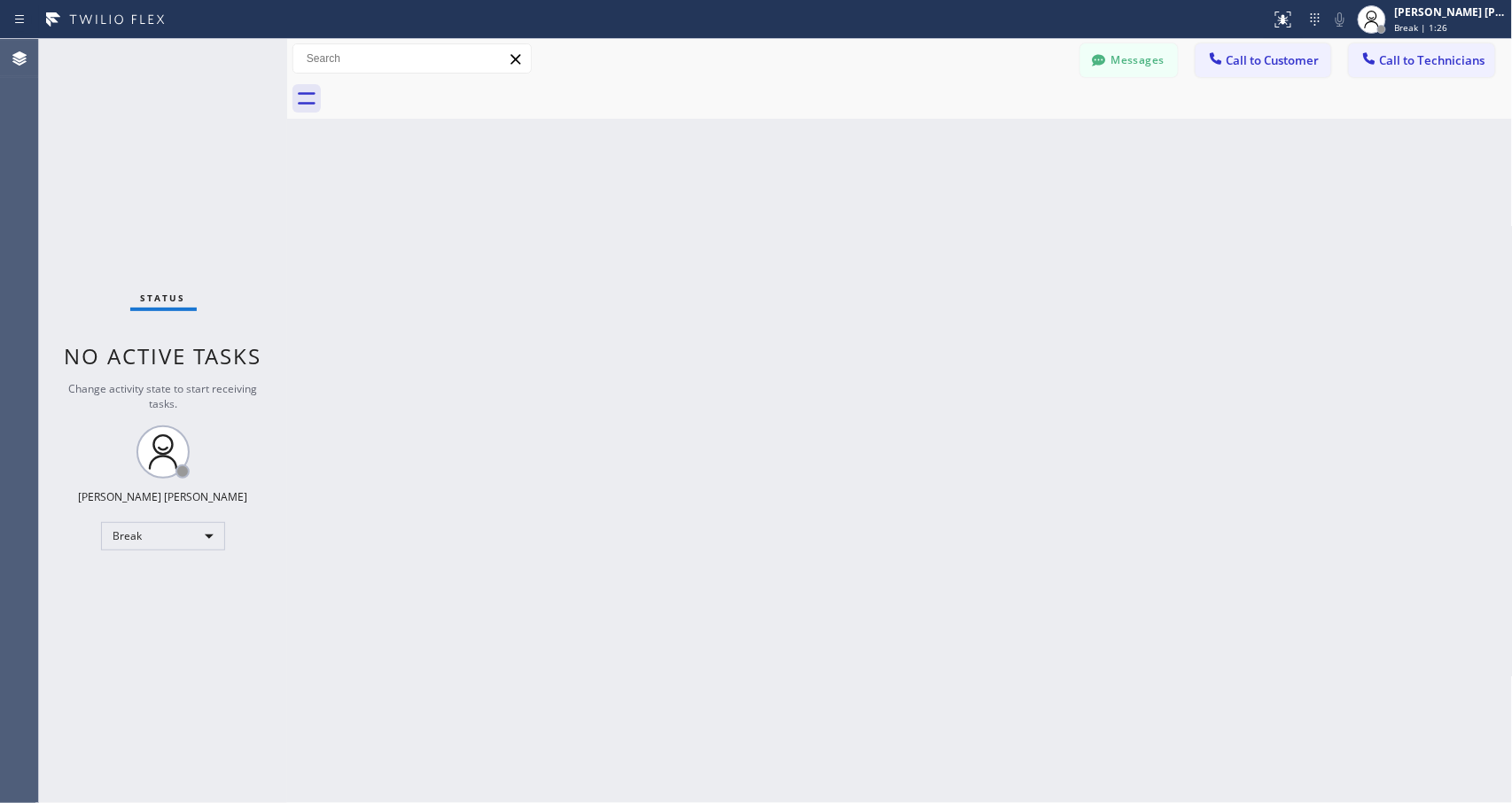
click at [945, 229] on div "Back to Dashboard Change Sender ID Customers Technicians Select a contact Outbo…" at bounding box center [900, 421] width 1226 height 764
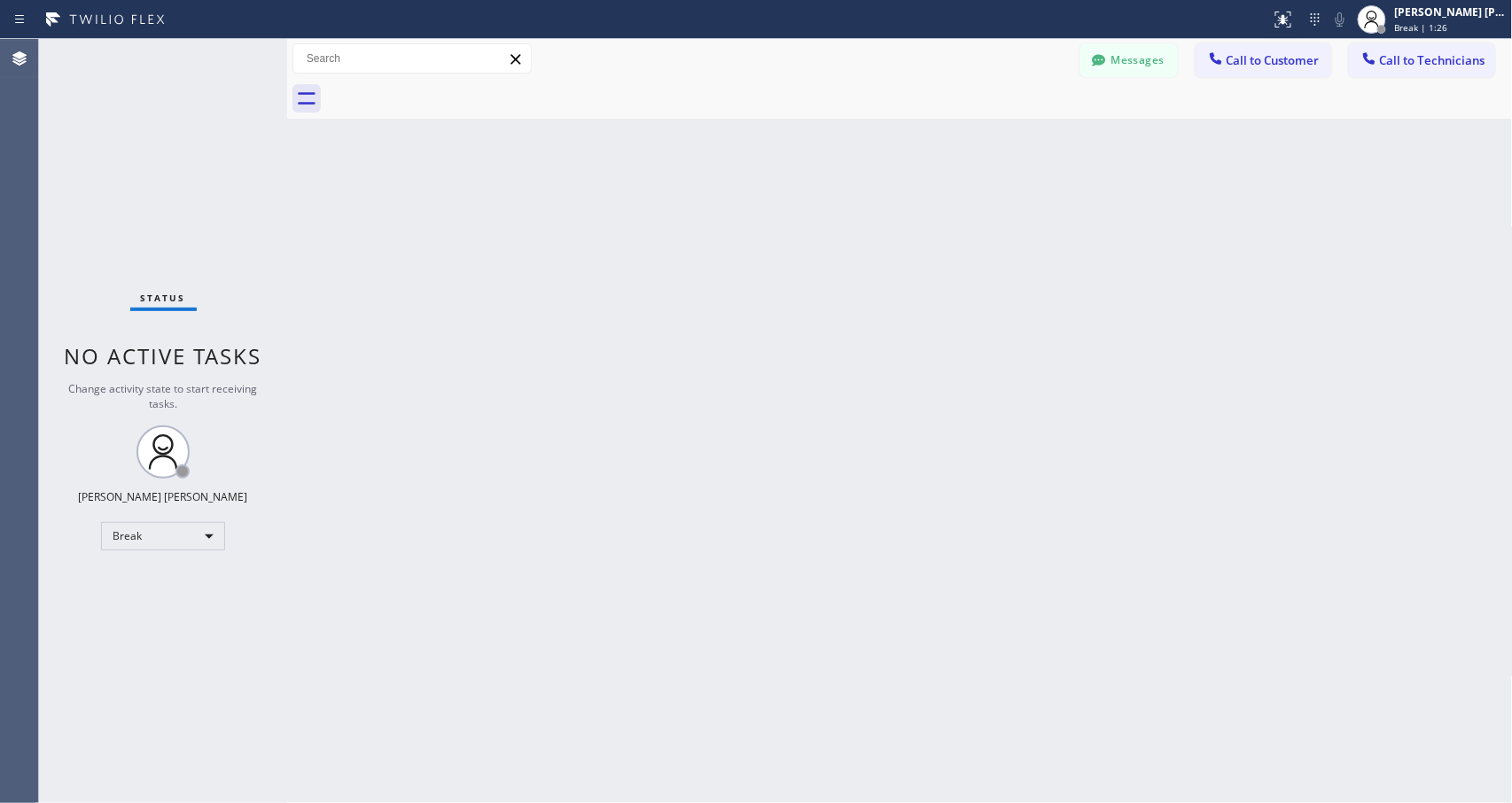
click at [945, 229] on div "Back to Dashboard Change Sender ID Customers Technicians Select a contact Outbo…" at bounding box center [900, 421] width 1226 height 764
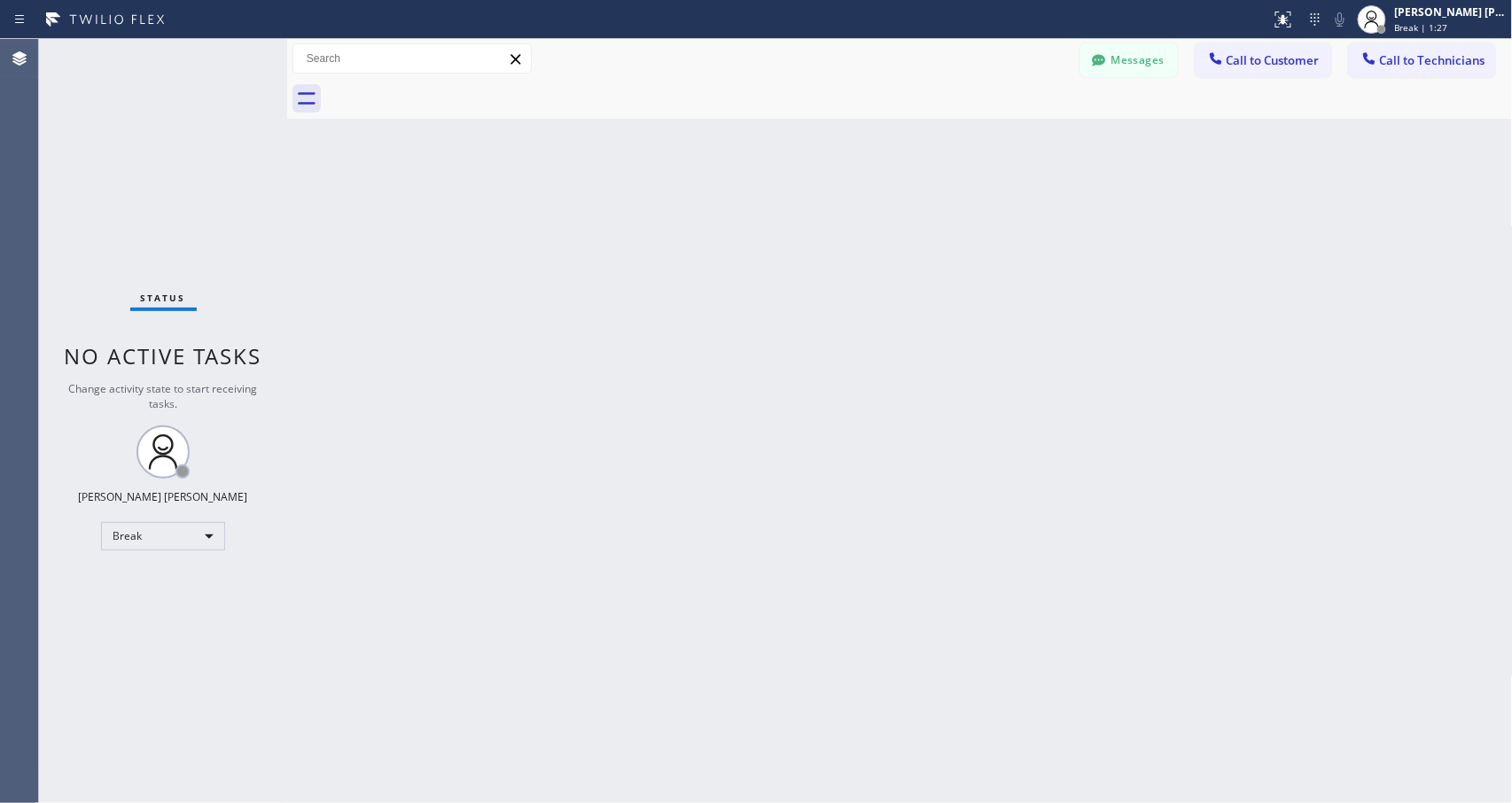
click at [945, 229] on div "Back to Dashboard Change Sender ID Customers Technicians Select a contact Outbo…" at bounding box center [900, 421] width 1226 height 764
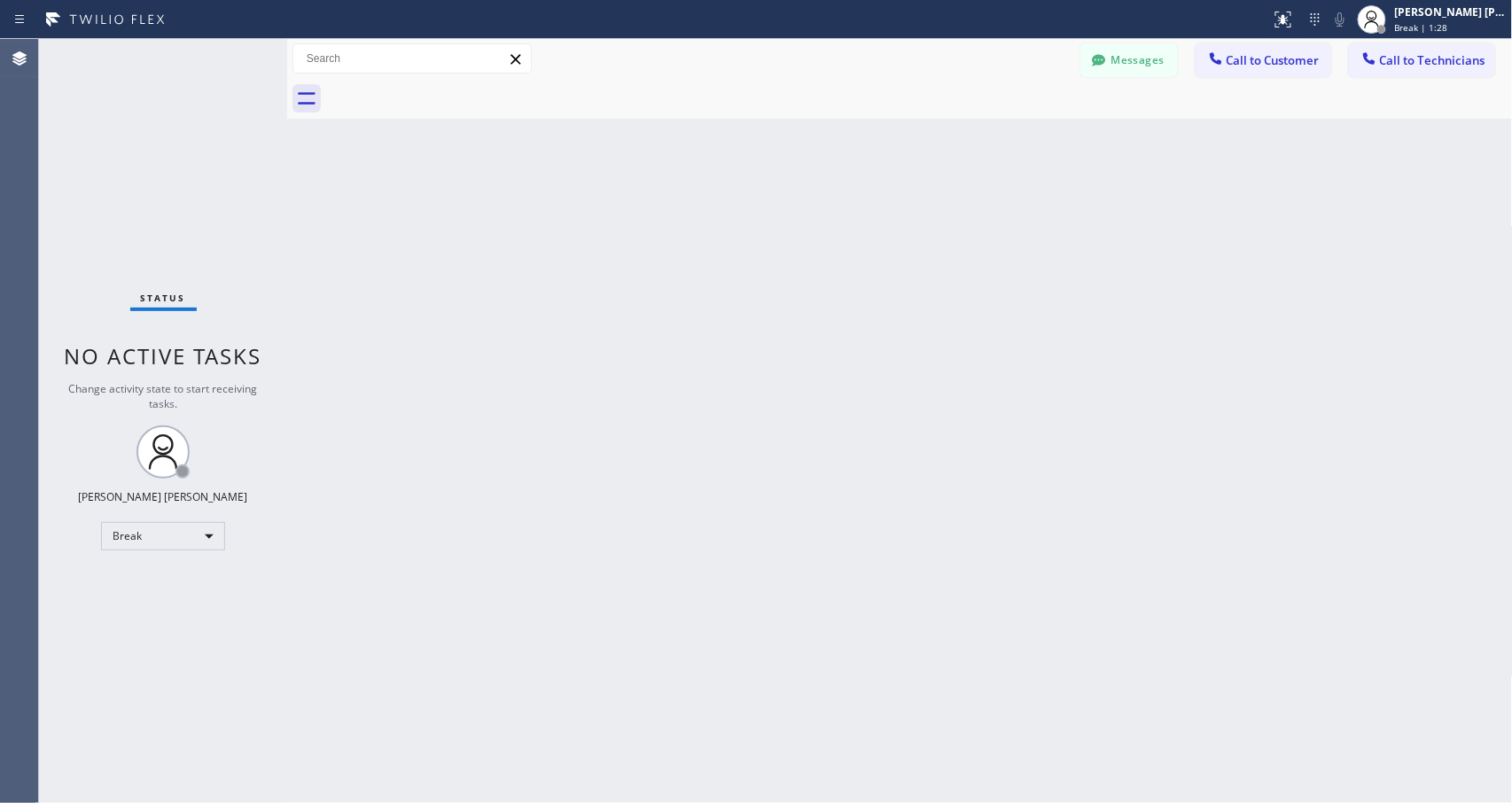
click at [945, 229] on div "Back to Dashboard Change Sender ID Customers Technicians Select a contact Outbo…" at bounding box center [900, 421] width 1226 height 764
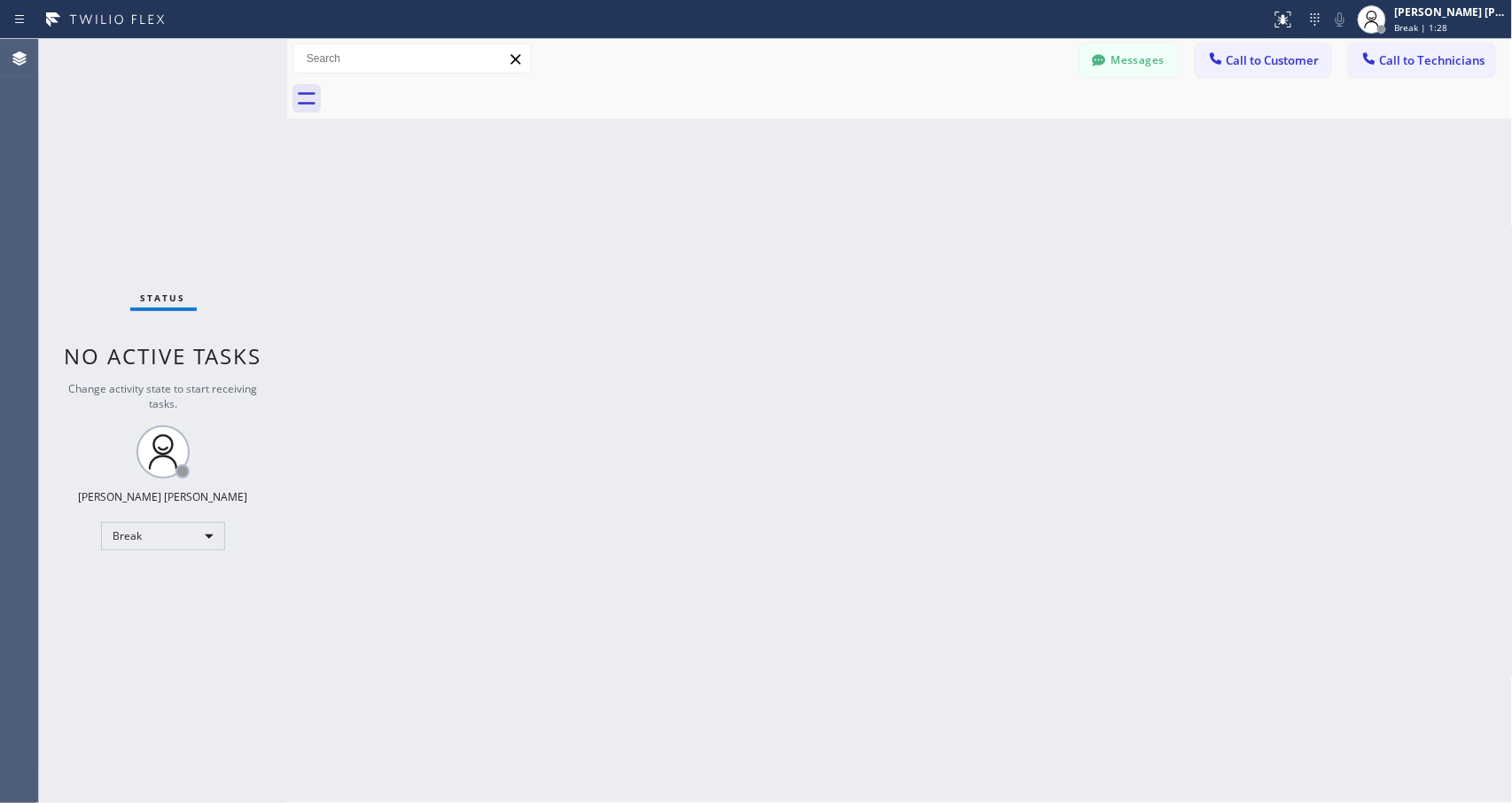
click at [945, 229] on div "Back to Dashboard Change Sender ID Customers Technicians Select a contact Outbo…" at bounding box center [900, 421] width 1226 height 764
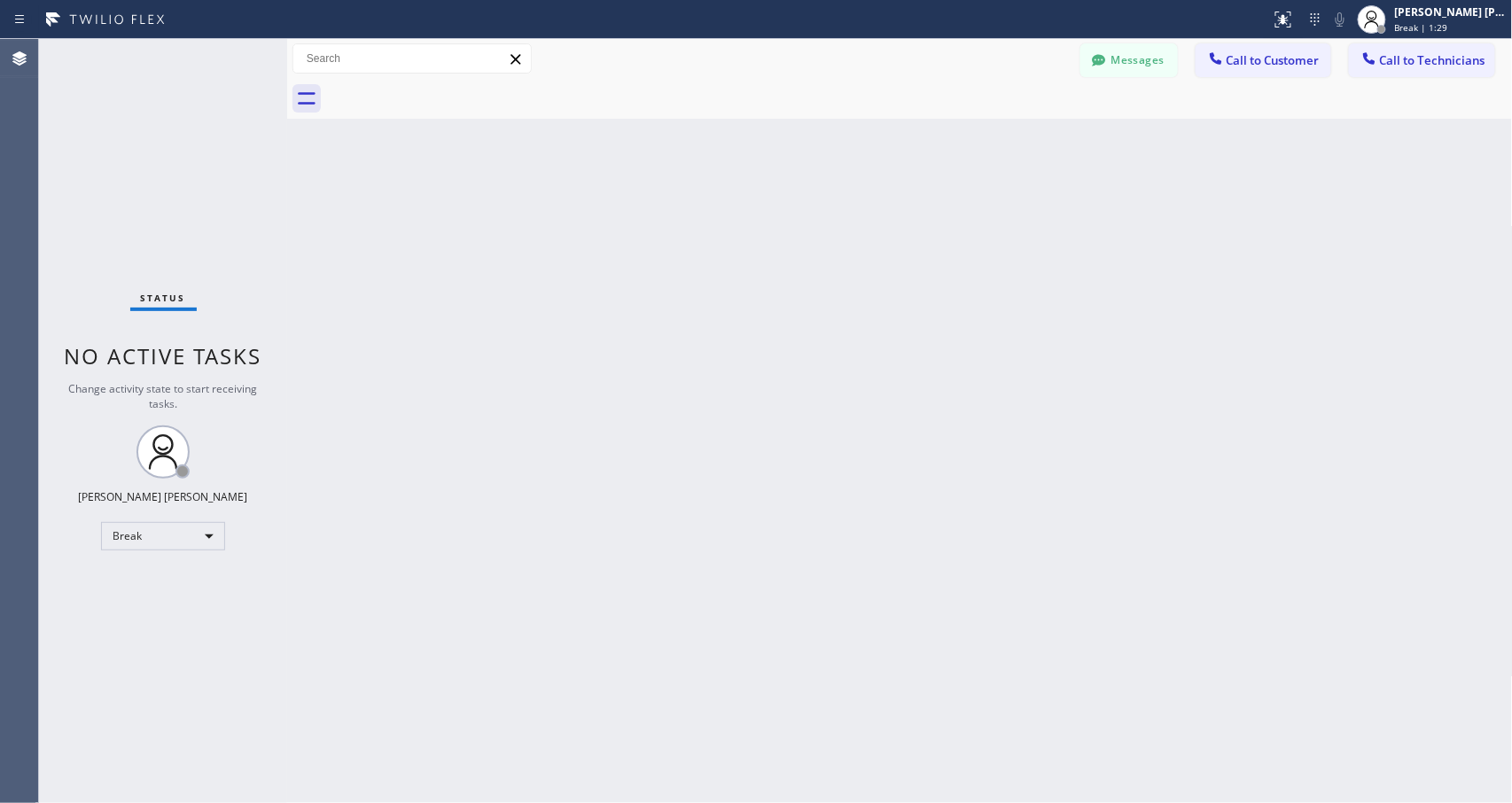
click at [945, 229] on div "Back to Dashboard Change Sender ID Customers Technicians Select a contact Outbo…" at bounding box center [900, 421] width 1226 height 764
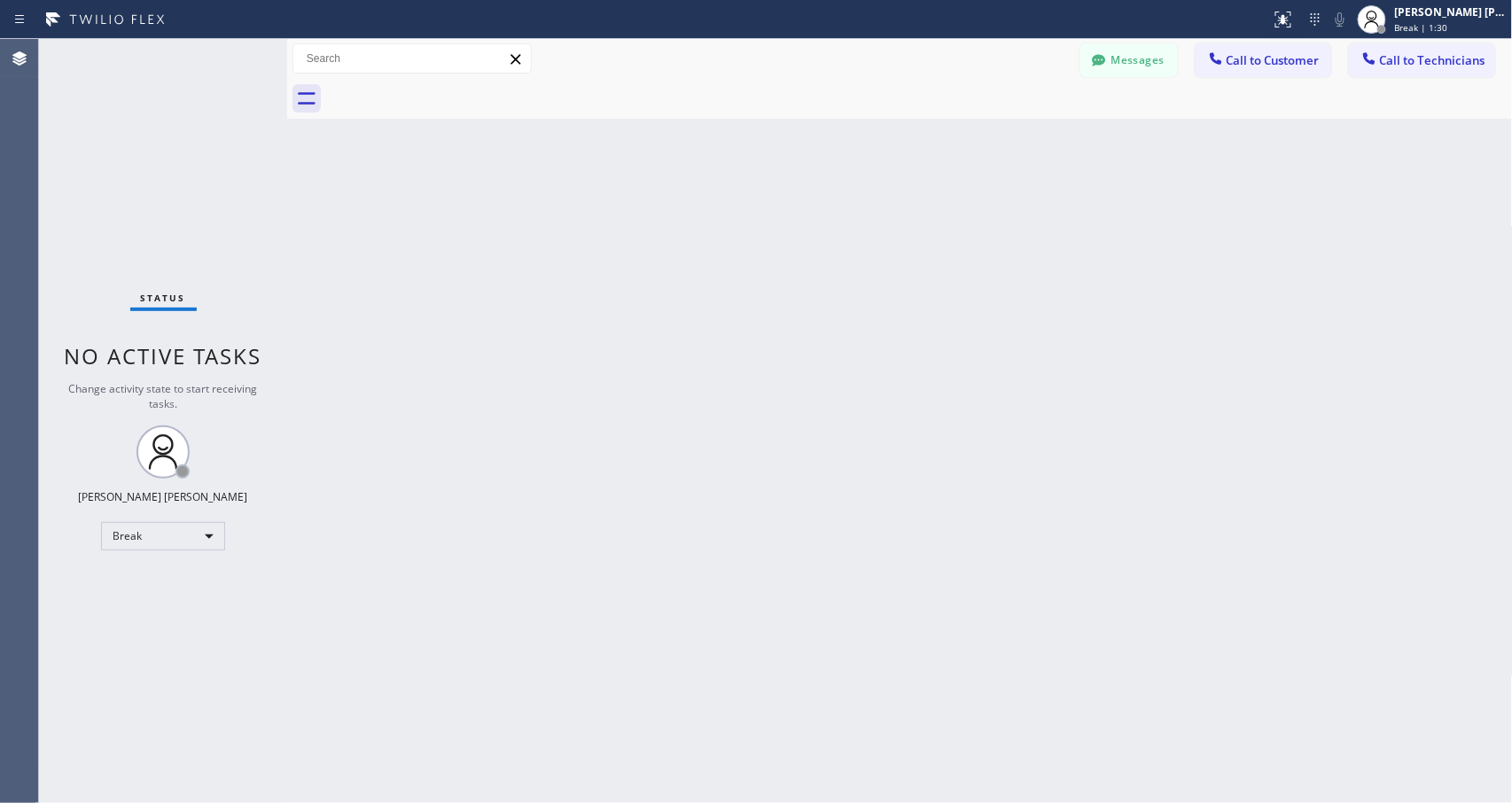
click at [945, 229] on div "Back to Dashboard Change Sender ID Customers Technicians Select a contact Outbo…" at bounding box center [900, 421] width 1226 height 764
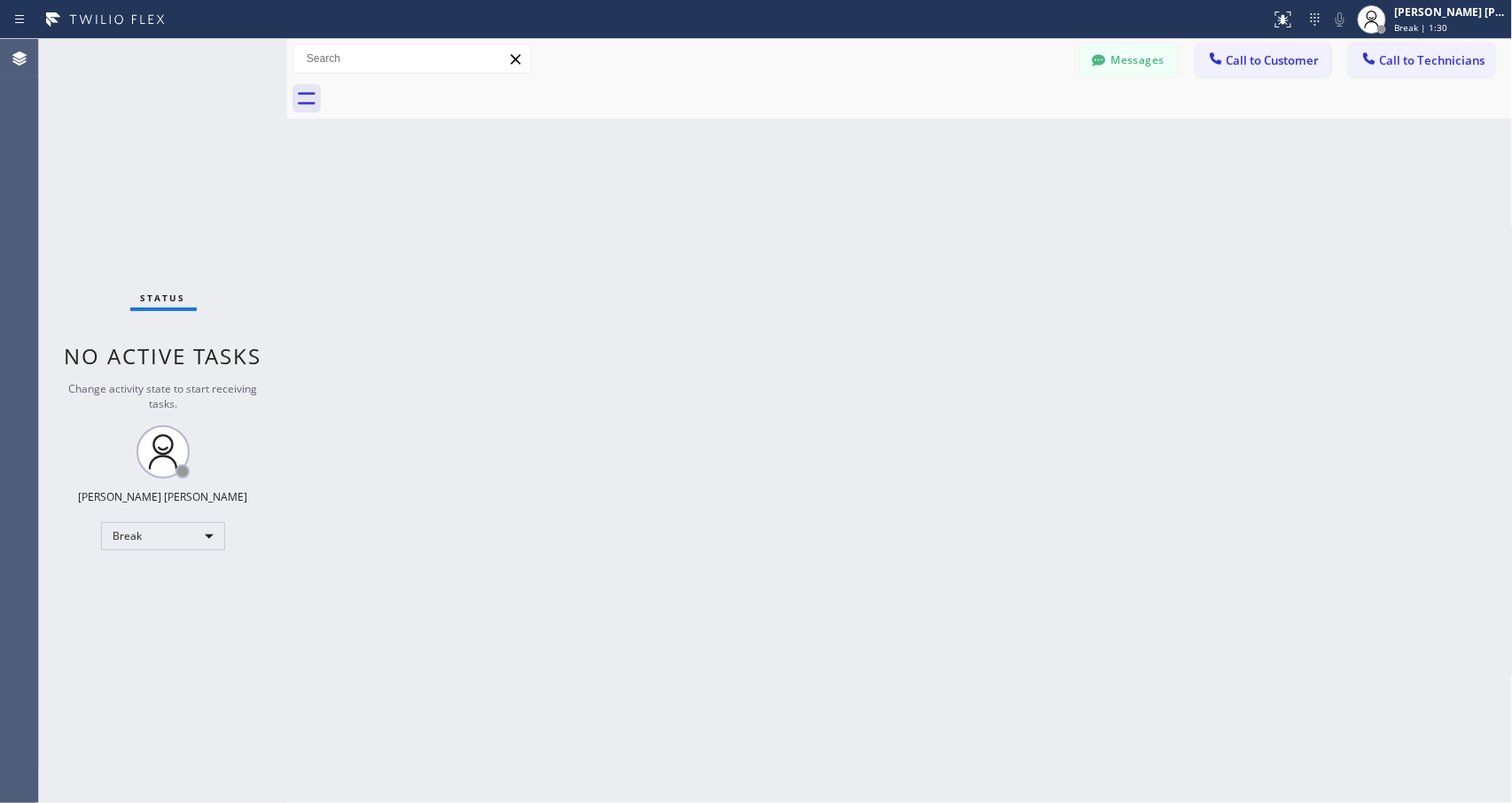
click at [945, 229] on div "Back to Dashboard Change Sender ID Customers Technicians Select a contact Outbo…" at bounding box center [900, 421] width 1226 height 764
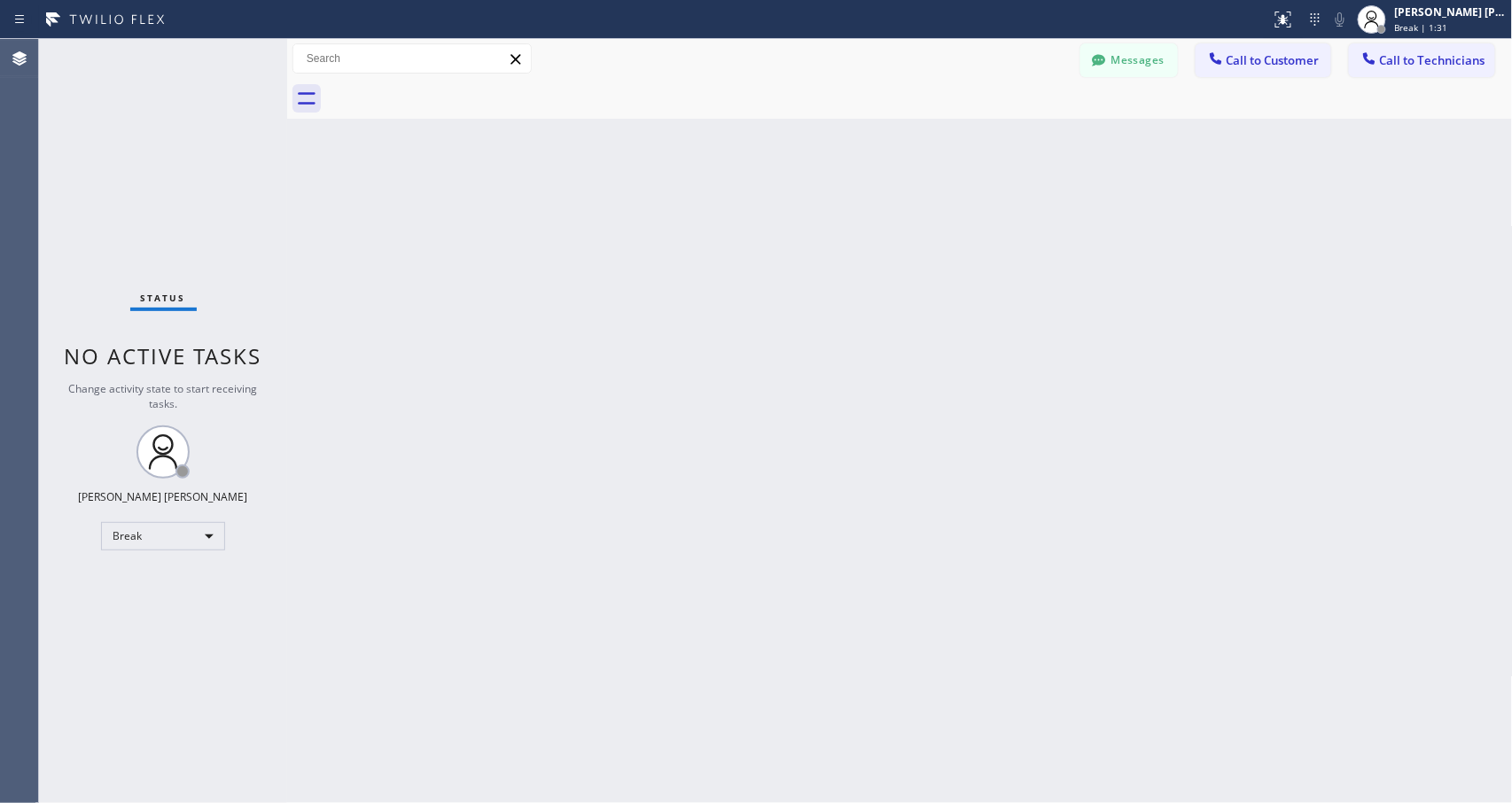
click at [945, 229] on div "Back to Dashboard Change Sender ID Customers Technicians Select a contact Outbo…" at bounding box center [900, 421] width 1226 height 764
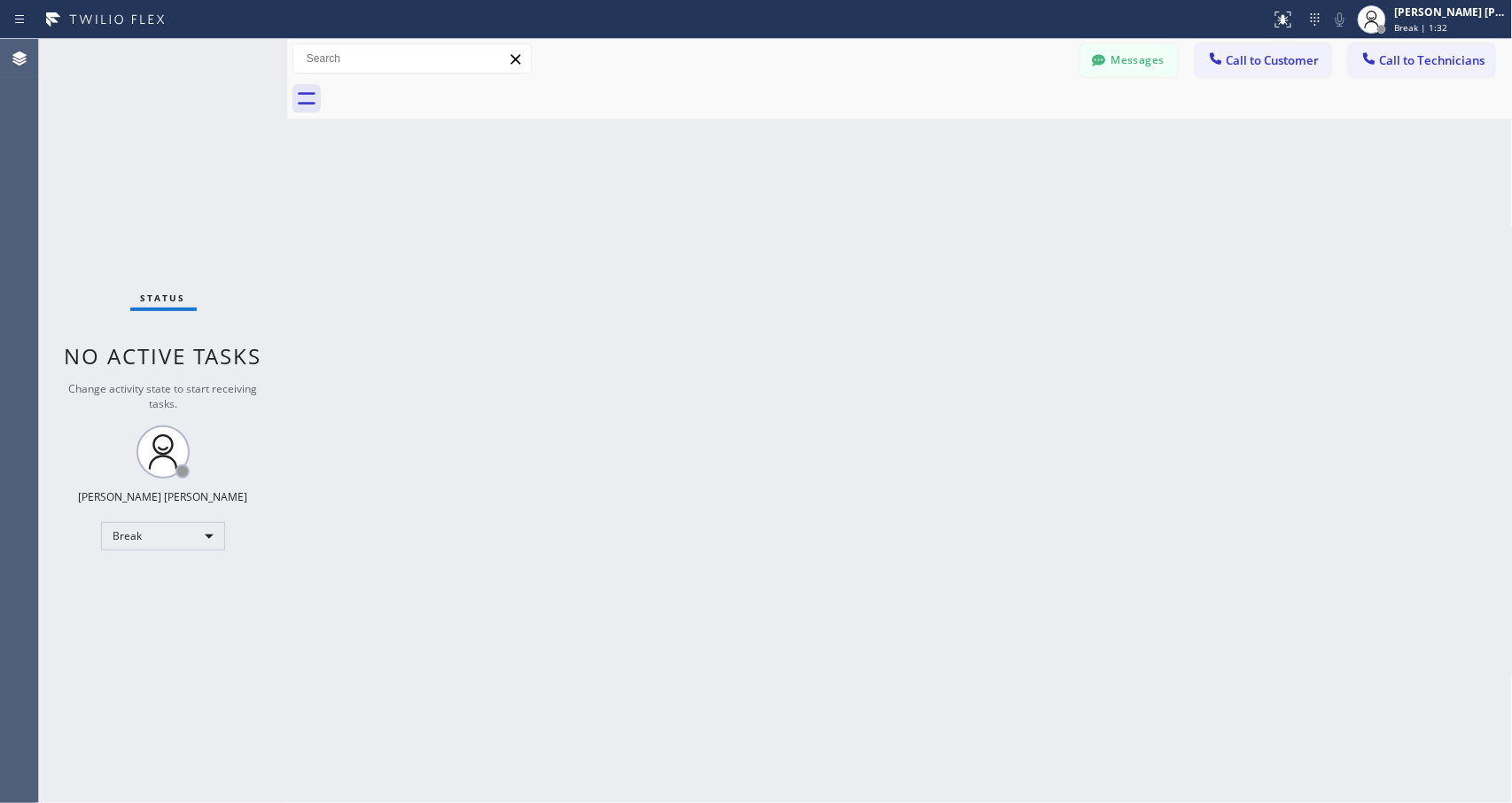
click at [945, 229] on div "Back to Dashboard Change Sender ID Customers Technicians Select a contact Outbo…" at bounding box center [900, 421] width 1226 height 764
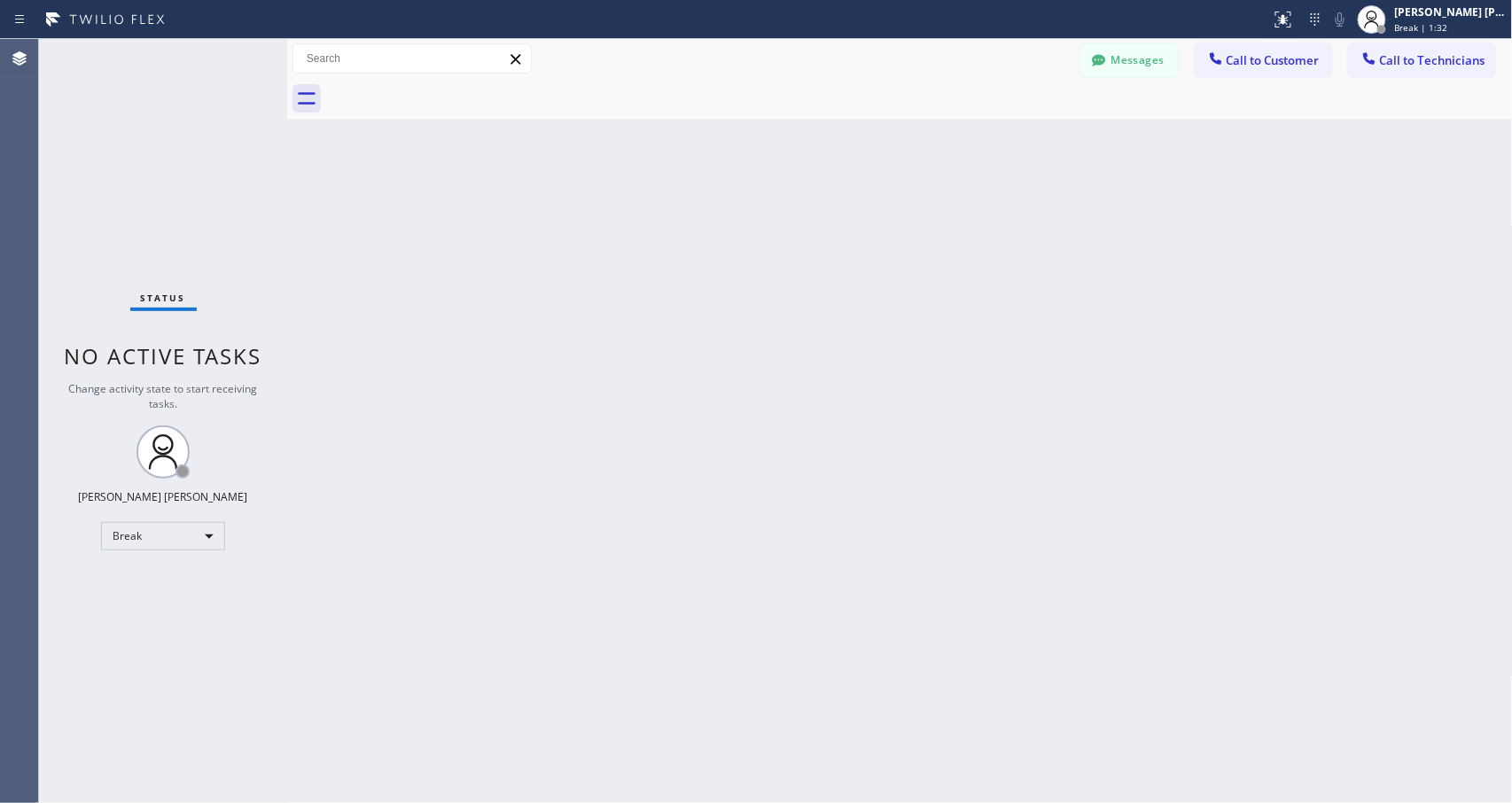
click at [945, 229] on div "Back to Dashboard Change Sender ID Customers Technicians Select a contact Outbo…" at bounding box center [900, 421] width 1226 height 764
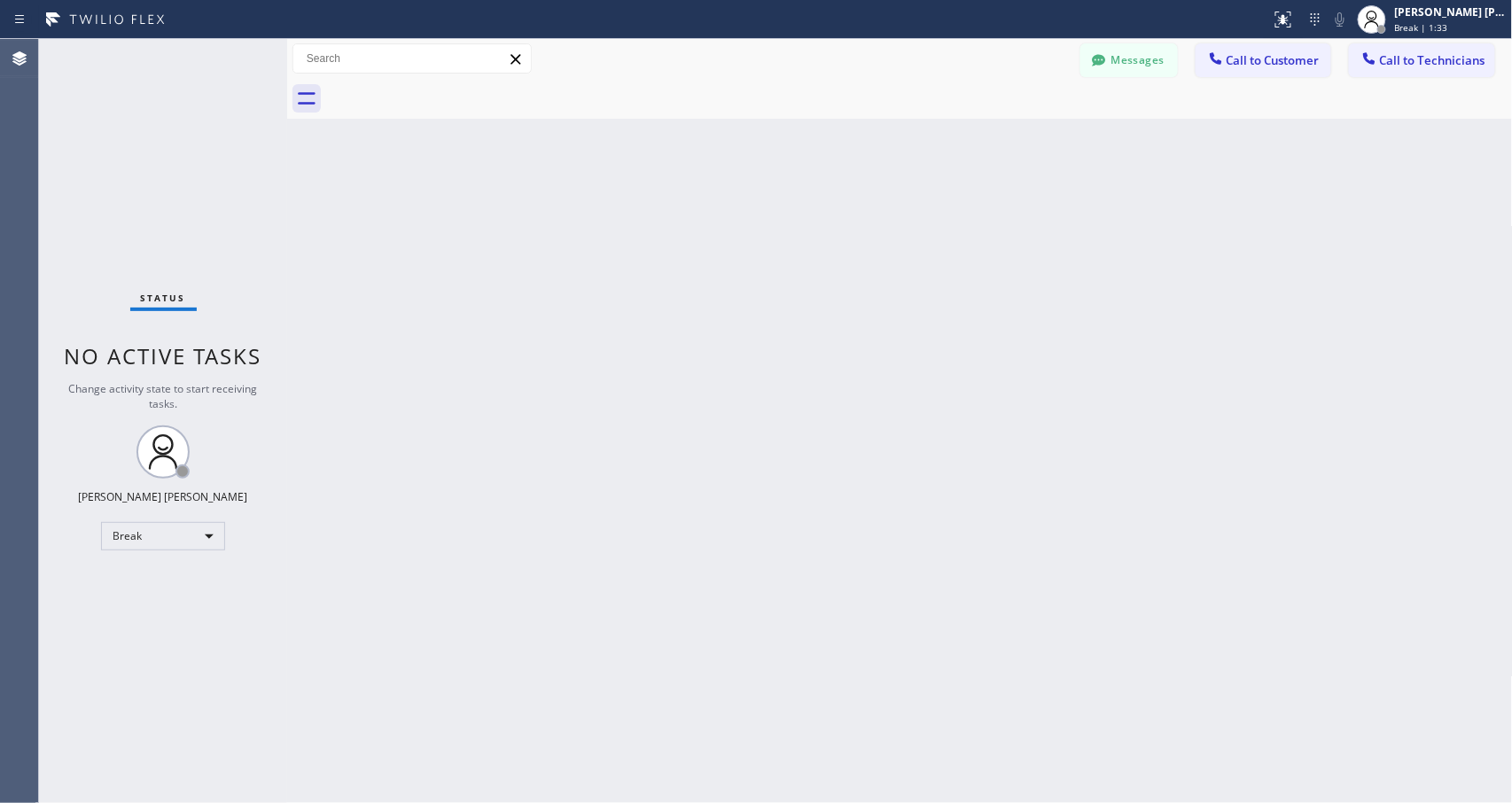
click at [945, 229] on div "Back to Dashboard Change Sender ID Customers Technicians Select a contact Outbo…" at bounding box center [900, 421] width 1226 height 764
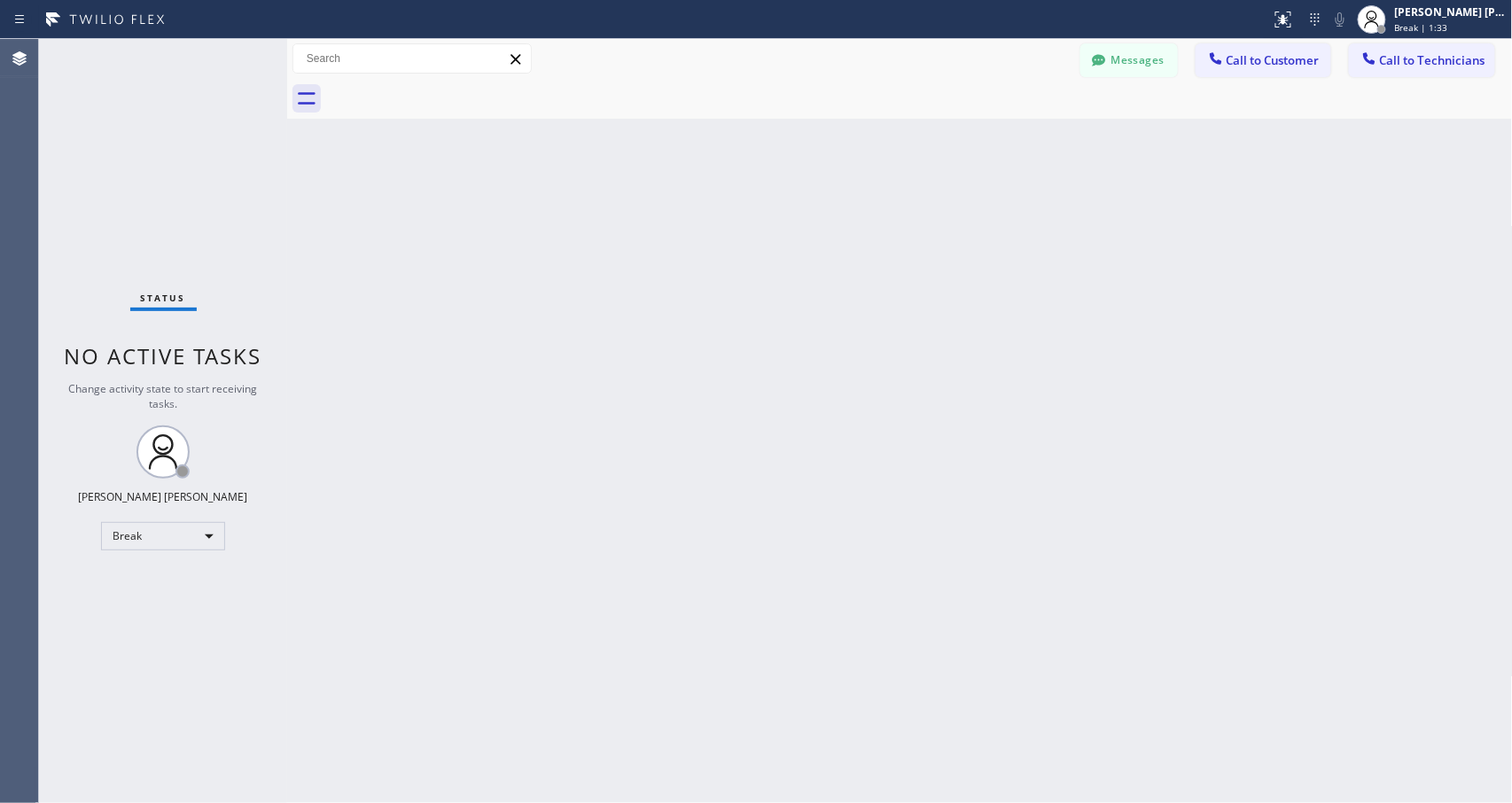
click at [945, 229] on div "Back to Dashboard Change Sender ID Customers Technicians Select a contact Outbo…" at bounding box center [900, 421] width 1226 height 764
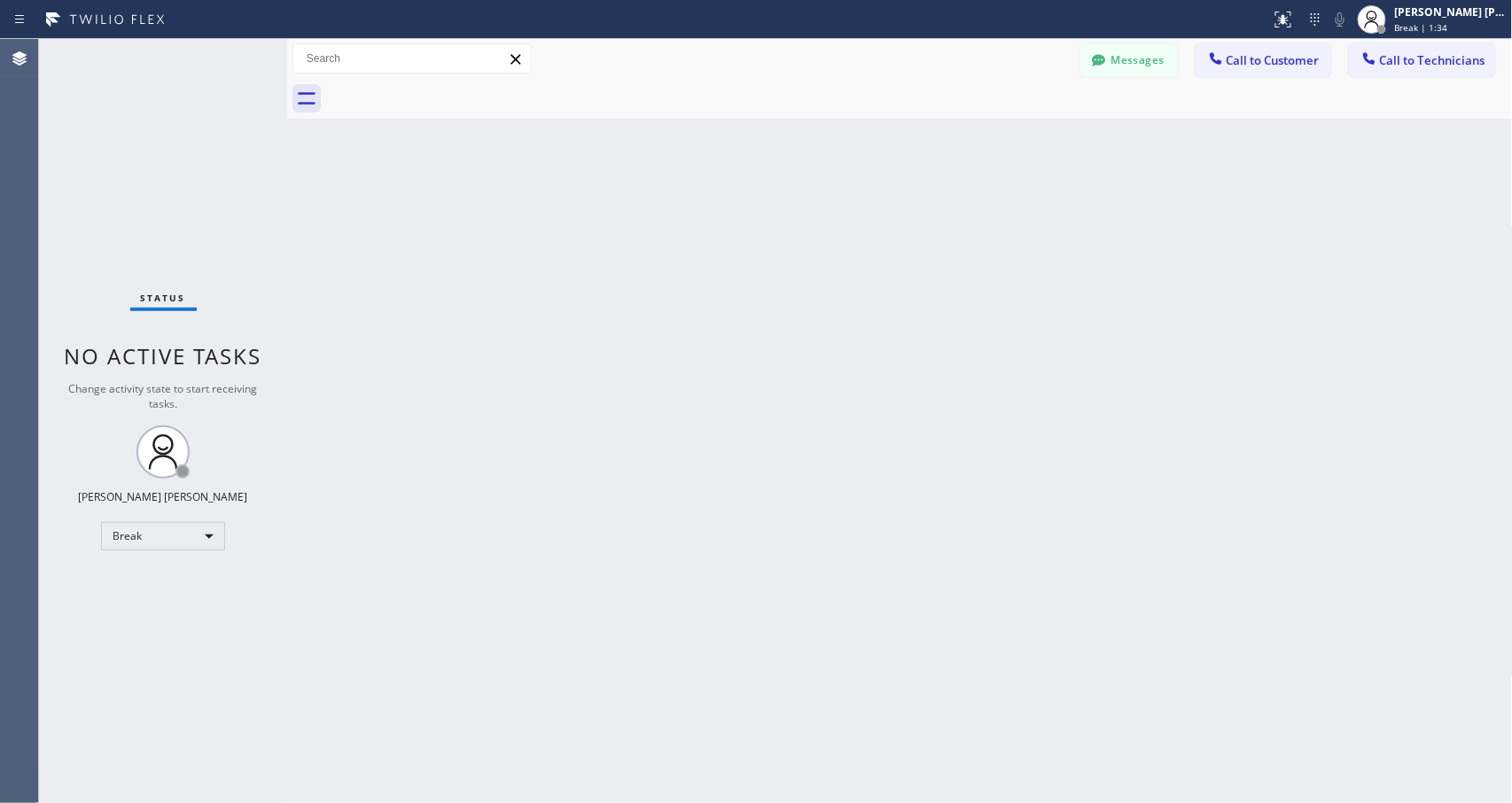
click at [945, 229] on div "Back to Dashboard Change Sender ID Customers Technicians Select a contact Outbo…" at bounding box center [900, 421] width 1226 height 764
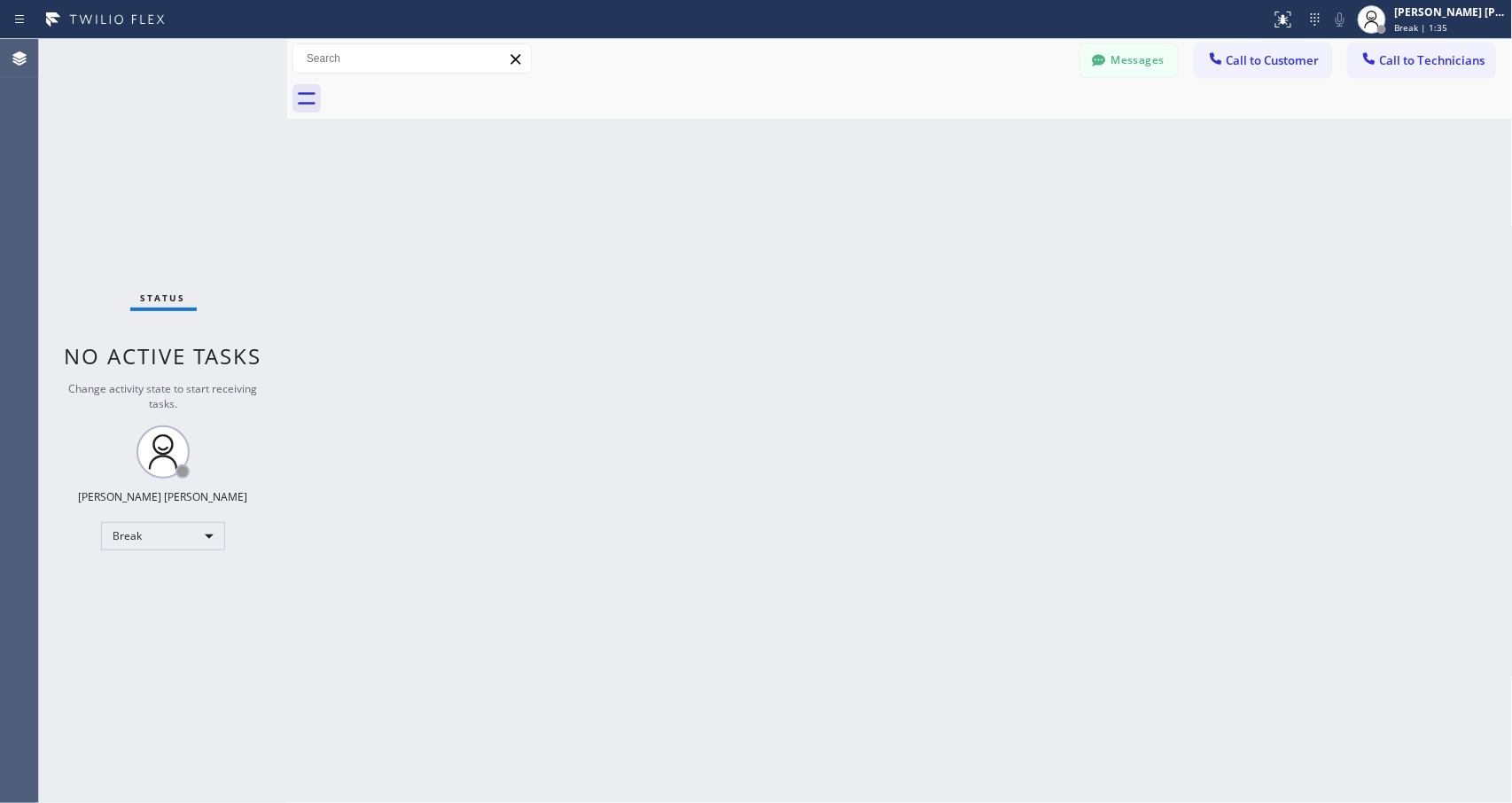
click at [945, 229] on div "Back to Dashboard Change Sender ID Customers Technicians Select a contact Outbo…" at bounding box center [900, 421] width 1226 height 764
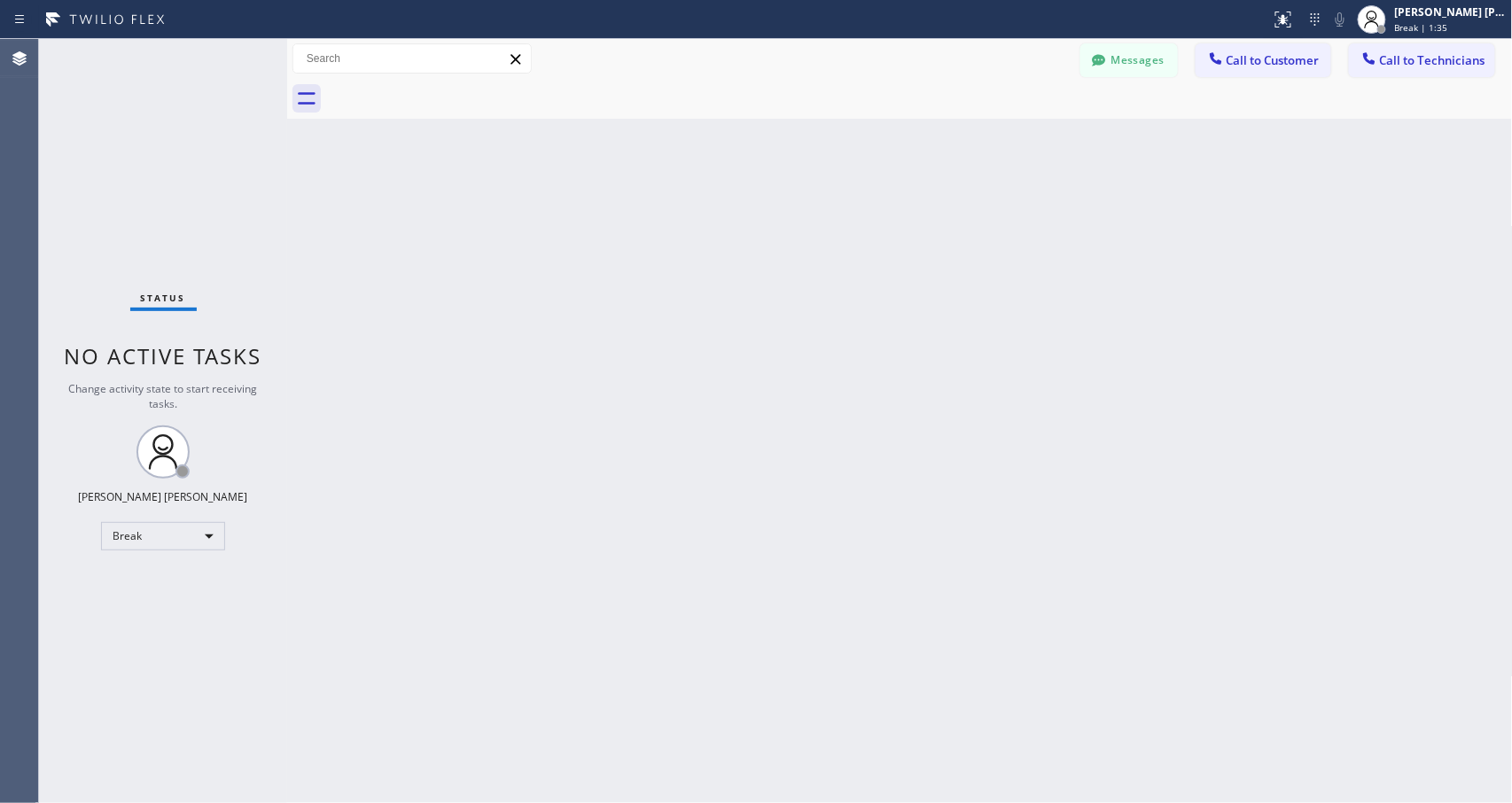
click at [945, 229] on div "Back to Dashboard Change Sender ID Customers Technicians Select a contact Outbo…" at bounding box center [900, 421] width 1226 height 764
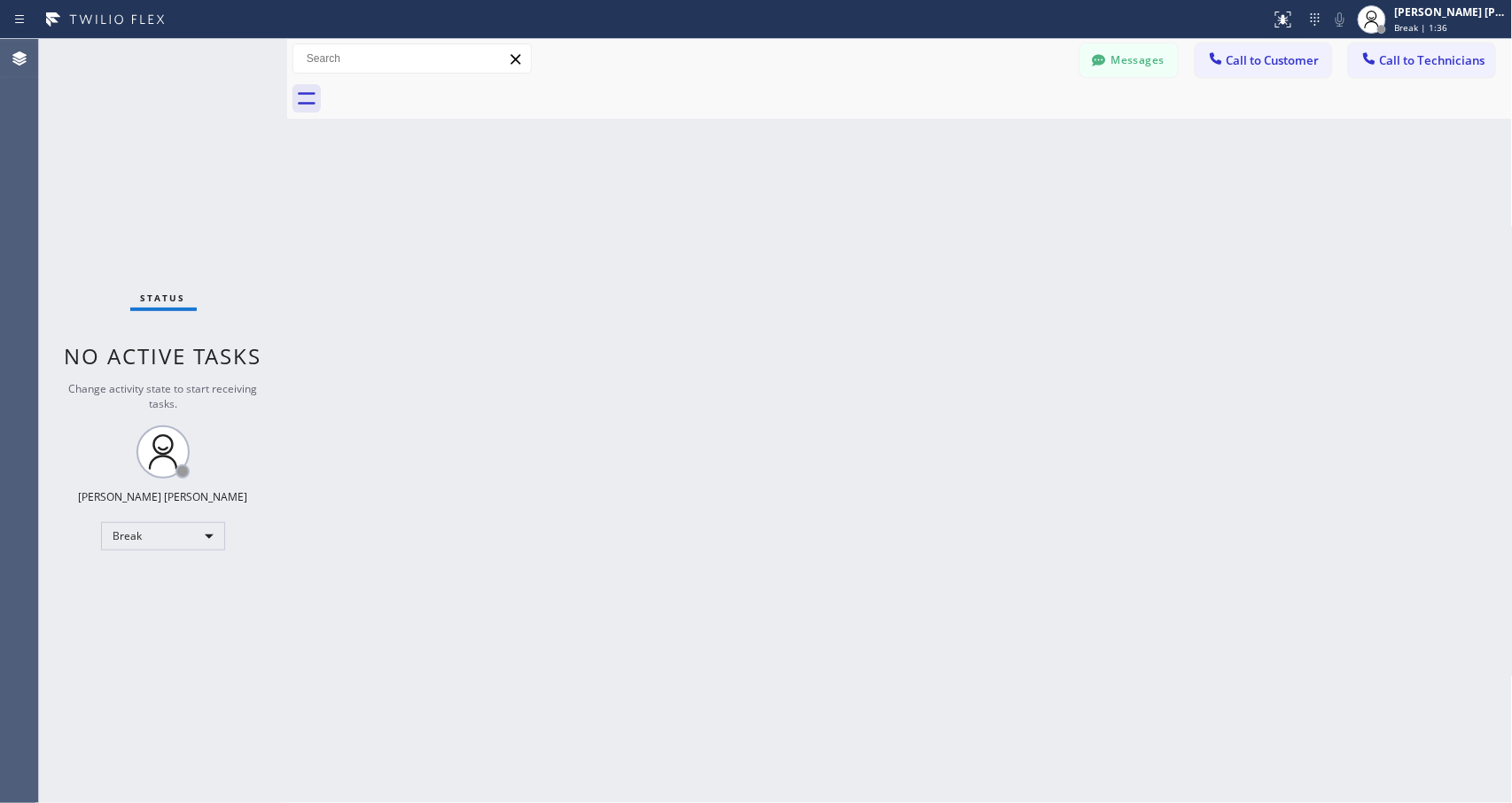
click at [945, 229] on div "Back to Dashboard Change Sender ID Customers Technicians Select a contact Outbo…" at bounding box center [900, 421] width 1226 height 764
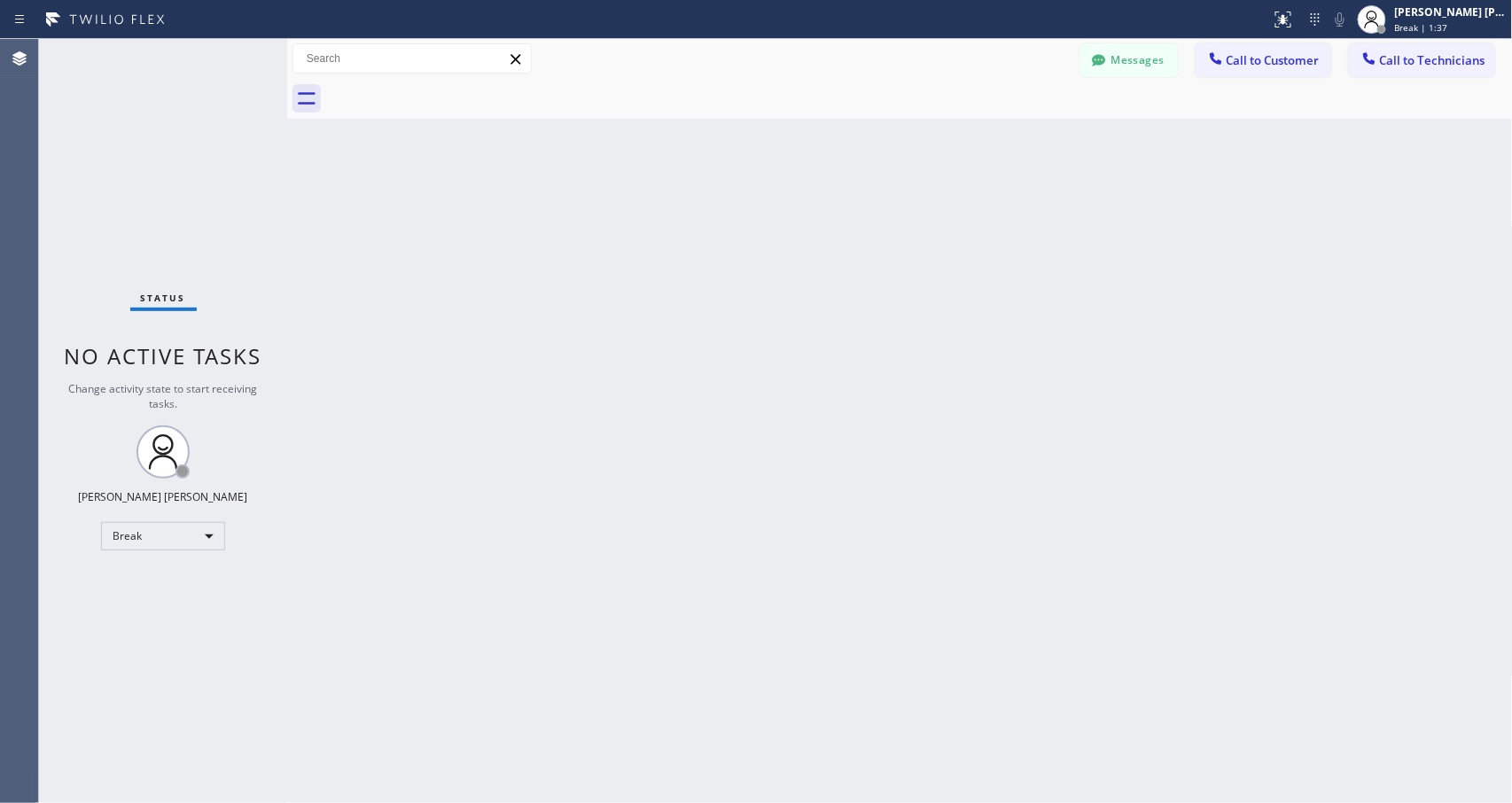
click at [945, 229] on div "Back to Dashboard Change Sender ID Customers Technicians Select a contact Outbo…" at bounding box center [900, 421] width 1226 height 764
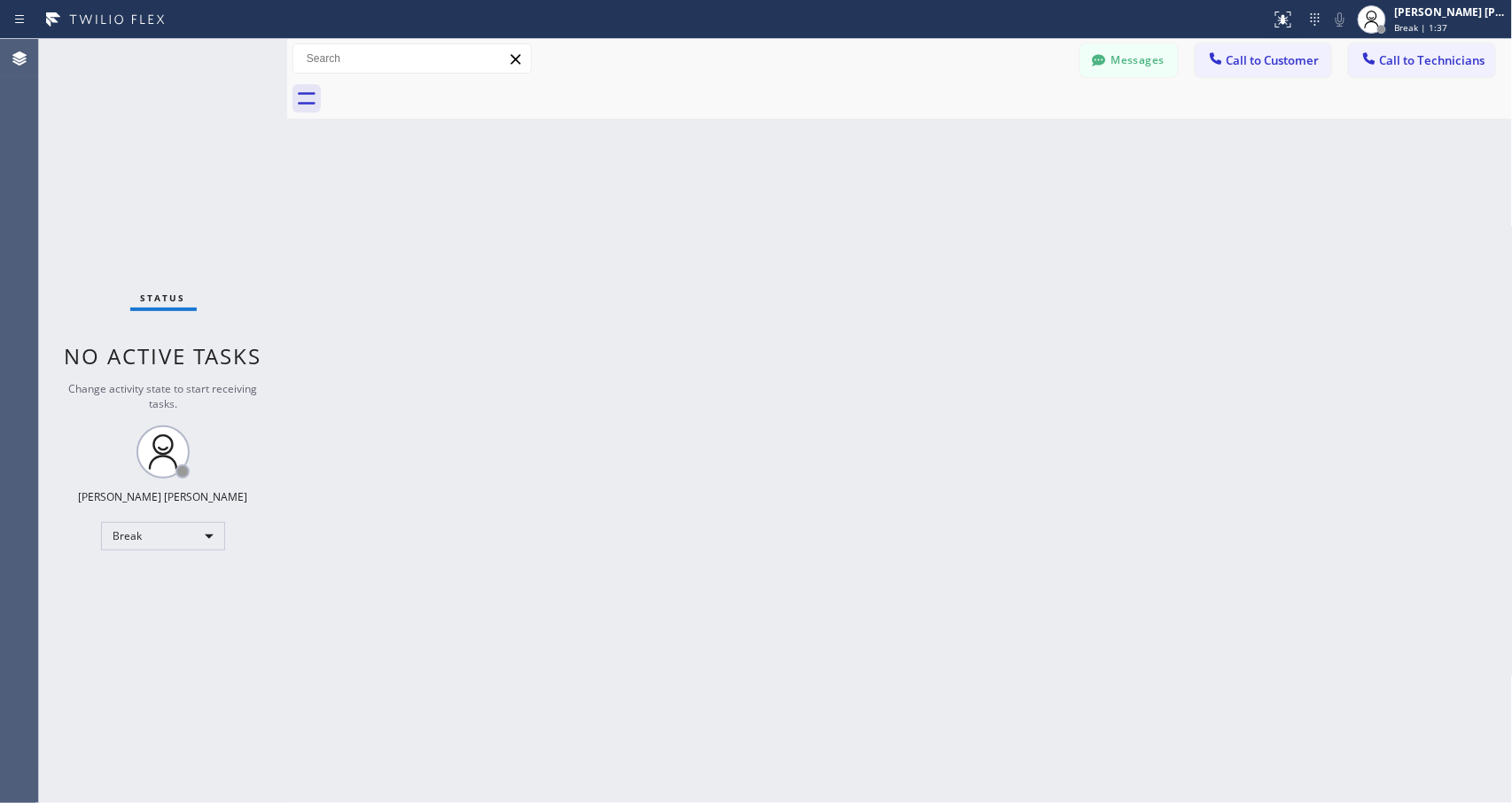
click at [945, 229] on div "Back to Dashboard Change Sender ID Customers Technicians Select a contact Outbo…" at bounding box center [900, 421] width 1226 height 764
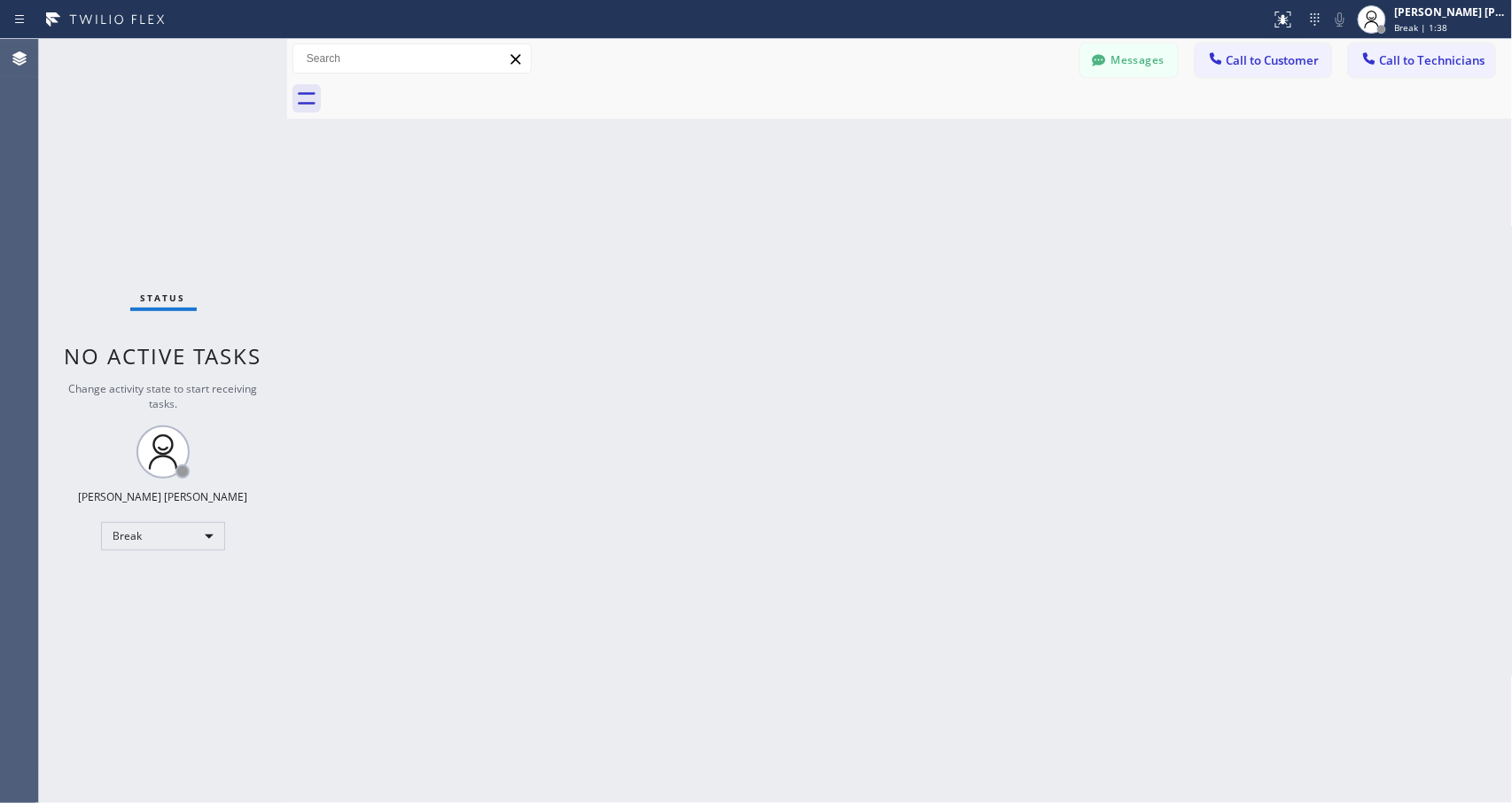
click at [945, 229] on div "Back to Dashboard Change Sender ID Customers Technicians Select a contact Outbo…" at bounding box center [900, 421] width 1226 height 764
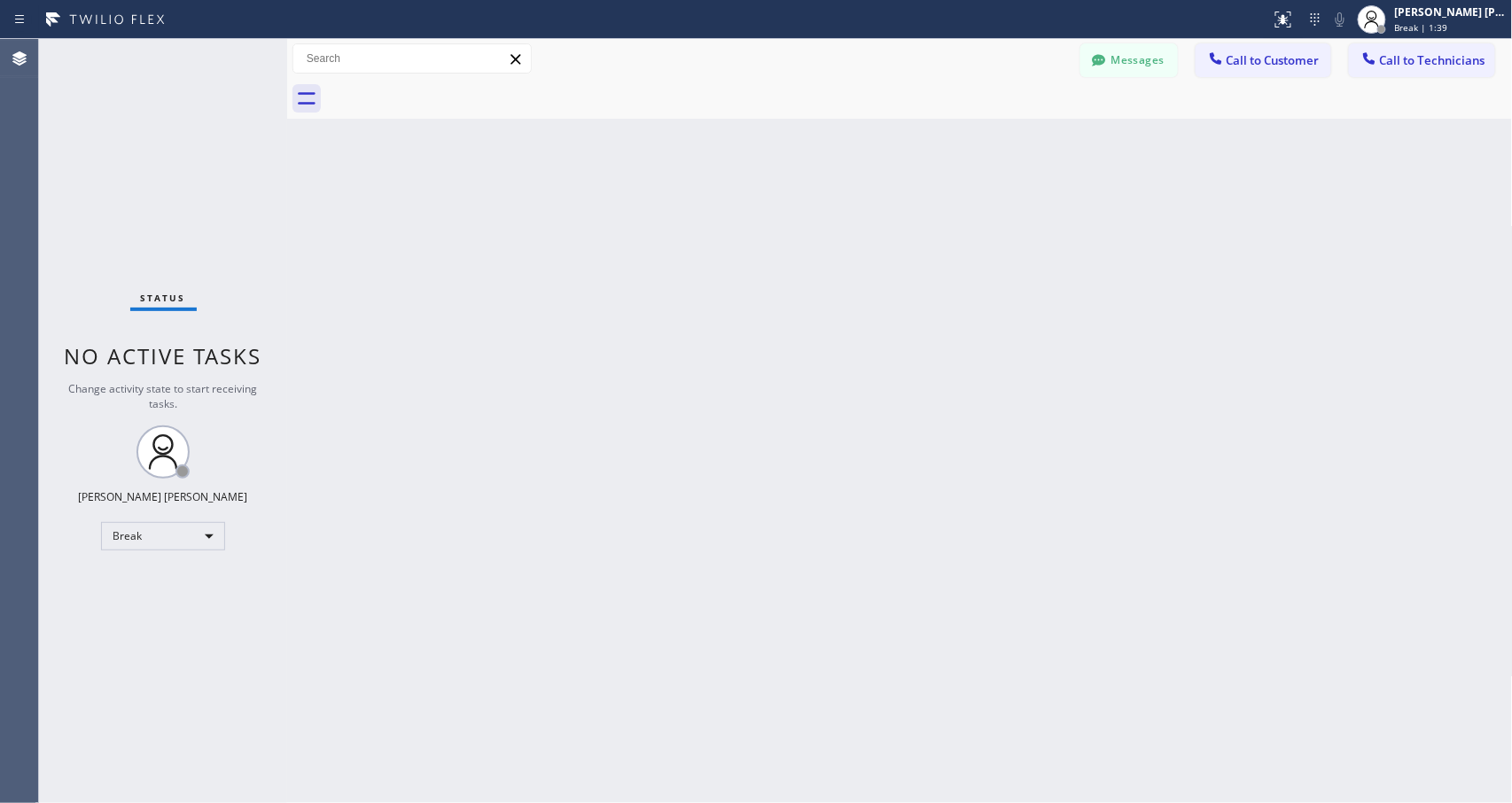
click at [945, 229] on div "Back to Dashboard Change Sender ID Customers Technicians Select a contact Outbo…" at bounding box center [900, 421] width 1226 height 764
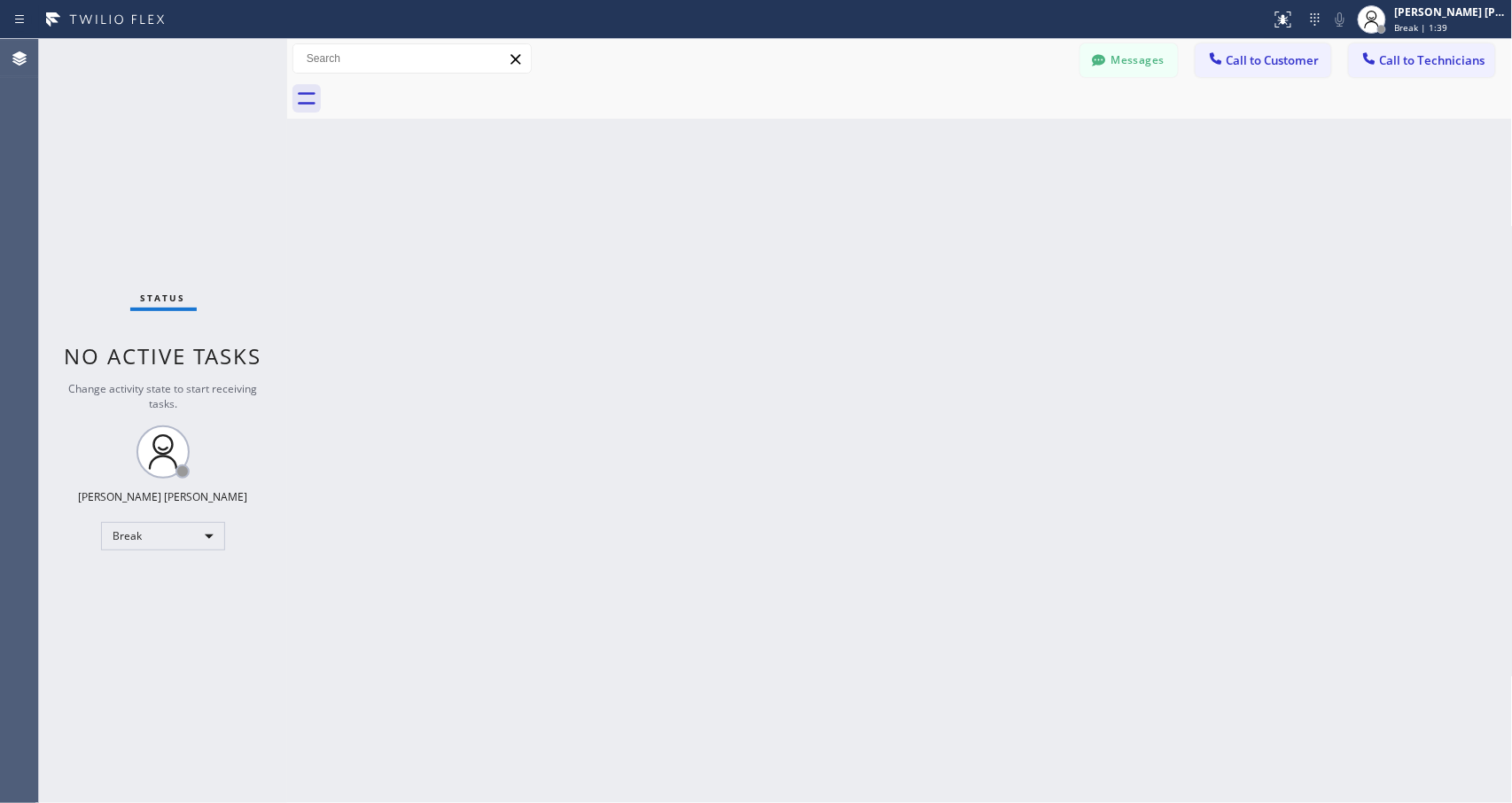
click at [945, 229] on div "Back to Dashboard Change Sender ID Customers Technicians Select a contact Outbo…" at bounding box center [900, 421] width 1226 height 764
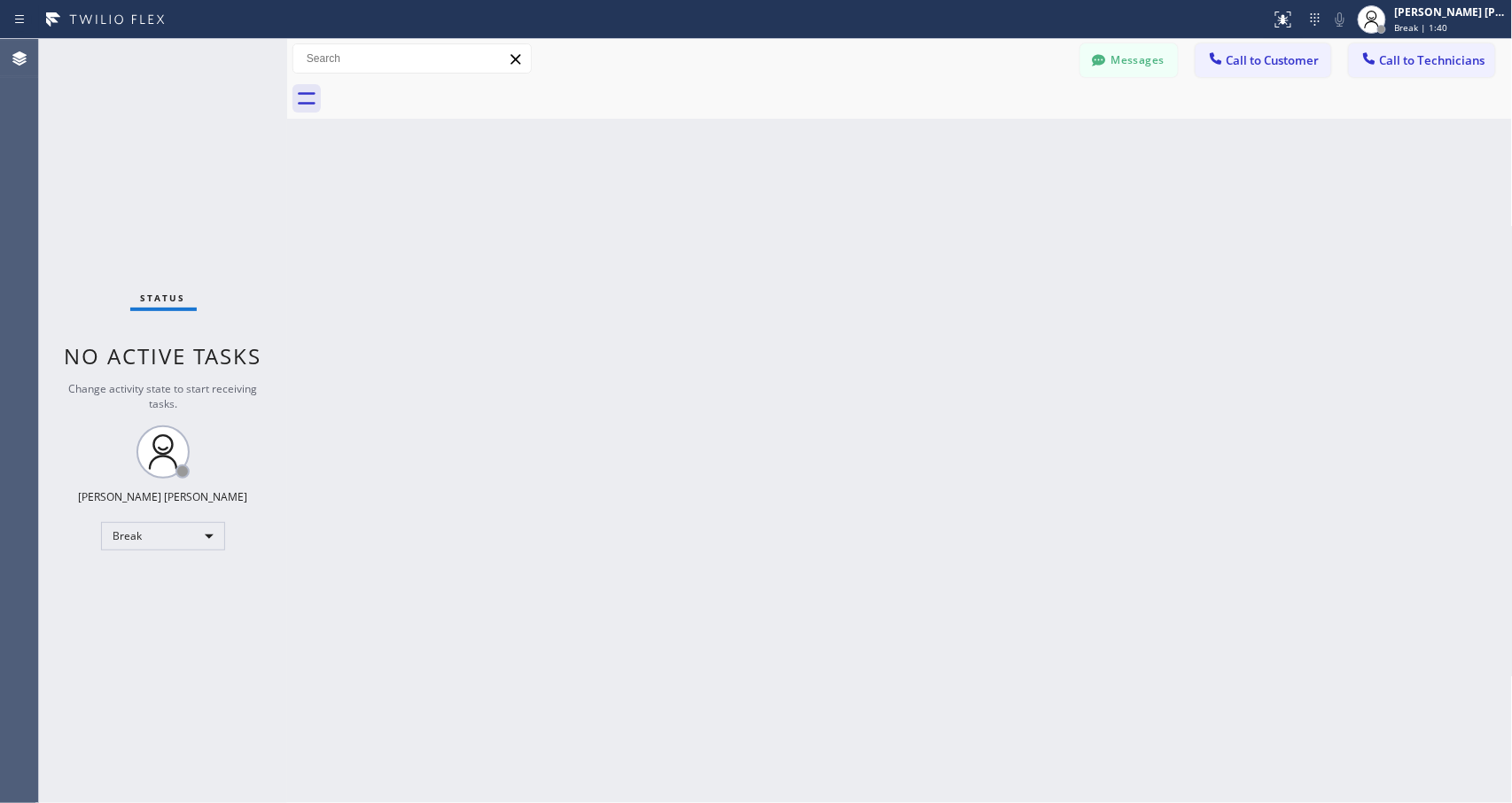
click at [945, 229] on div "Back to Dashboard Change Sender ID Customers Technicians Select a contact Outbo…" at bounding box center [900, 421] width 1226 height 764
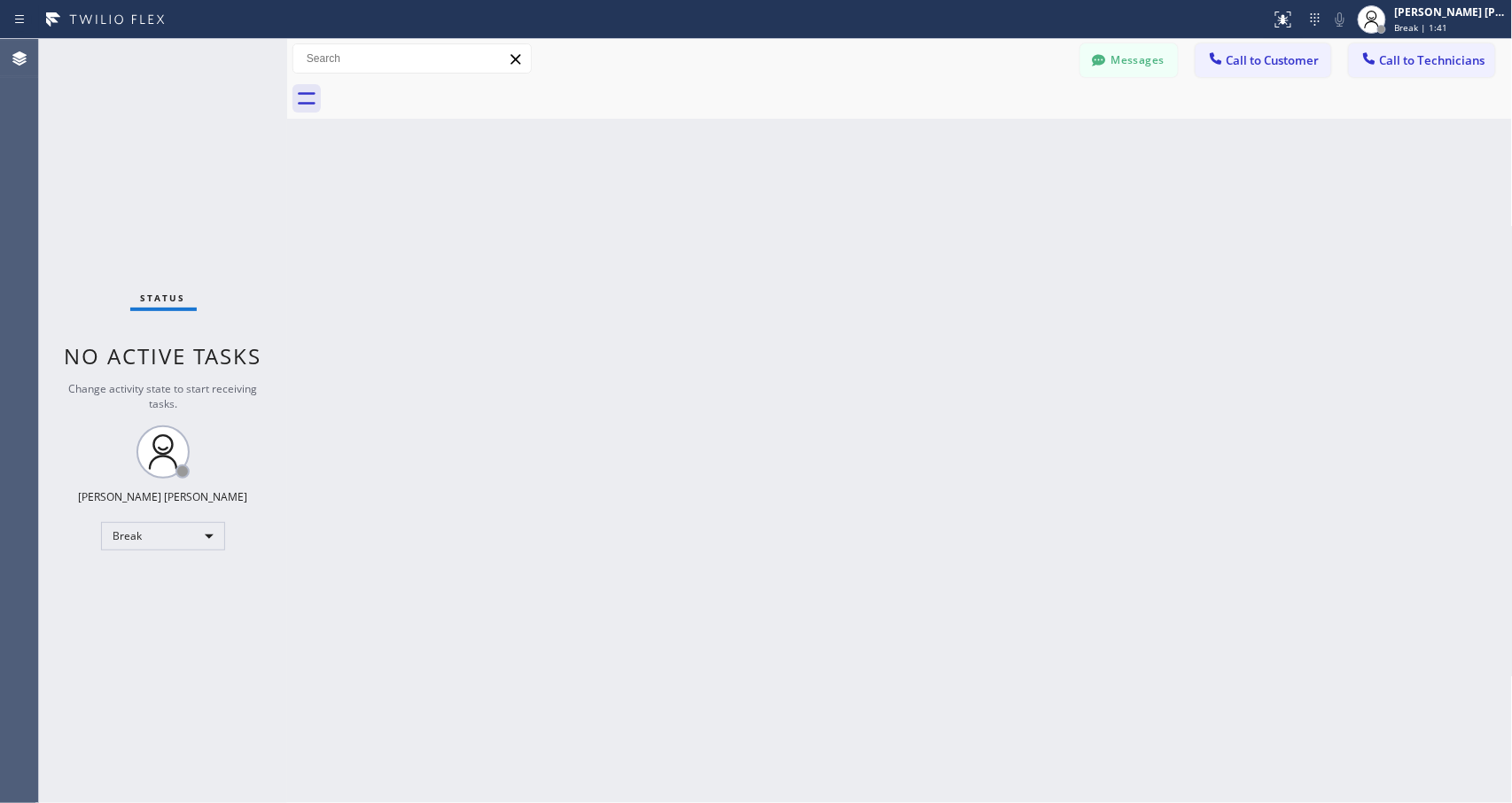
click at [945, 229] on div "Back to Dashboard Change Sender ID Customers Technicians Select a contact Outbo…" at bounding box center [900, 421] width 1226 height 764
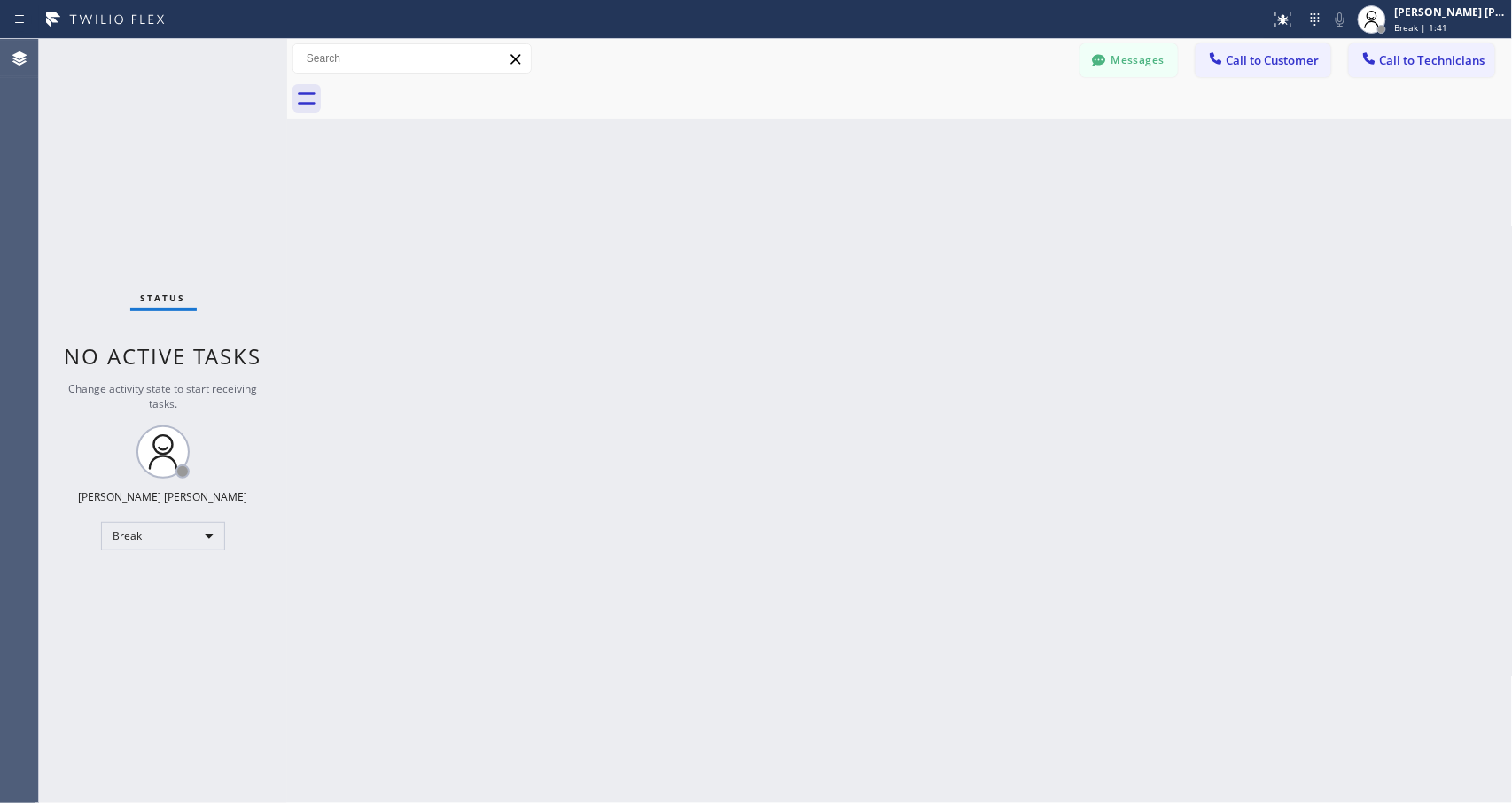
click at [945, 229] on div "Back to Dashboard Change Sender ID Customers Technicians Select a contact Outbo…" at bounding box center [900, 421] width 1226 height 764
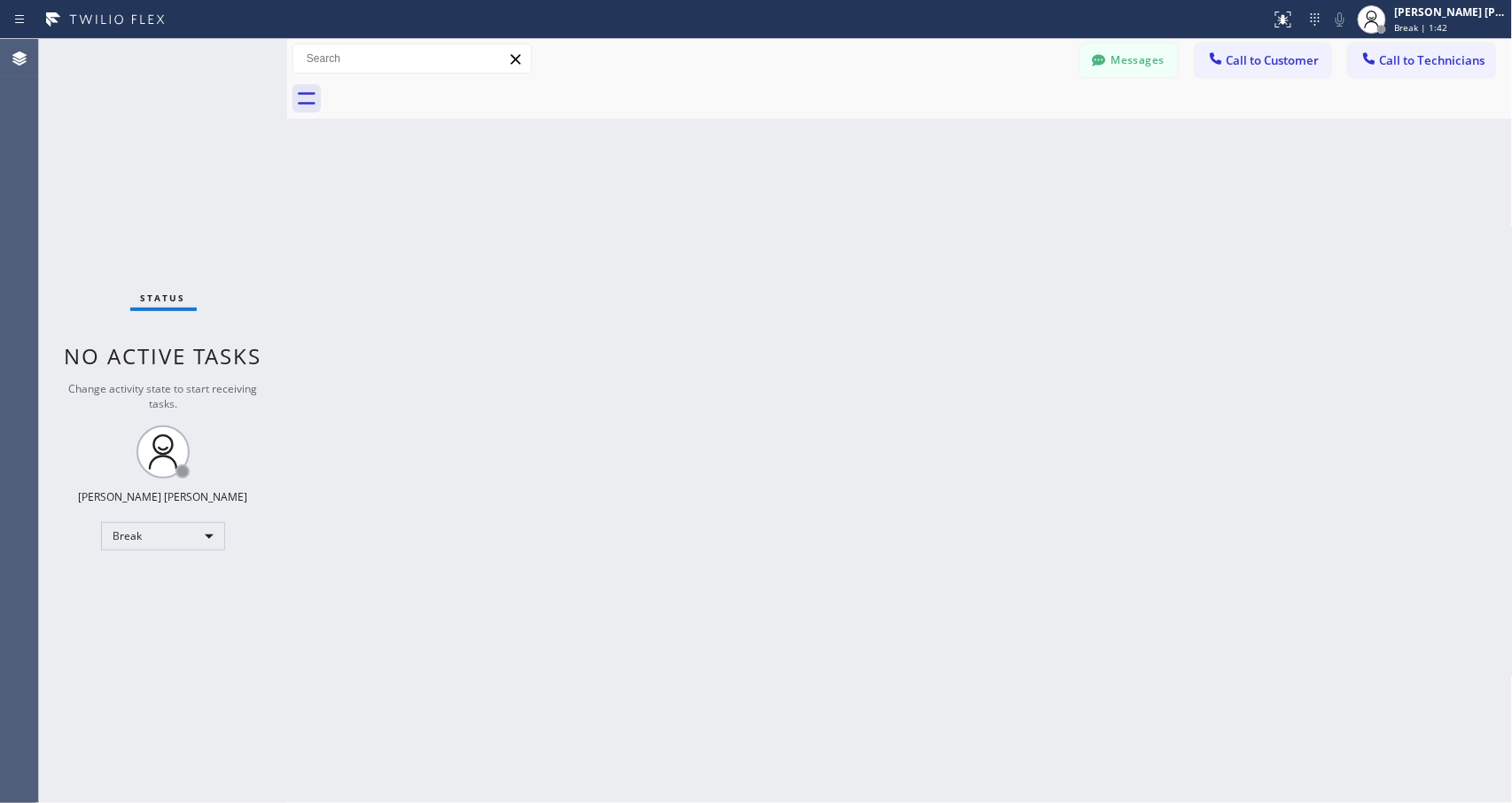
click at [945, 229] on div "Back to Dashboard Change Sender ID Customers Technicians Select a contact Outbo…" at bounding box center [900, 421] width 1226 height 764
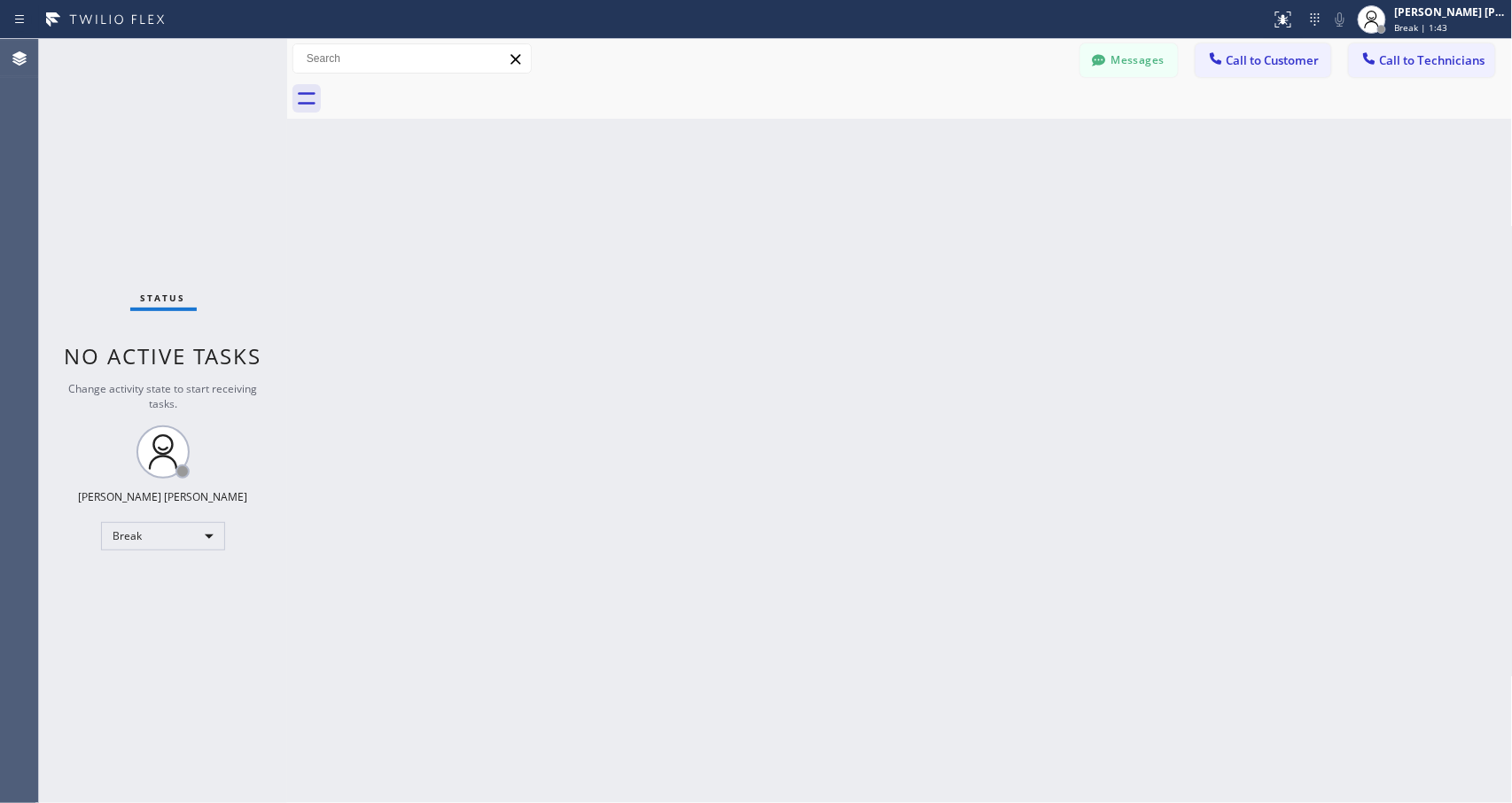
click at [945, 229] on div "Back to Dashboard Change Sender ID Customers Technicians Select a contact Outbo…" at bounding box center [900, 421] width 1226 height 764
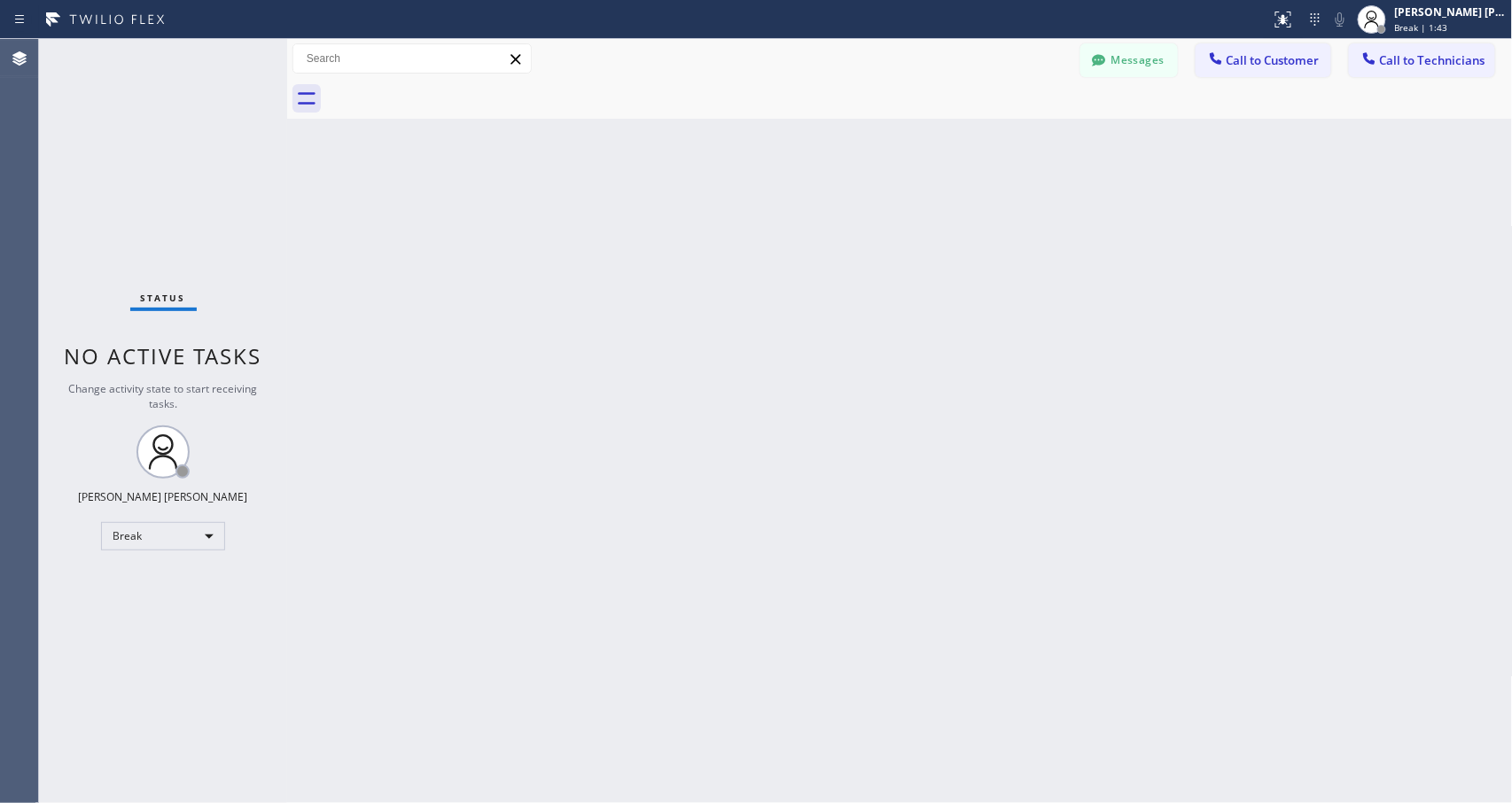
click at [945, 229] on div "Back to Dashboard Change Sender ID Customers Technicians Select a contact Outbo…" at bounding box center [900, 421] width 1226 height 764
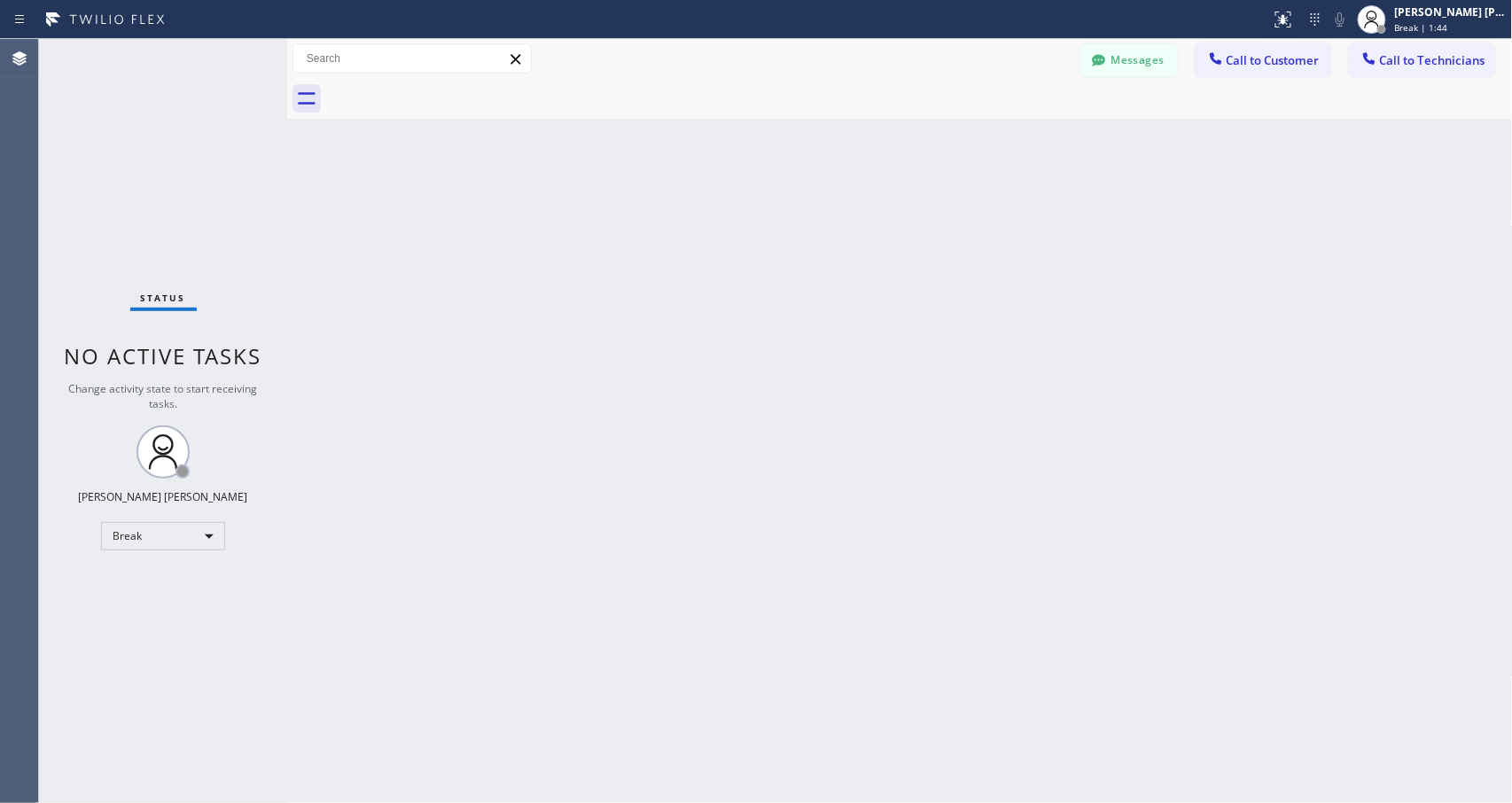
click at [945, 229] on div "Back to Dashboard Change Sender ID Customers Technicians Select a contact Outbo…" at bounding box center [900, 421] width 1226 height 764
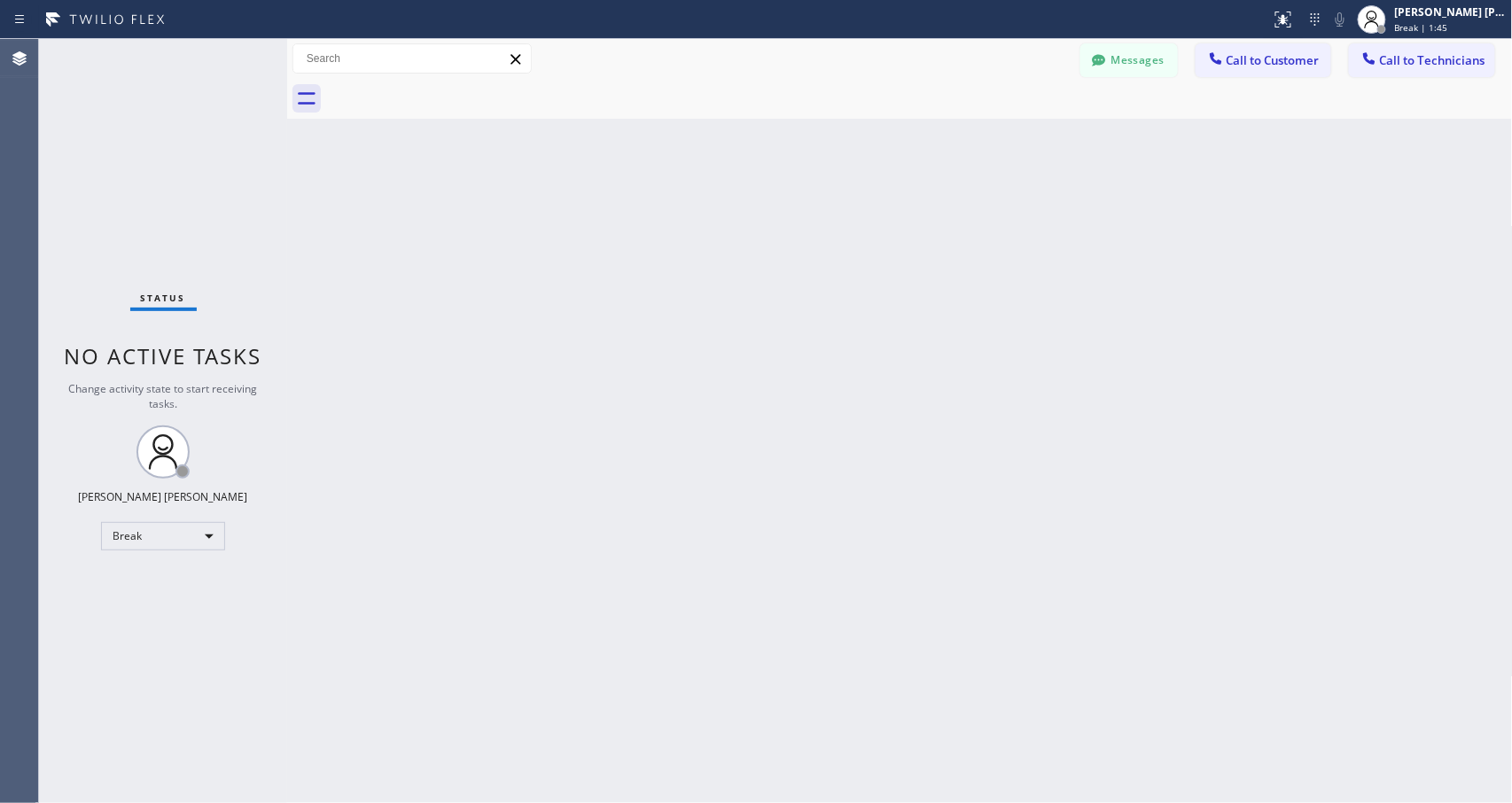
click at [945, 229] on div "Back to Dashboard Change Sender ID Customers Technicians Select a contact Outbo…" at bounding box center [900, 421] width 1226 height 764
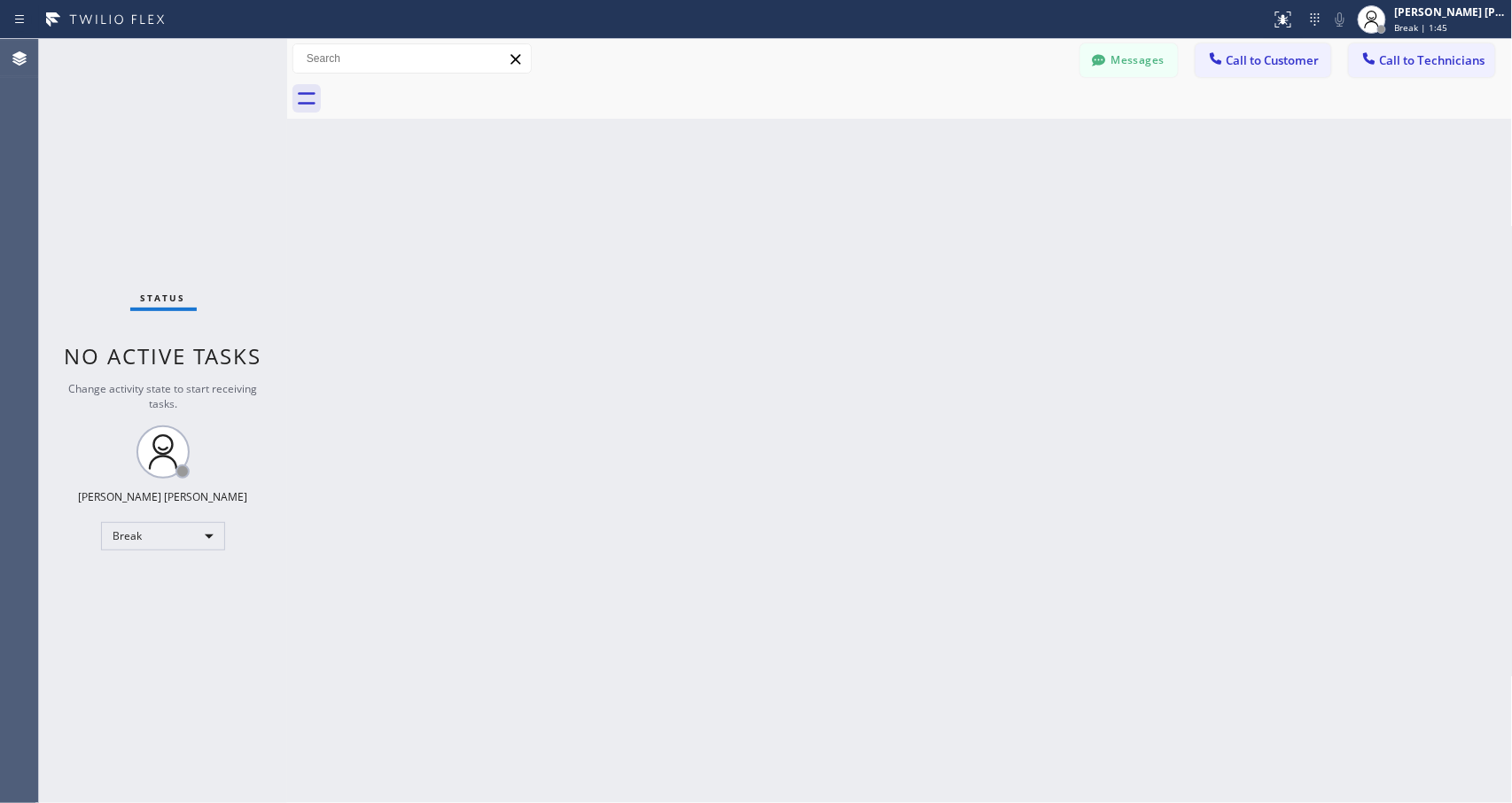
click at [945, 229] on div "Back to Dashboard Change Sender ID Customers Technicians Select a contact Outbo…" at bounding box center [900, 421] width 1226 height 764
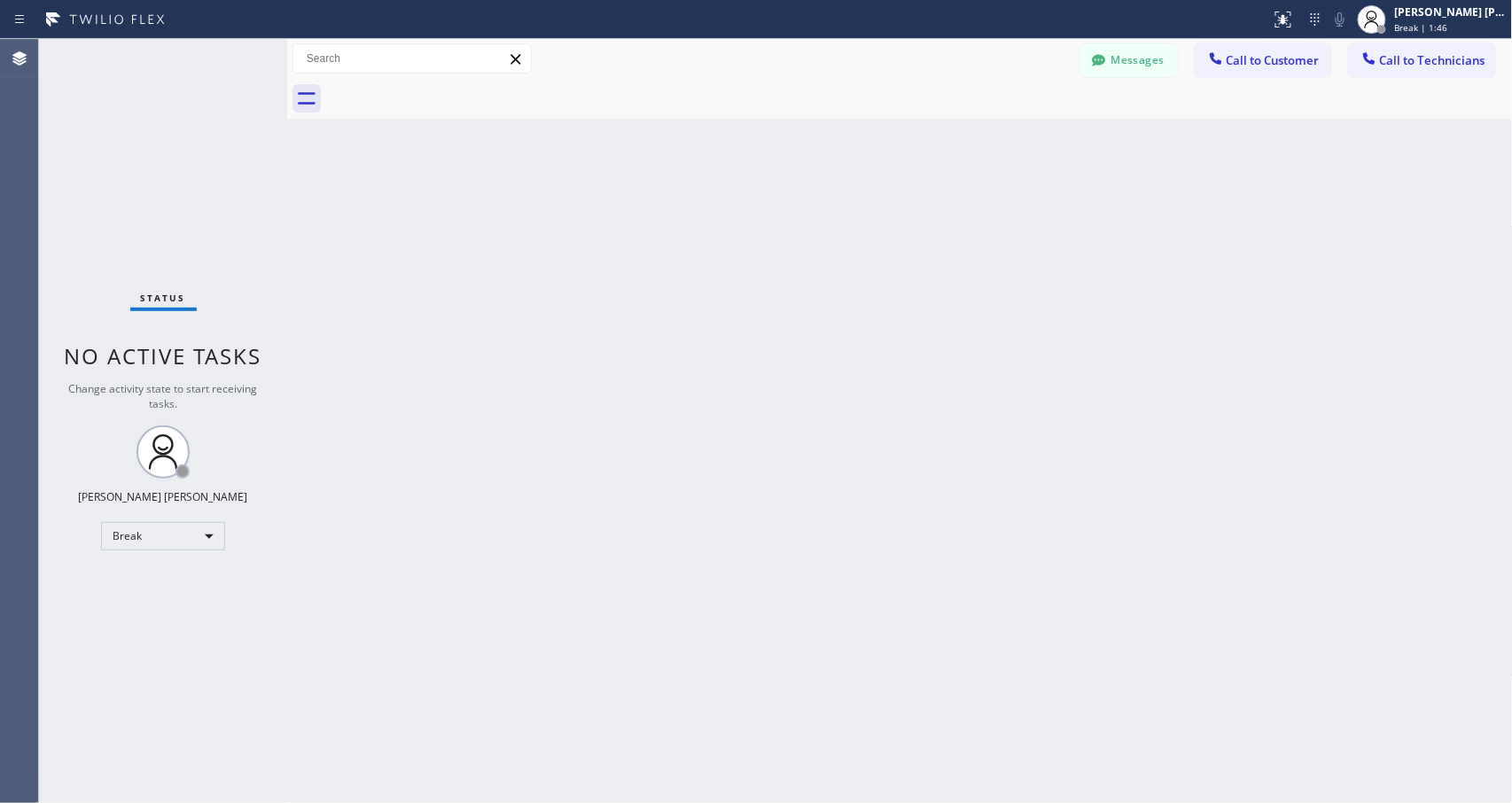
click at [945, 229] on div "Back to Dashboard Change Sender ID Customers Technicians Select a contact Outbo…" at bounding box center [900, 421] width 1226 height 764
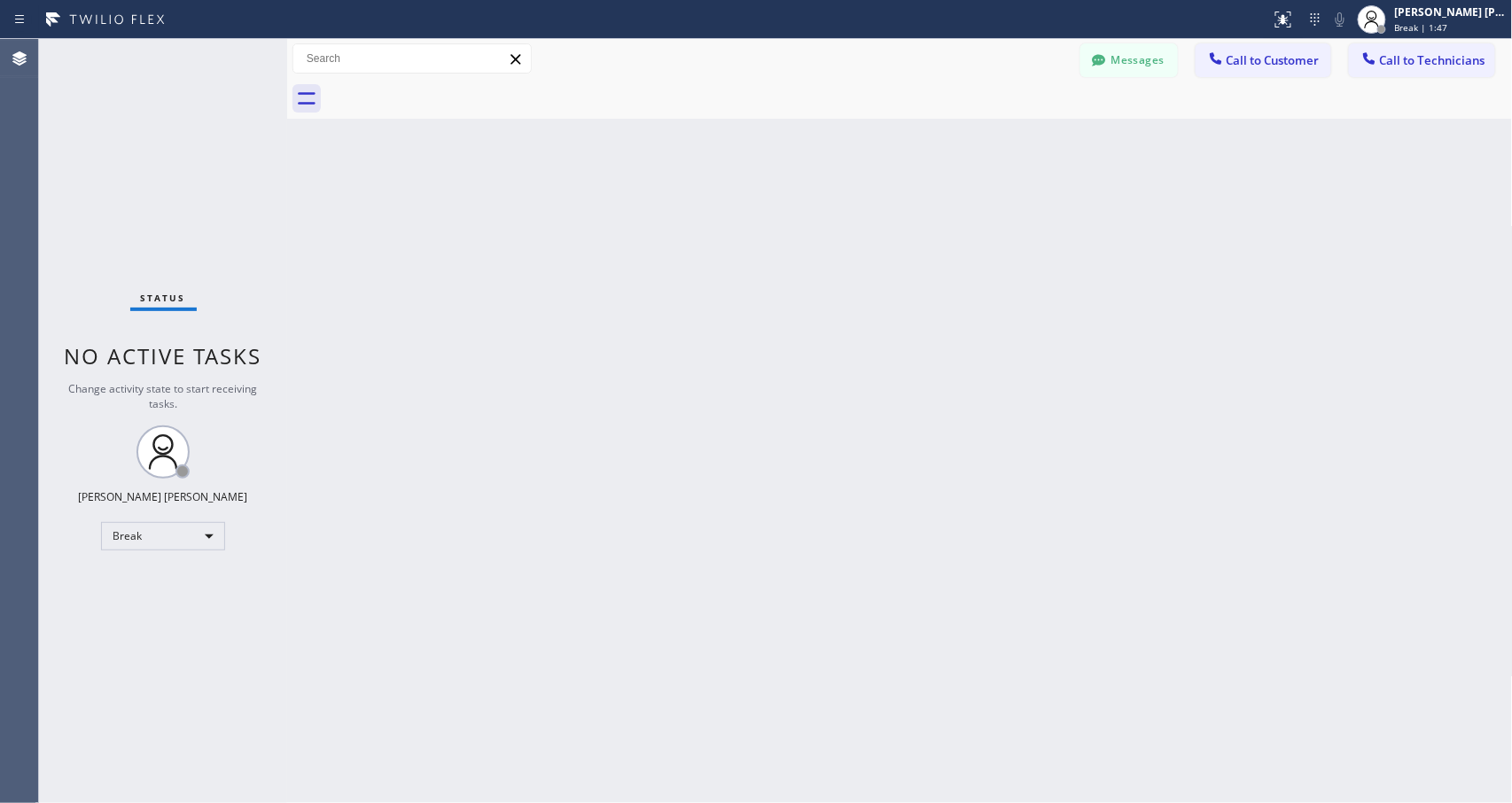
click at [945, 229] on div "Back to Dashboard Change Sender ID Customers Technicians Select a contact Outbo…" at bounding box center [900, 421] width 1226 height 764
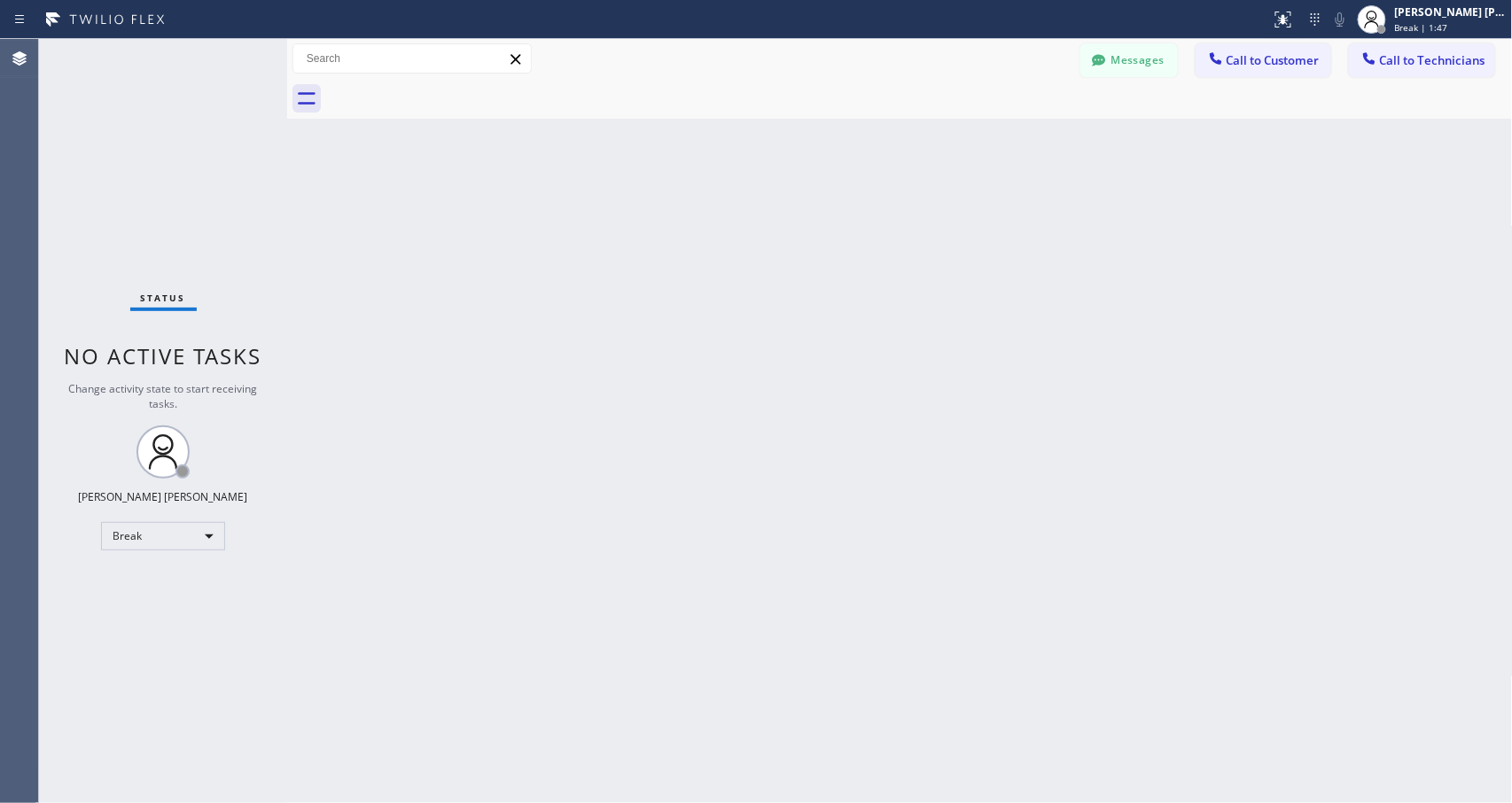
click at [945, 229] on div "Back to Dashboard Change Sender ID Customers Technicians Select a contact Outbo…" at bounding box center [900, 421] width 1226 height 764
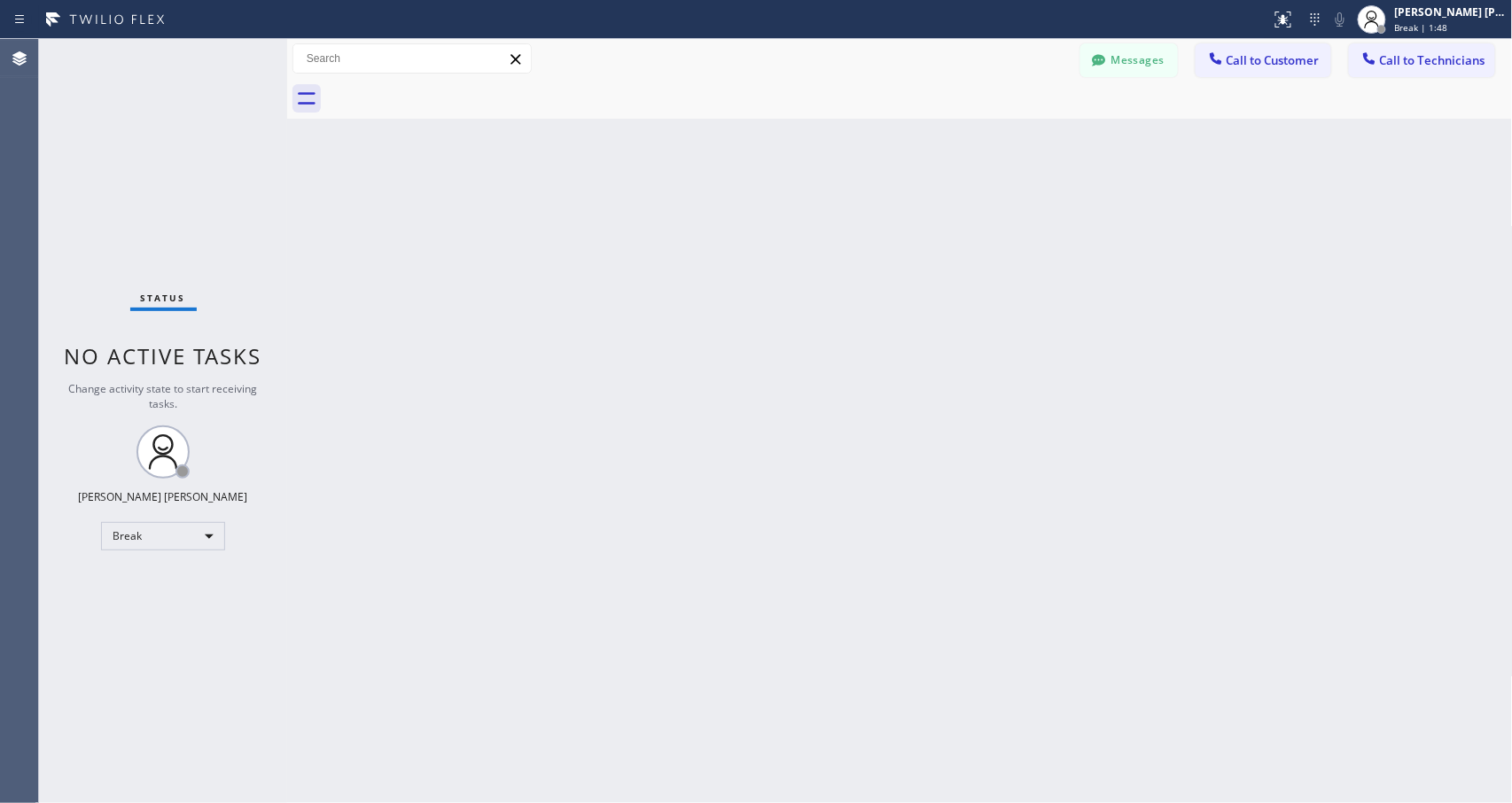
click at [945, 229] on div "Back to Dashboard Change Sender ID Customers Technicians Select a contact Outbo…" at bounding box center [900, 421] width 1226 height 764
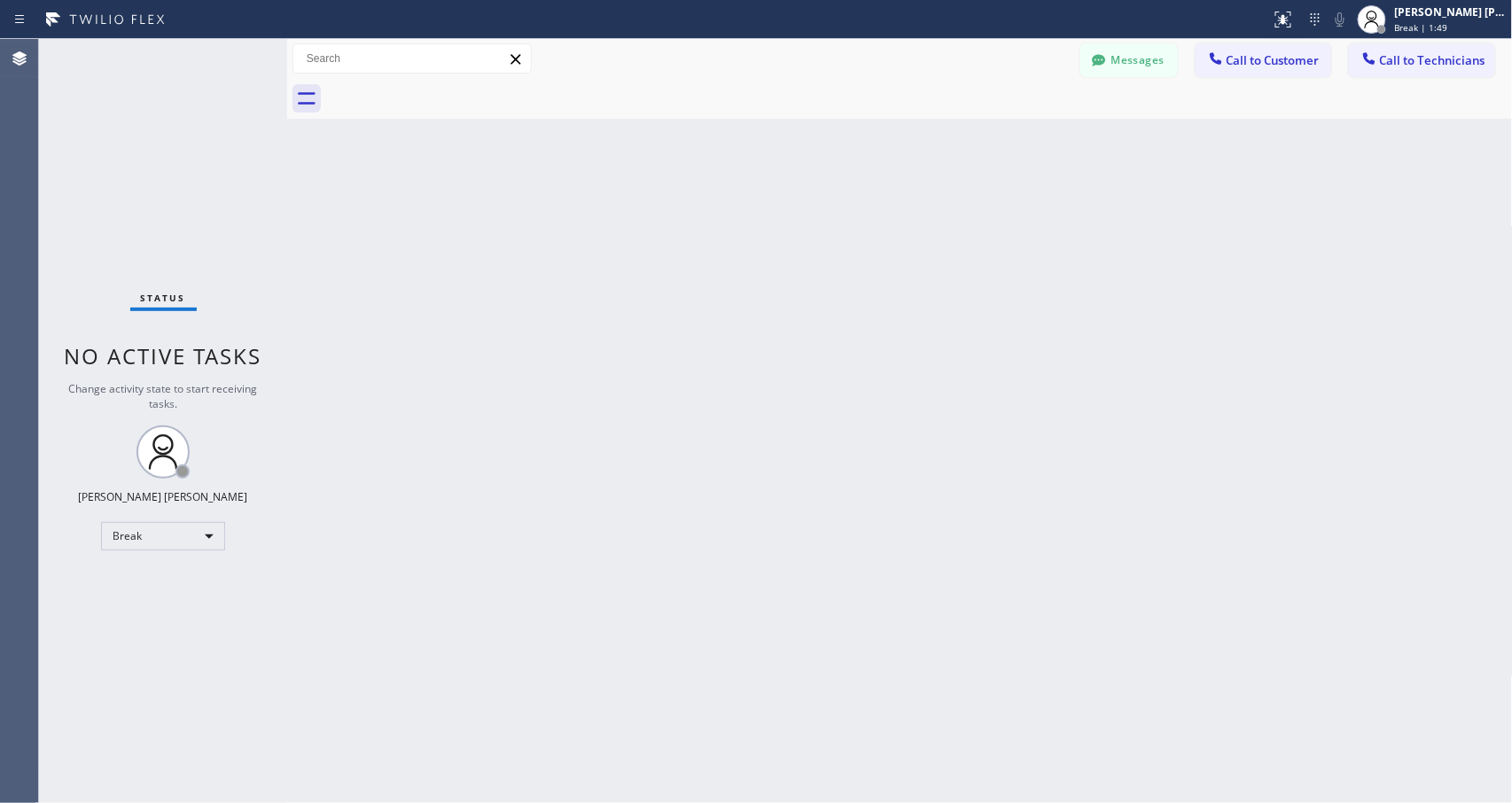
click at [945, 229] on div "Back to Dashboard Change Sender ID Customers Technicians Select a contact Outbo…" at bounding box center [900, 421] width 1226 height 764
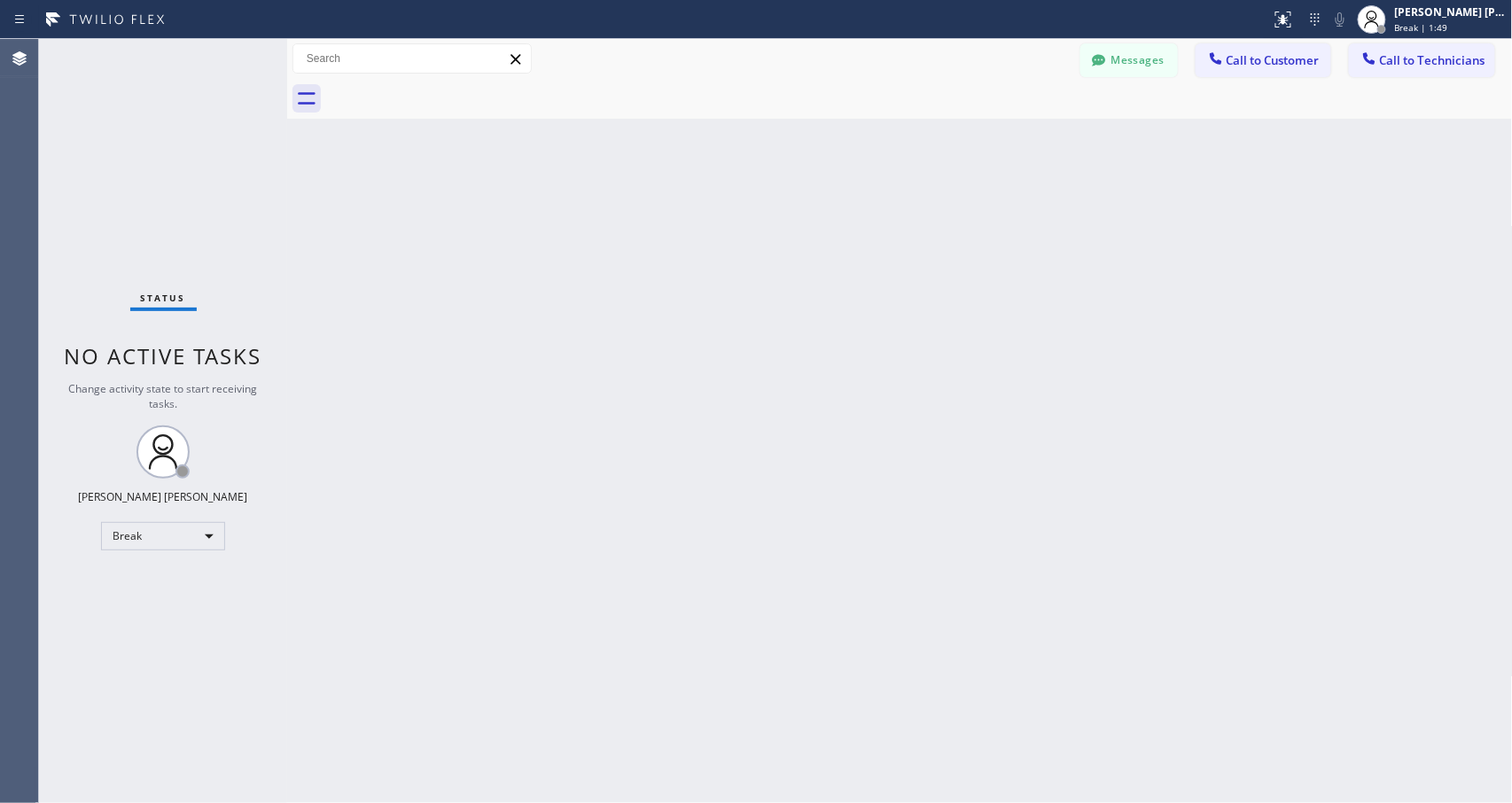
click at [945, 229] on div "Back to Dashboard Change Sender ID Customers Technicians Select a contact Outbo…" at bounding box center [900, 421] width 1226 height 764
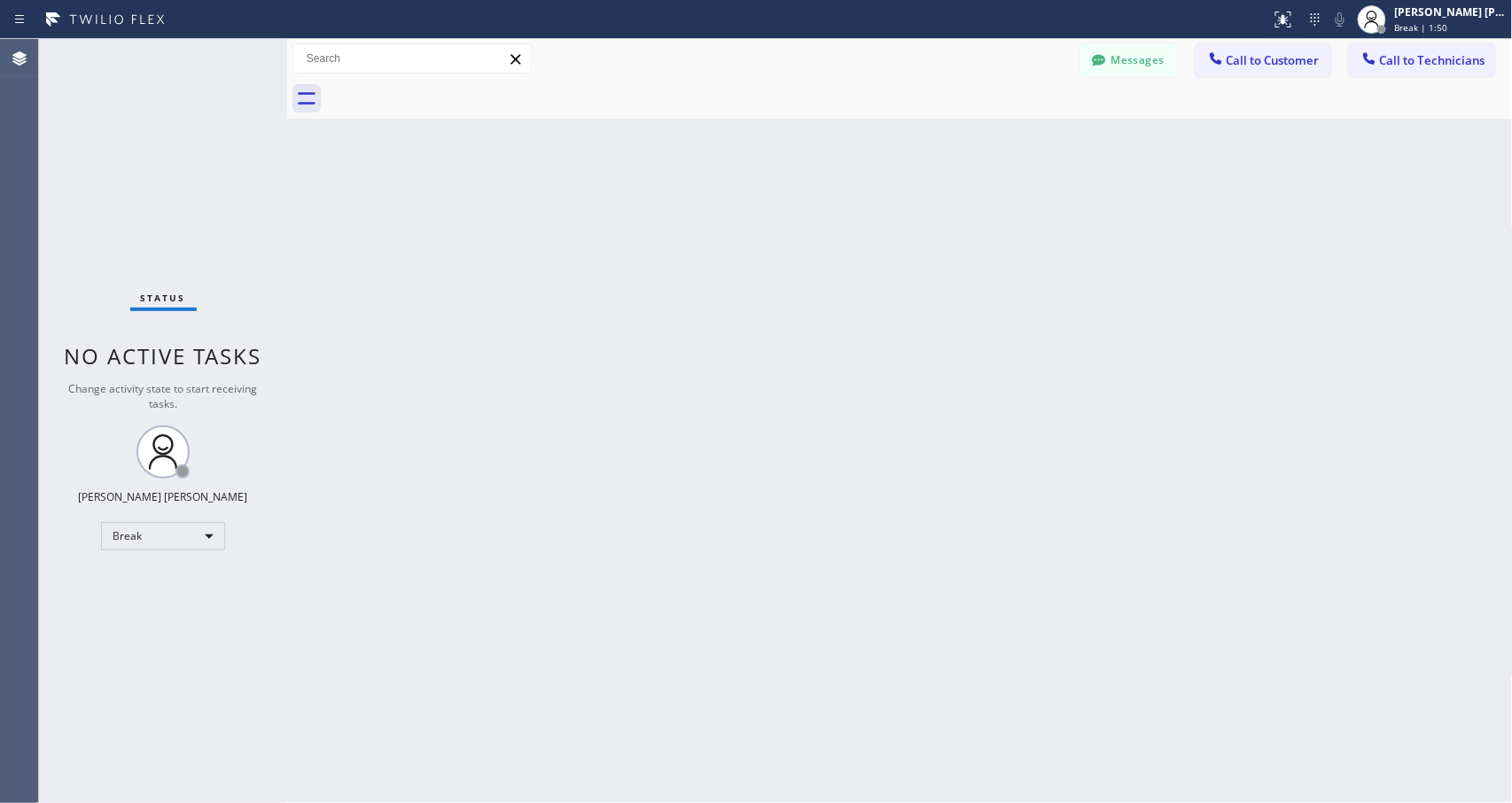
click at [945, 229] on div "Back to Dashboard Change Sender ID Customers Technicians Select a contact Outbo…" at bounding box center [900, 421] width 1226 height 764
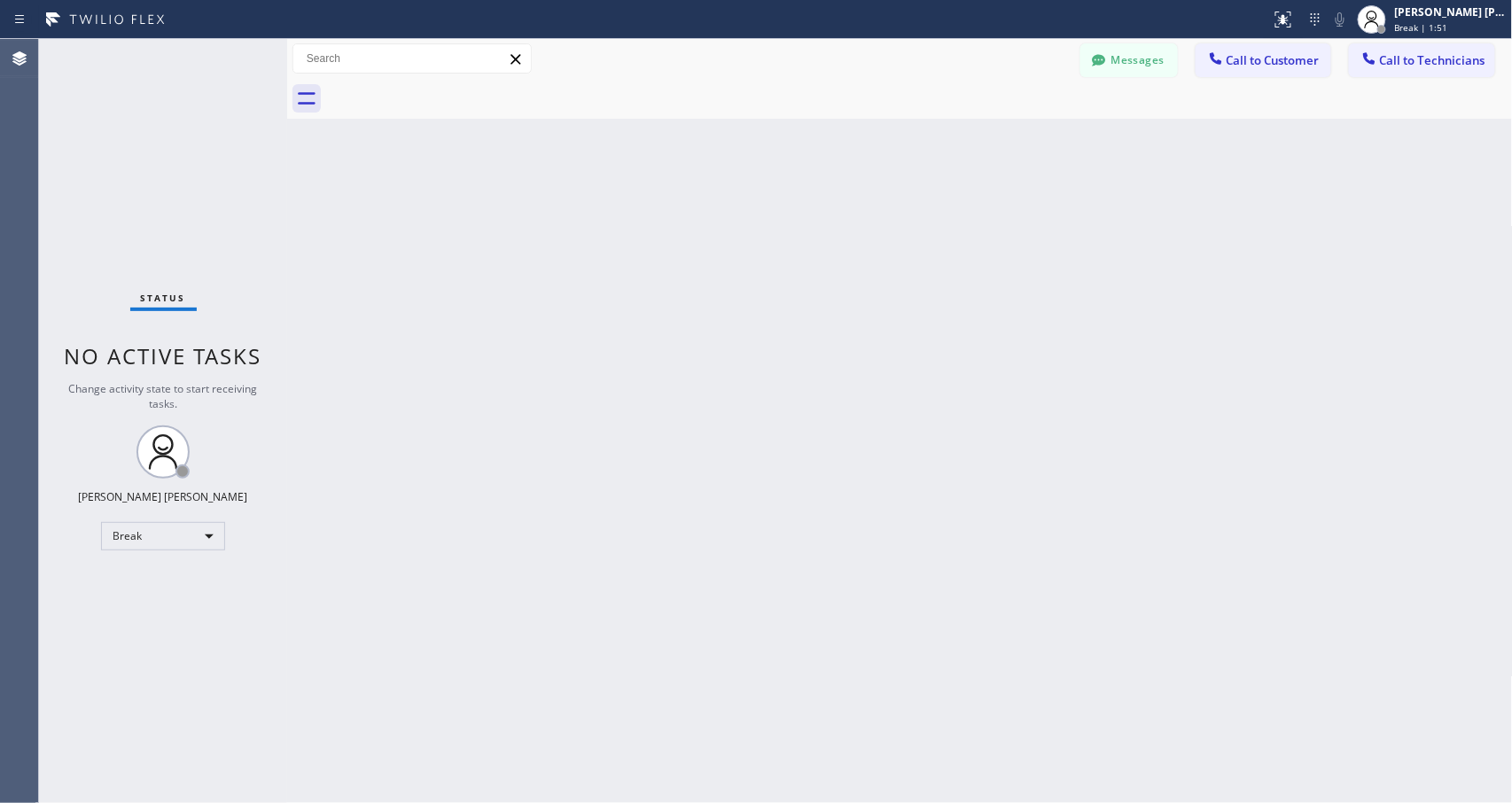
click at [945, 229] on div "Back to Dashboard Change Sender ID Customers Technicians Select a contact Outbo…" at bounding box center [900, 421] width 1226 height 764
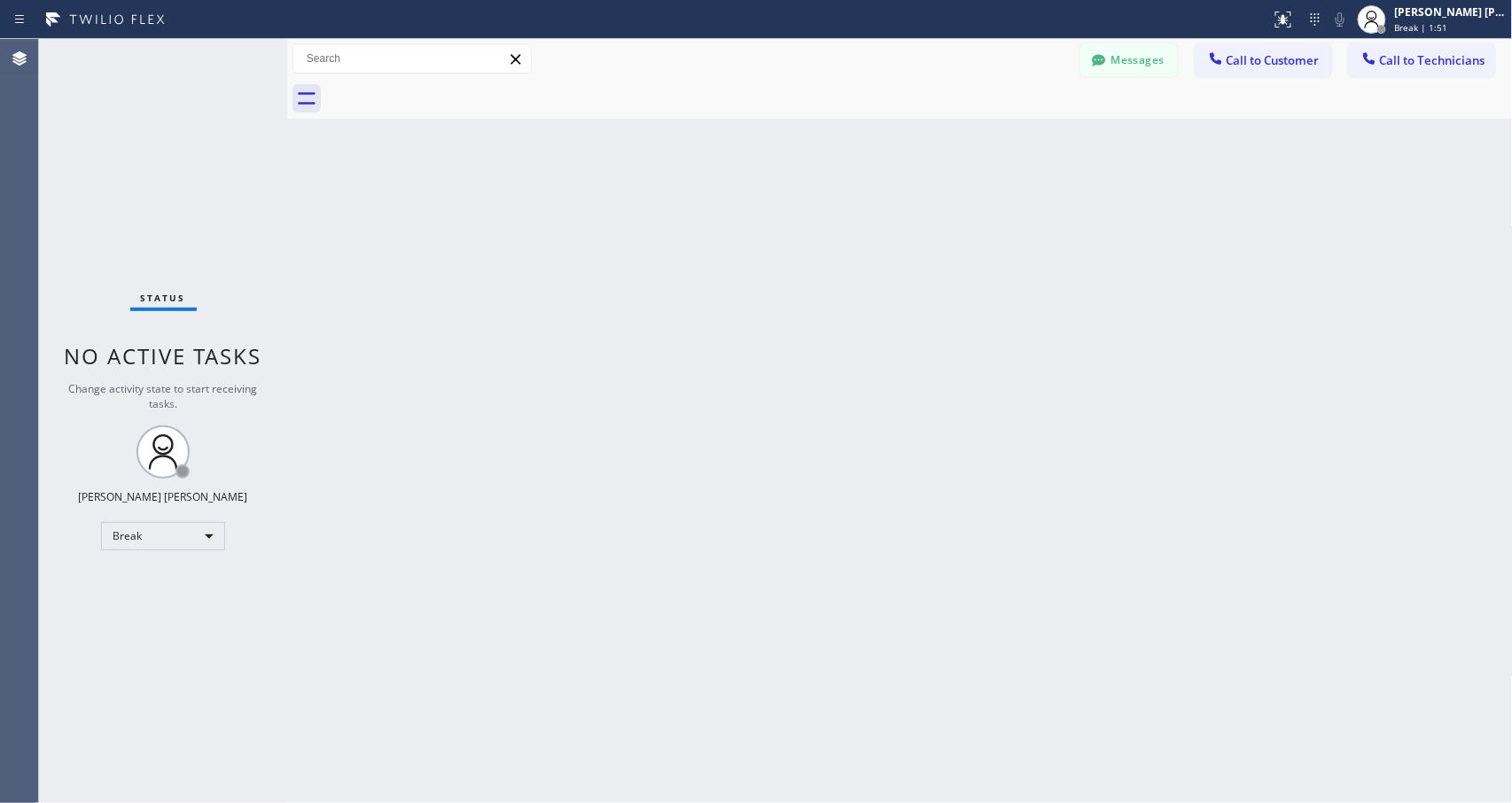
click at [945, 229] on div "Back to Dashboard Change Sender ID Customers Technicians Select a contact Outbo…" at bounding box center [900, 421] width 1226 height 764
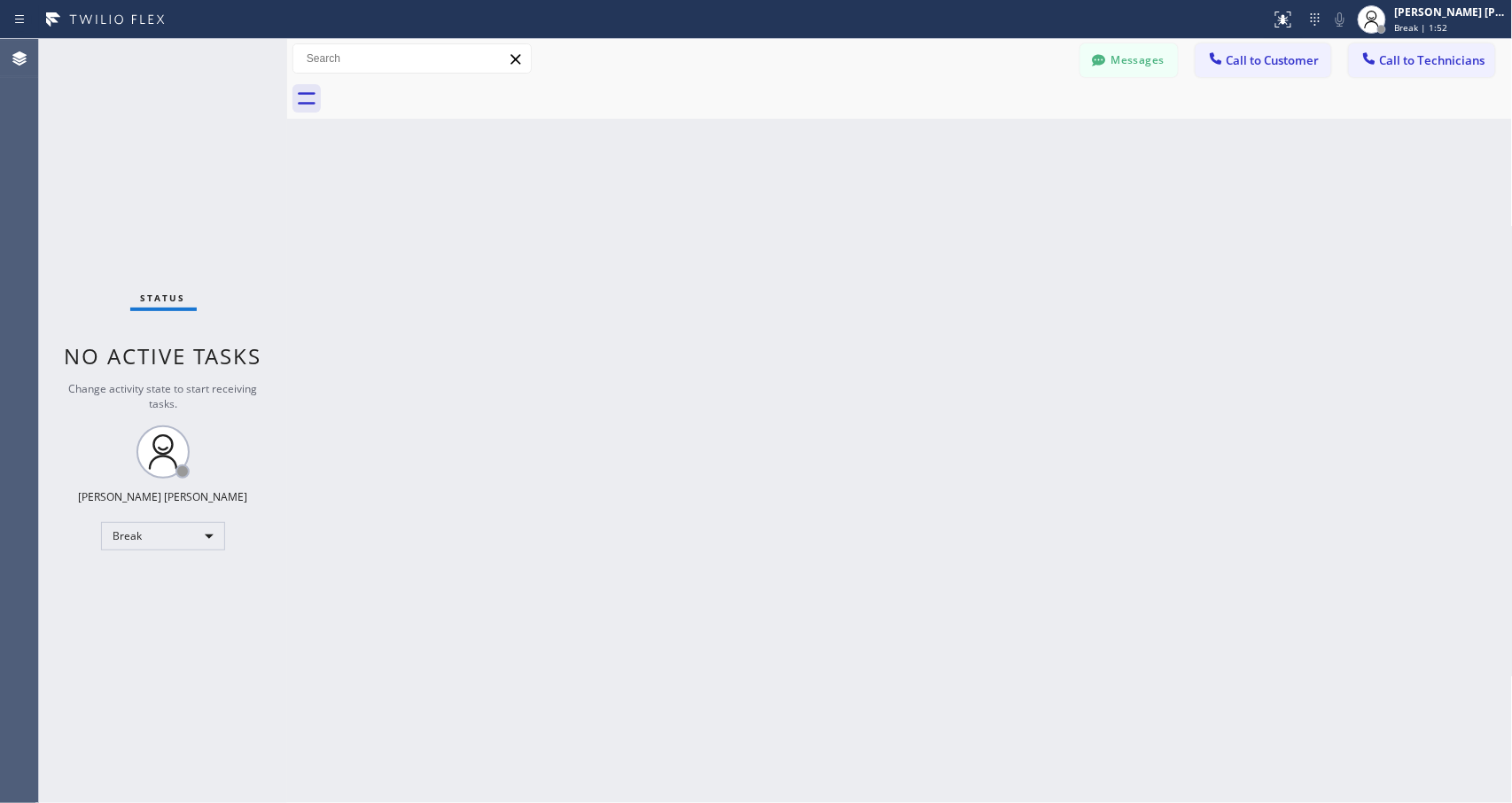
click at [945, 229] on div "Back to Dashboard Change Sender ID Customers Technicians Select a contact Outbo…" at bounding box center [900, 421] width 1226 height 764
click
